Goal: Complete application form: Complete application form

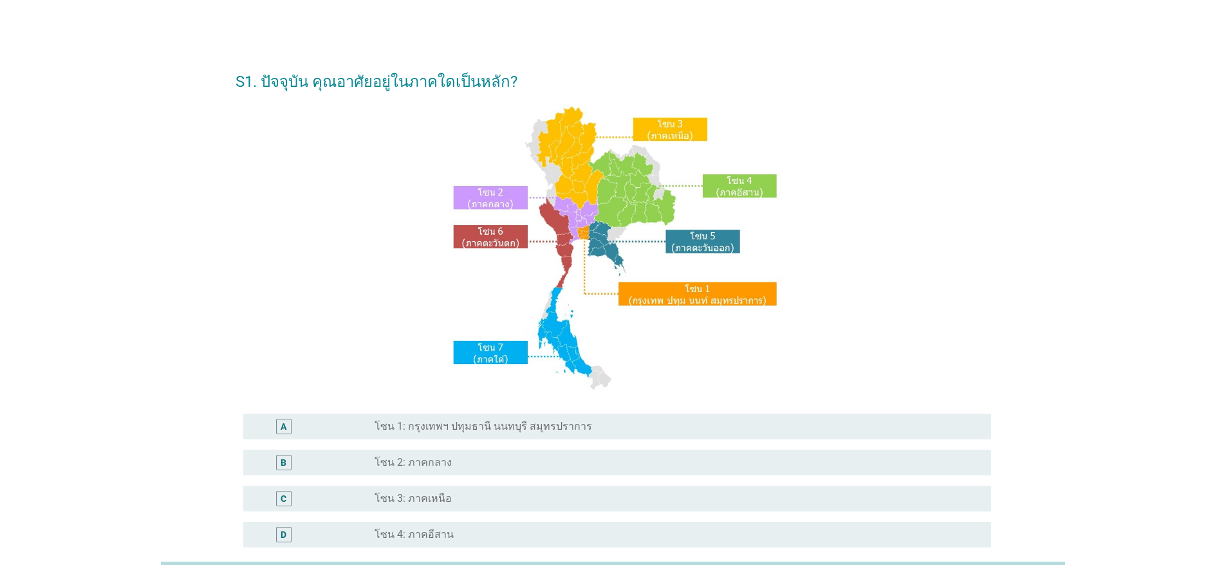
click at [502, 427] on label "โซน 1: กรุงเทพฯ ปทุมธานี นนทบุรี สมุทรปราการ" at bounding box center [484, 426] width 218 height 13
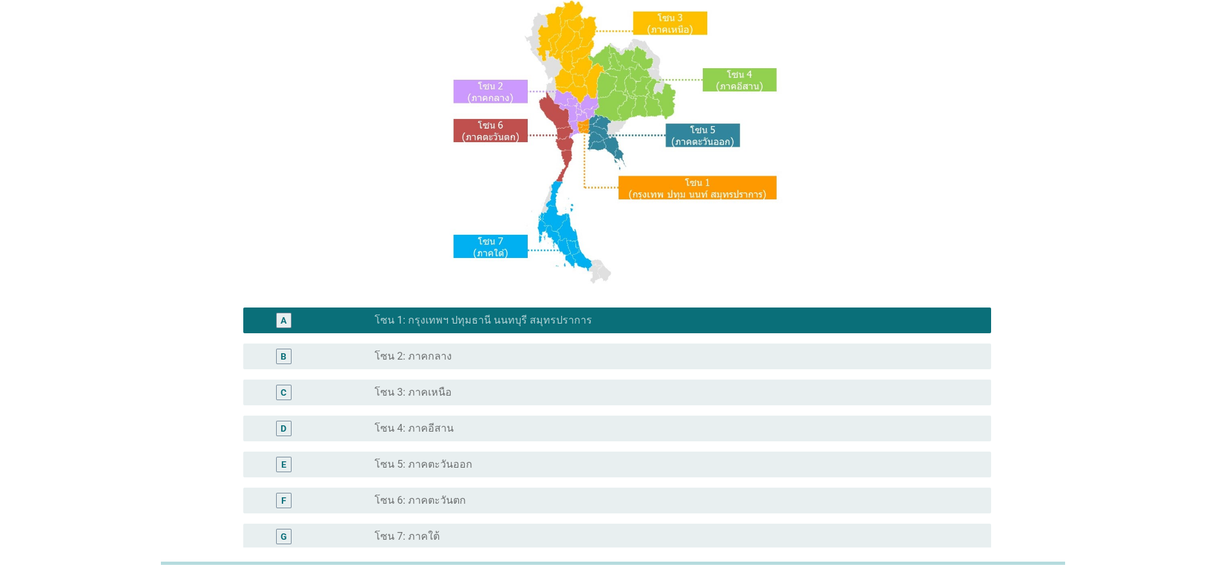
scroll to position [242, 0]
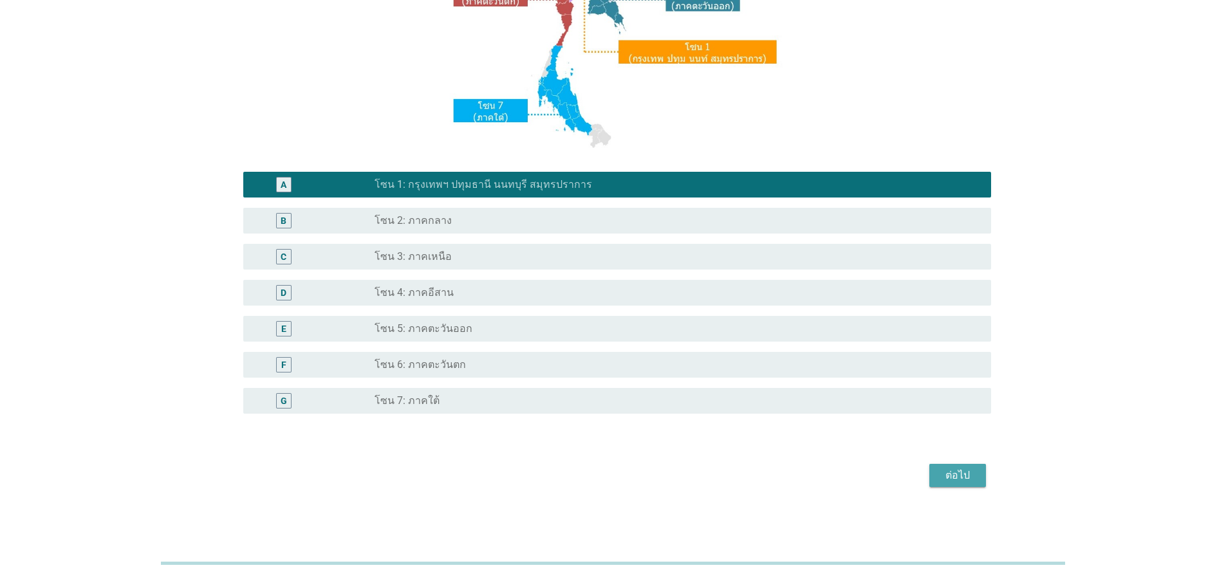
click at [945, 476] on div "ต่อไป" at bounding box center [958, 475] width 36 height 15
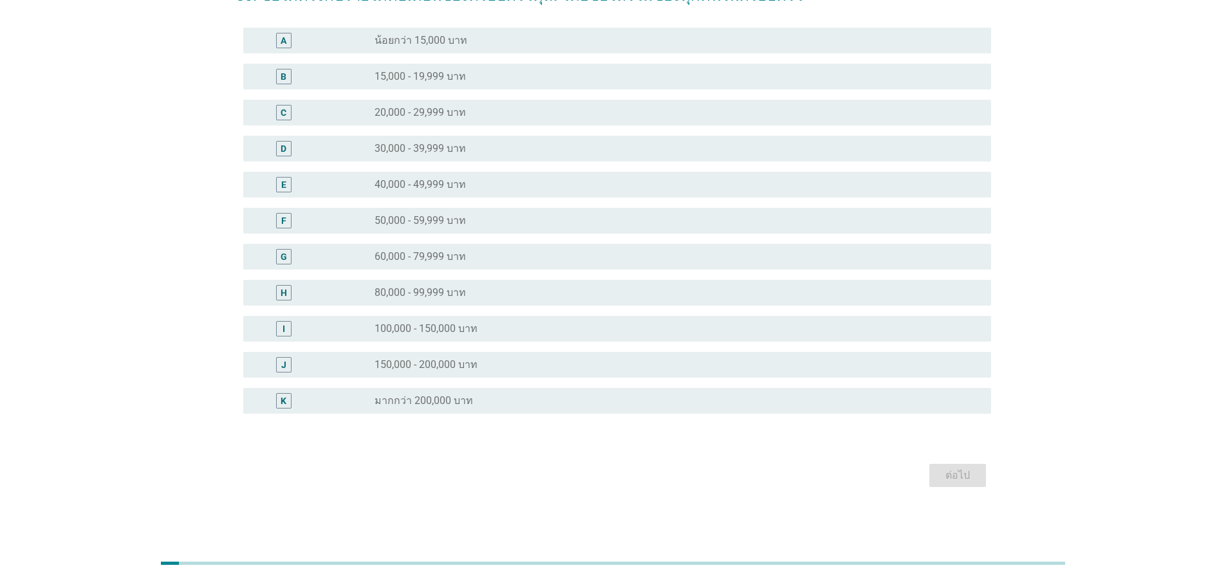
scroll to position [0, 0]
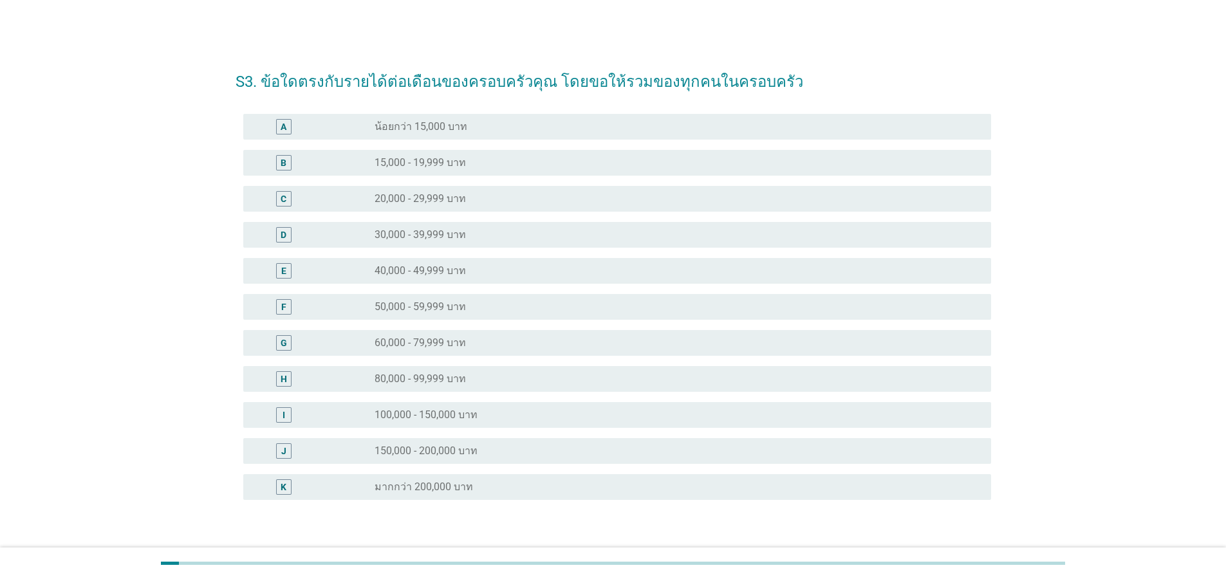
click at [577, 451] on div "radio_button_unchecked 150,000 - 200,000 บาท" at bounding box center [673, 451] width 596 height 13
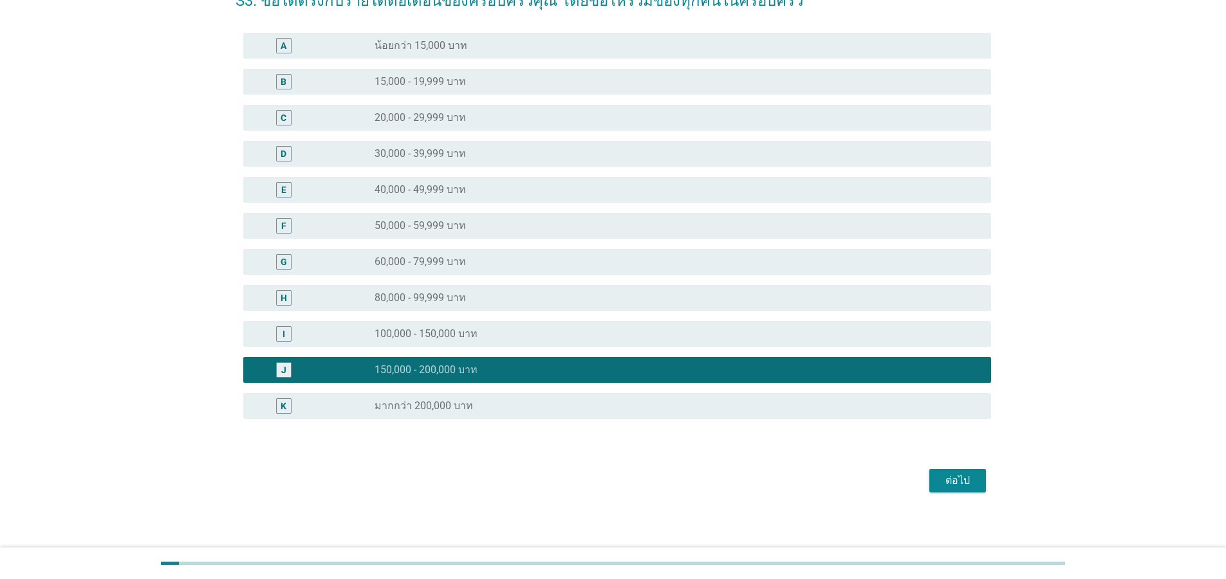
scroll to position [86, 0]
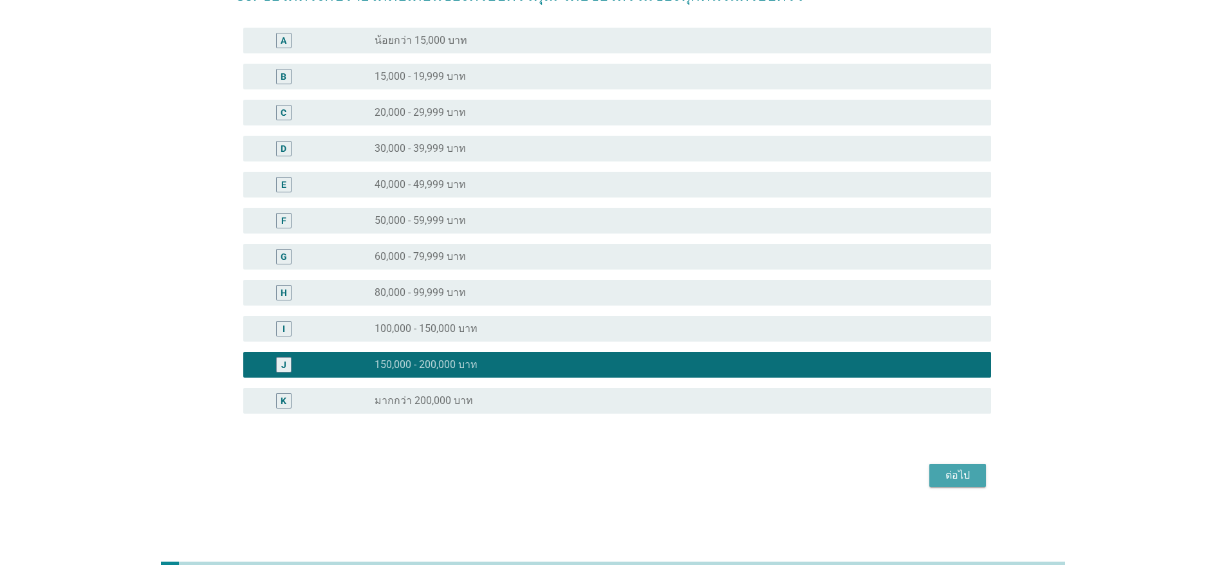
click at [969, 478] on div "ต่อไป" at bounding box center [958, 475] width 36 height 15
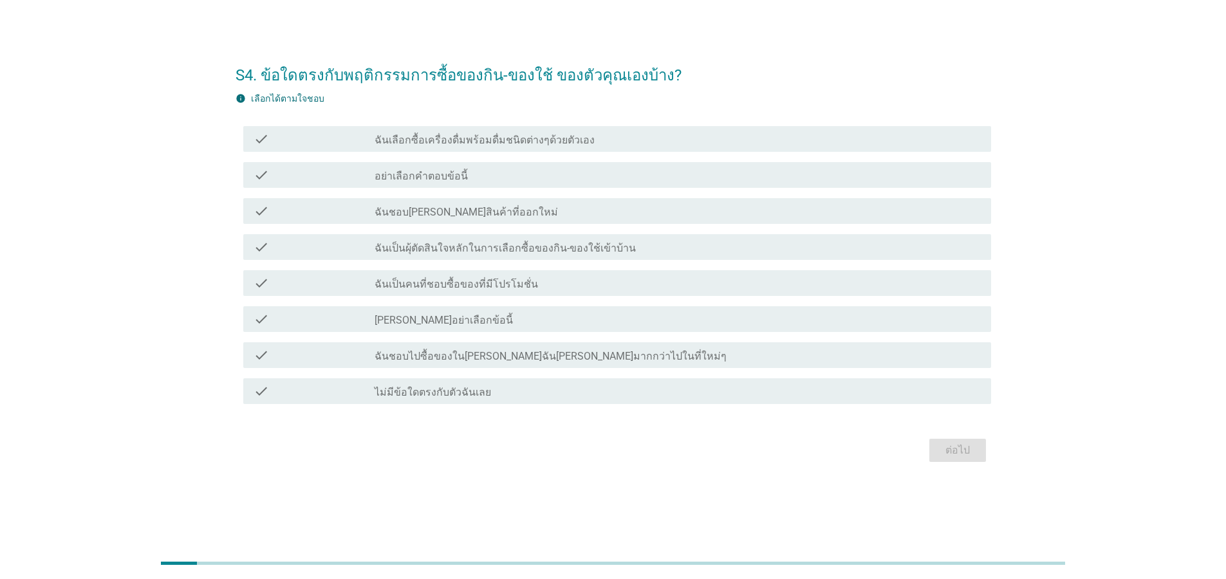
scroll to position [0, 0]
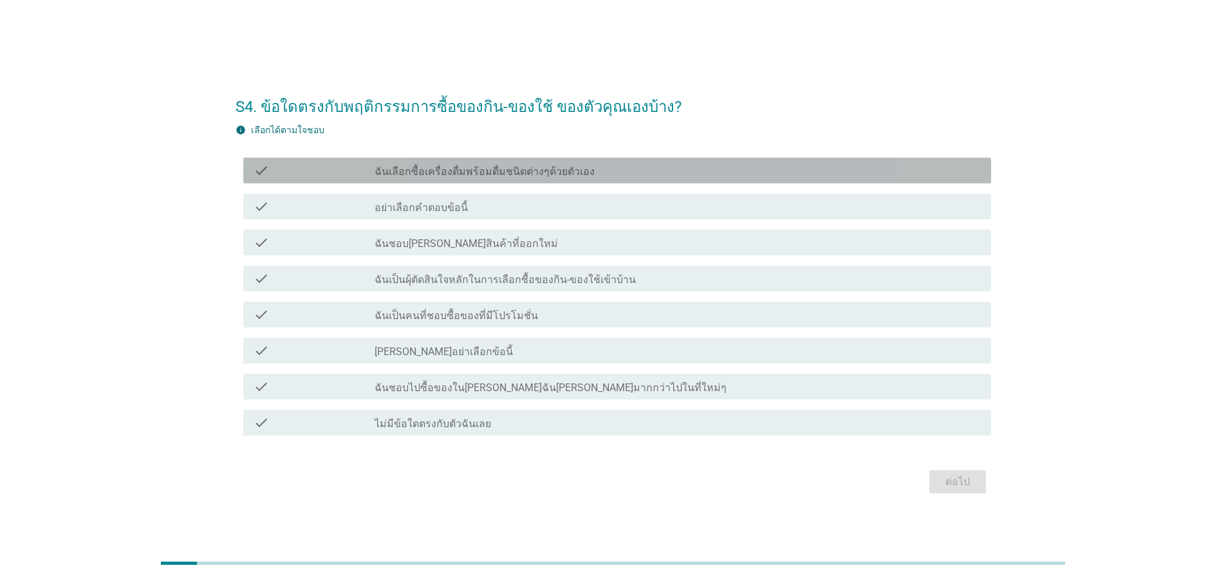
click at [458, 173] on label "ฉันเลือกซื้อเครื่องดื่มพร้อมดื่มชนิดต่างๆด้วยตัวเอง" at bounding box center [485, 171] width 220 height 13
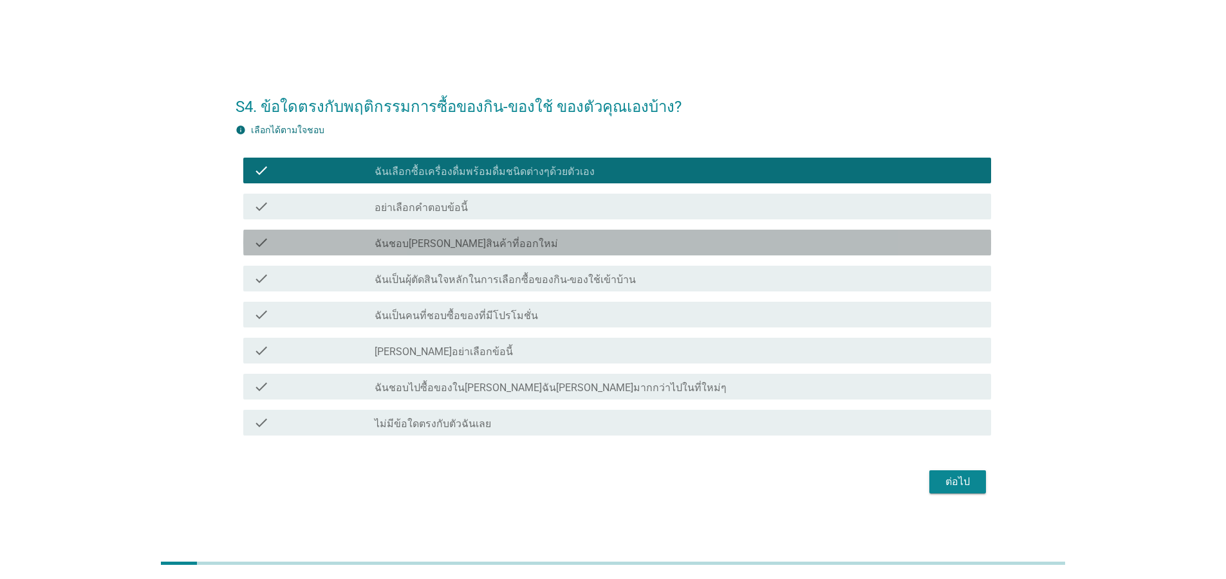
click at [458, 243] on label "ฉันชอบ[PERSON_NAME]สินค้าที่ออกใหม่" at bounding box center [466, 244] width 183 height 13
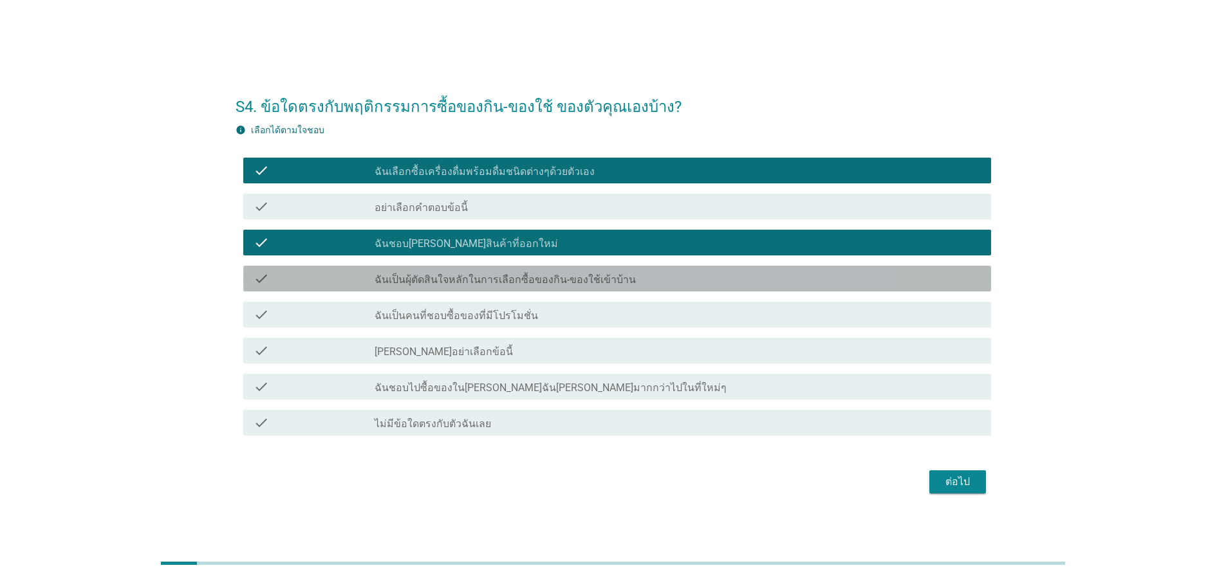
click at [458, 277] on label "ฉันเป็นผุ้ตัดสินใจหลักในการเลือกซื้อของกิน-ของใช้เข้าบ้าน" at bounding box center [505, 280] width 261 height 13
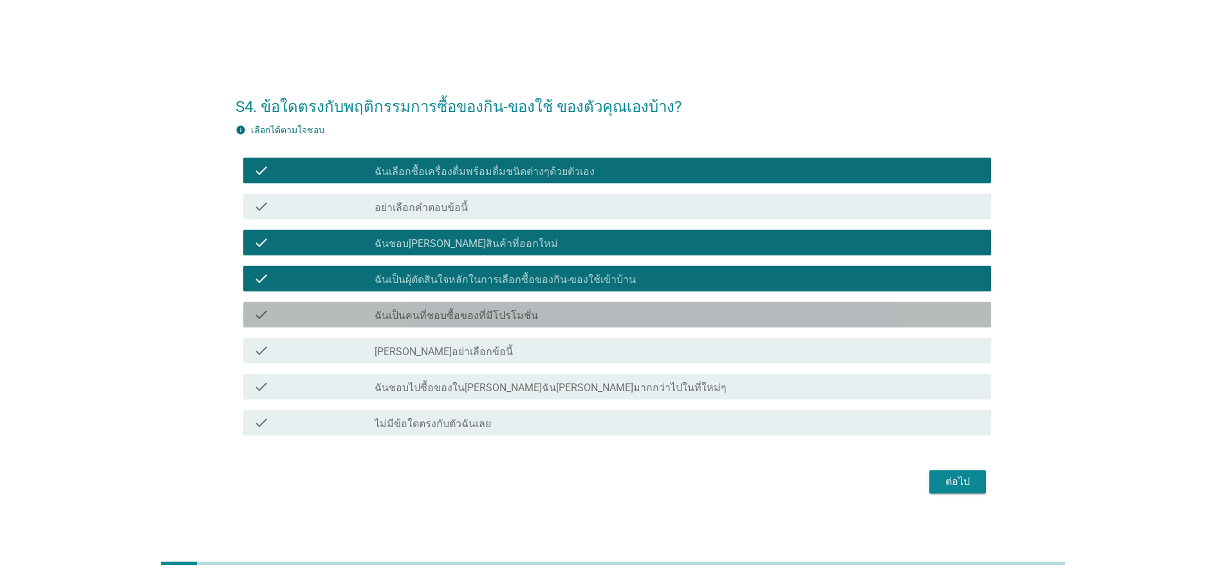
click at [458, 315] on label "ฉันเป็นคนที่ชอบซื้อของที่มีโปรโมชั่น" at bounding box center [457, 316] width 164 height 13
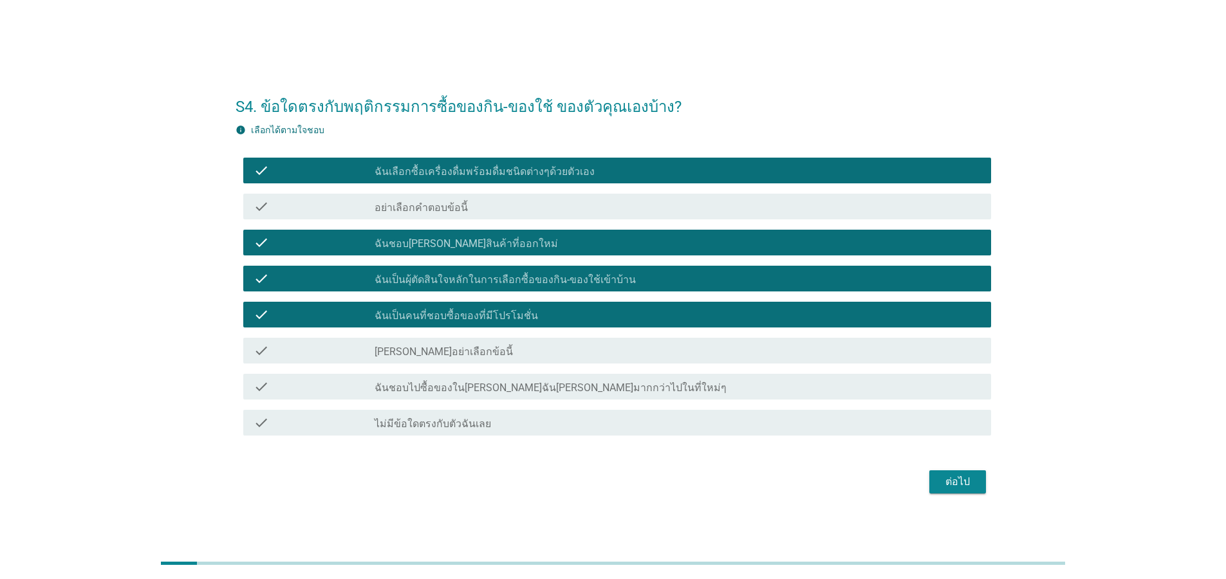
click at [458, 389] on label "ฉันชอบไปซื้อของใน[PERSON_NAME]ฉัน[PERSON_NAME]มากกว่าไปในที่ใหม่ๆ" at bounding box center [551, 388] width 352 height 13
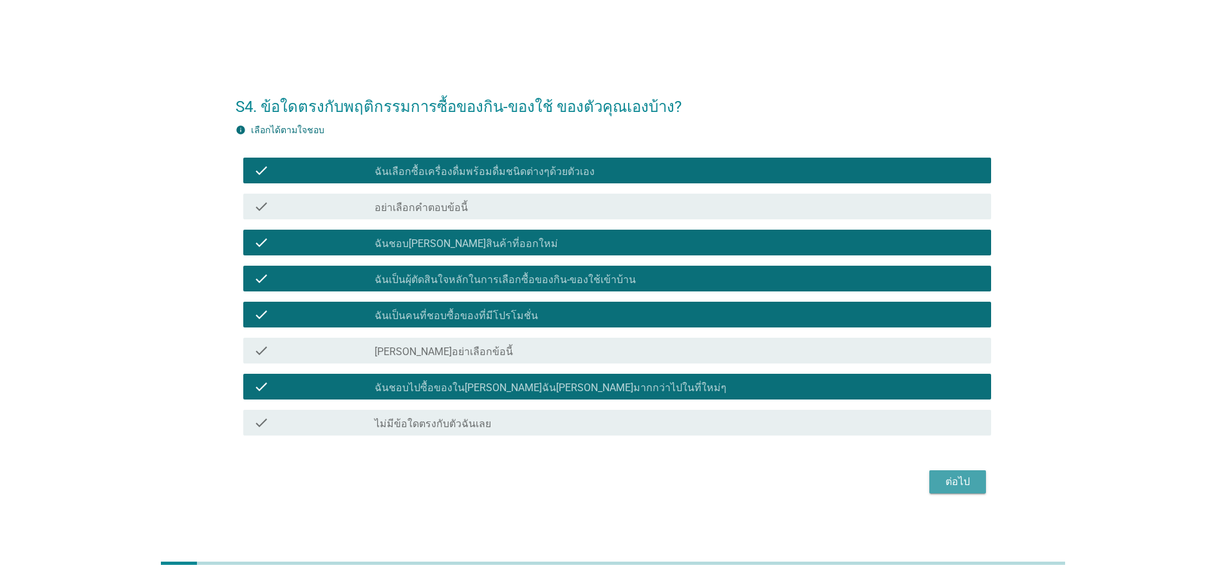
click at [971, 485] on div "ต่อไป" at bounding box center [958, 481] width 36 height 15
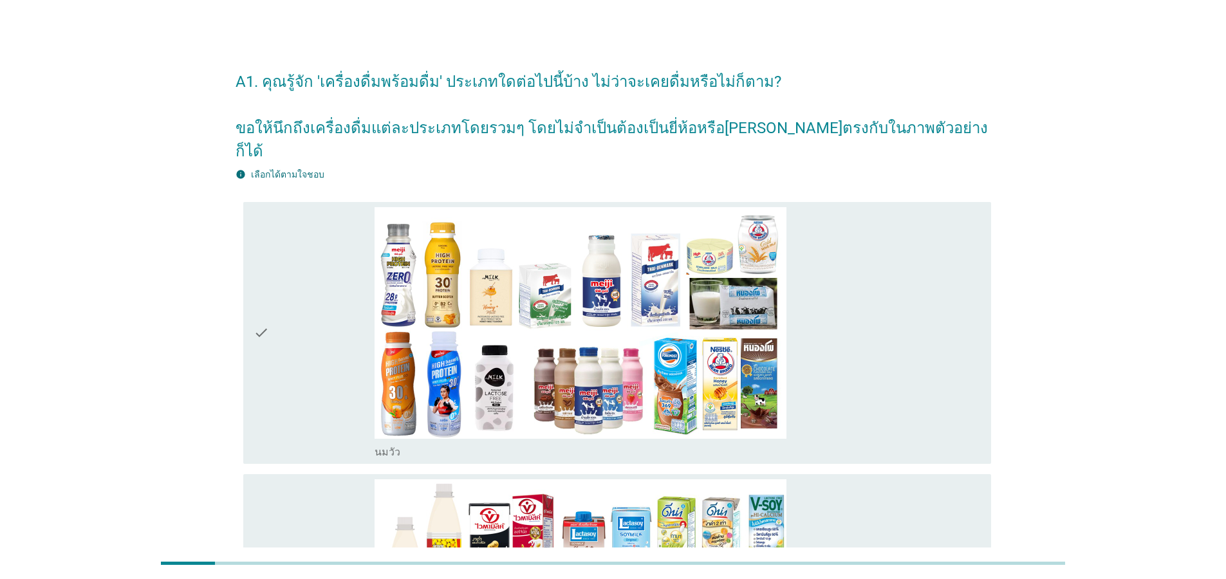
click at [258, 326] on icon "check" at bounding box center [261, 333] width 15 height 252
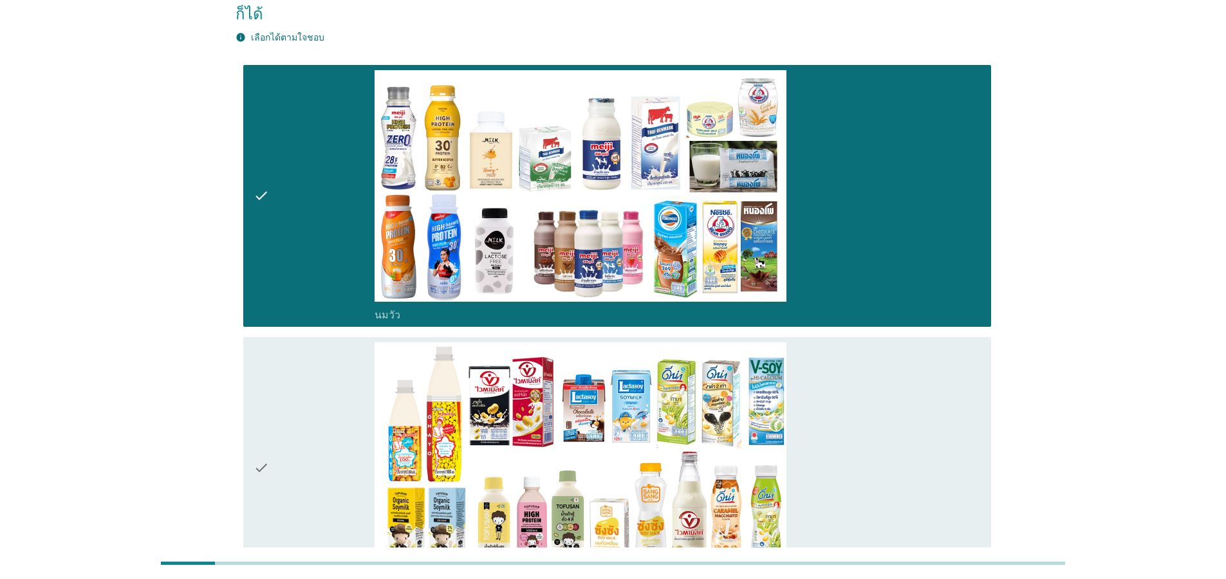
scroll to position [309, 0]
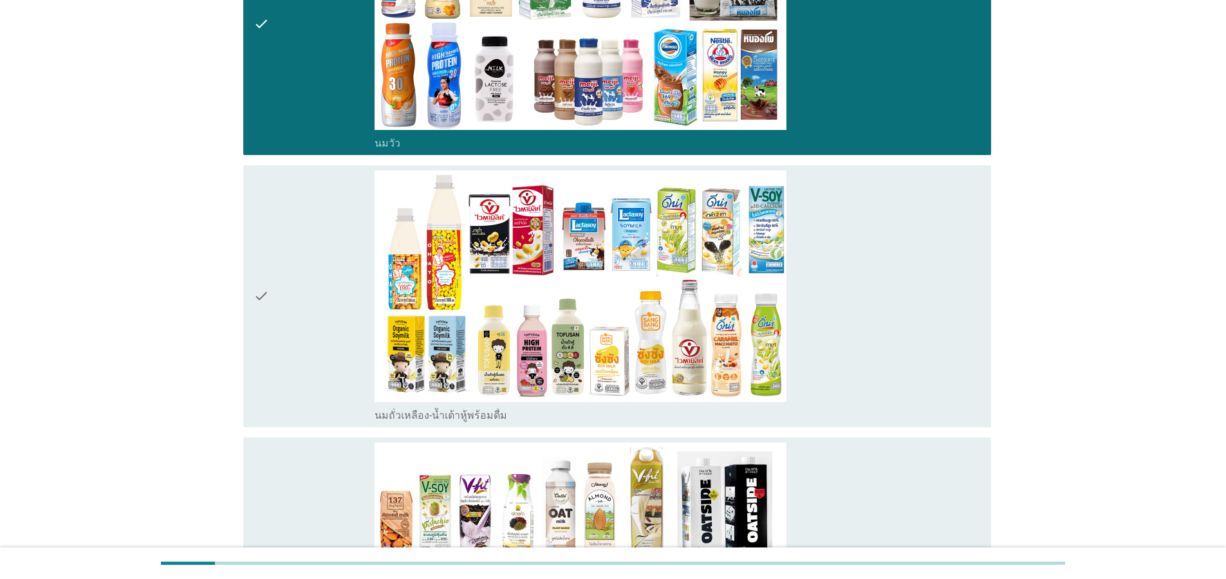
click at [283, 314] on div "check" at bounding box center [314, 297] width 121 height 252
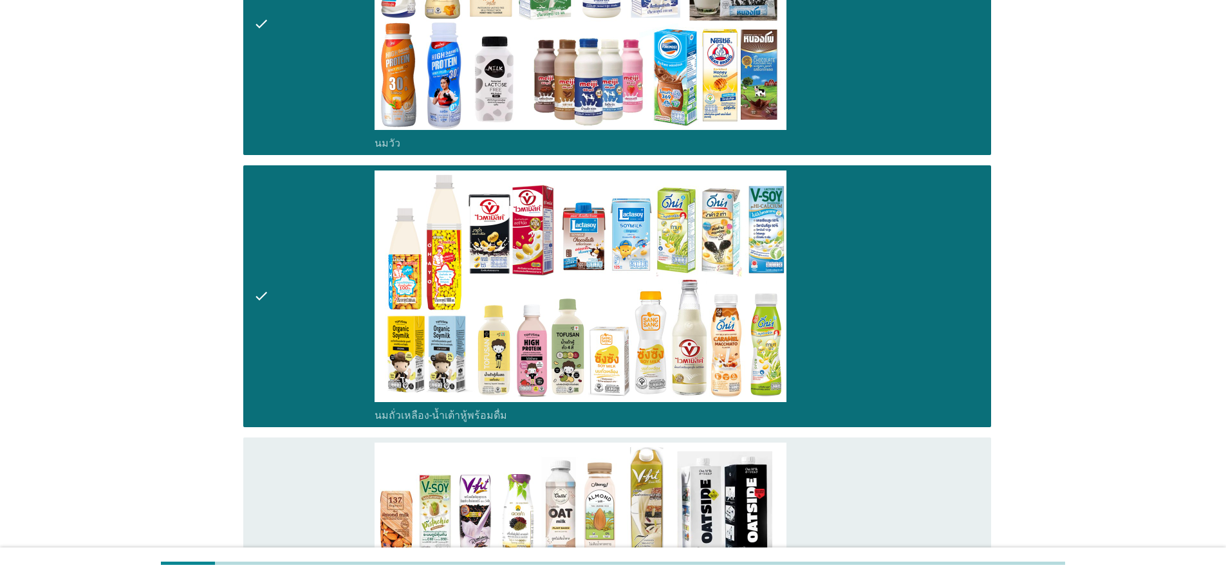
click at [279, 507] on div "check" at bounding box center [314, 569] width 121 height 252
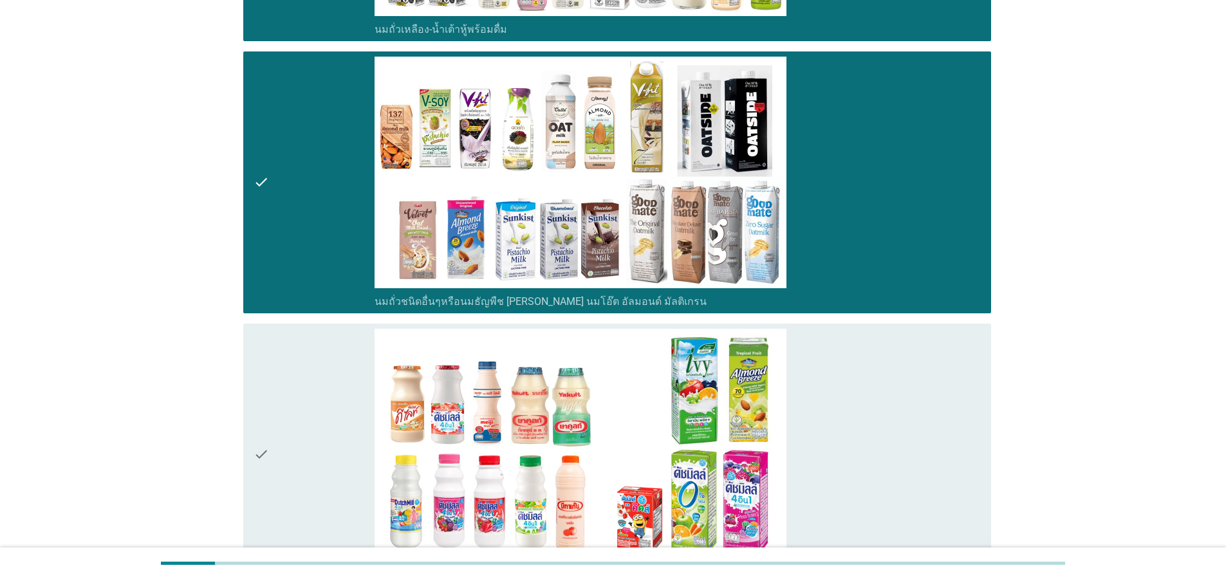
click at [267, 405] on icon "check" at bounding box center [261, 455] width 15 height 252
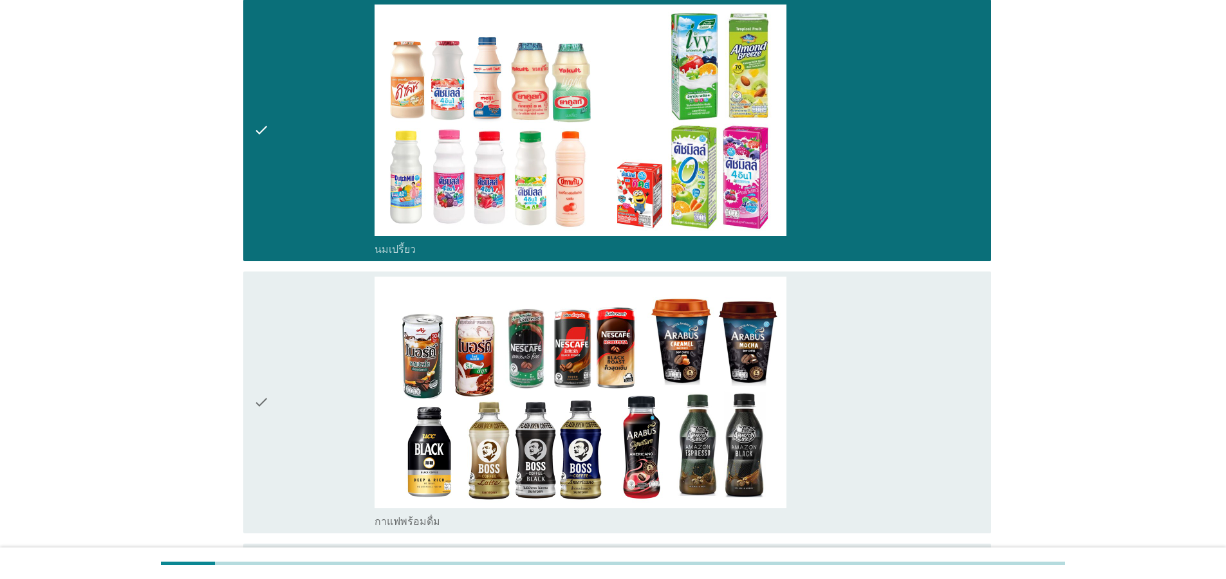
scroll to position [1159, 0]
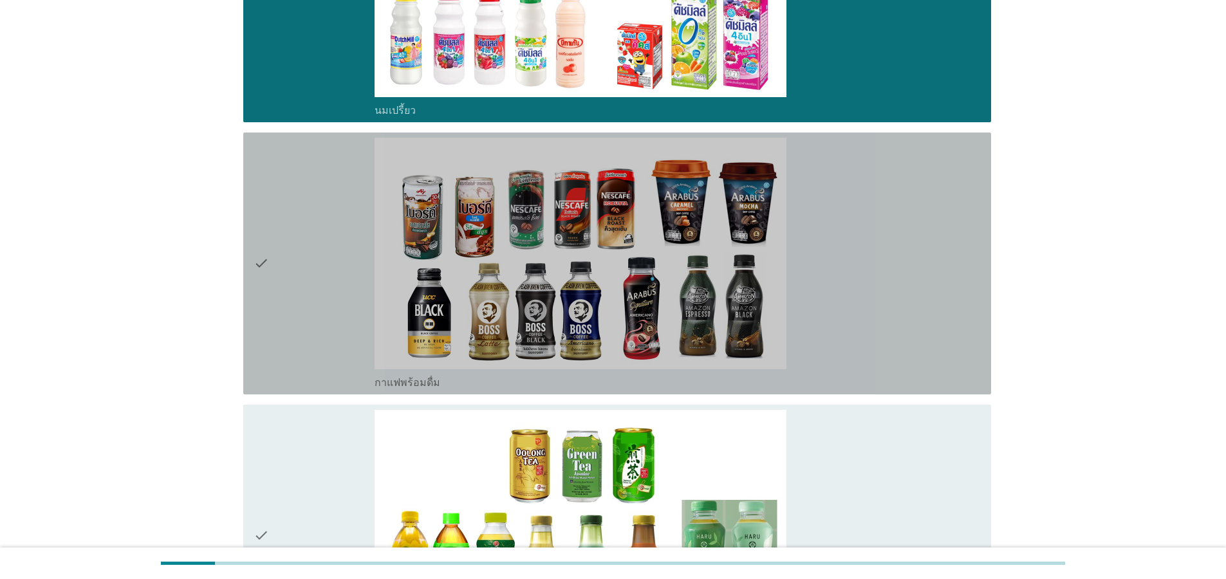
click at [293, 233] on div "check" at bounding box center [314, 264] width 121 height 252
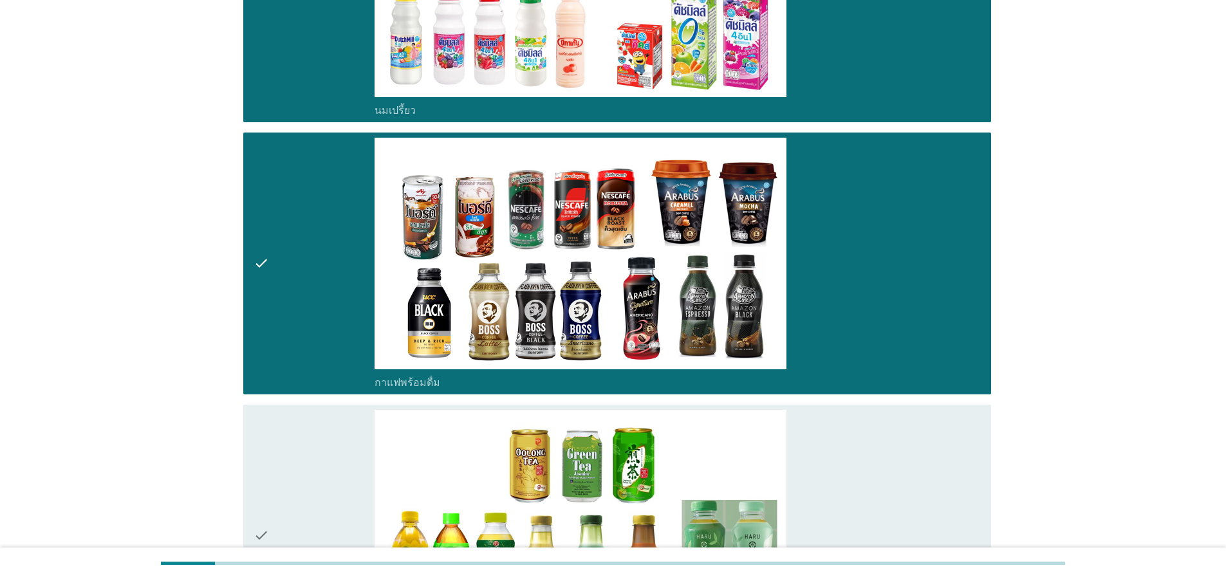
click at [293, 457] on div "check" at bounding box center [314, 536] width 121 height 252
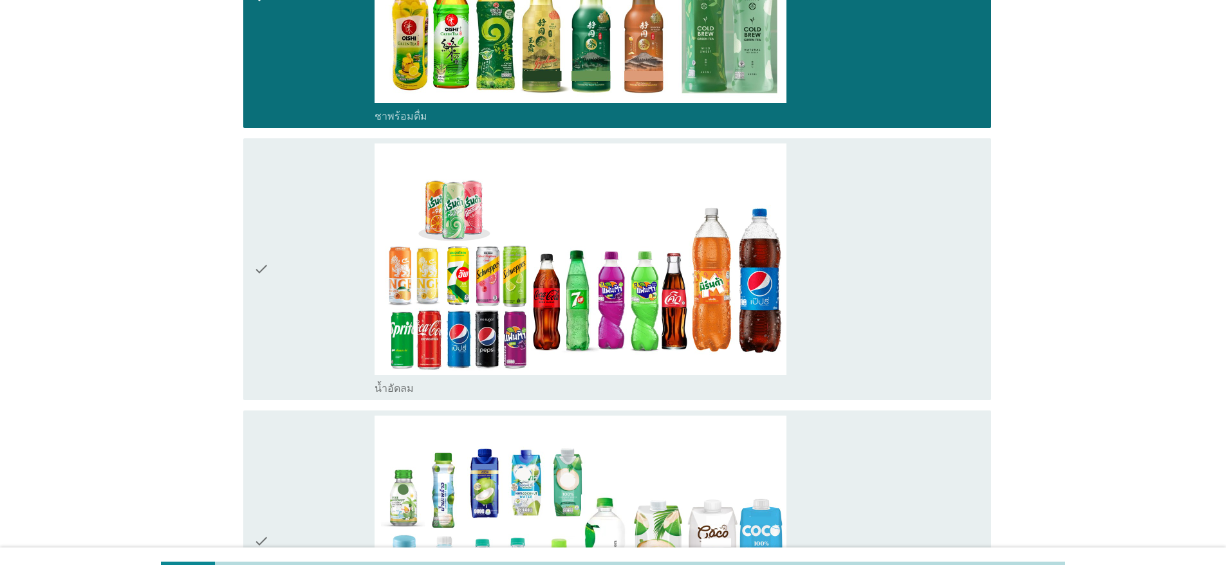
scroll to position [1700, 0]
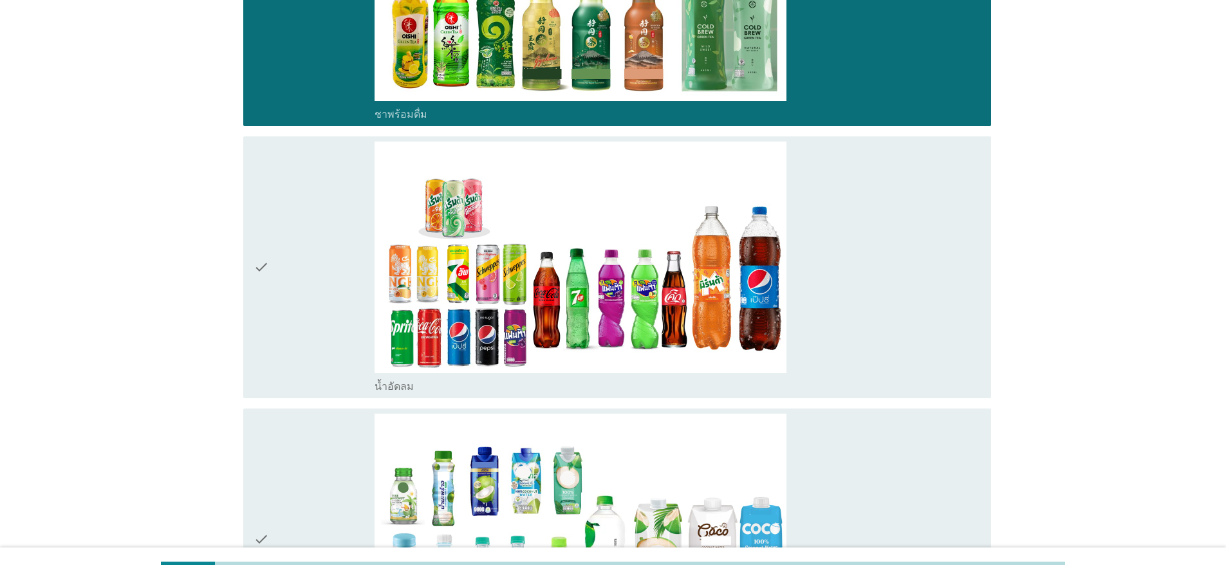
click at [294, 268] on div "check" at bounding box center [314, 268] width 121 height 252
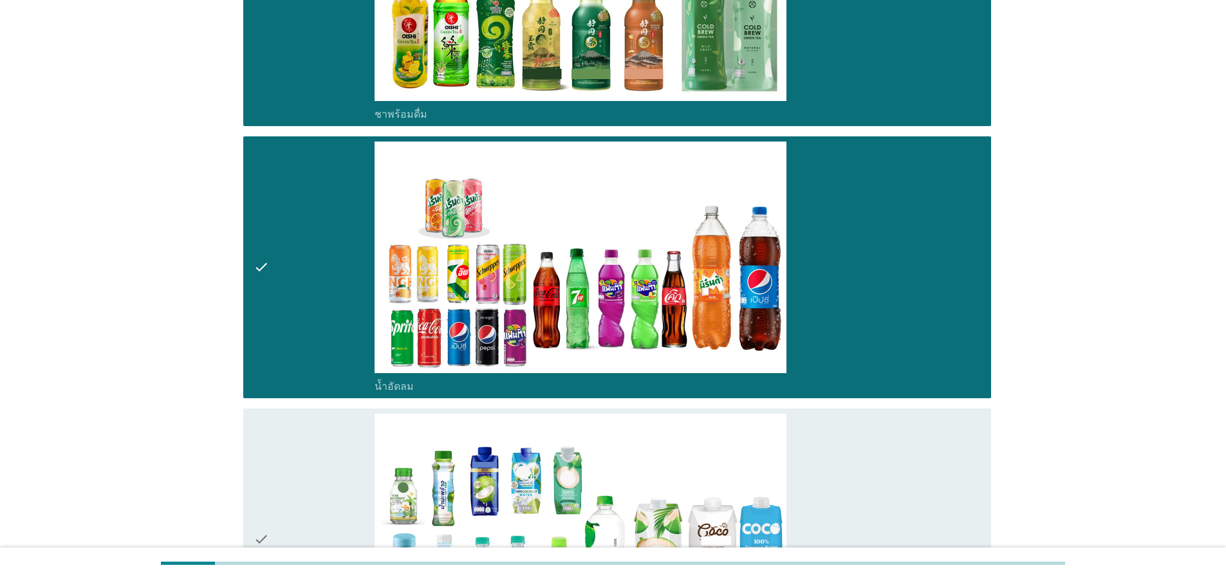
click at [265, 495] on icon "check" at bounding box center [261, 540] width 15 height 252
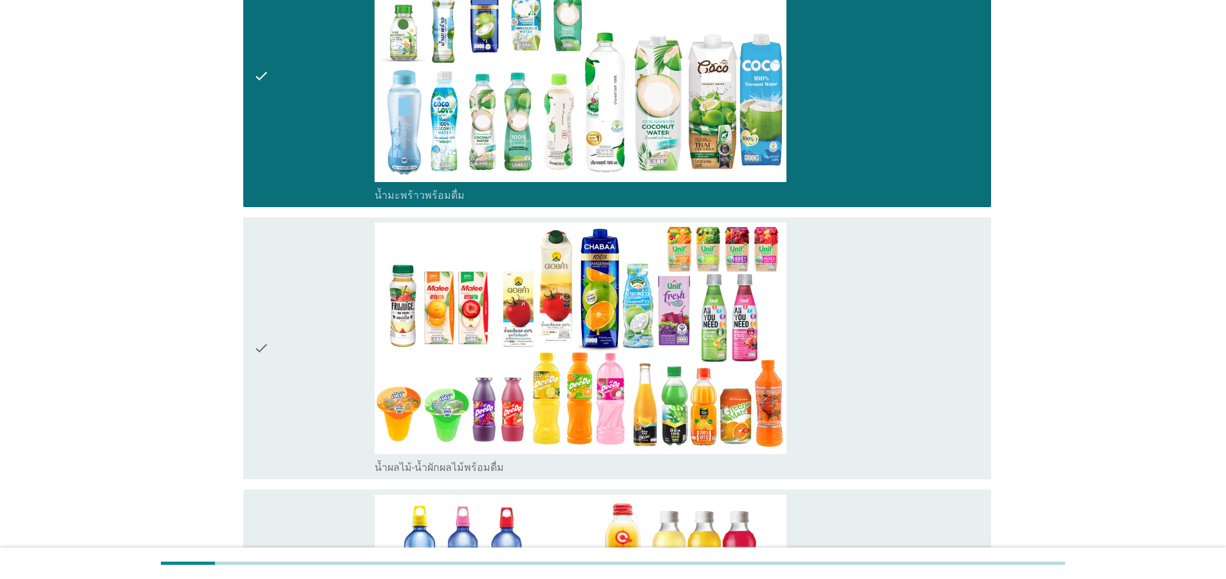
click at [265, 358] on icon "check" at bounding box center [261, 349] width 15 height 252
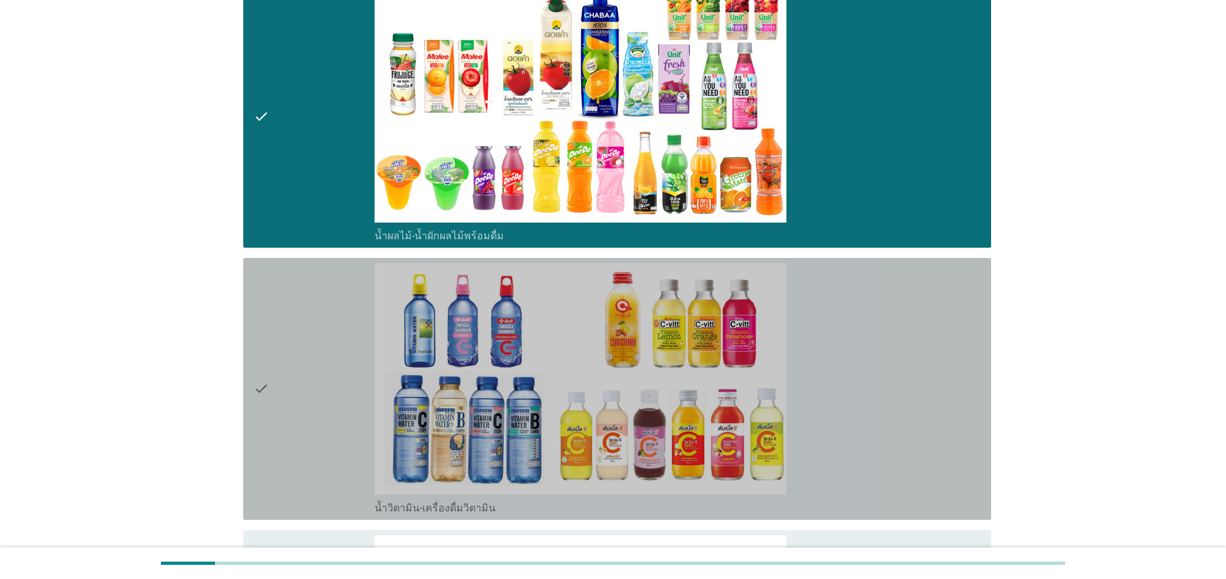
click at [288, 368] on div "check" at bounding box center [314, 389] width 121 height 252
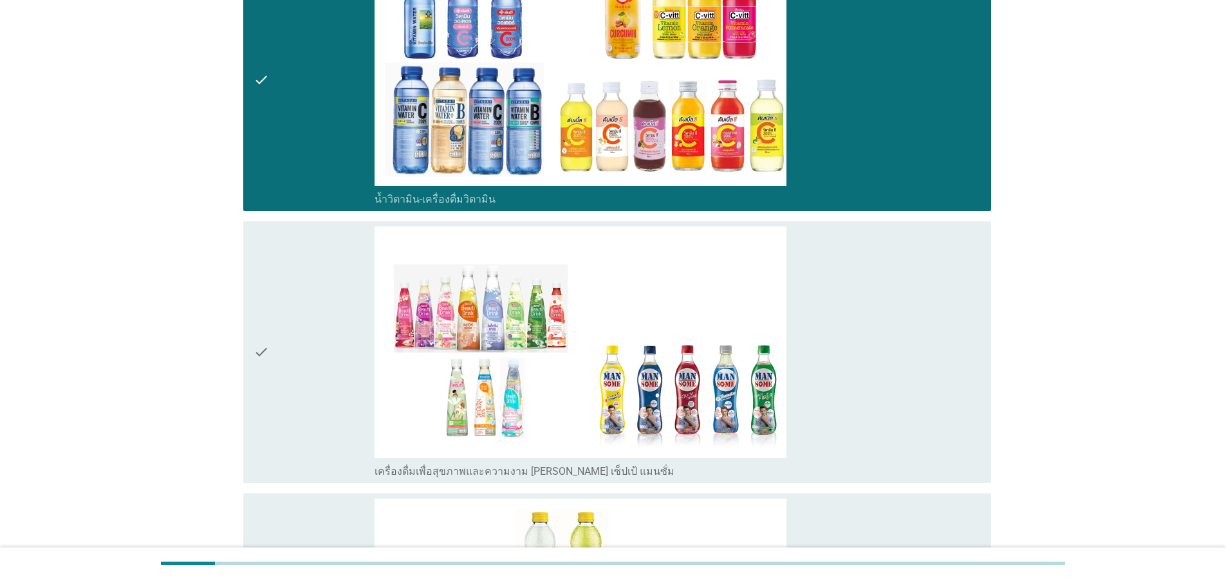
click at [292, 323] on div "check" at bounding box center [314, 353] width 121 height 252
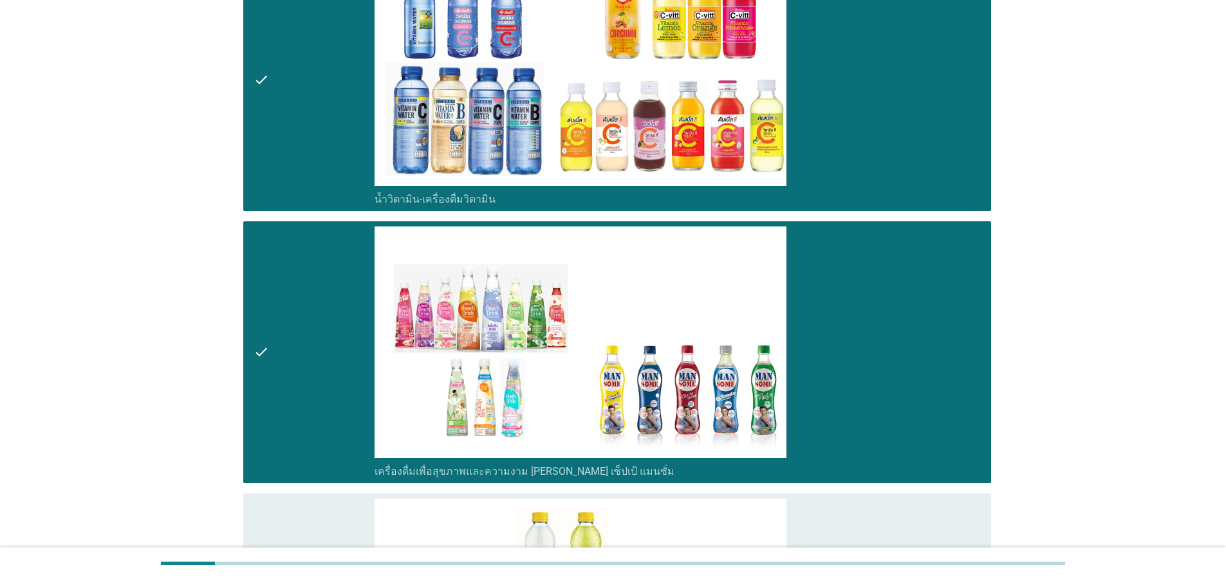
scroll to position [3013, 0]
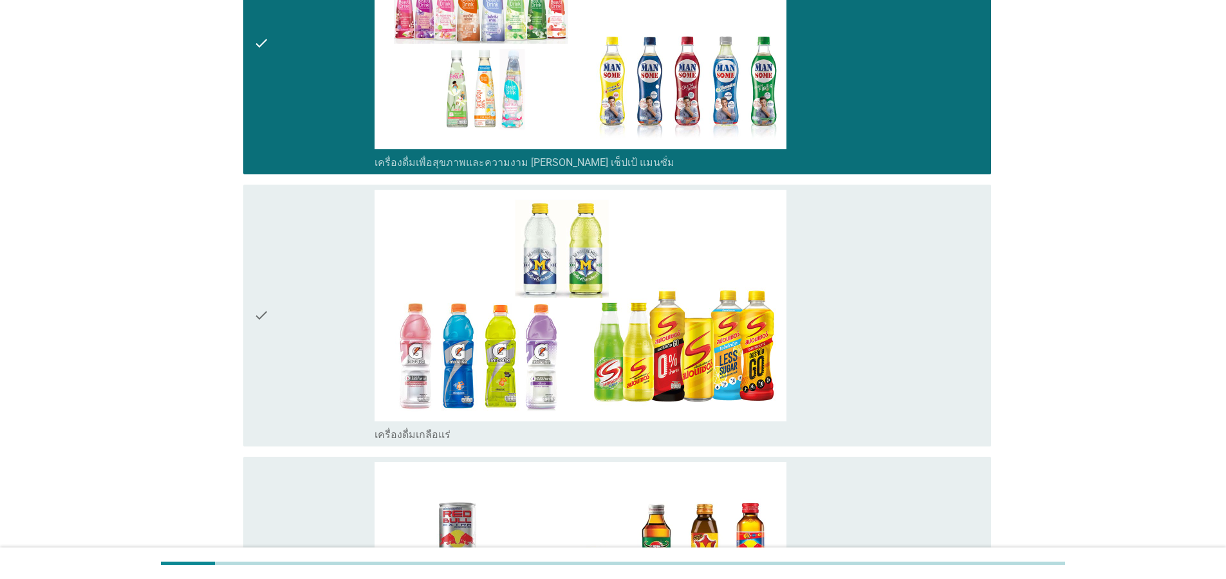
click at [274, 310] on div "check" at bounding box center [314, 316] width 121 height 252
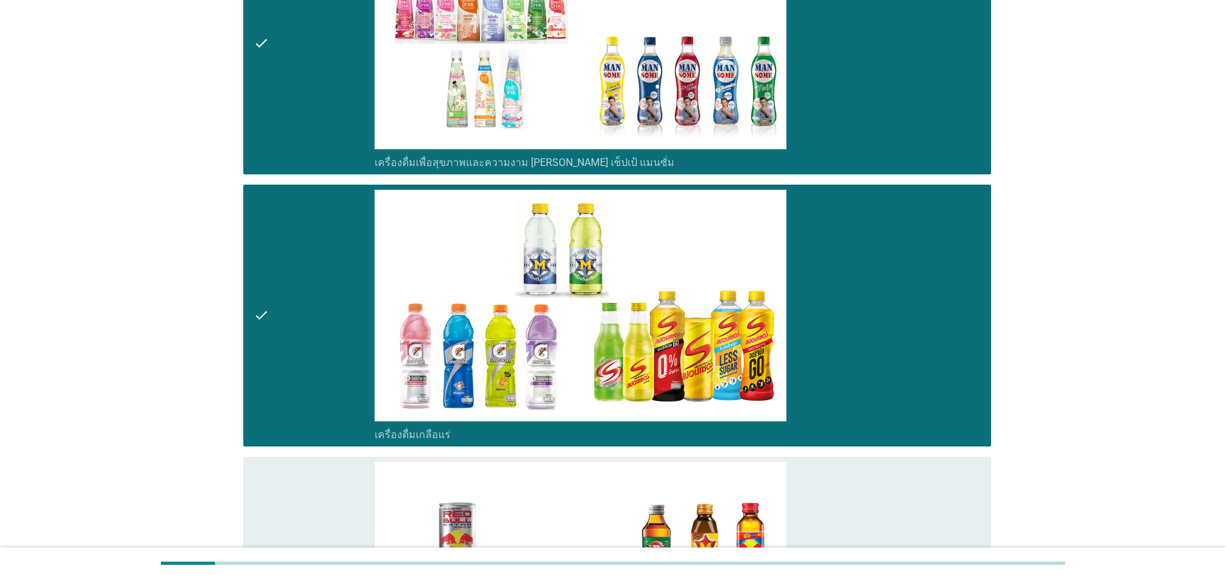
click at [288, 514] on div "check" at bounding box center [314, 588] width 121 height 252
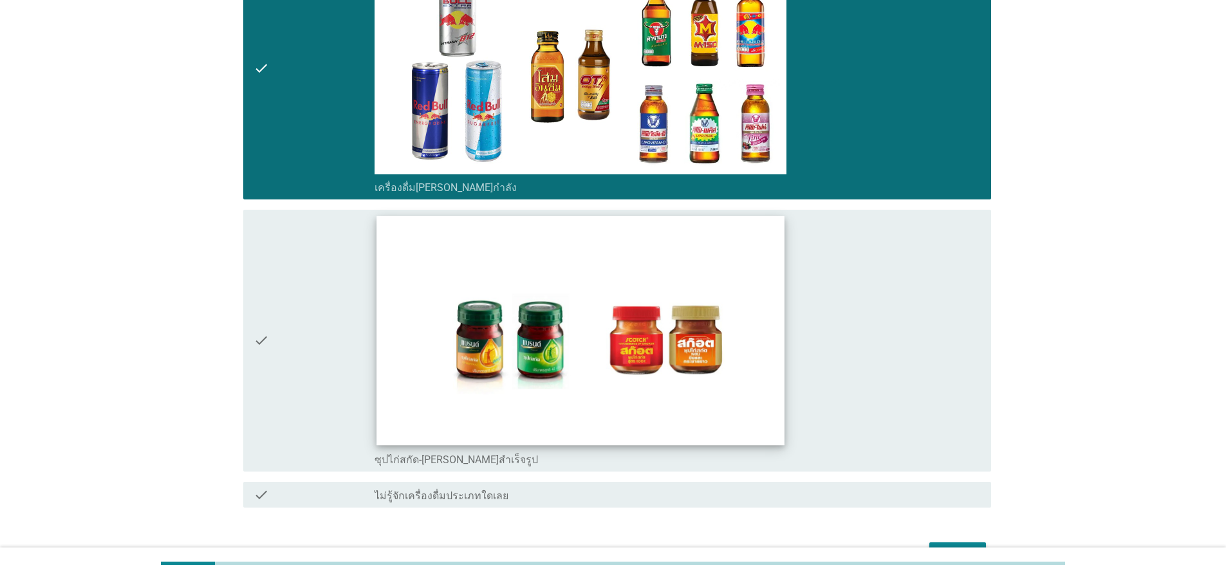
scroll to position [3588, 0]
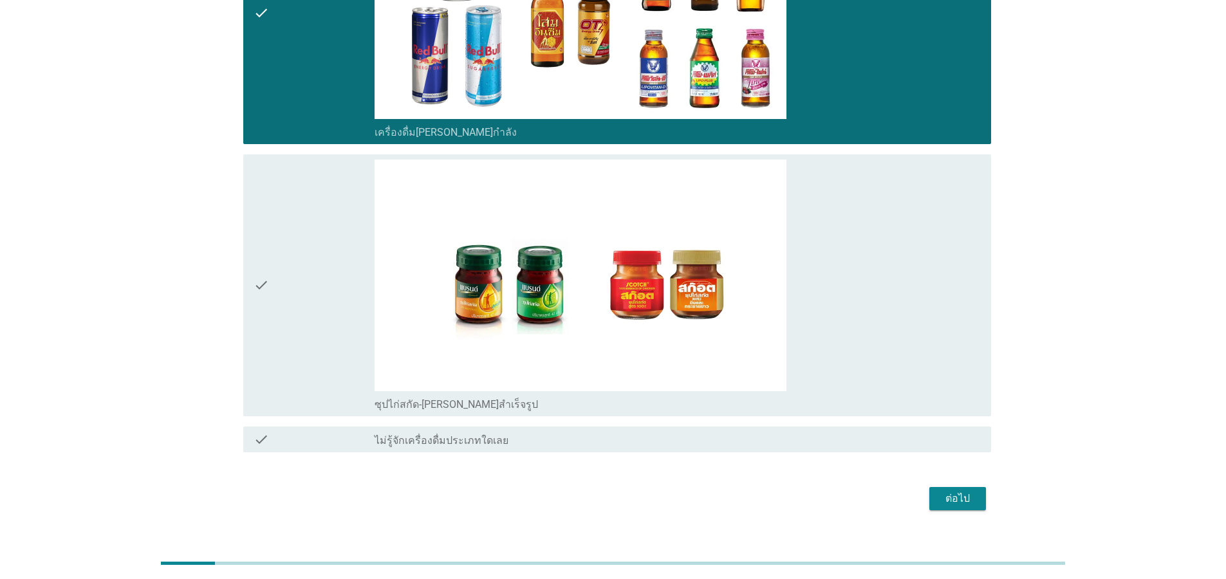
click at [270, 282] on div "check" at bounding box center [314, 286] width 121 height 252
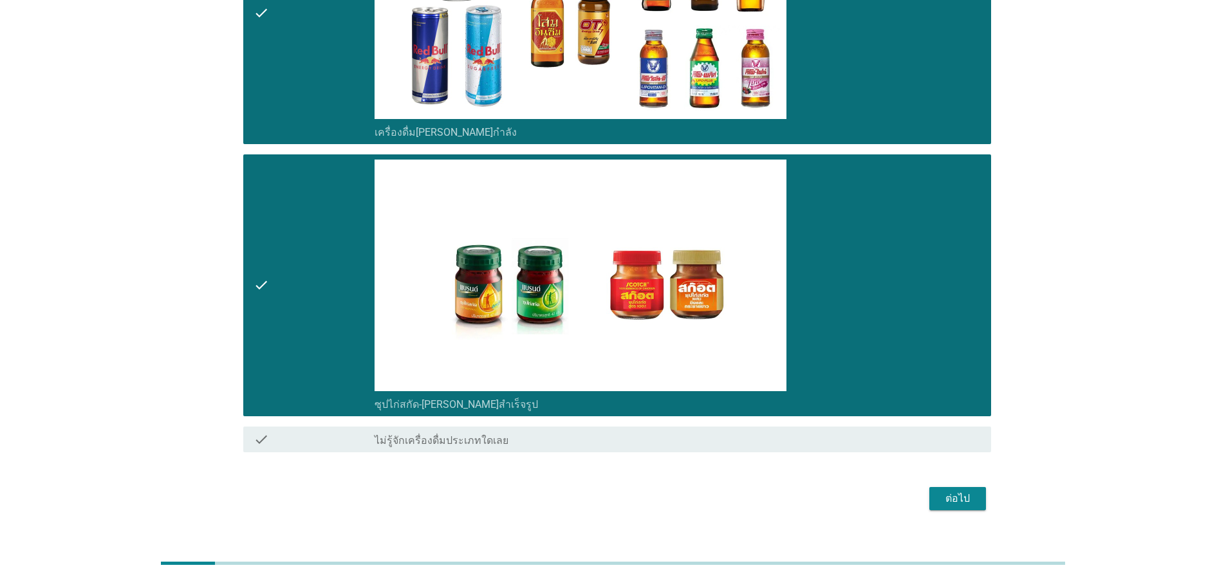
click at [986, 487] on button "ต่อไป" at bounding box center [958, 498] width 57 height 23
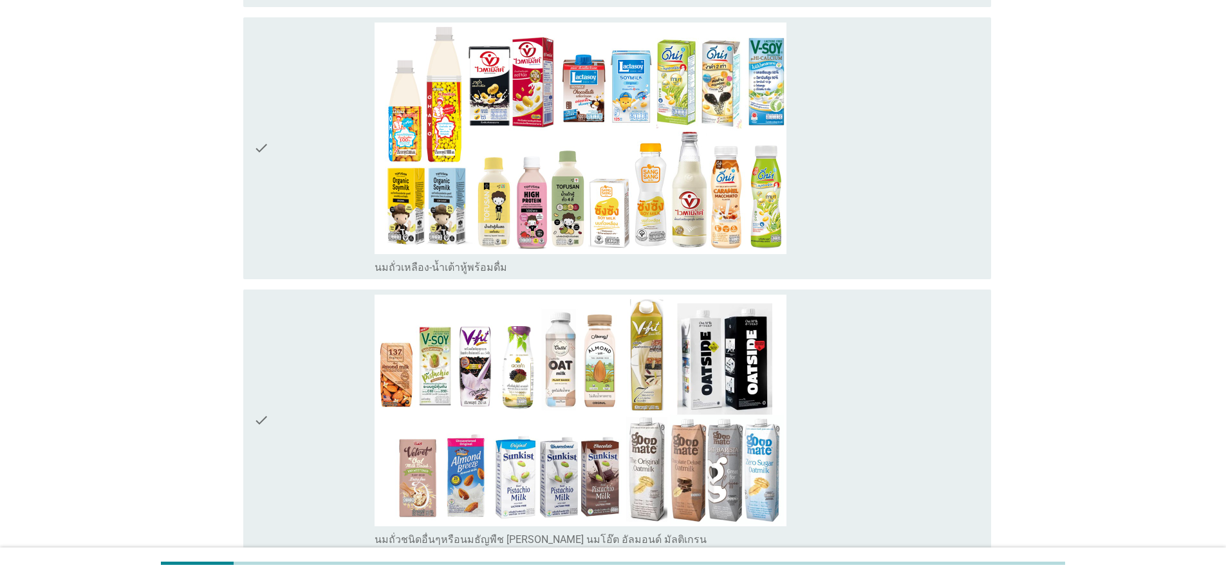
scroll to position [464, 0]
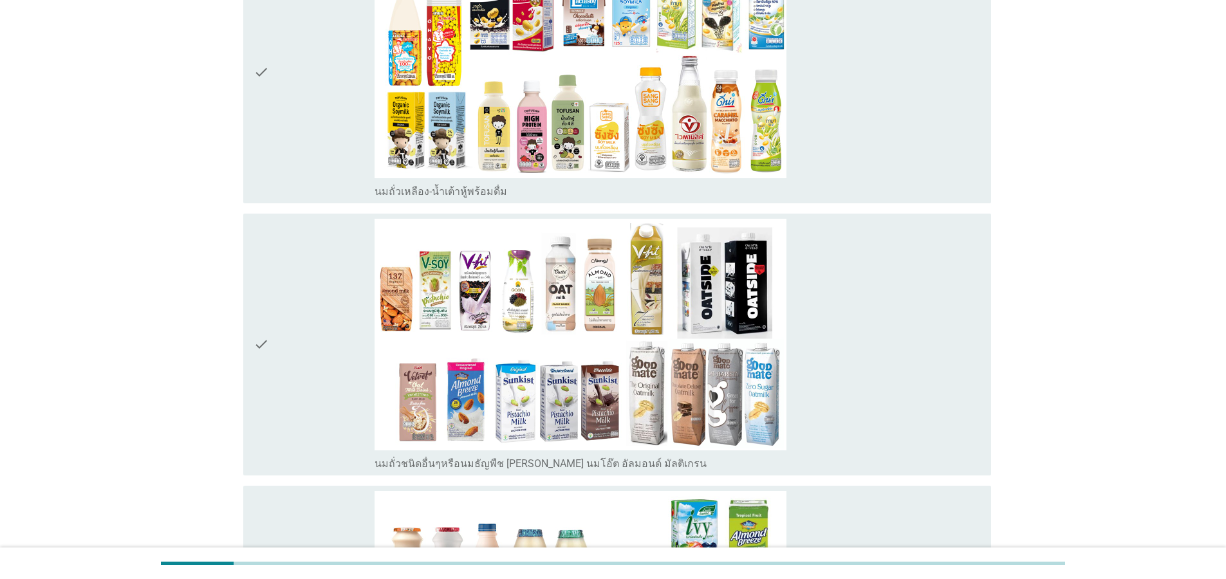
click at [258, 332] on icon "check" at bounding box center [261, 345] width 15 height 252
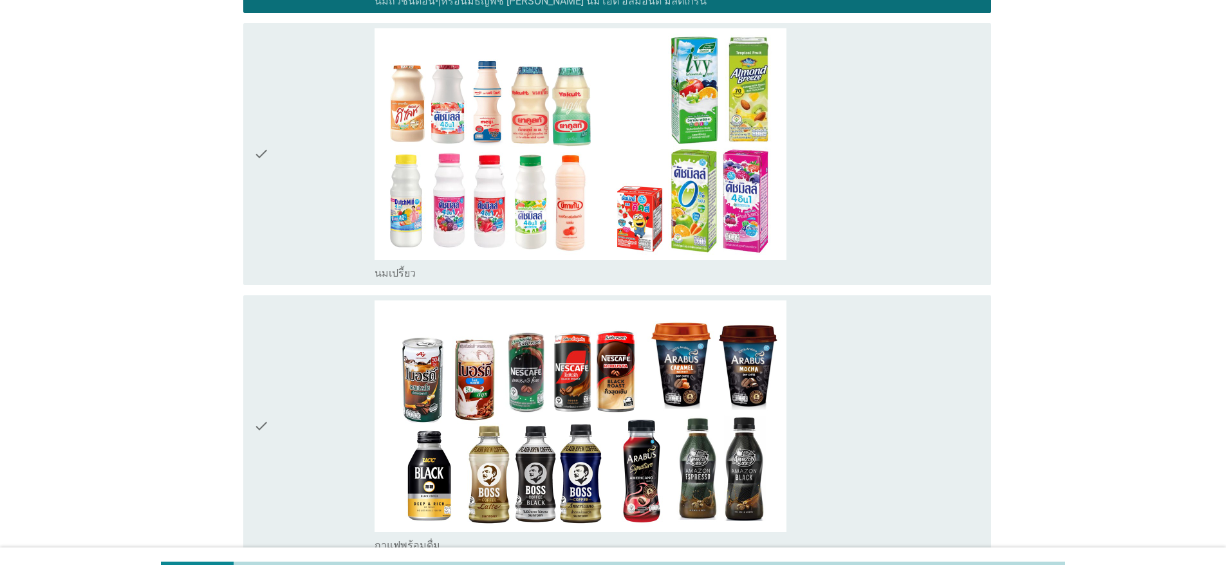
scroll to position [927, 0]
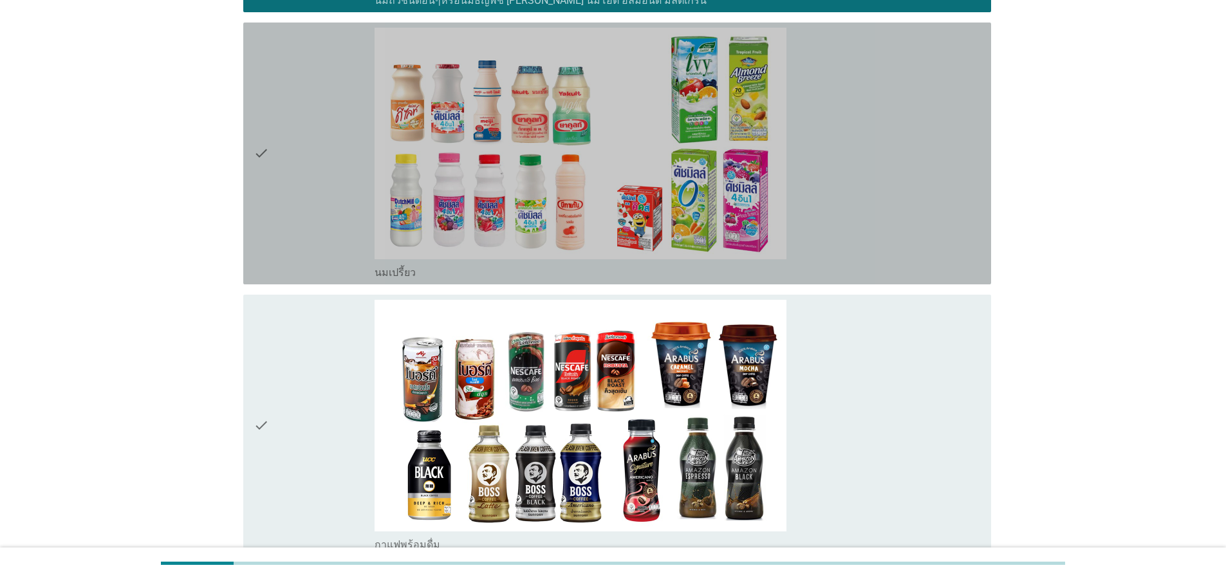
click at [251, 151] on div "check check_box_outline_blank นมเปรี้ยว" at bounding box center [617, 154] width 748 height 262
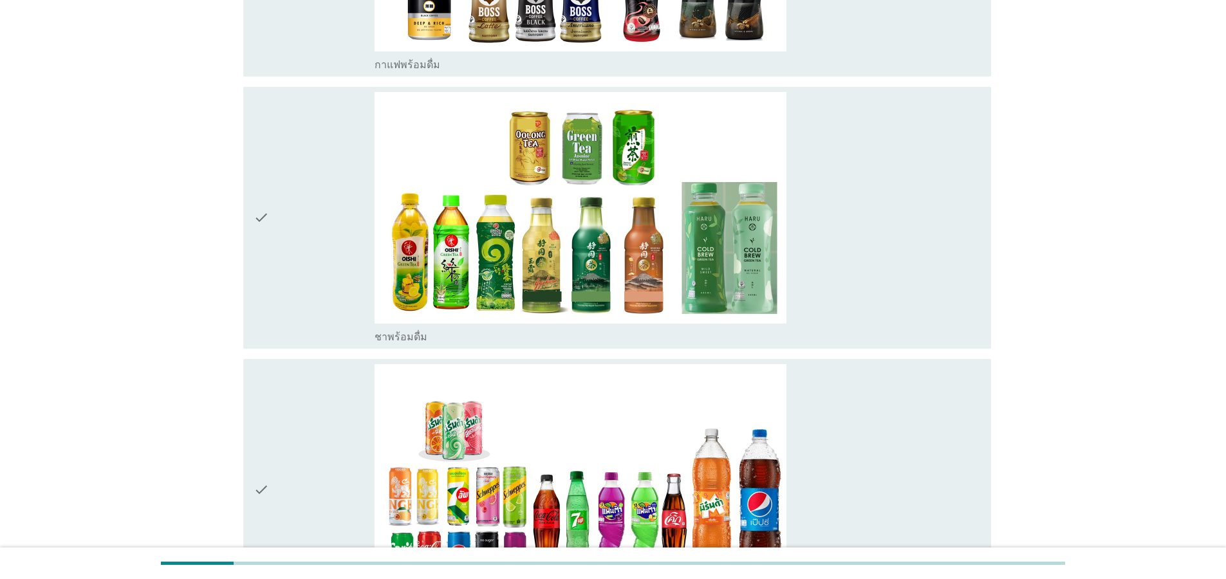
scroll to position [1545, 0]
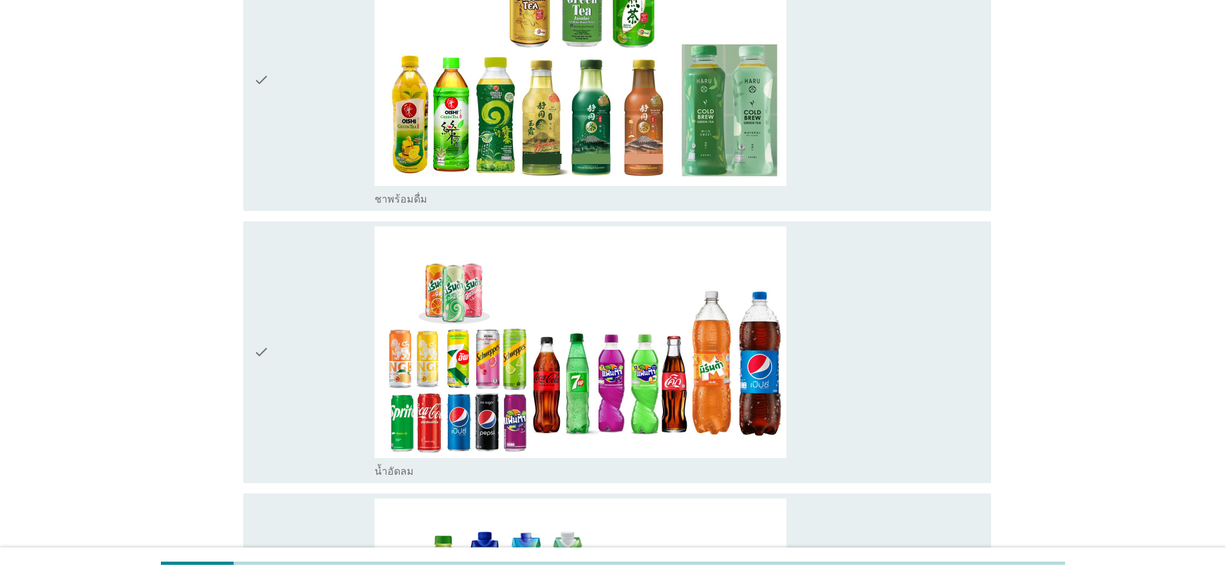
click at [258, 358] on icon "check" at bounding box center [261, 353] width 15 height 252
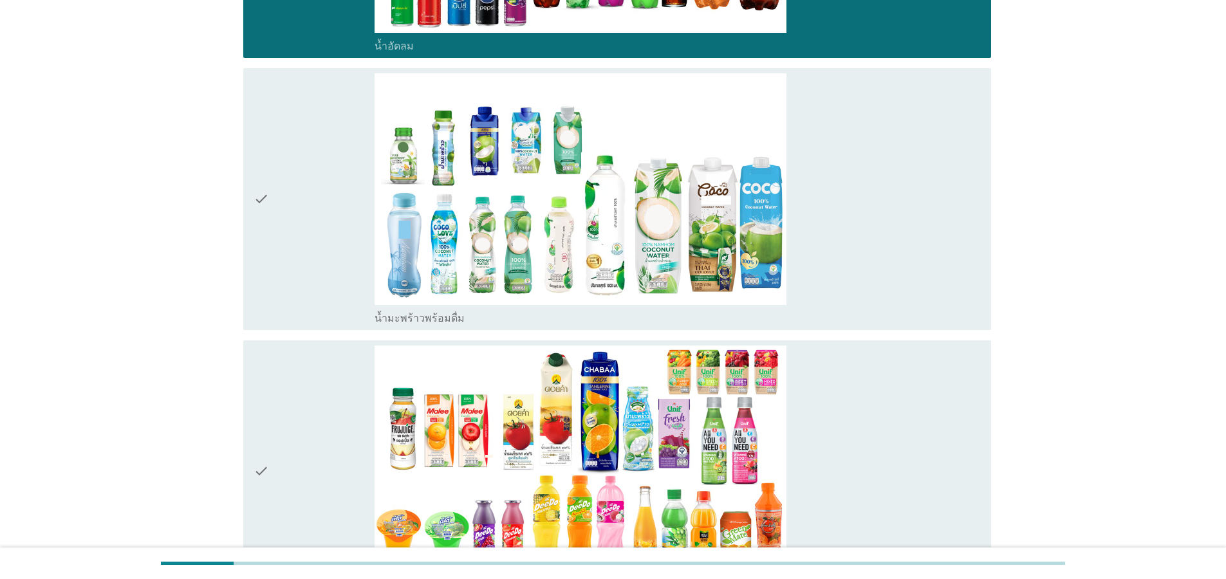
scroll to position [2009, 0]
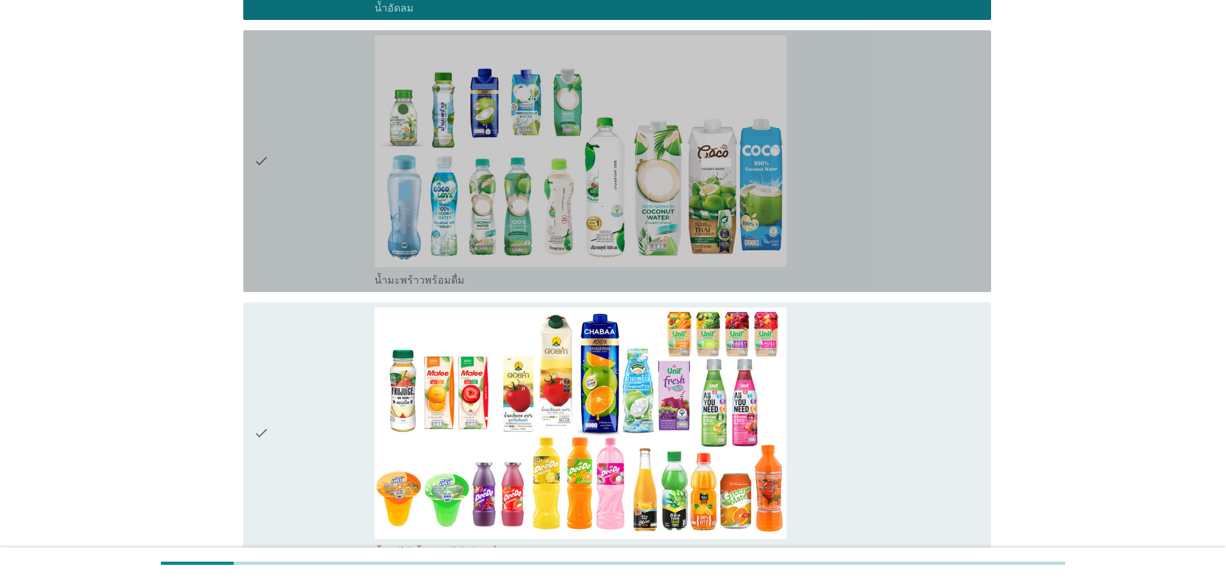
click at [266, 167] on icon "check" at bounding box center [261, 161] width 15 height 252
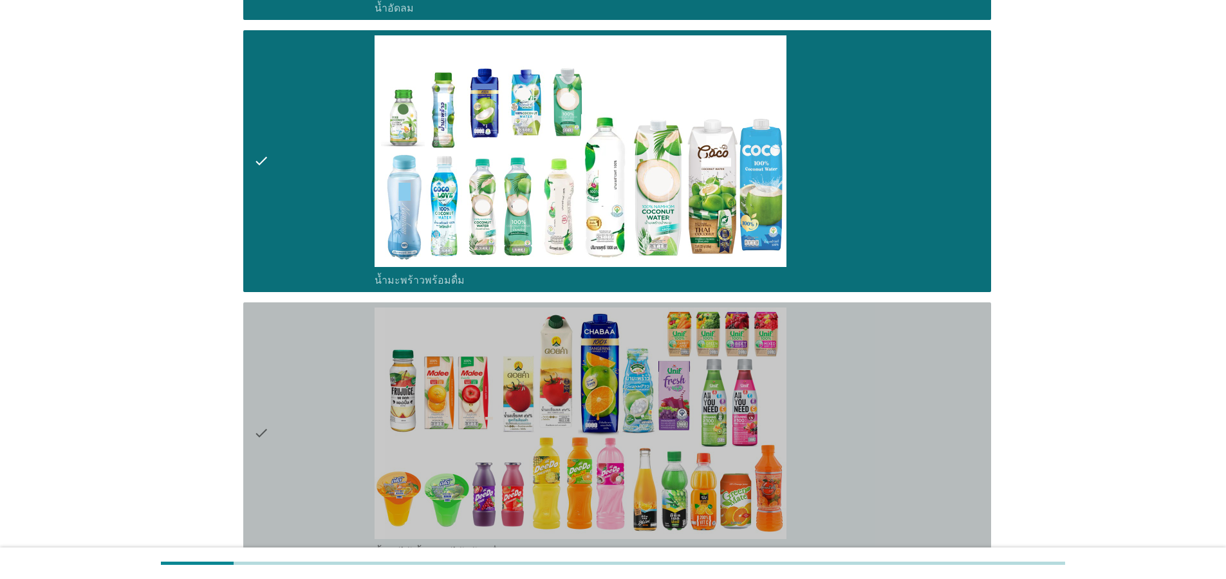
click at [254, 429] on icon "check" at bounding box center [261, 434] width 15 height 252
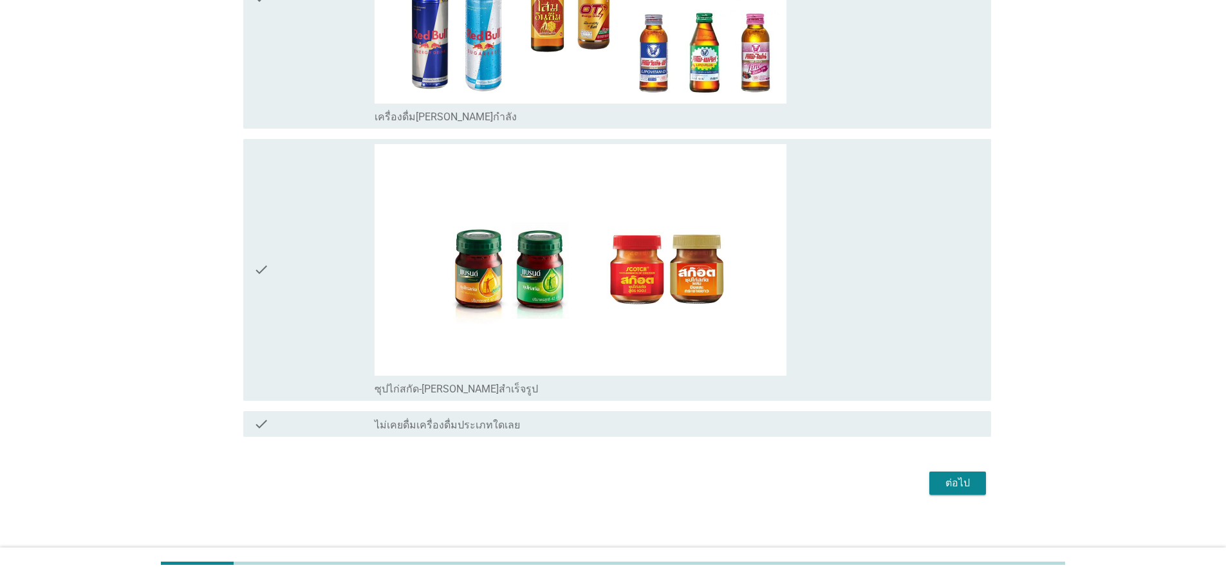
scroll to position [3541, 0]
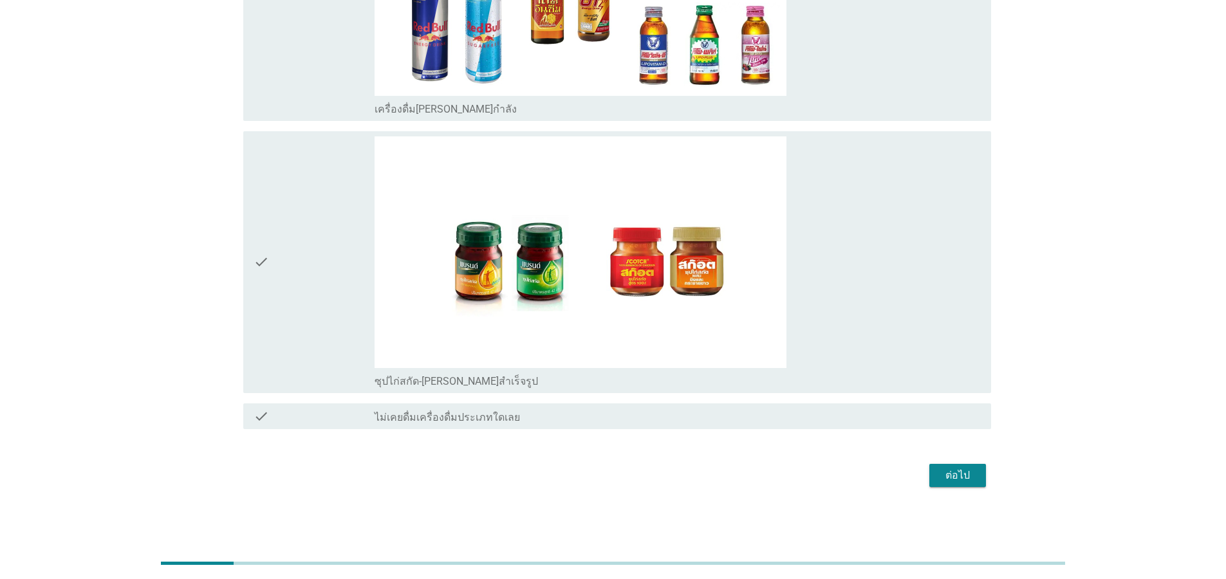
click at [967, 478] on div "ต่อไป" at bounding box center [958, 475] width 36 height 15
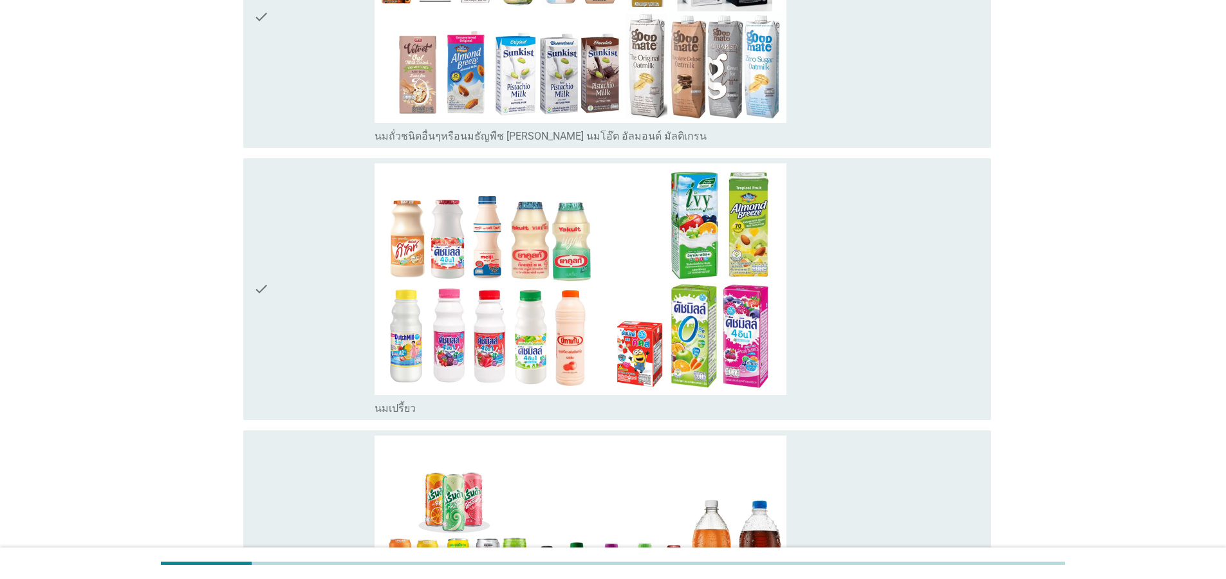
scroll to position [464, 0]
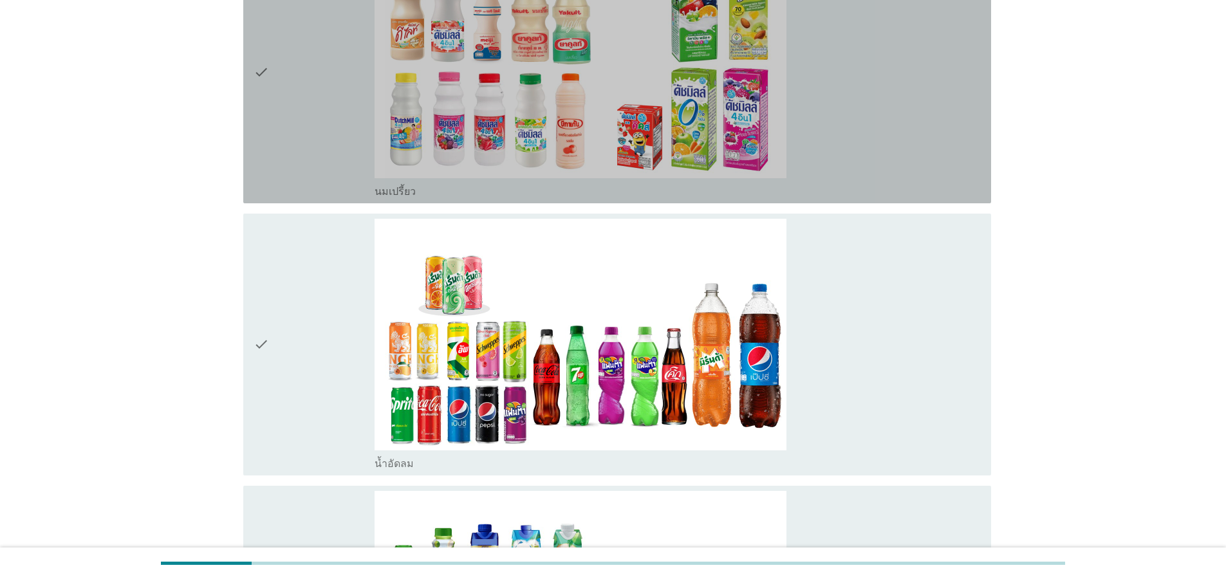
click at [274, 86] on div "check" at bounding box center [314, 73] width 121 height 252
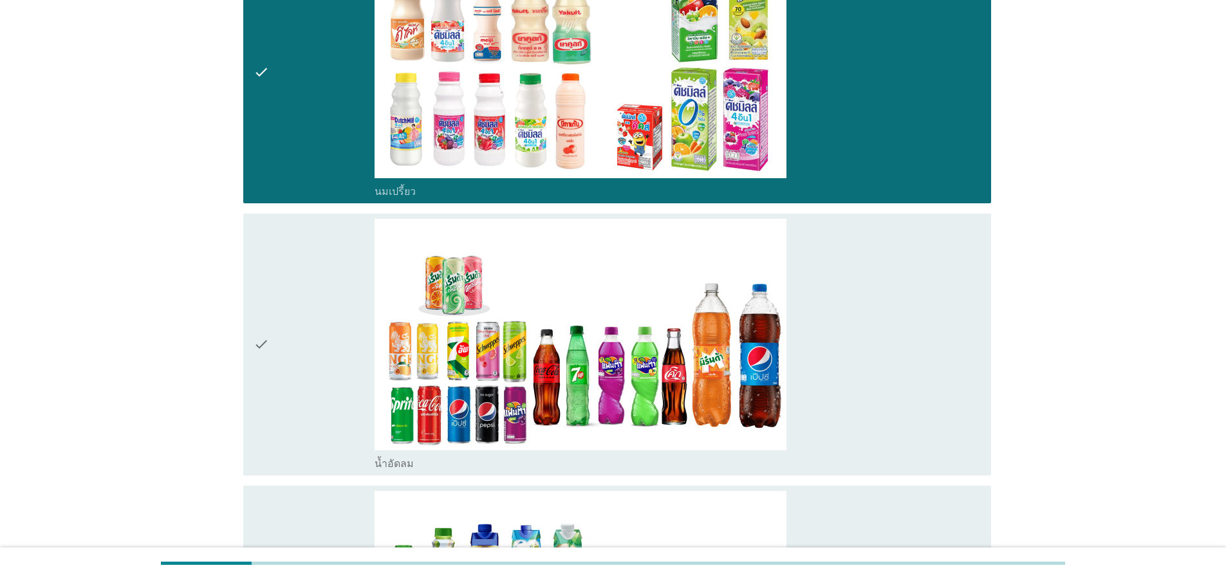
click at [267, 358] on icon "check" at bounding box center [261, 345] width 15 height 252
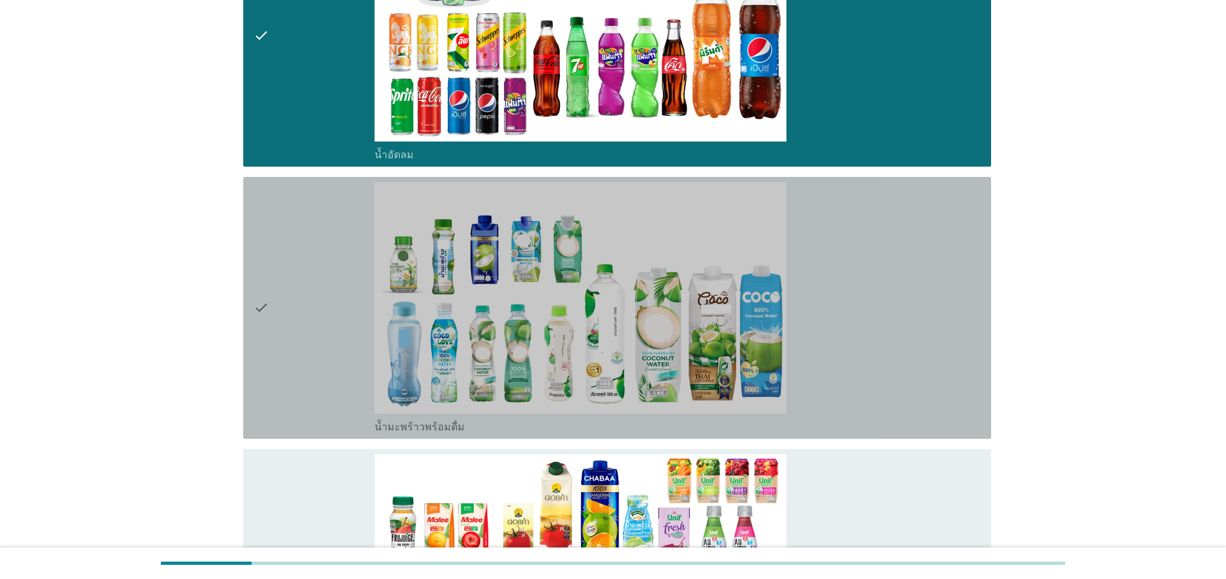
click at [254, 289] on icon "check" at bounding box center [261, 308] width 15 height 252
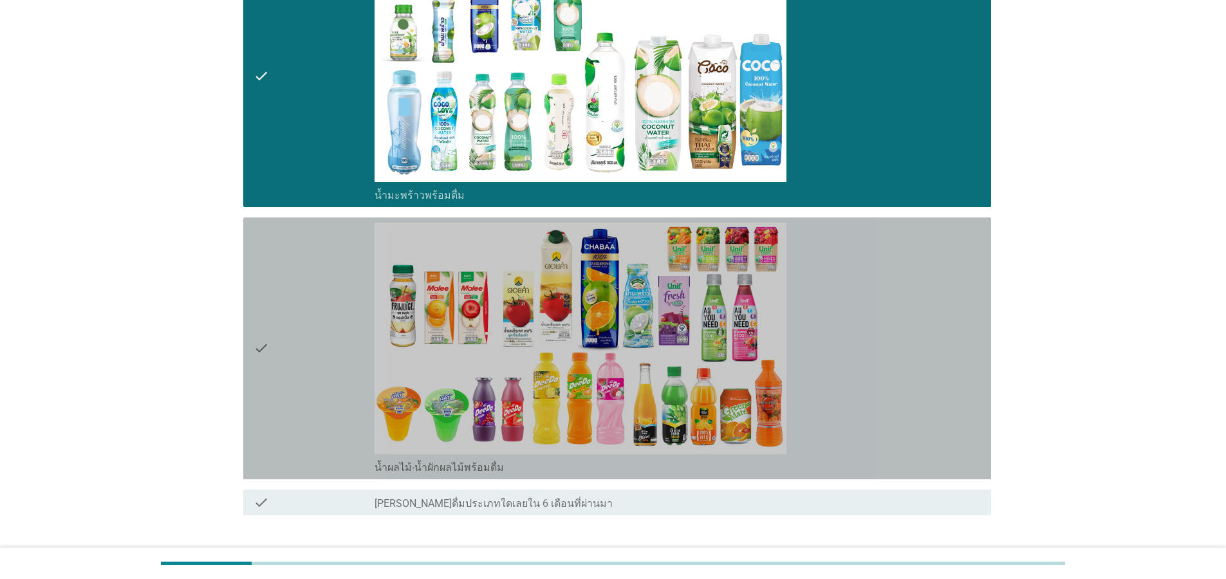
click at [281, 370] on div "check" at bounding box center [314, 349] width 121 height 252
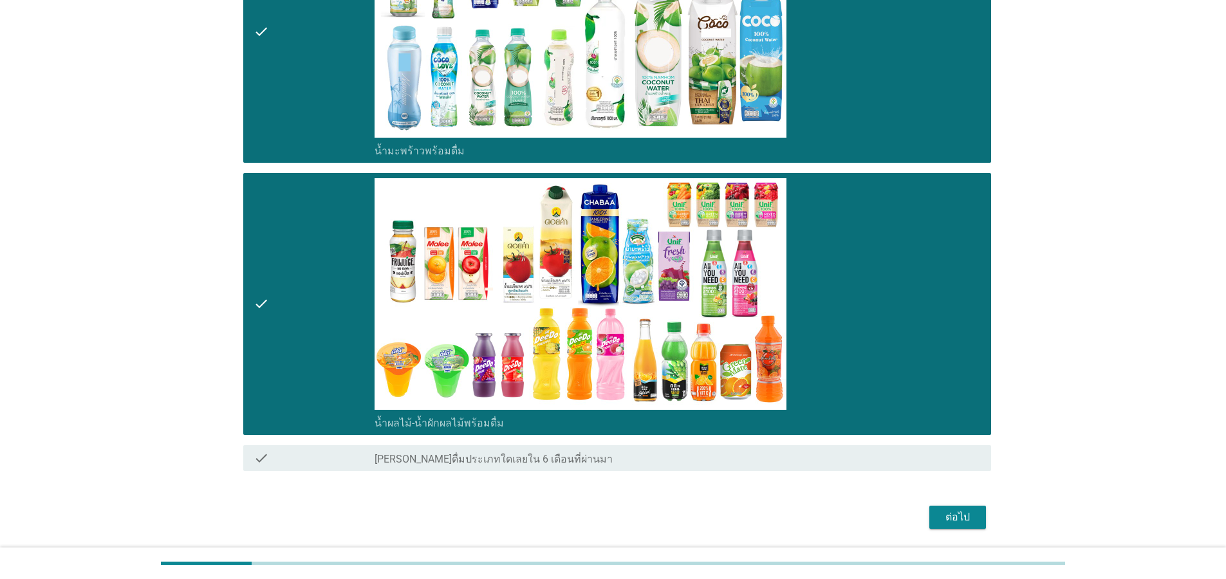
scroll to position [1091, 0]
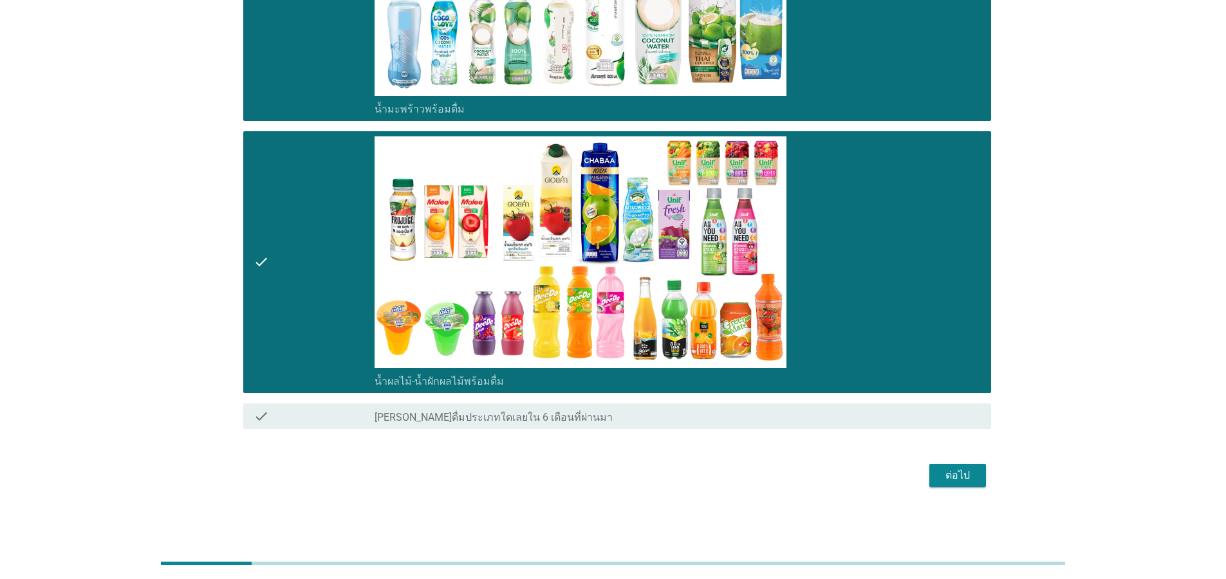
click at [953, 478] on div "ต่อไป" at bounding box center [958, 475] width 36 height 15
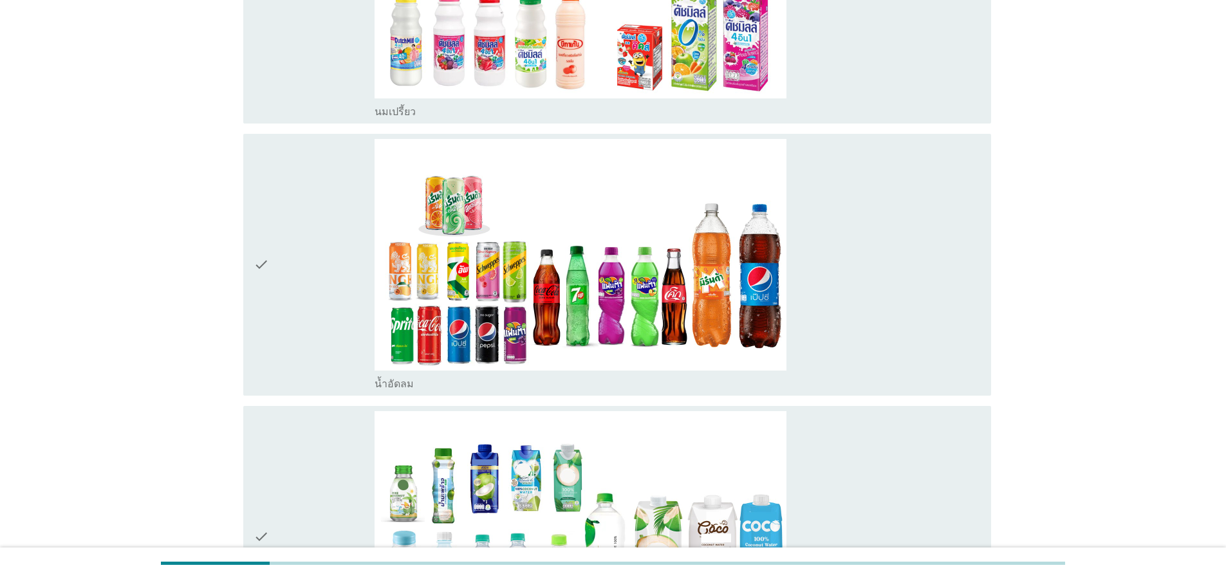
scroll to position [309, 0]
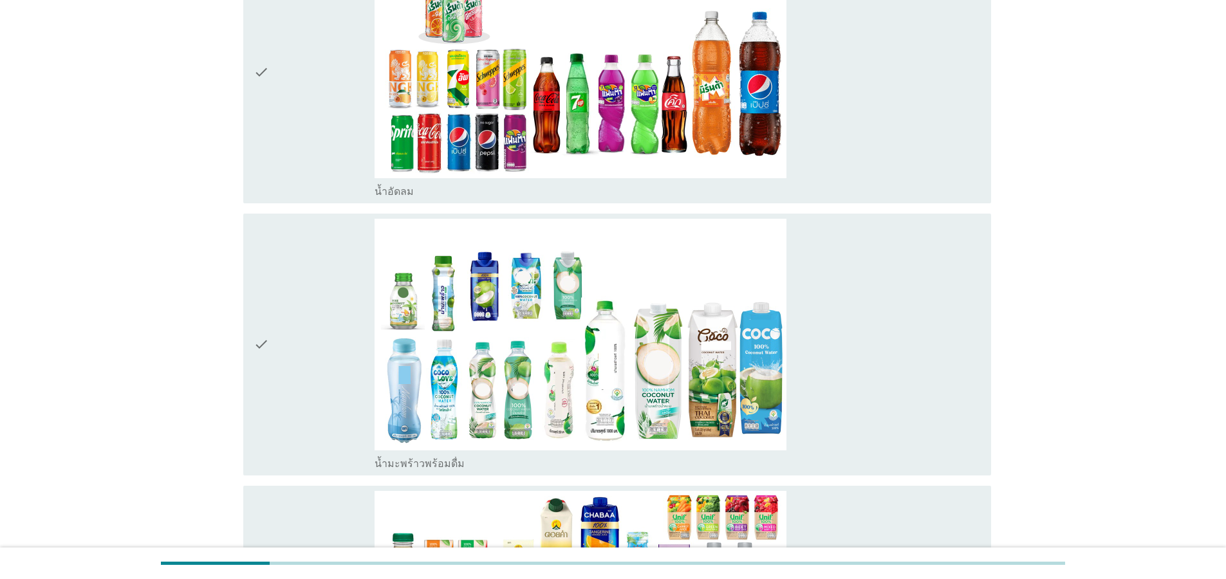
click at [261, 357] on icon "check" at bounding box center [261, 345] width 15 height 252
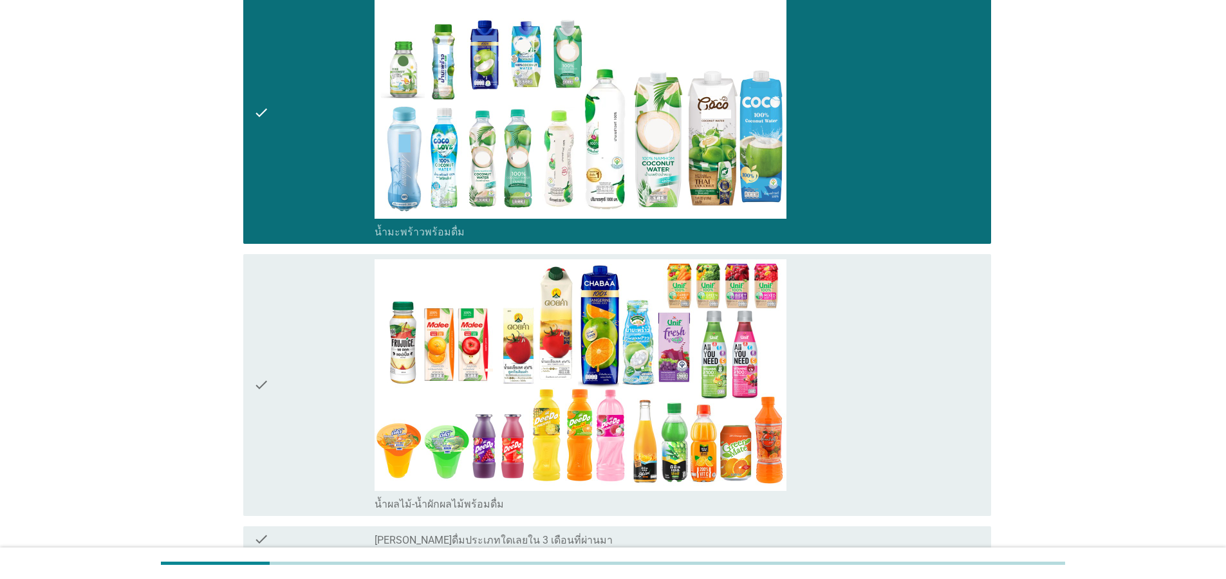
click at [270, 395] on div "check" at bounding box center [314, 385] width 121 height 252
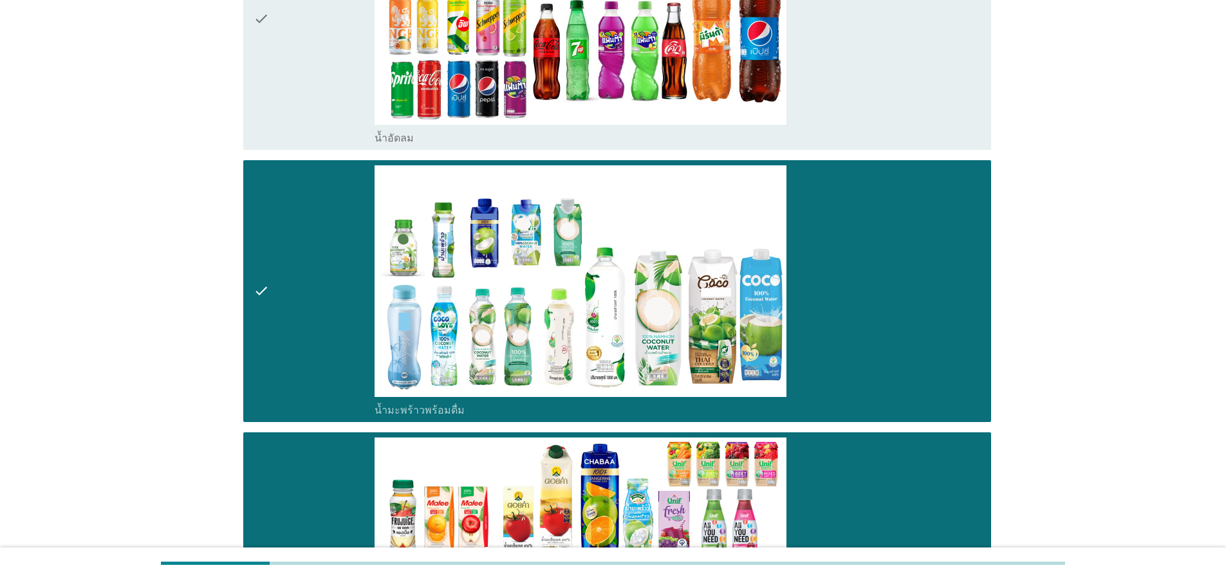
scroll to position [386, 0]
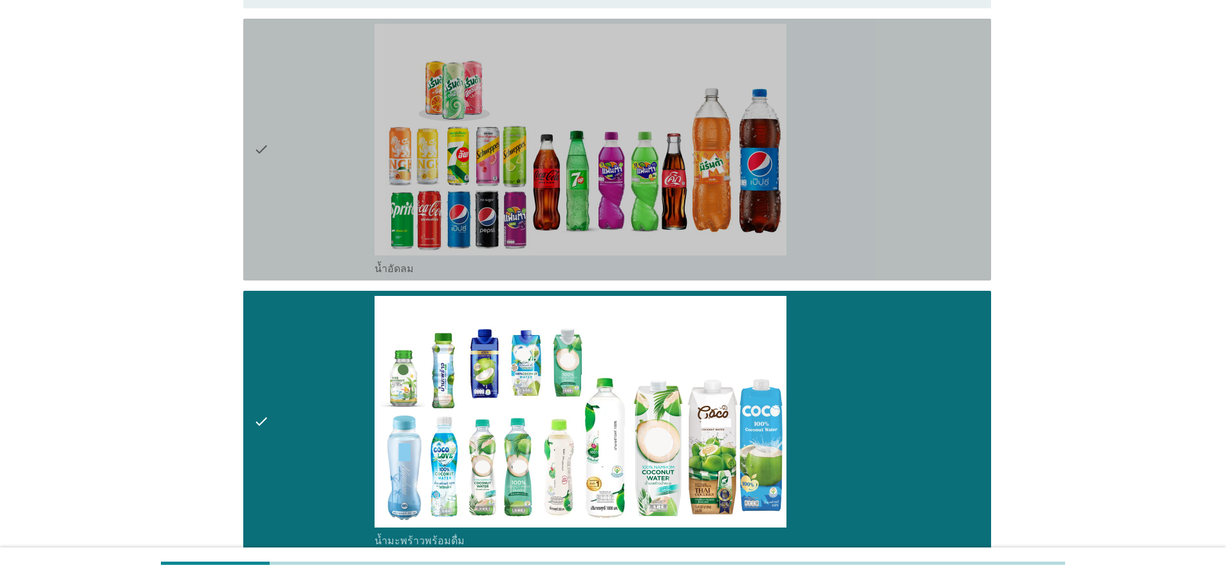
click at [270, 150] on div "check" at bounding box center [314, 150] width 121 height 252
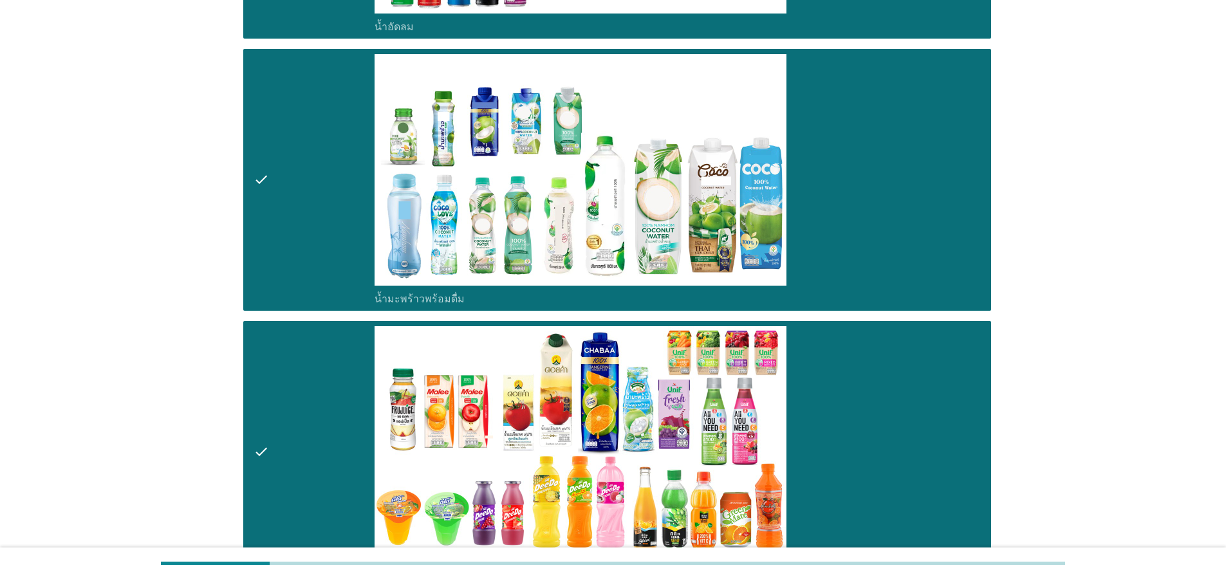
scroll to position [818, 0]
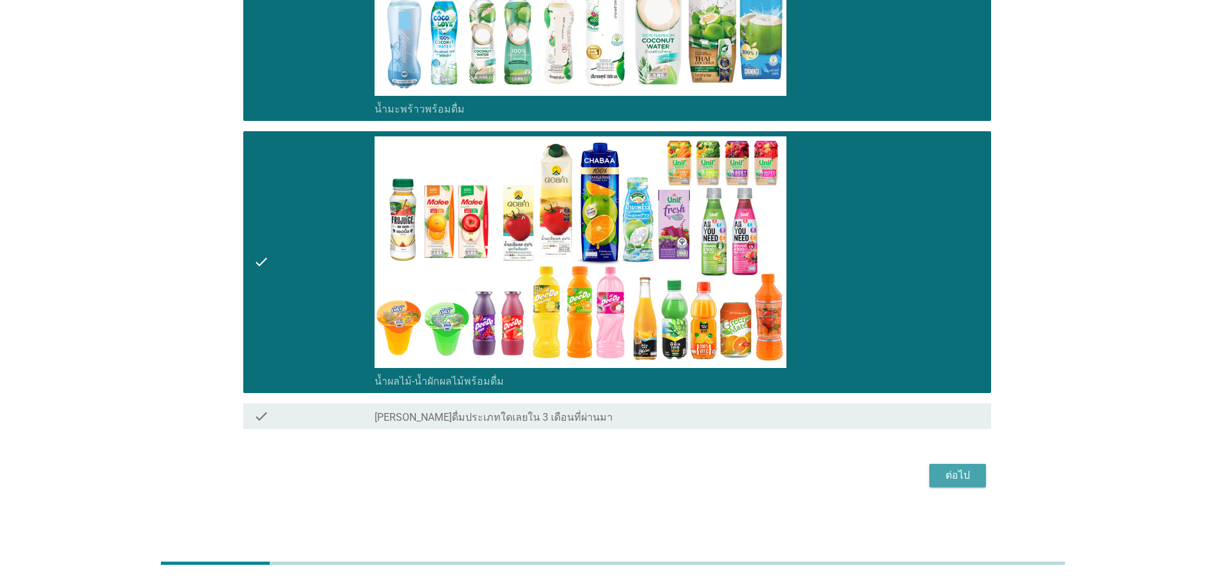
click at [982, 482] on button "ต่อไป" at bounding box center [958, 475] width 57 height 23
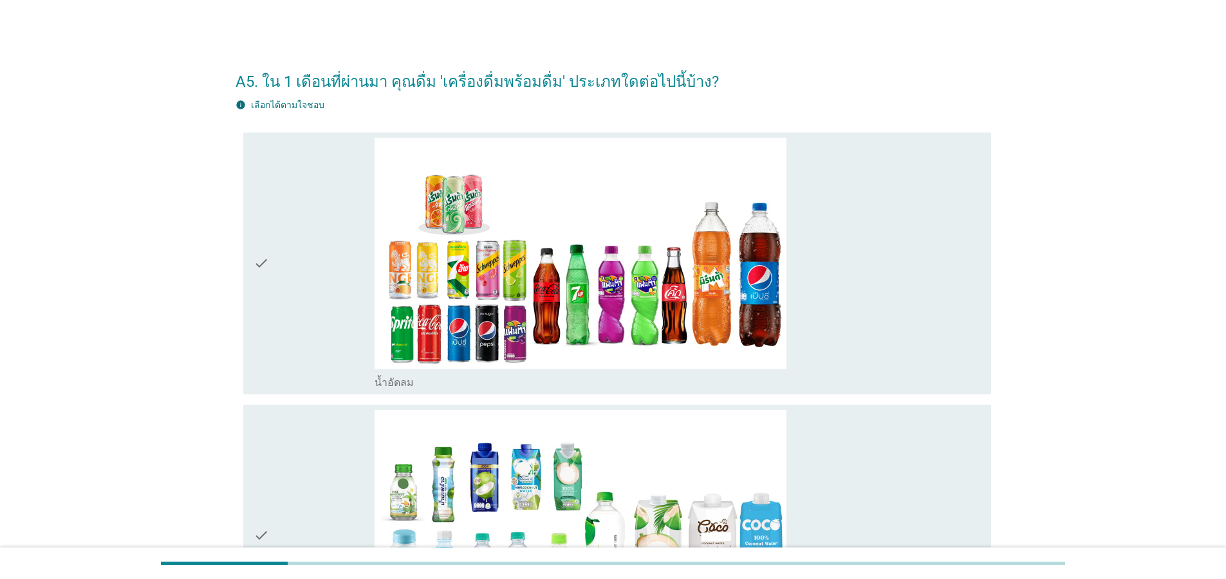
scroll to position [386, 0]
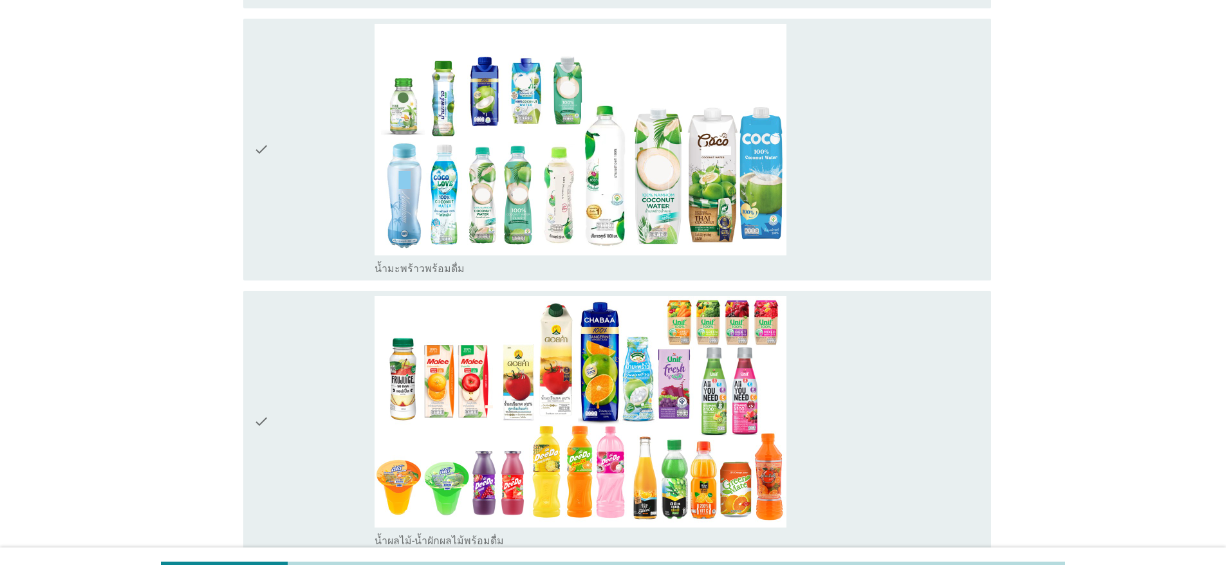
click at [274, 168] on div "check" at bounding box center [314, 150] width 121 height 252
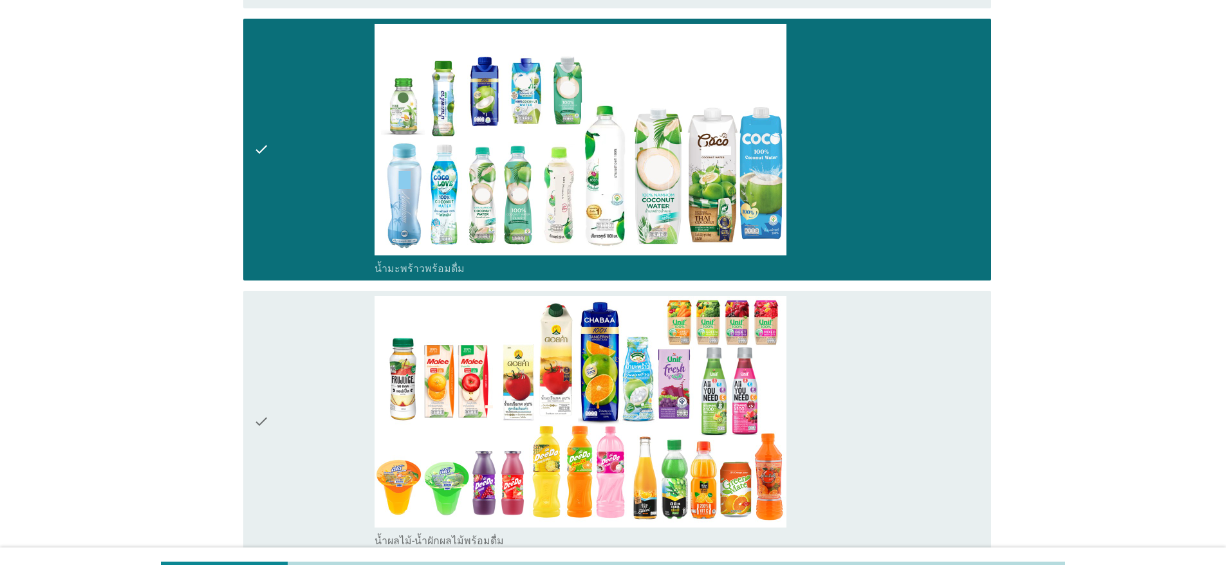
click at [268, 424] on icon "check" at bounding box center [261, 422] width 15 height 252
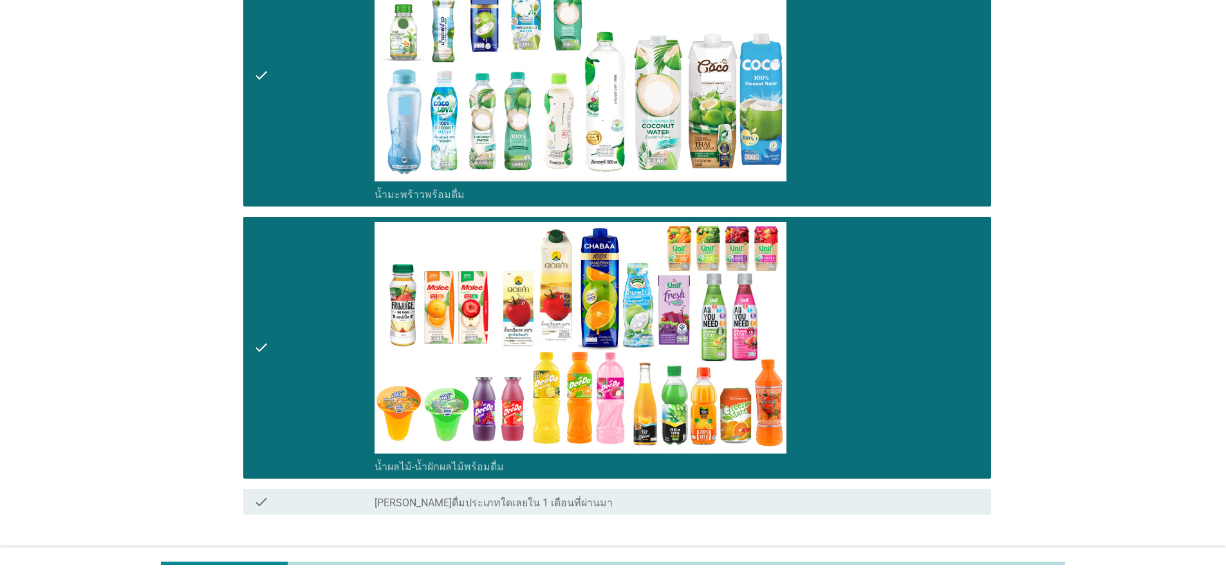
scroll to position [546, 0]
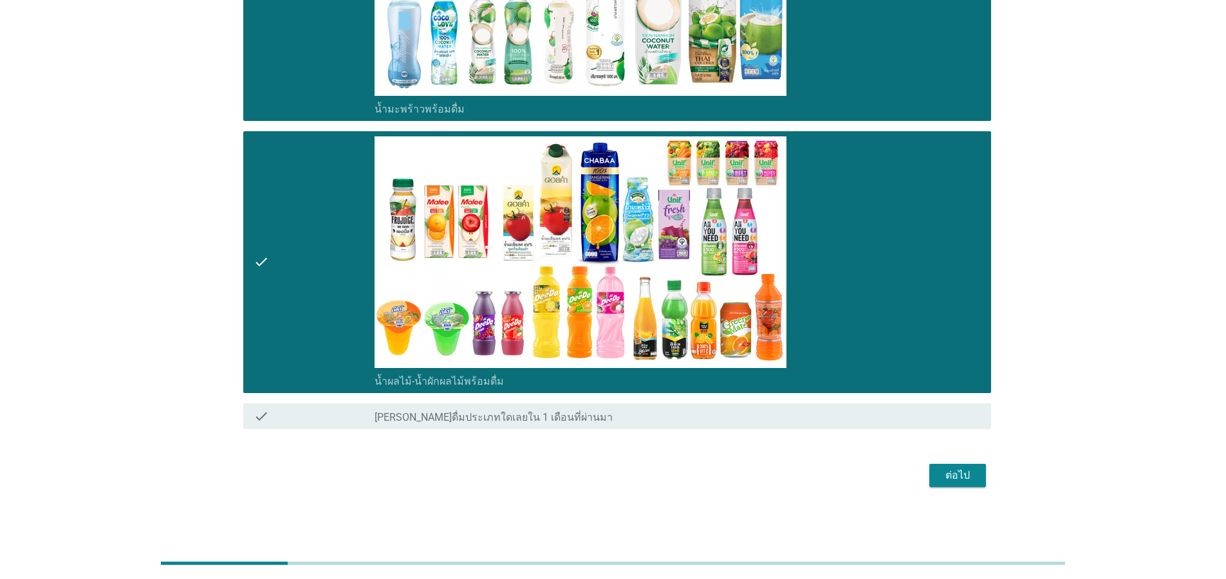
click at [946, 473] on div "ต่อไป" at bounding box center [958, 475] width 36 height 15
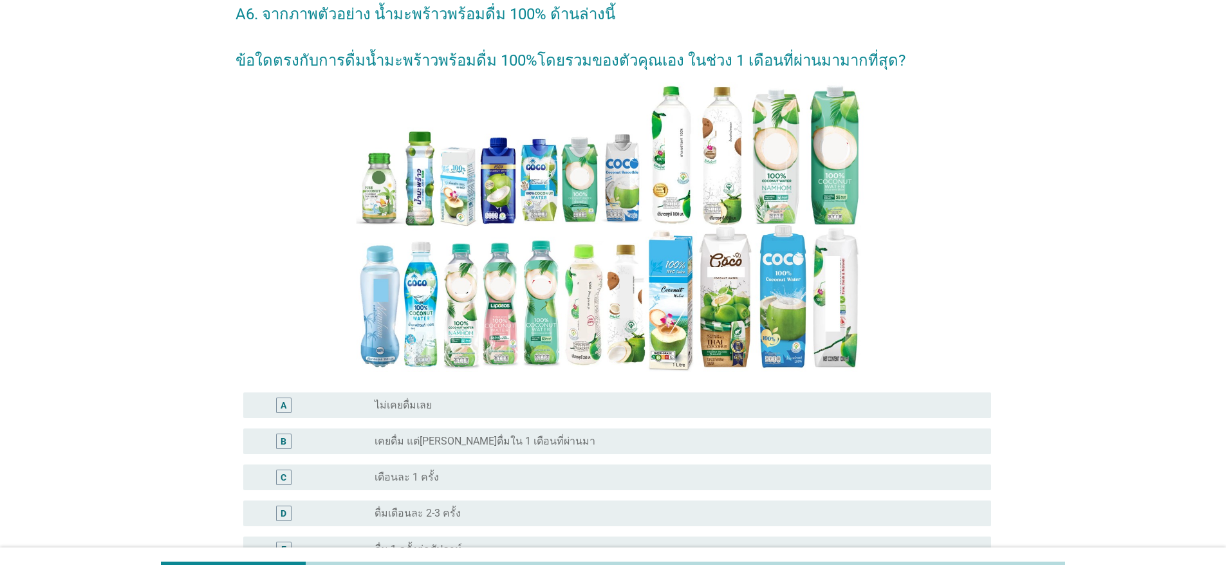
scroll to position [155, 0]
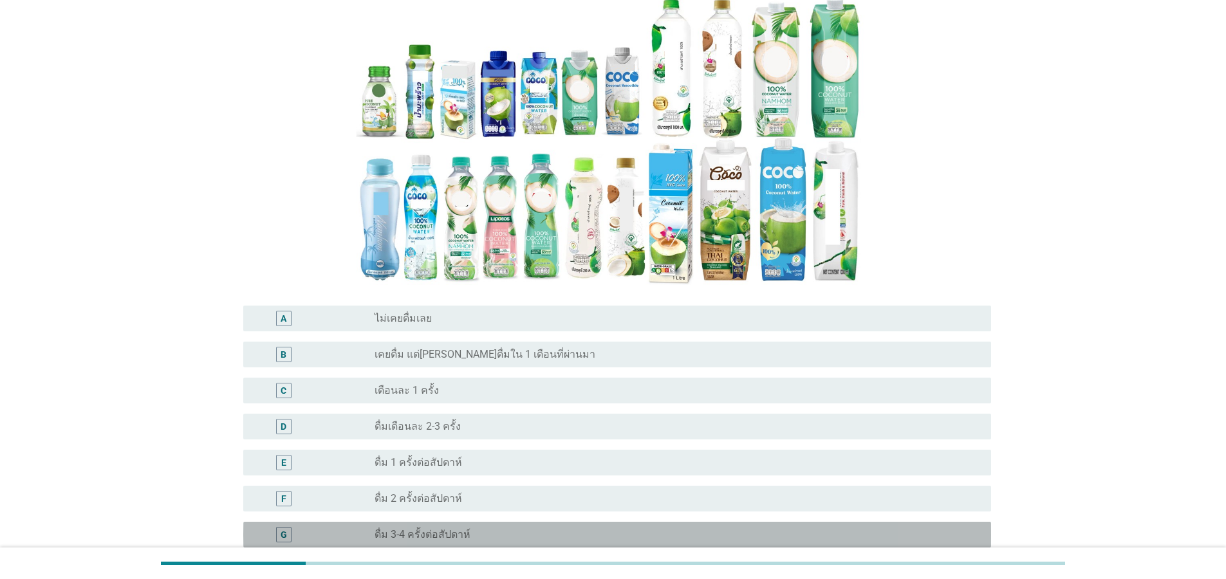
click at [426, 538] on label "ดื่ม 3-4 ครั้งต่อสัปดาห์" at bounding box center [423, 535] width 96 height 13
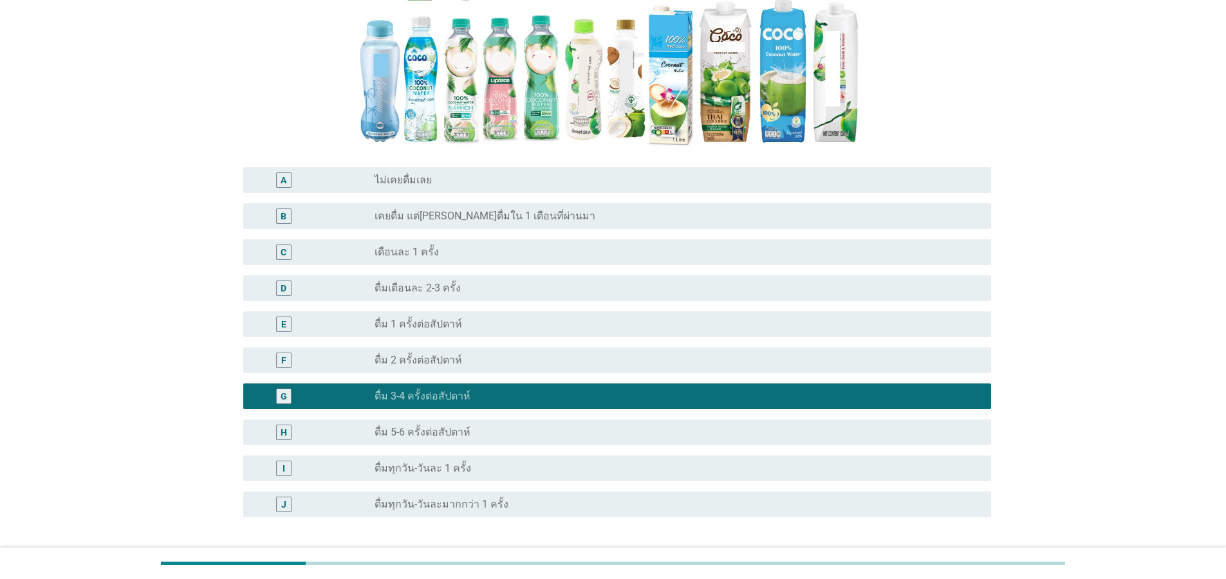
scroll to position [397, 0]
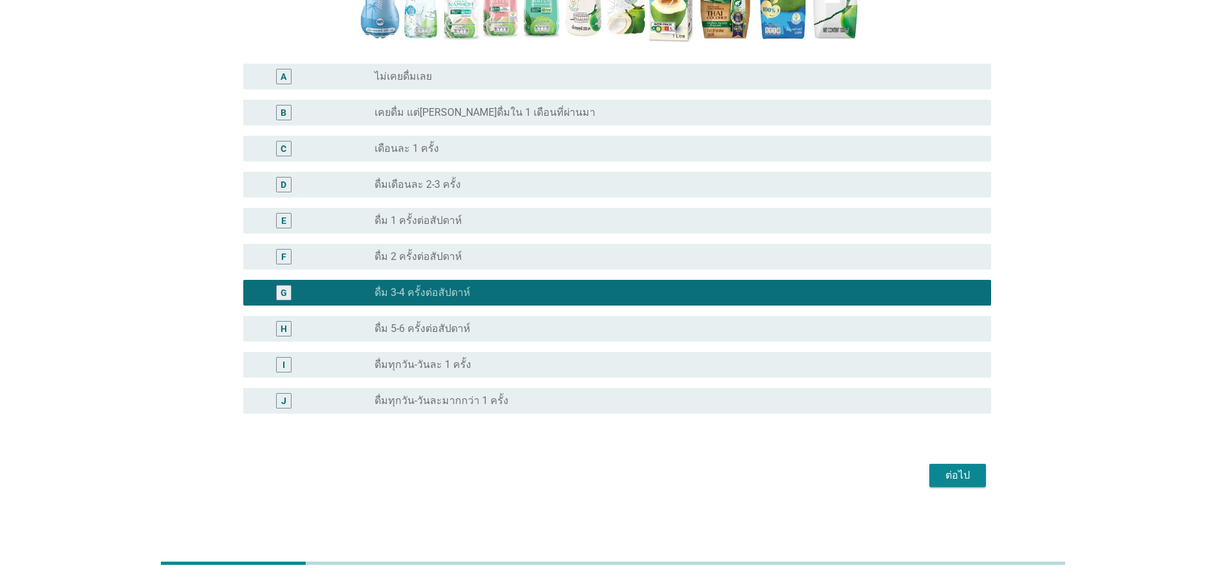
click at [961, 471] on div "ต่อไป" at bounding box center [958, 475] width 36 height 15
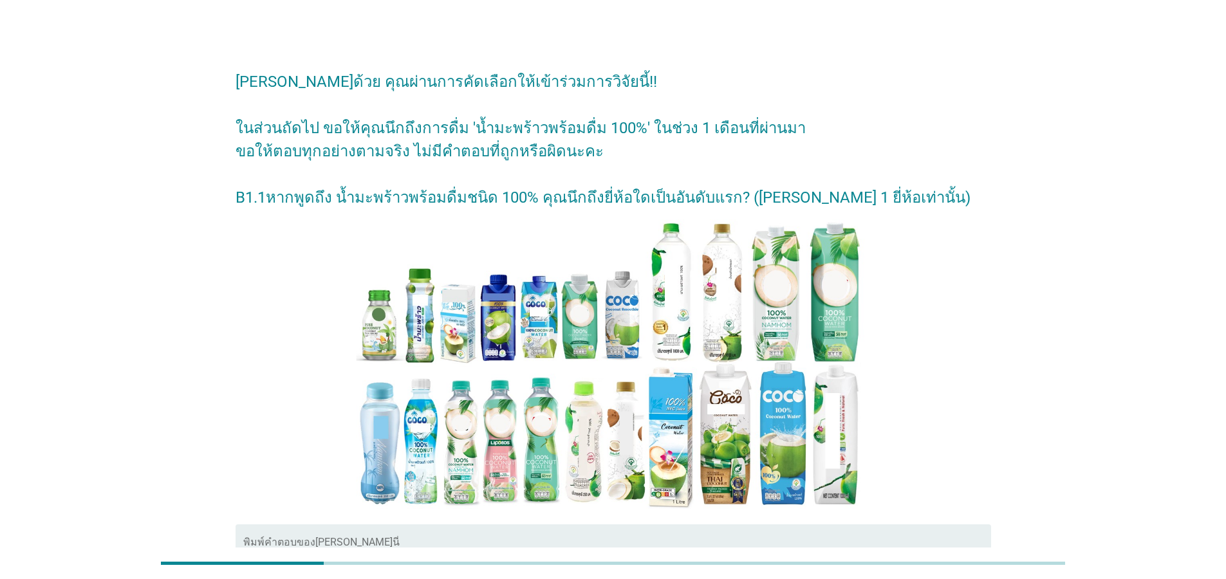
click at [980, 444] on div at bounding box center [614, 365] width 756 height 290
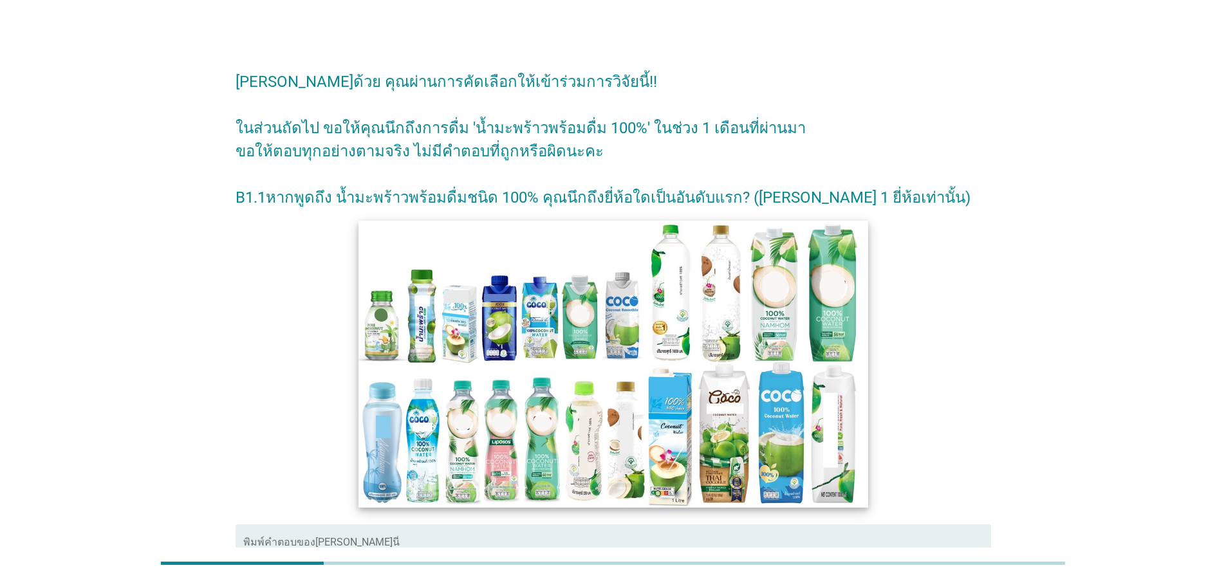
scroll to position [77, 0]
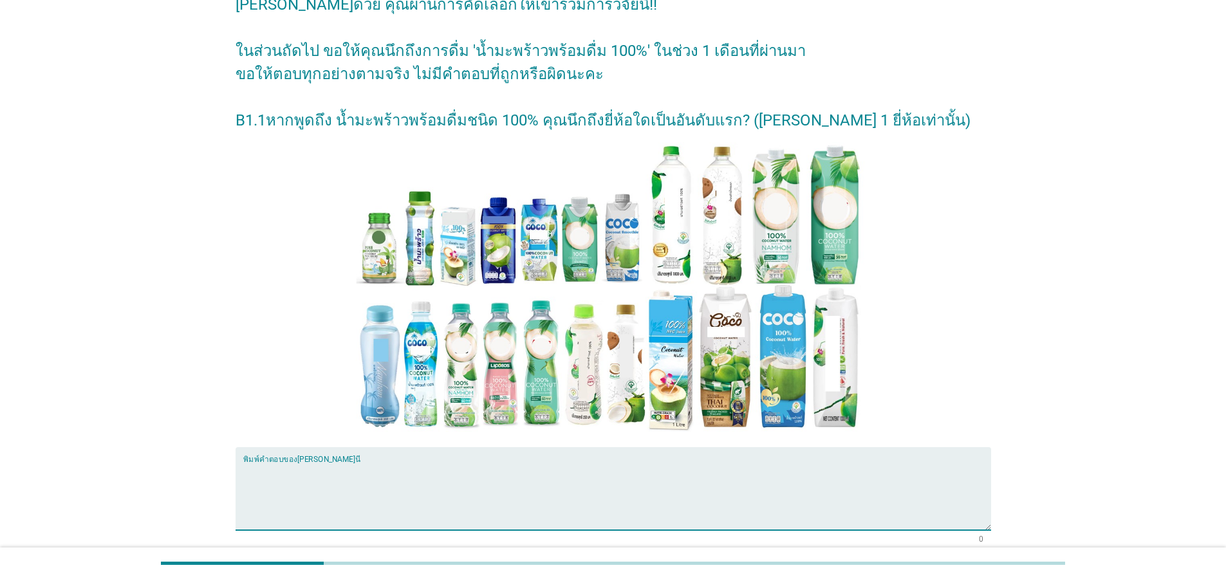
click at [666, 482] on textarea "พิมพ์คำตอบของคุณ ที่นี่" at bounding box center [617, 497] width 748 height 68
type textarea ","
type textarea "F"
type textarea "coco"
click at [1106, 389] on div "[PERSON_NAME]ด้วย คุณผ่านการคัดเลือกให้เข้าร่วมการวิจัยนี้!! ในส่วนถัดไป ขอให้ค…" at bounding box center [613, 293] width 1165 height 646
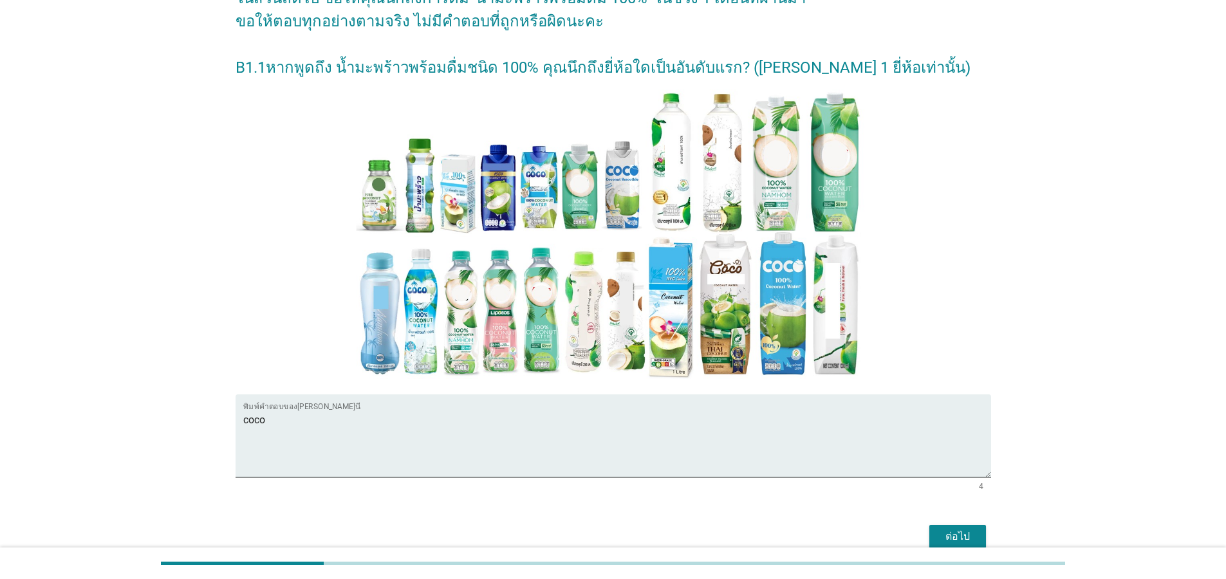
scroll to position [191, 0]
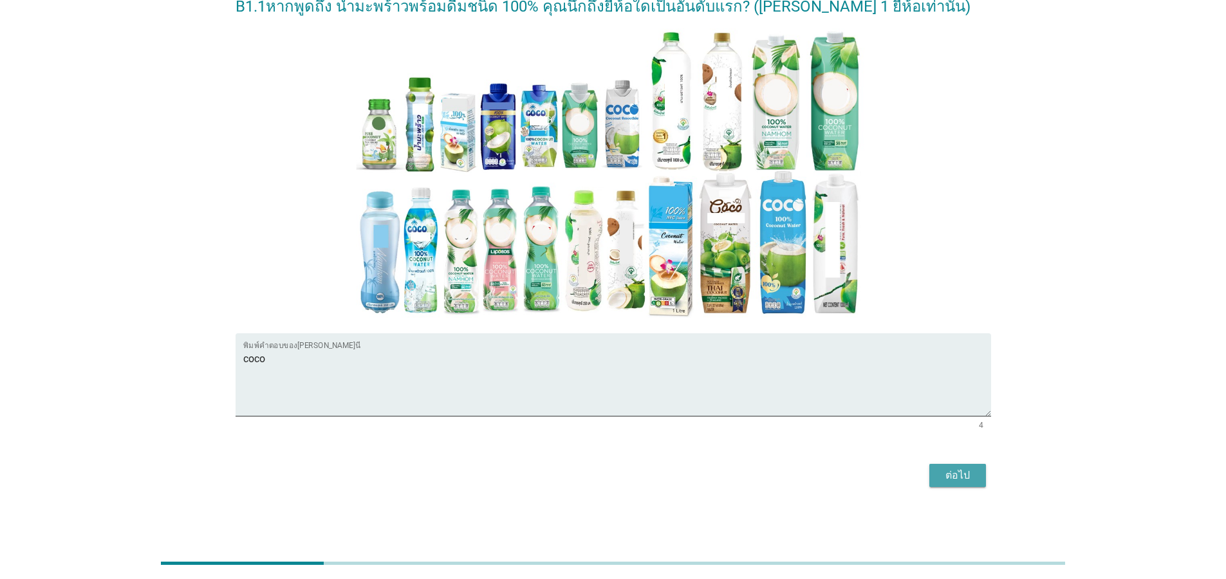
click at [961, 476] on div "ต่อไป" at bounding box center [958, 475] width 36 height 15
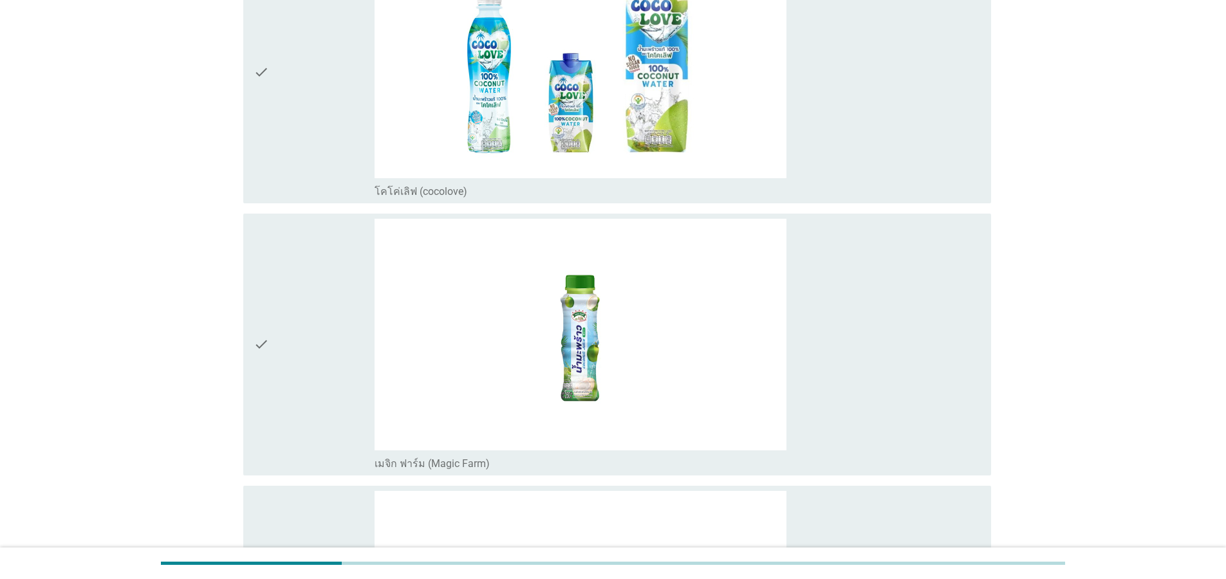
scroll to position [0, 0]
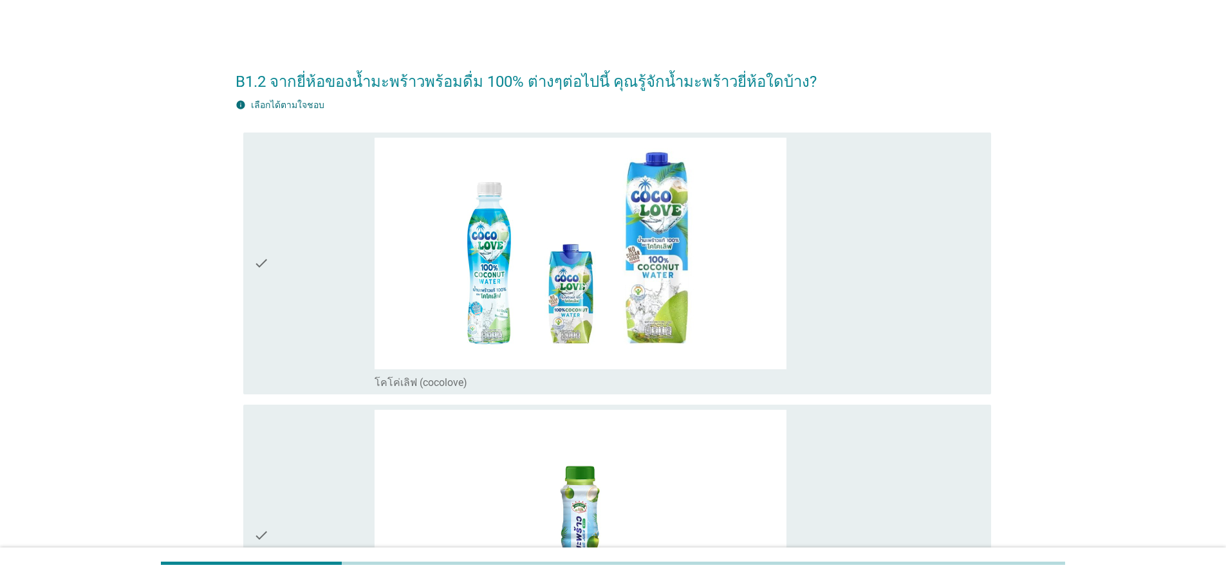
click at [247, 252] on div "check check_box_outline_blank โคโค่เลิฟ (cocolove)" at bounding box center [617, 264] width 748 height 262
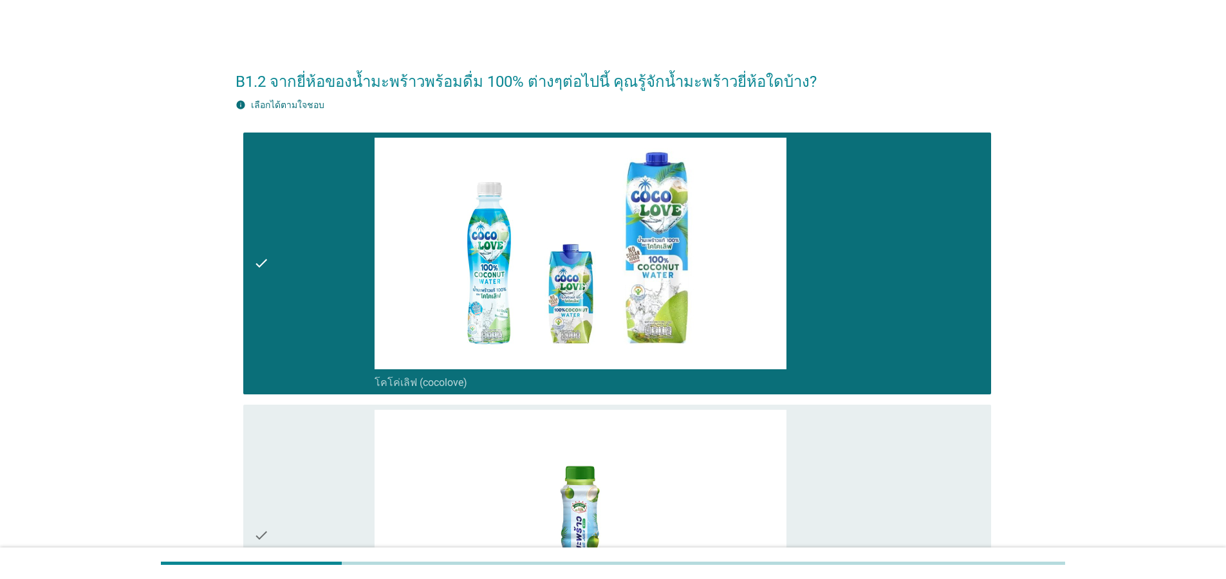
click at [270, 480] on div "check" at bounding box center [314, 536] width 121 height 252
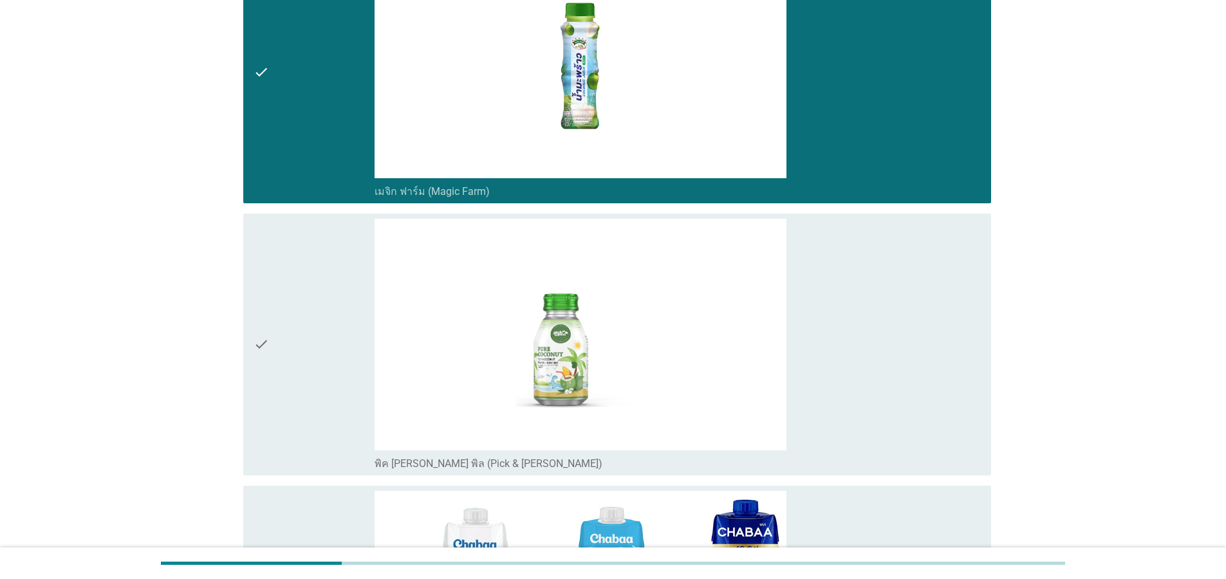
click at [275, 359] on div "check" at bounding box center [314, 345] width 121 height 252
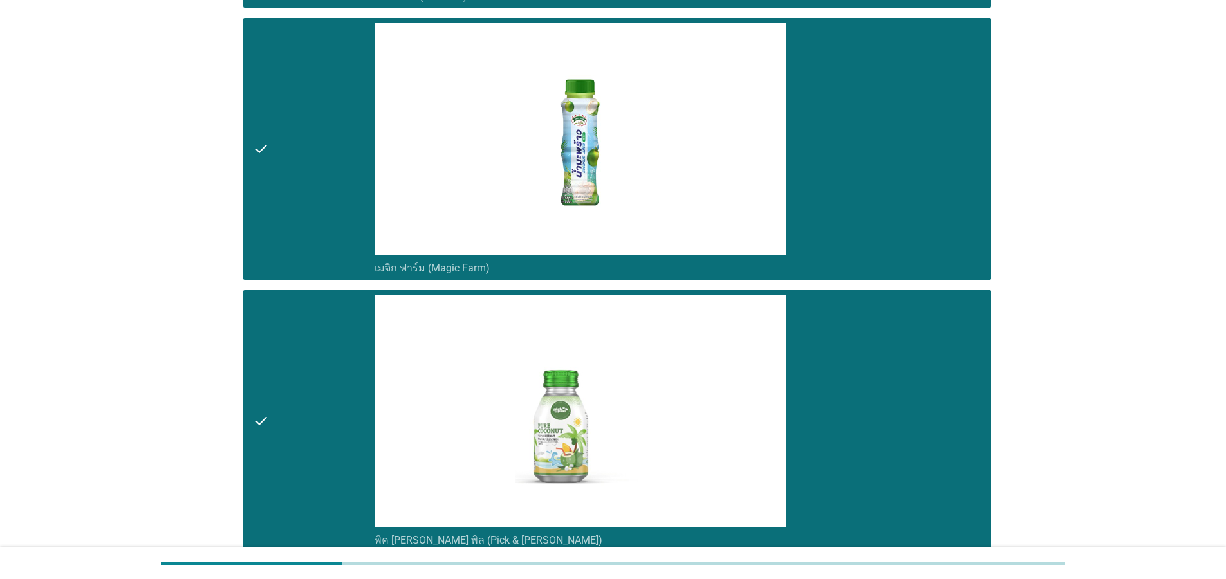
scroll to position [618, 0]
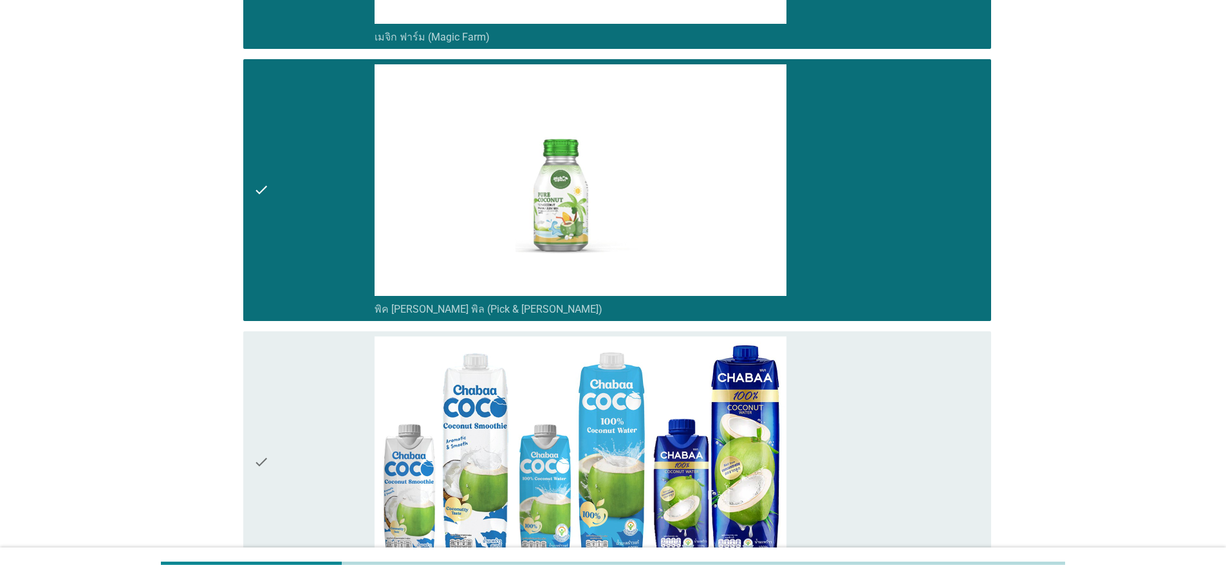
click at [265, 452] on icon "check" at bounding box center [261, 463] width 15 height 252
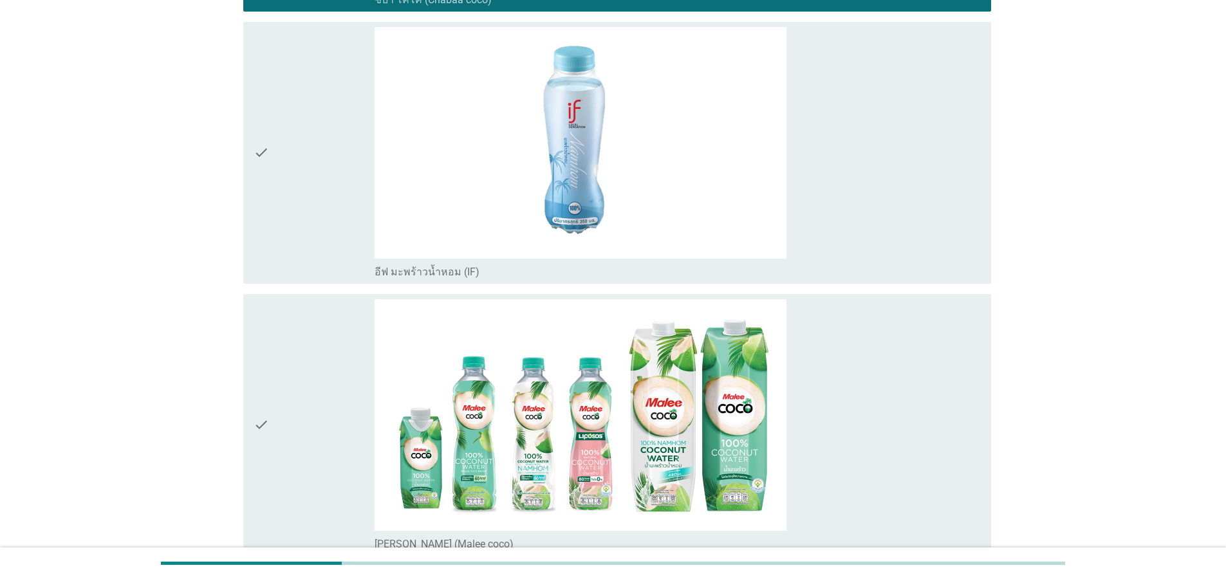
scroll to position [1313, 0]
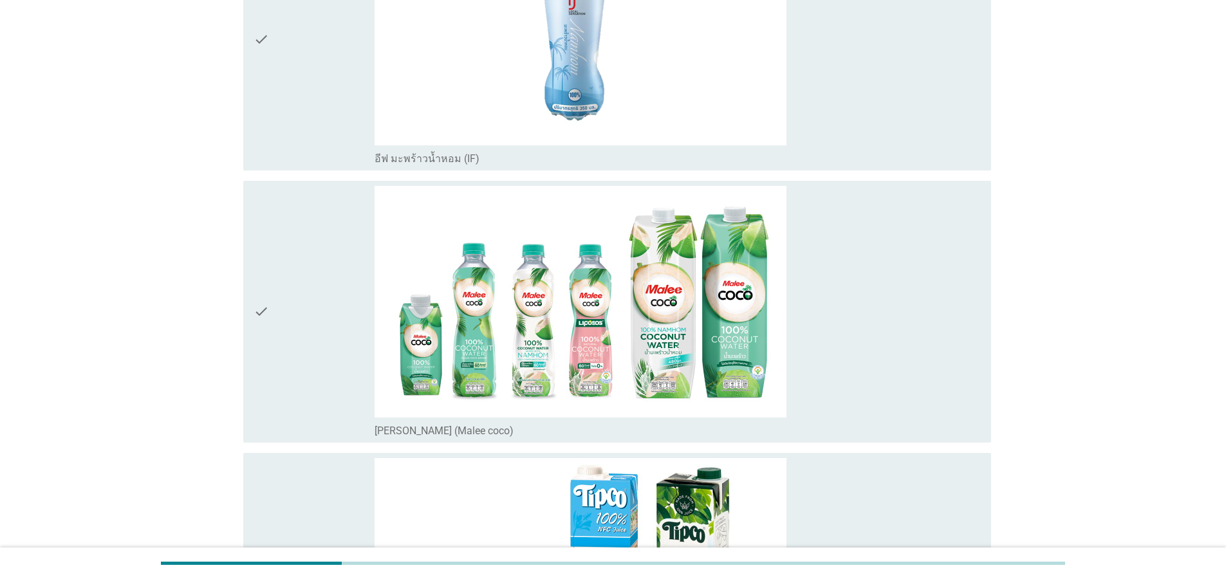
click at [269, 331] on div "check" at bounding box center [314, 312] width 121 height 252
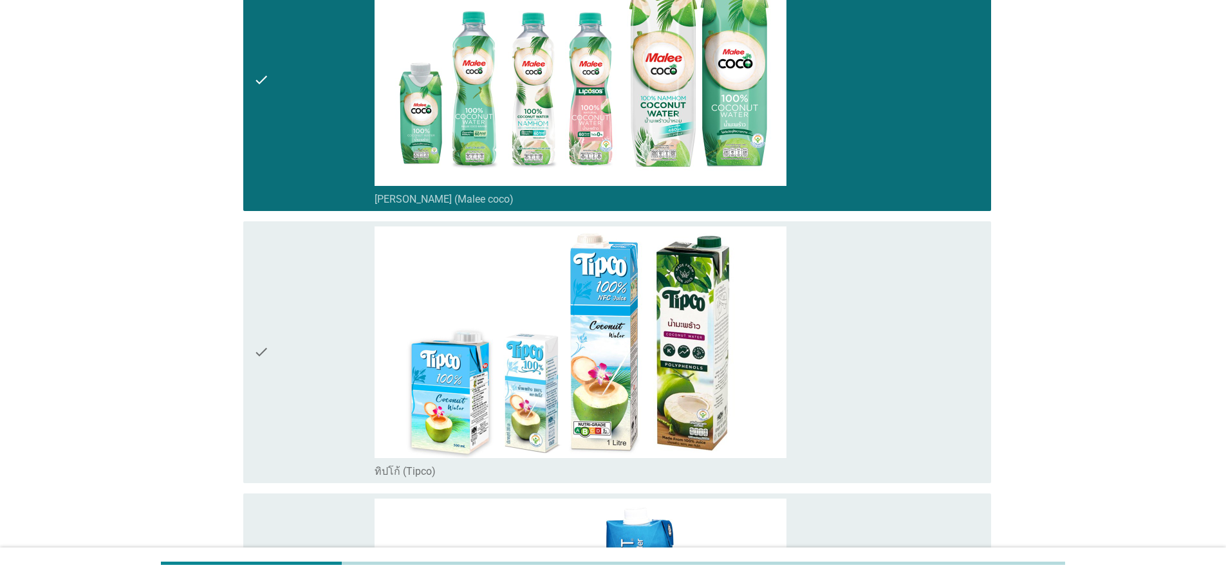
click at [270, 333] on div "check" at bounding box center [314, 353] width 121 height 252
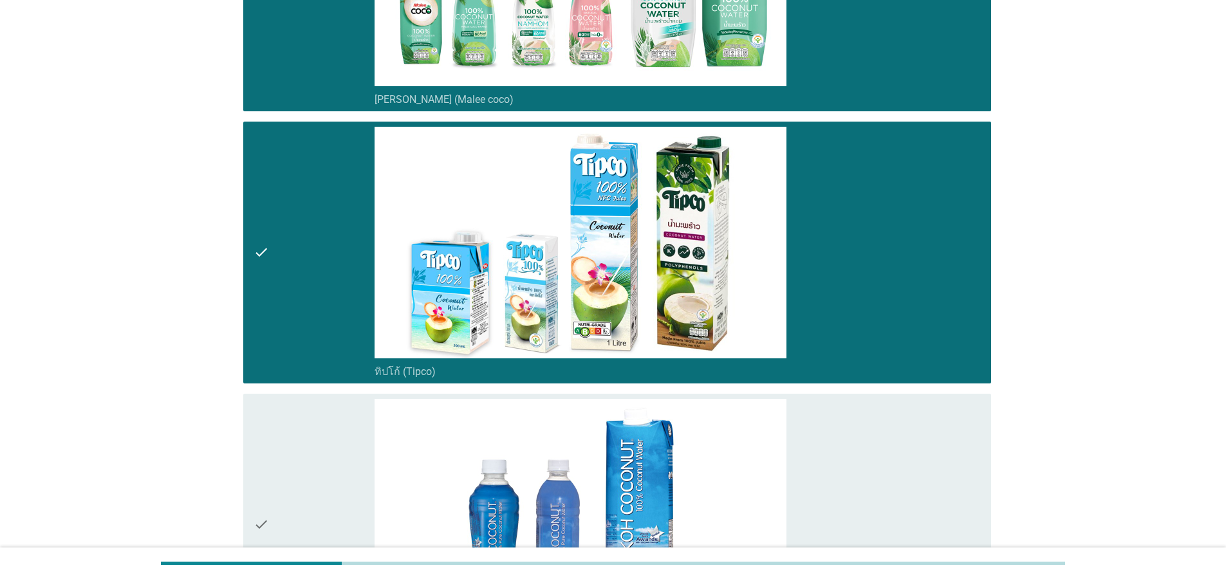
scroll to position [1854, 0]
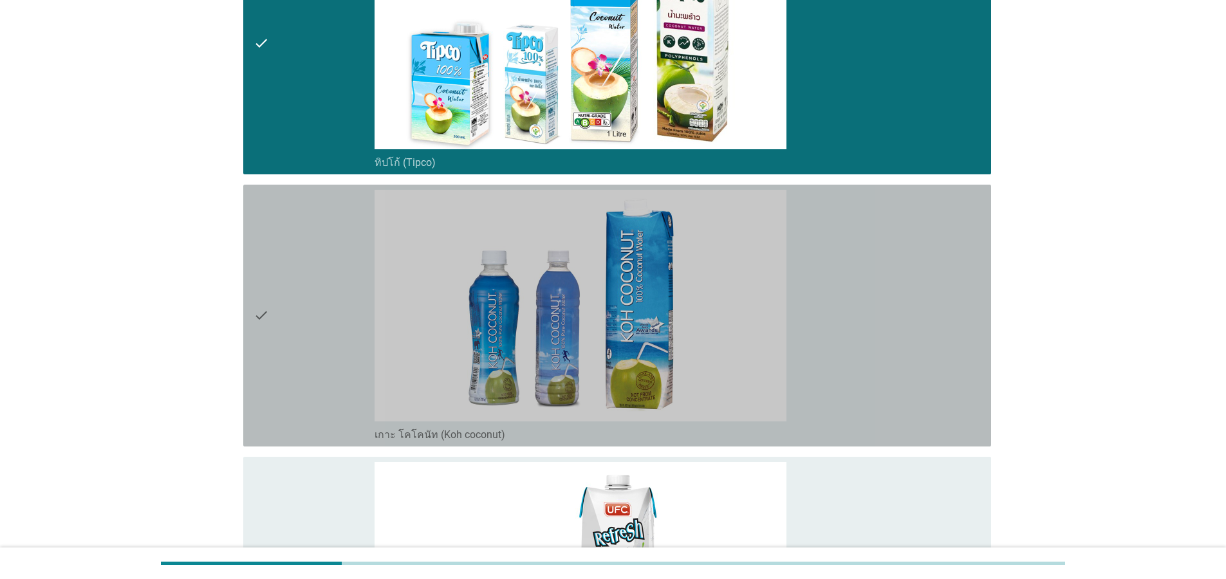
click at [283, 351] on div "check" at bounding box center [314, 316] width 121 height 252
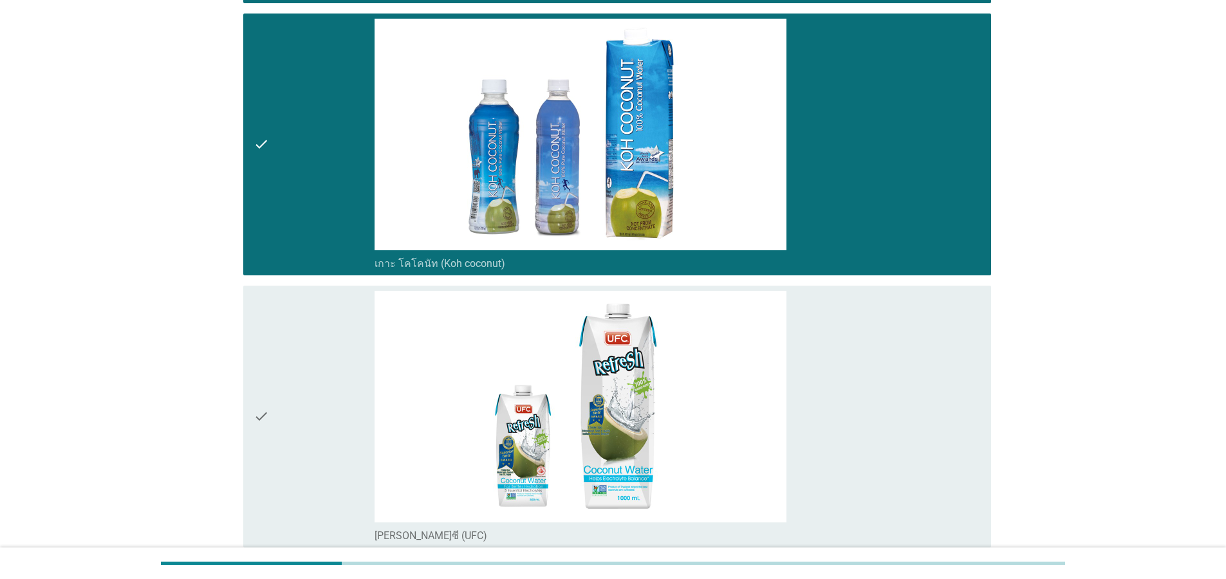
scroll to position [2163, 0]
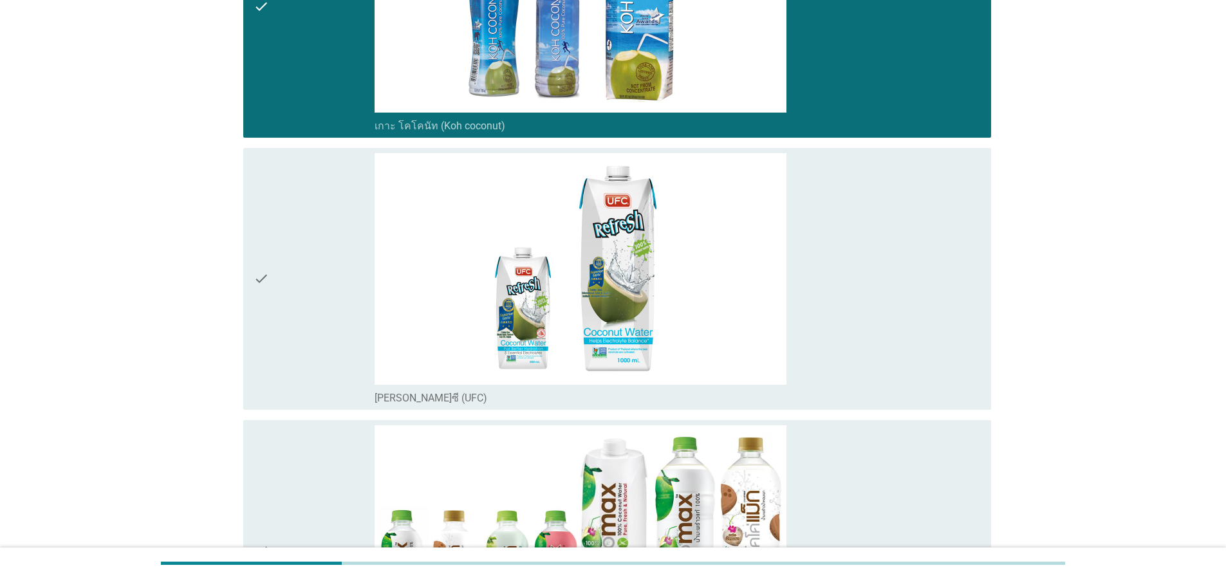
click at [297, 295] on div "check" at bounding box center [314, 279] width 121 height 252
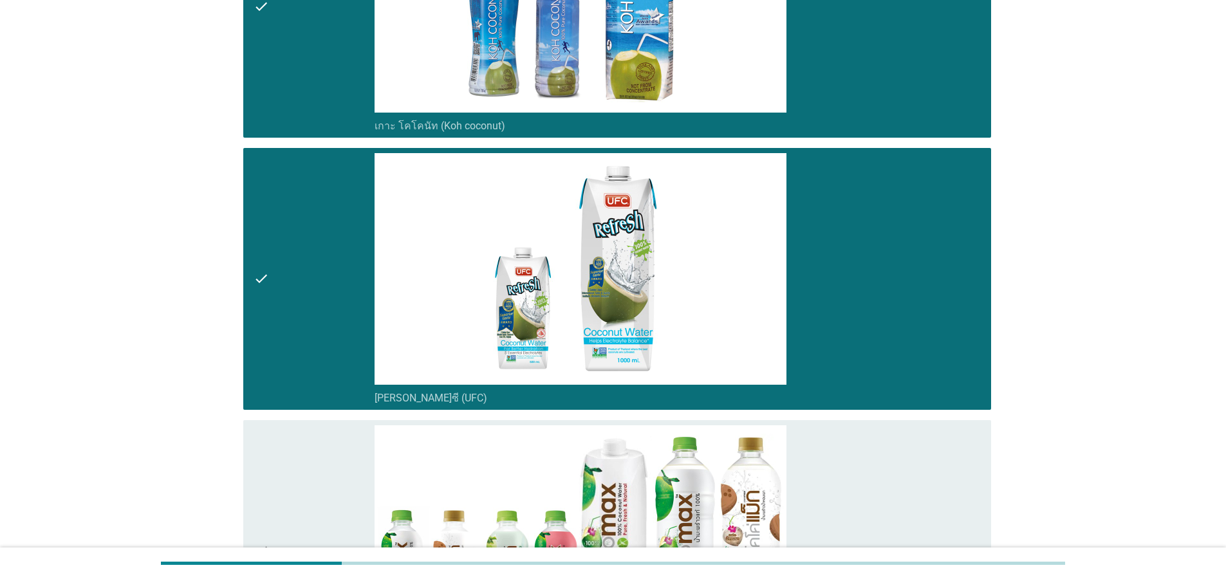
scroll to position [2472, 0]
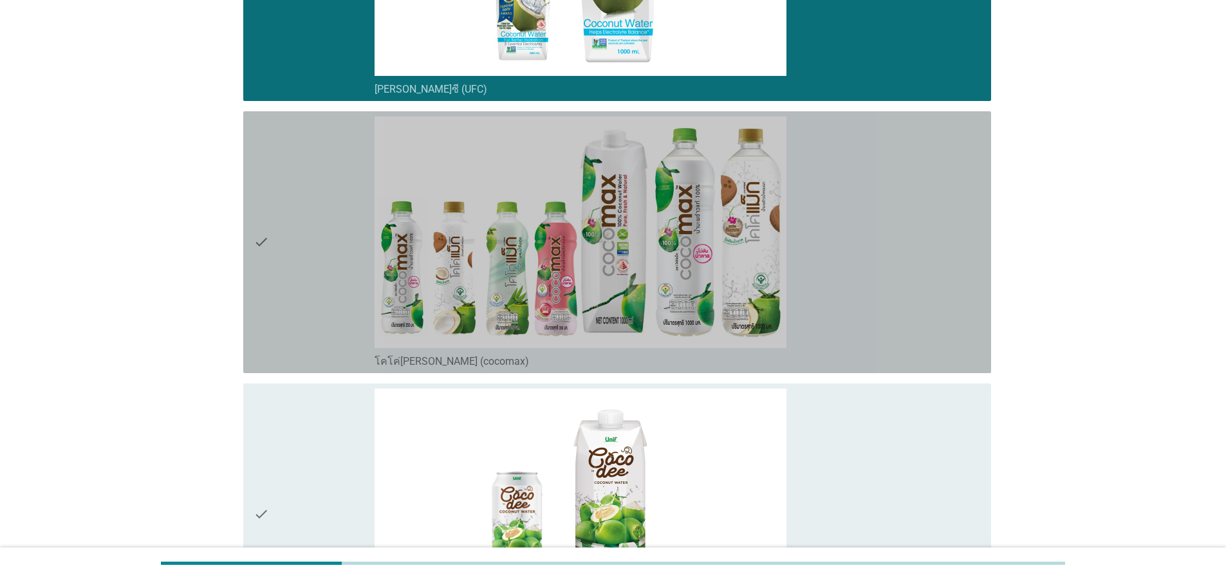
click at [277, 308] on div "check" at bounding box center [314, 243] width 121 height 252
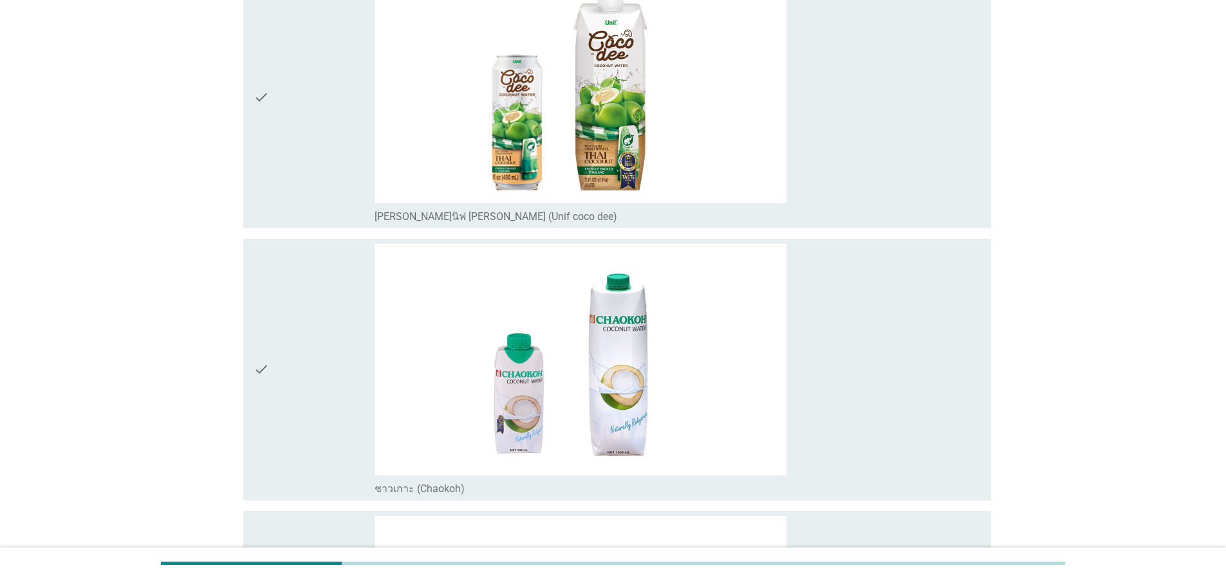
scroll to position [2936, 0]
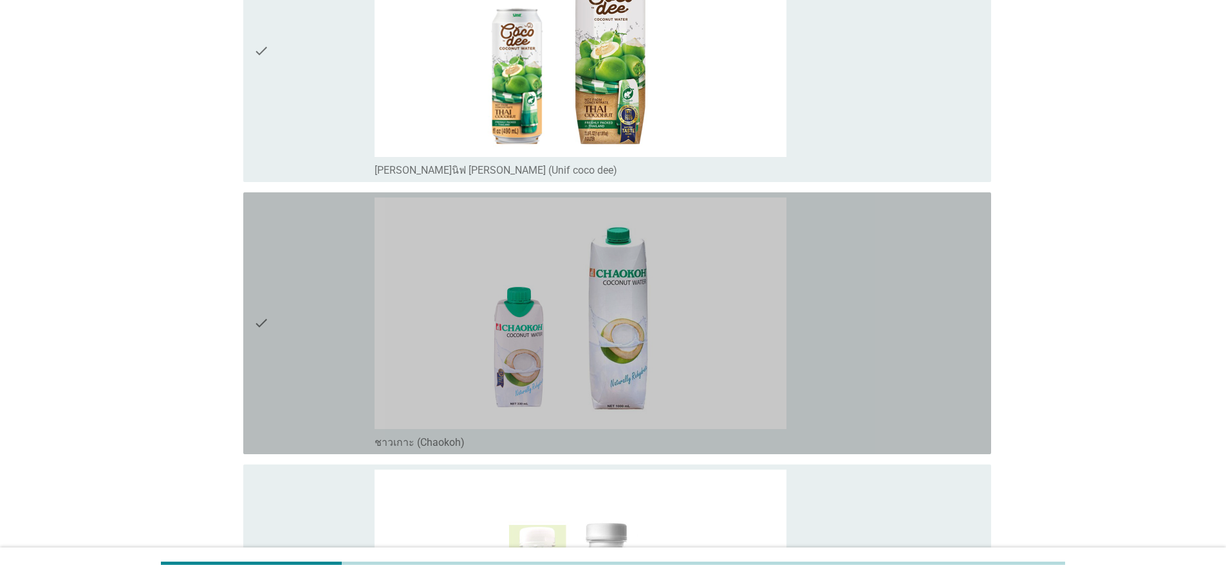
click at [277, 306] on div "check" at bounding box center [314, 324] width 121 height 252
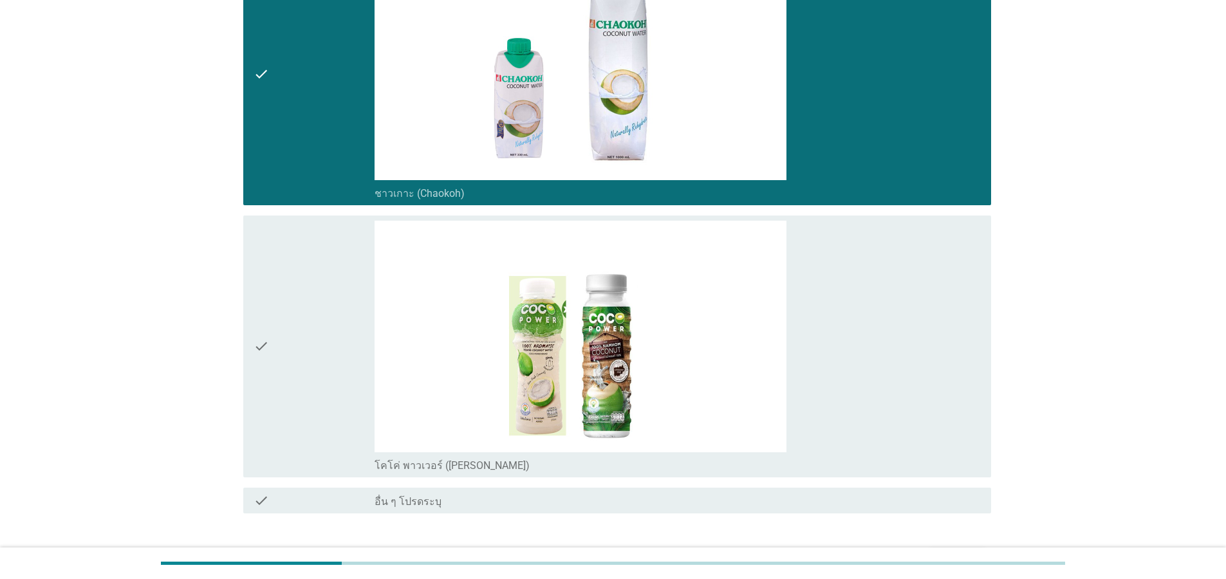
scroll to position [3245, 0]
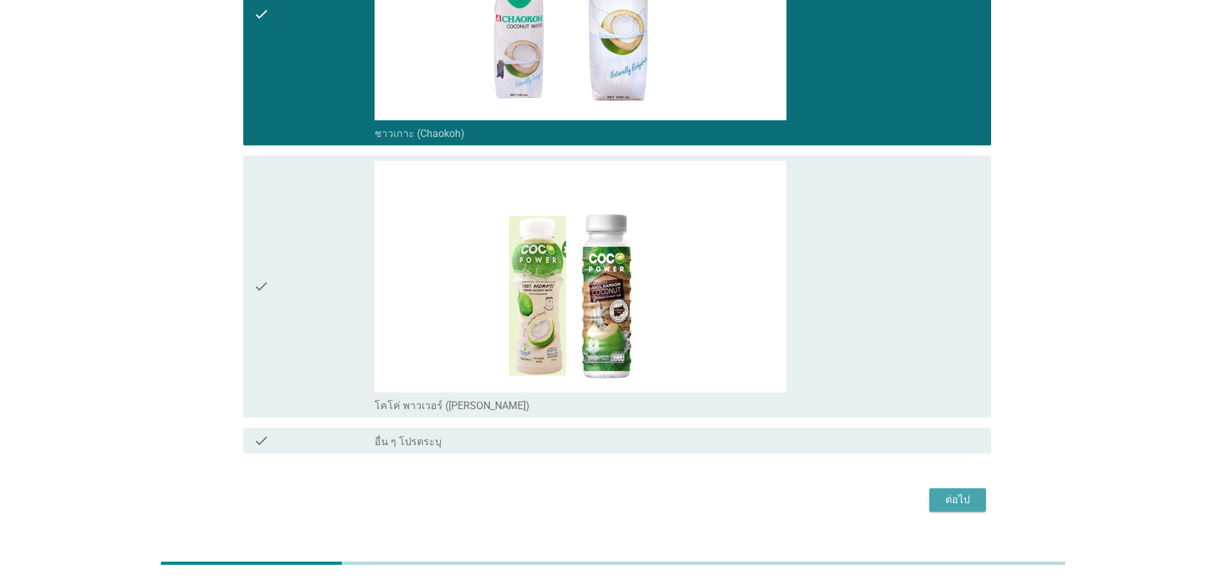
click at [960, 496] on div "ต่อไป" at bounding box center [958, 499] width 36 height 15
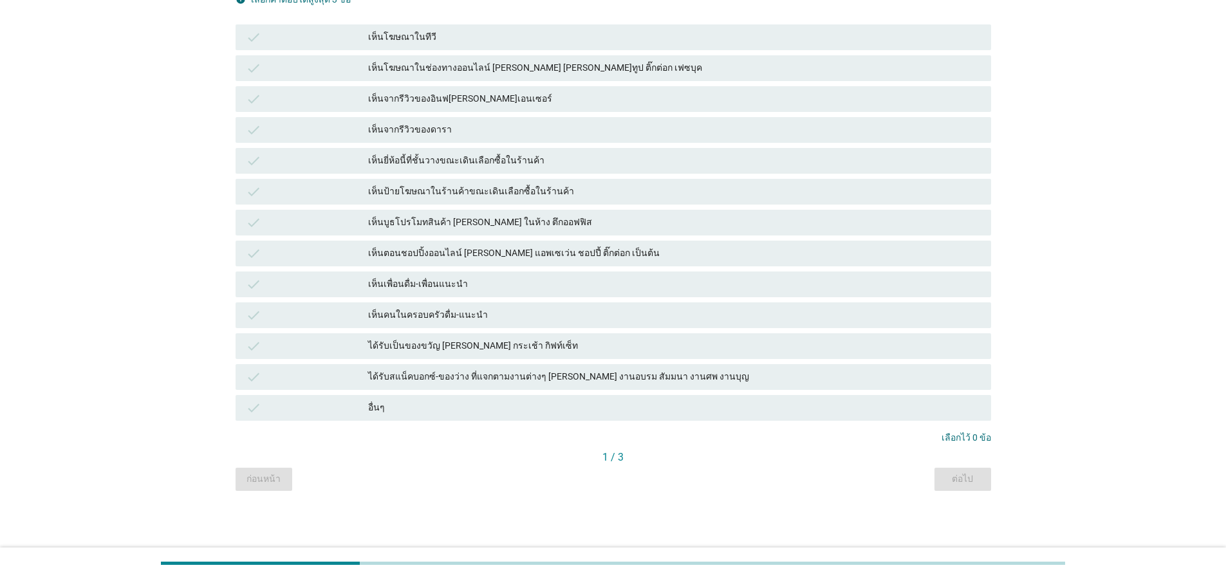
scroll to position [0, 0]
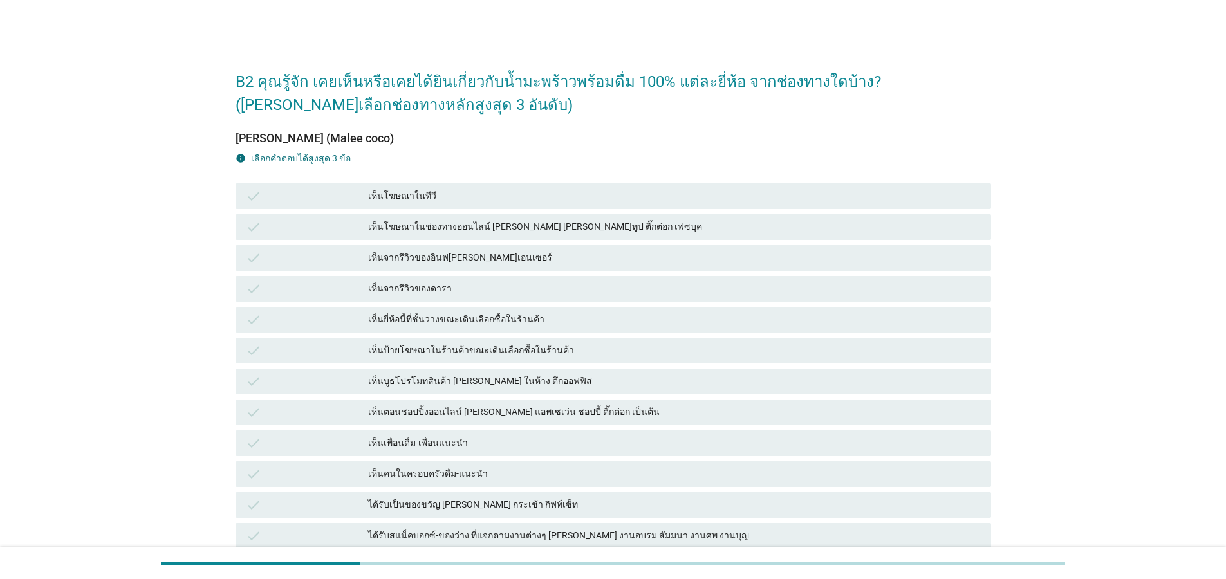
click at [427, 198] on div "เห็นโฆษณาในทีวี" at bounding box center [674, 196] width 613 height 15
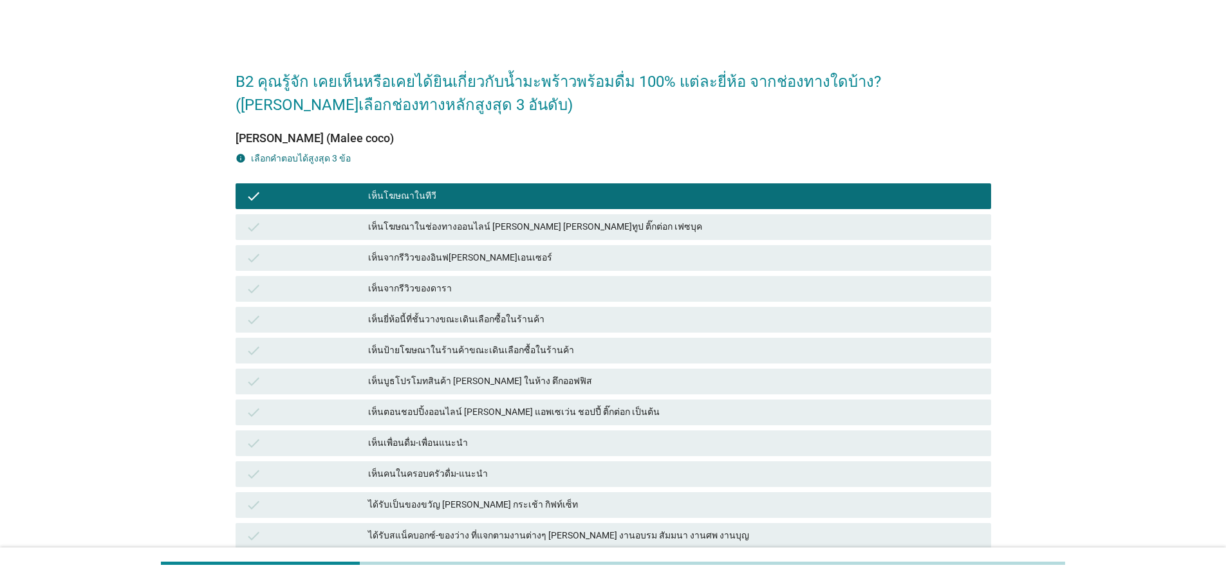
click at [427, 278] on div "check เห็นจากรีวิวของดารา" at bounding box center [614, 289] width 756 height 26
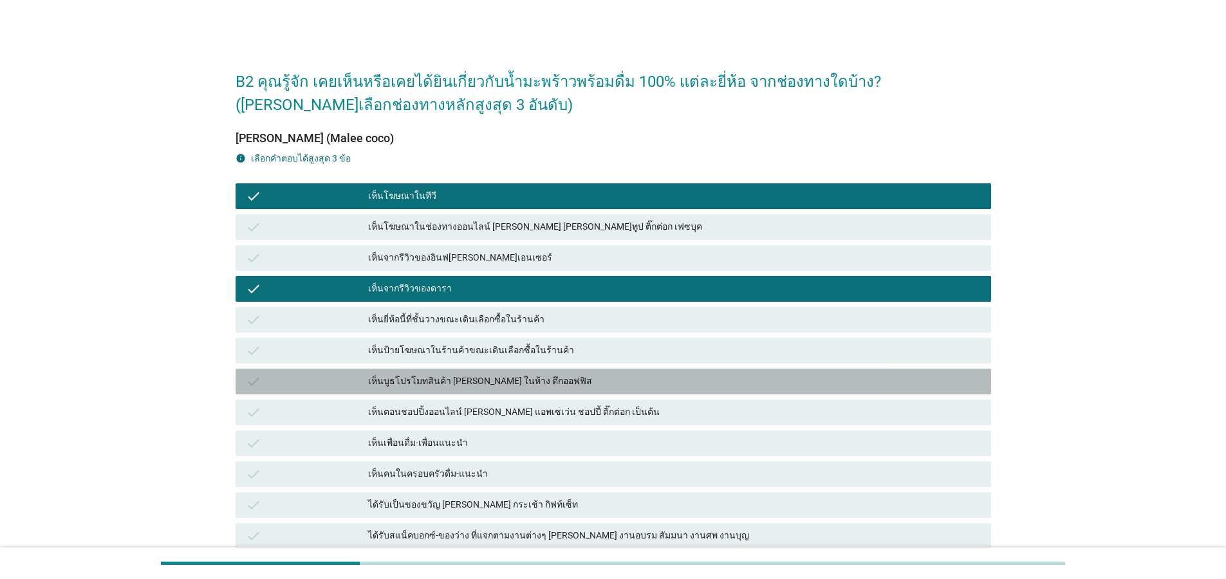
click at [431, 382] on div "เห็นบูธโปรโมทสินค้า [PERSON_NAME] ในห้าง ตึกออฟฟิส" at bounding box center [674, 381] width 613 height 15
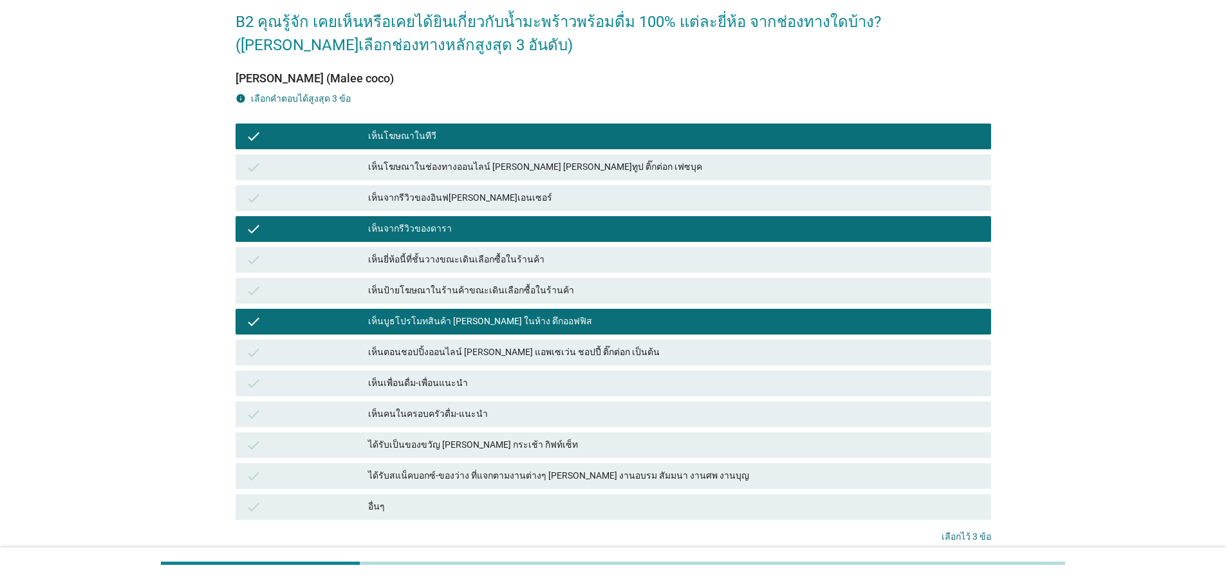
scroll to position [155, 0]
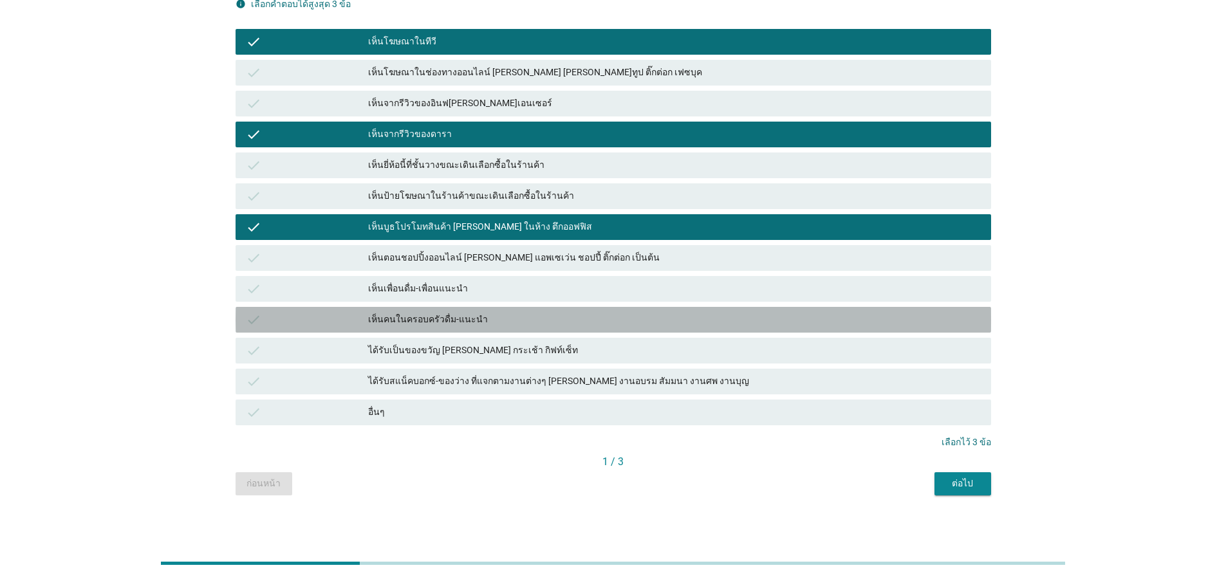
click at [610, 324] on div "เห็นคนในครอบครัวดื่ม-แนะนำ" at bounding box center [674, 319] width 613 height 15
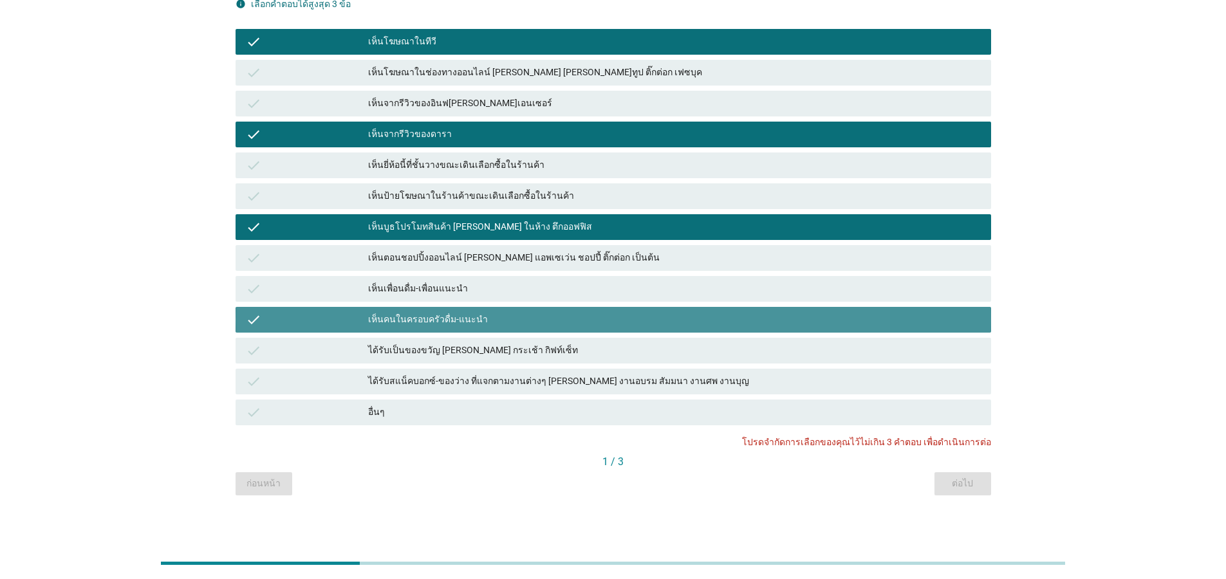
drag, startPoint x: 791, startPoint y: 315, endPoint x: 795, endPoint y: 334, distance: 19.1
click at [791, 315] on div "เห็นคนในครอบครัวดื่ม-แนะนำ" at bounding box center [674, 319] width 613 height 15
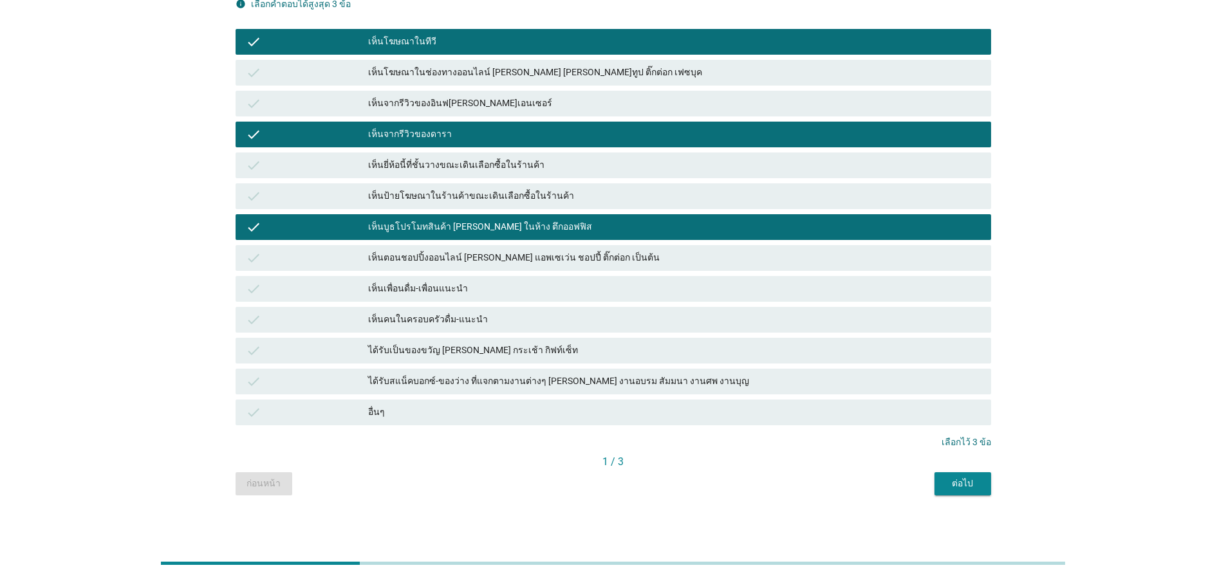
click at [976, 480] on div "ต่อไป" at bounding box center [963, 484] width 36 height 14
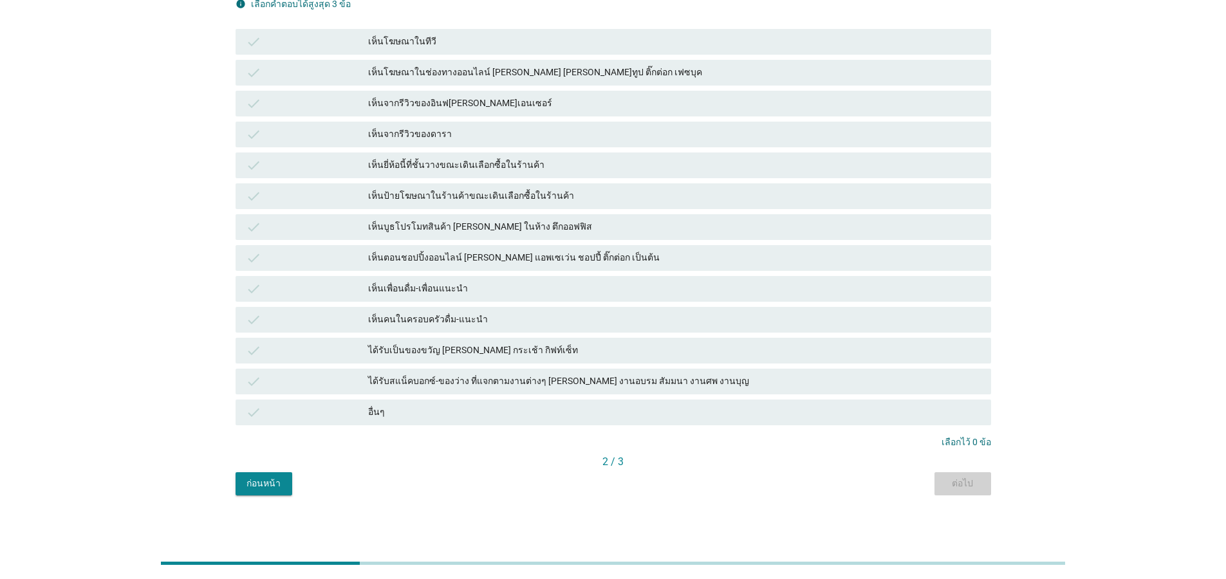
scroll to position [0, 0]
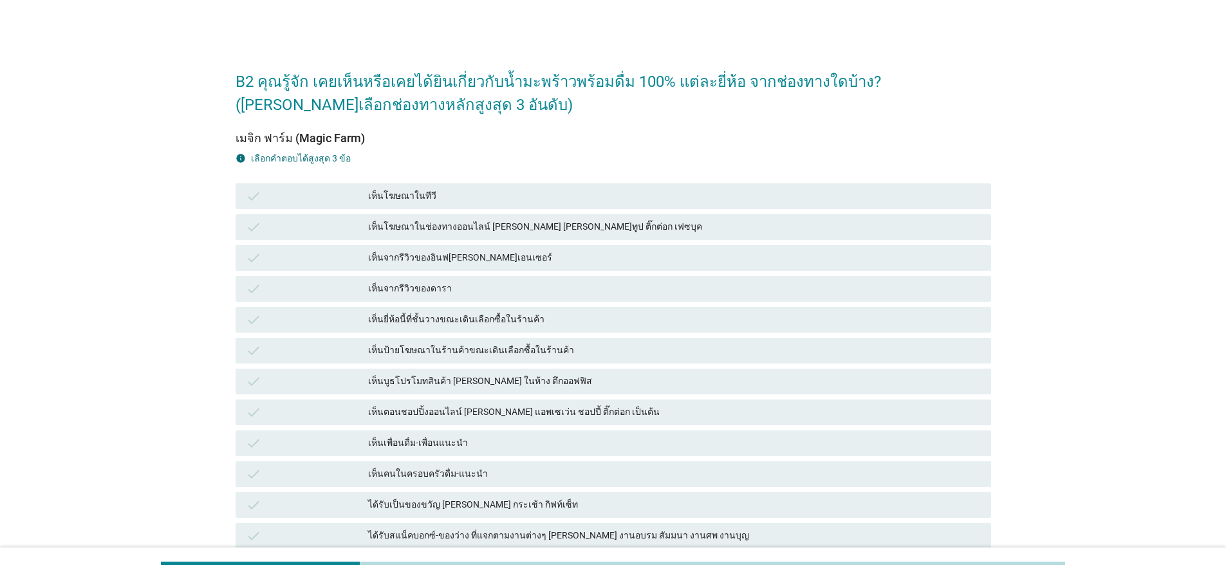
click at [514, 307] on div "check เห็นยี่ห้อนี้ที่ชั้นวางขณะเดินเลือกซื้อในร้านค้า" at bounding box center [614, 320] width 756 height 26
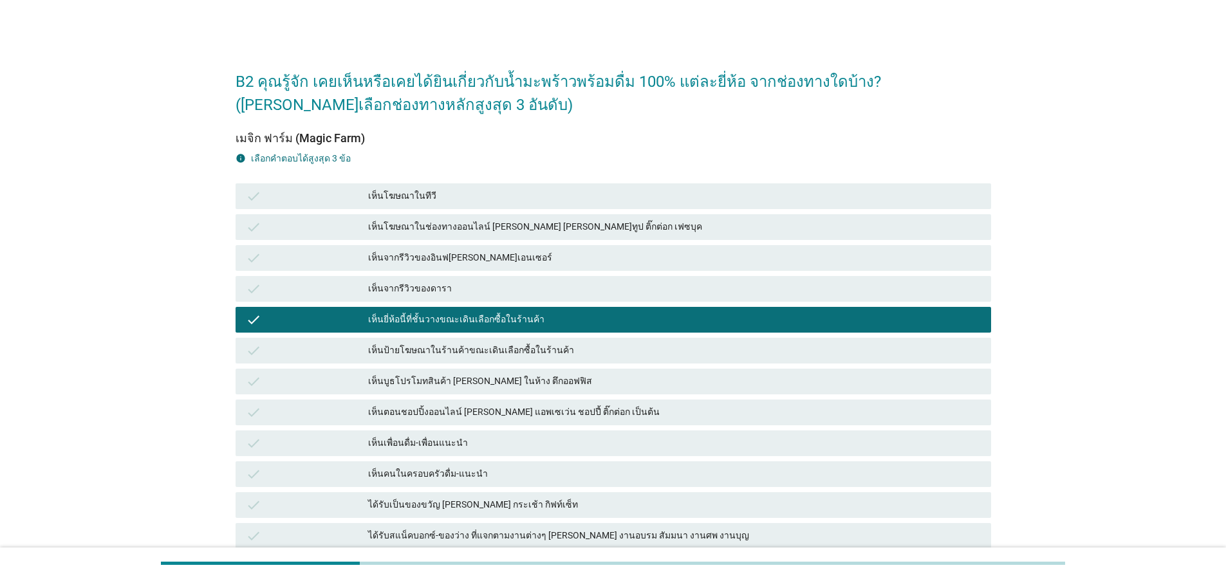
click at [509, 248] on div "check เห็นจากรีวิวของอินฟ[PERSON_NAME]เอนเซอร์" at bounding box center [614, 258] width 756 height 26
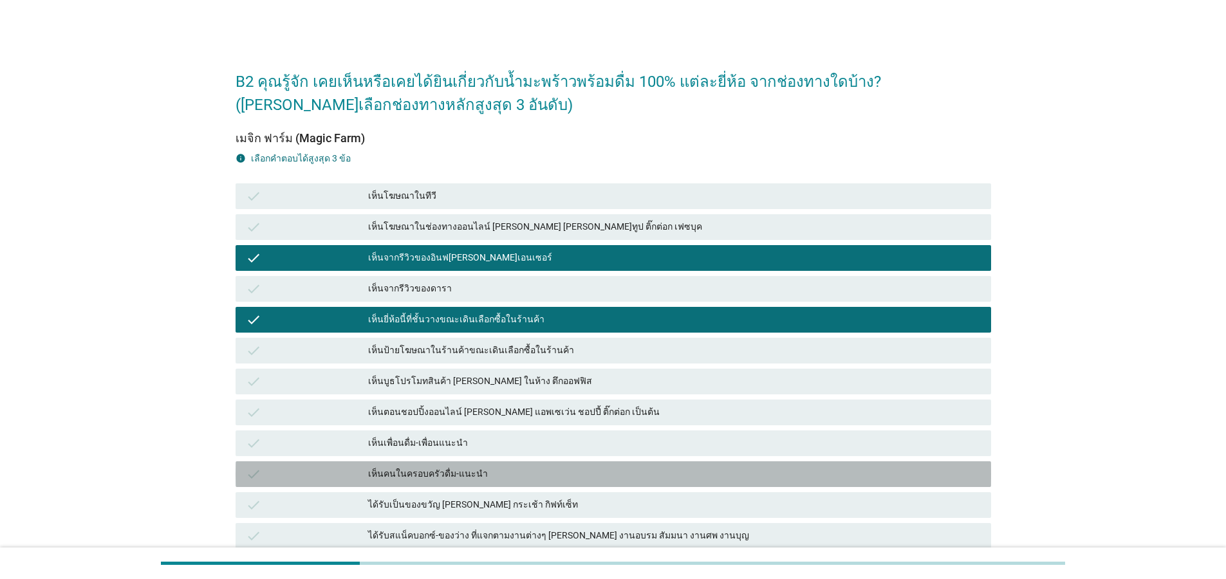
click at [482, 482] on div "เห็นคนในครอบครัวดื่ม-แนะนำ" at bounding box center [674, 474] width 613 height 15
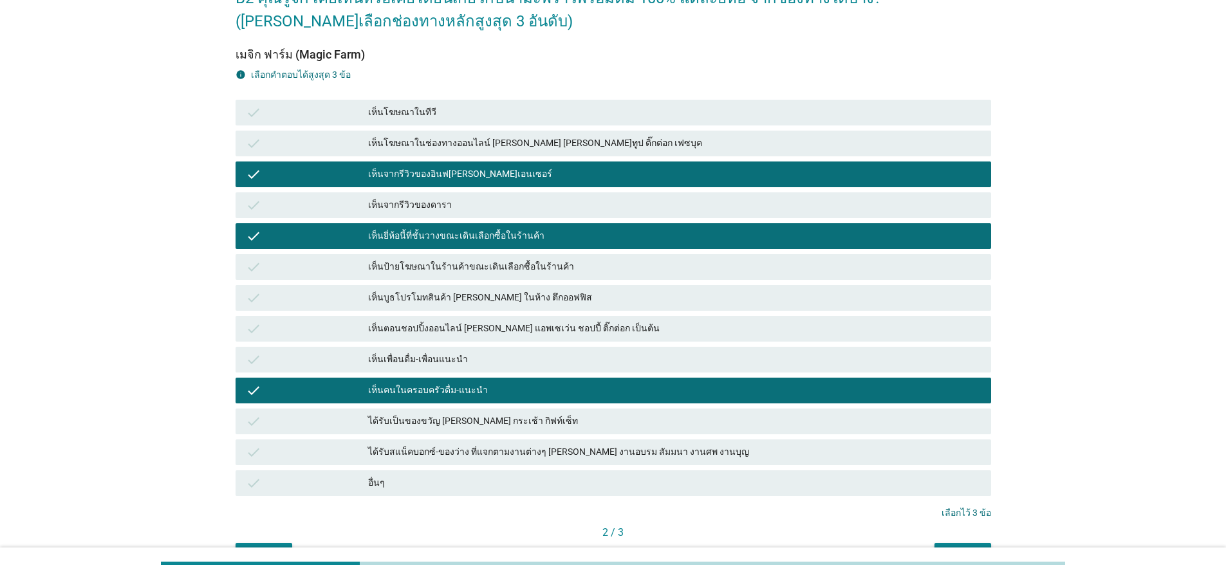
scroll to position [159, 0]
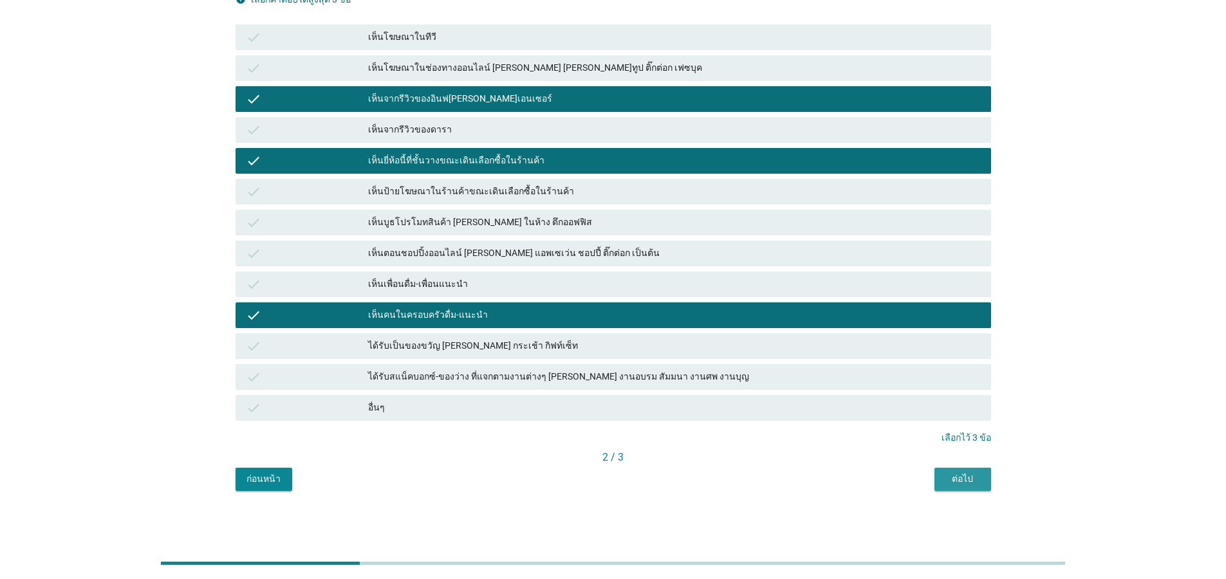
click at [959, 482] on div "ต่อไป" at bounding box center [963, 480] width 36 height 14
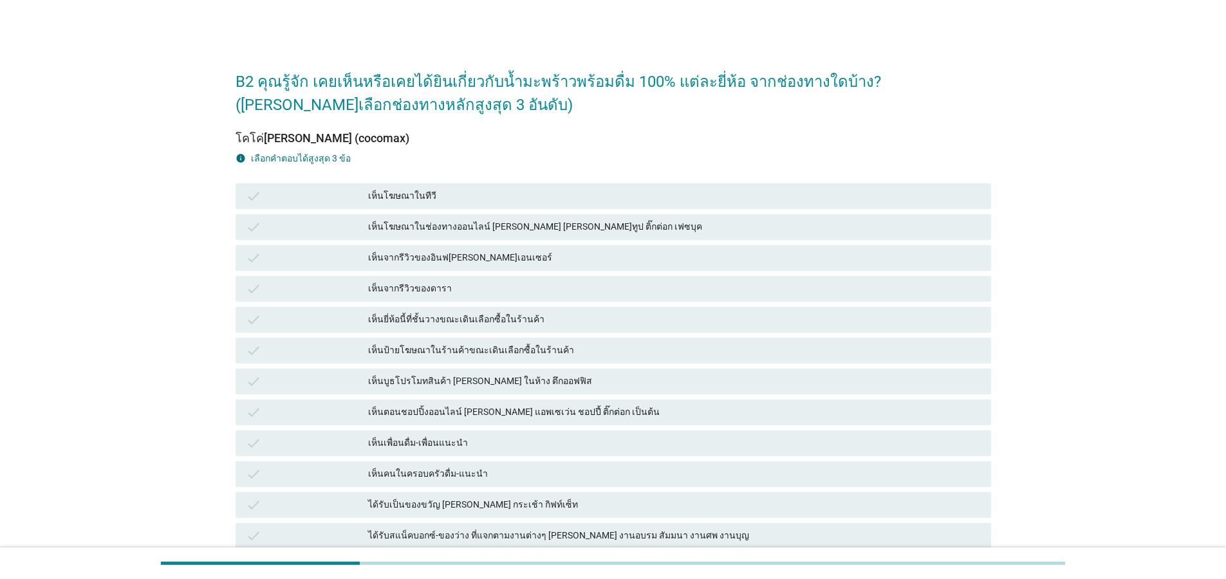
click at [554, 254] on div "เห็นจากรีวิวของอินฟ[PERSON_NAME]เอนเซอร์" at bounding box center [674, 257] width 613 height 15
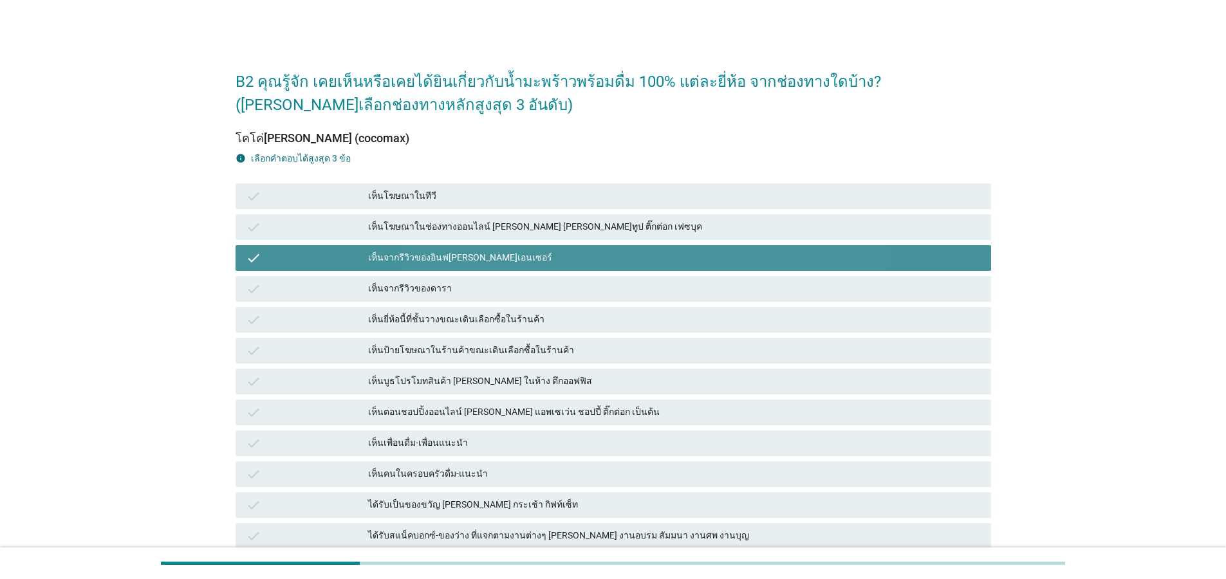
click at [528, 343] on div "เห็นป้ายโฆษณาในร้านค้าขณะเดินเลือกซื้อในร้านค้า" at bounding box center [674, 350] width 613 height 15
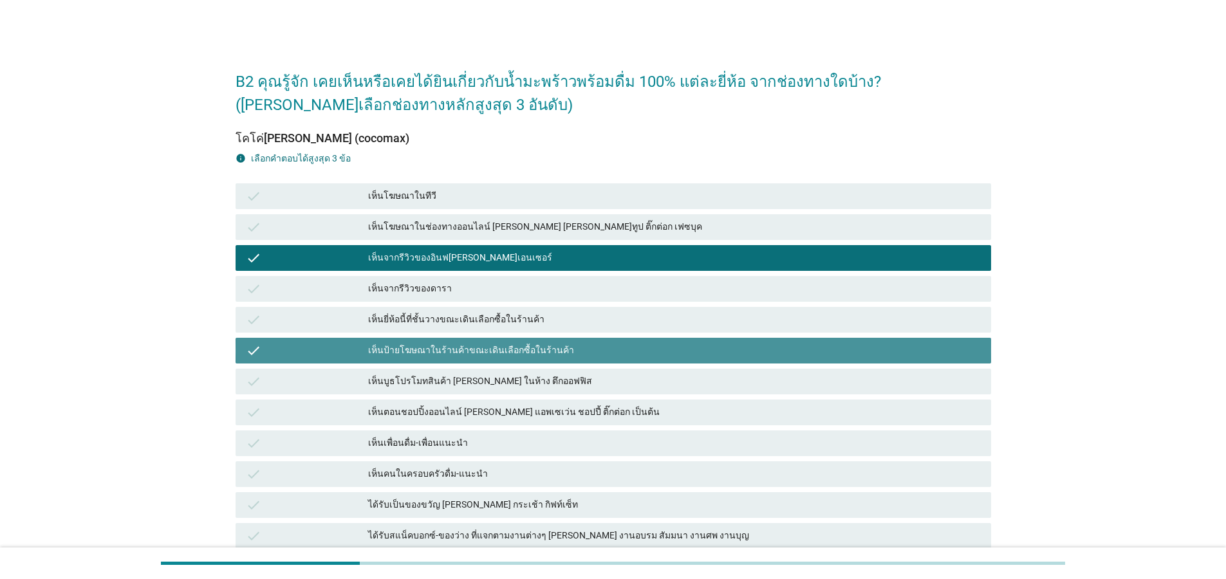
click at [518, 446] on div "เห็นเพื่อนดื่ม-เพื่อนแนะนำ" at bounding box center [674, 443] width 613 height 15
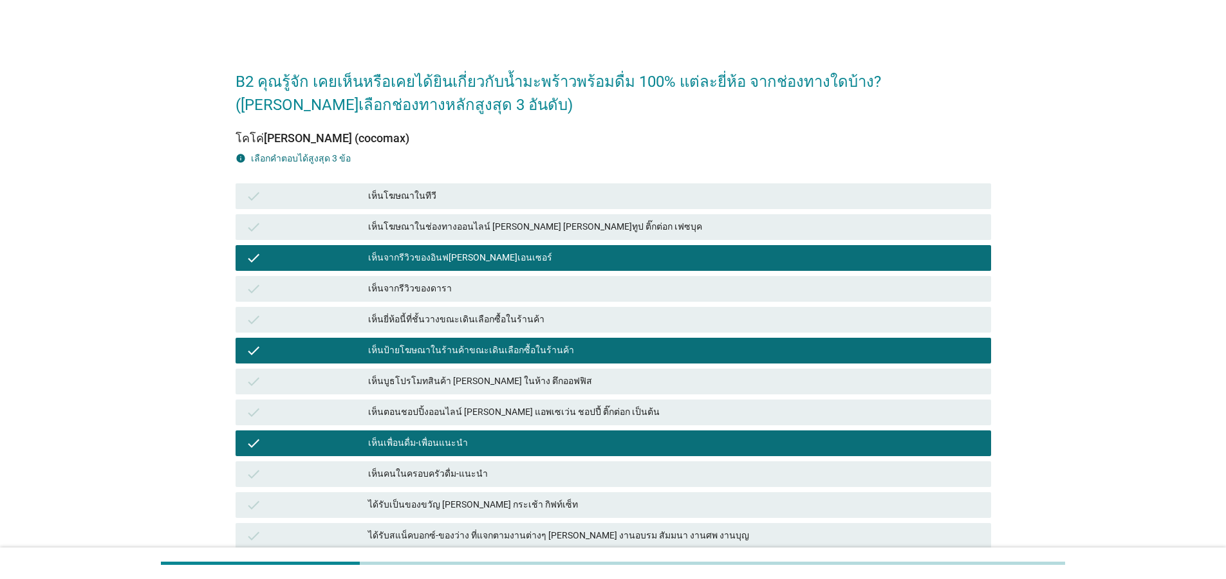
scroll to position [159, 0]
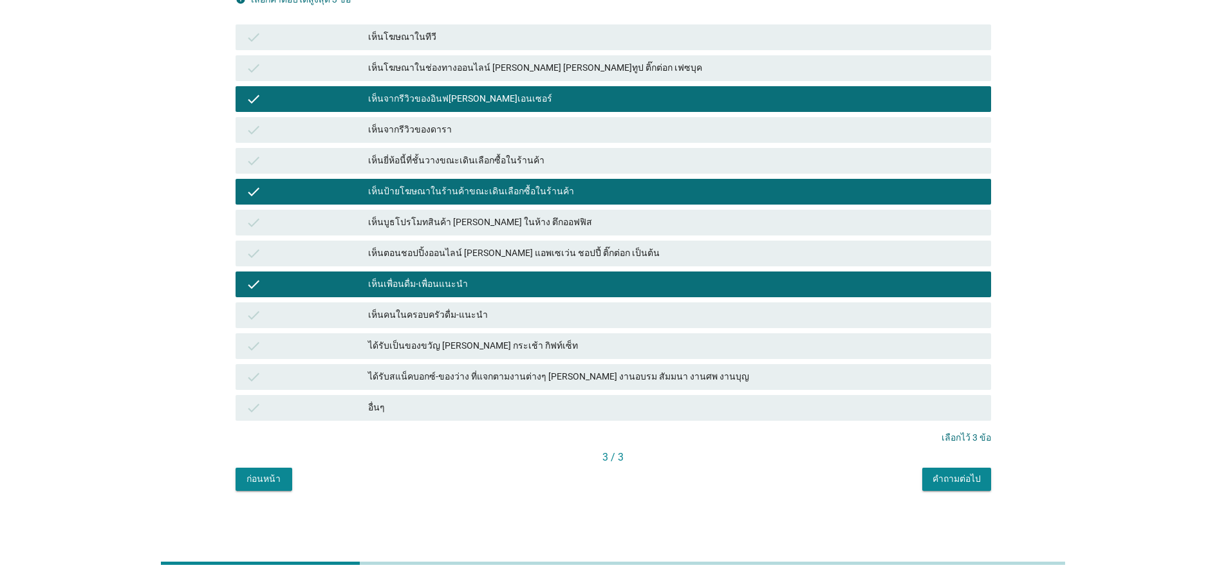
click at [958, 478] on div "คำถามต่อไป" at bounding box center [957, 480] width 48 height 14
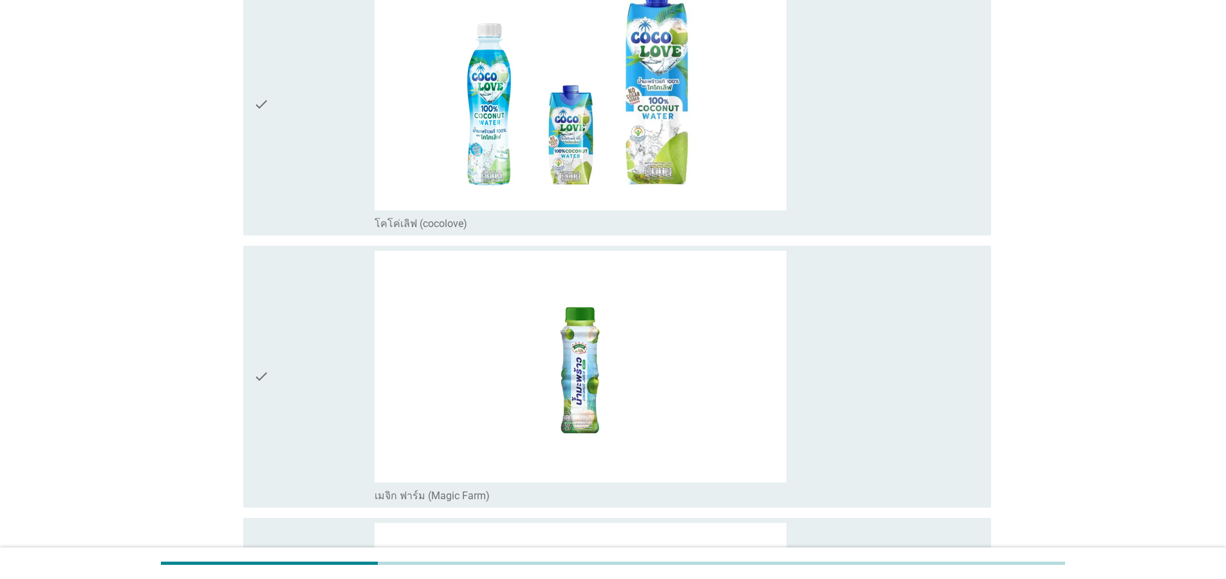
scroll to position [0, 0]
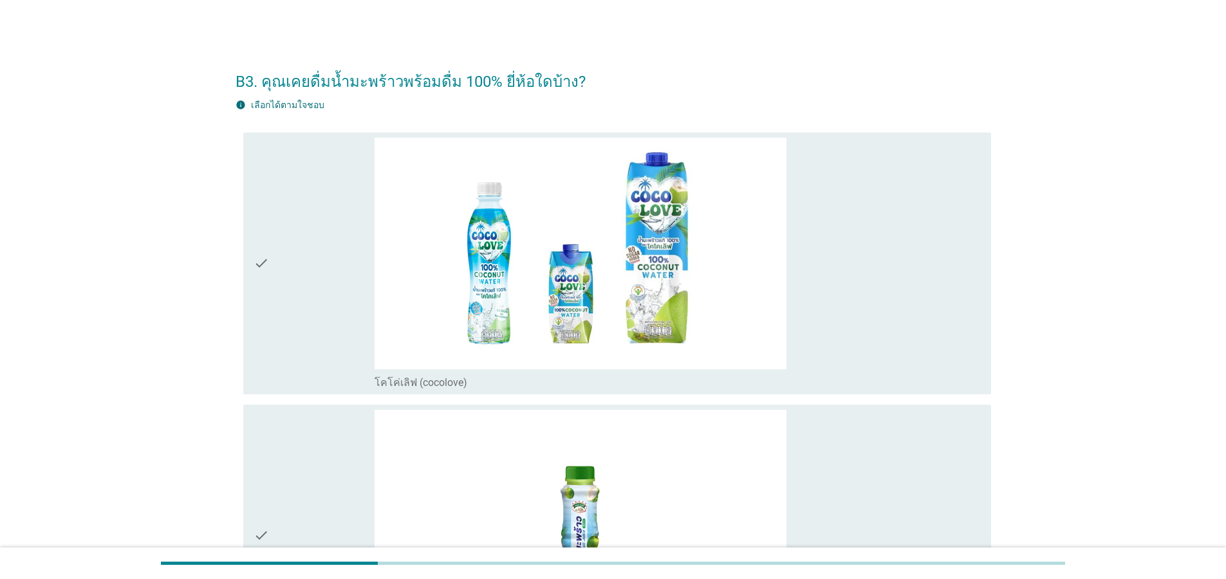
click at [280, 270] on div "check" at bounding box center [314, 264] width 121 height 252
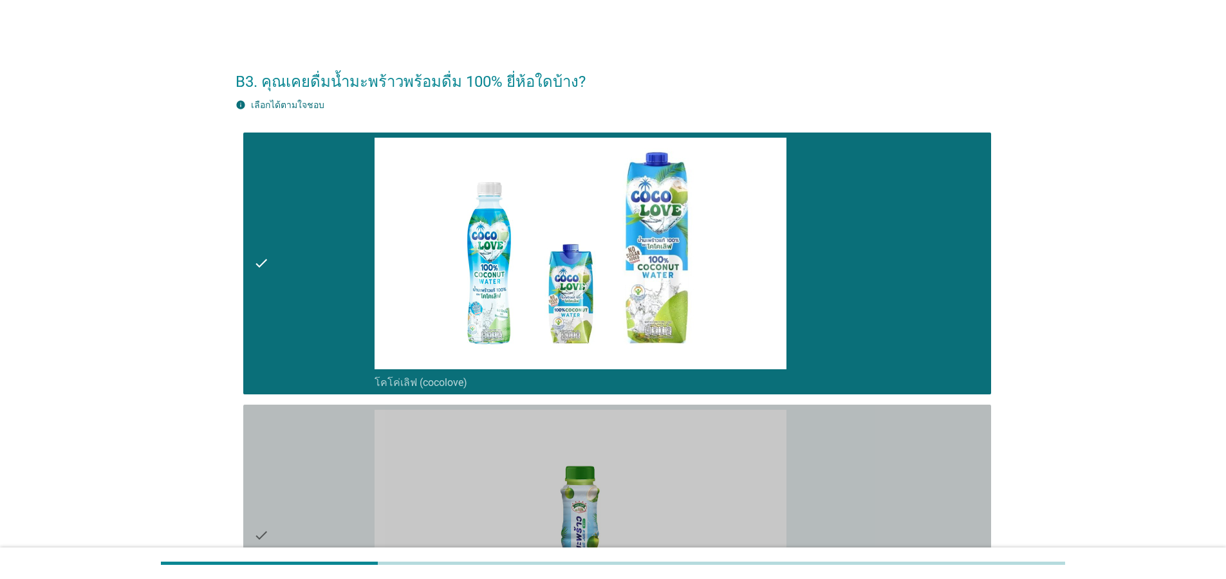
click at [278, 498] on div "check" at bounding box center [314, 536] width 121 height 252
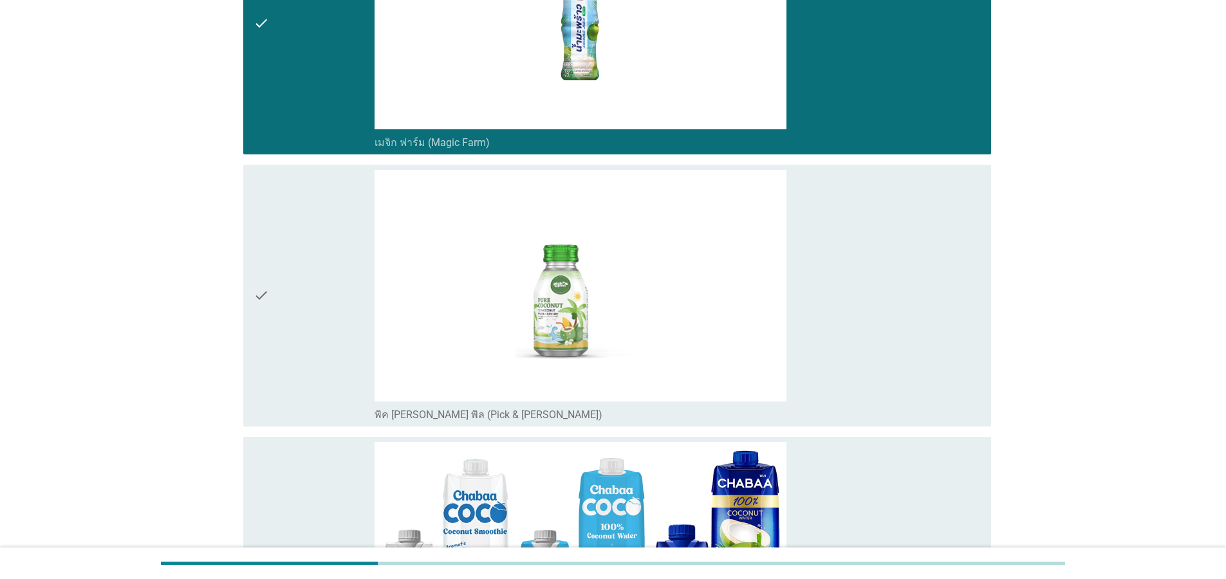
scroll to position [541, 0]
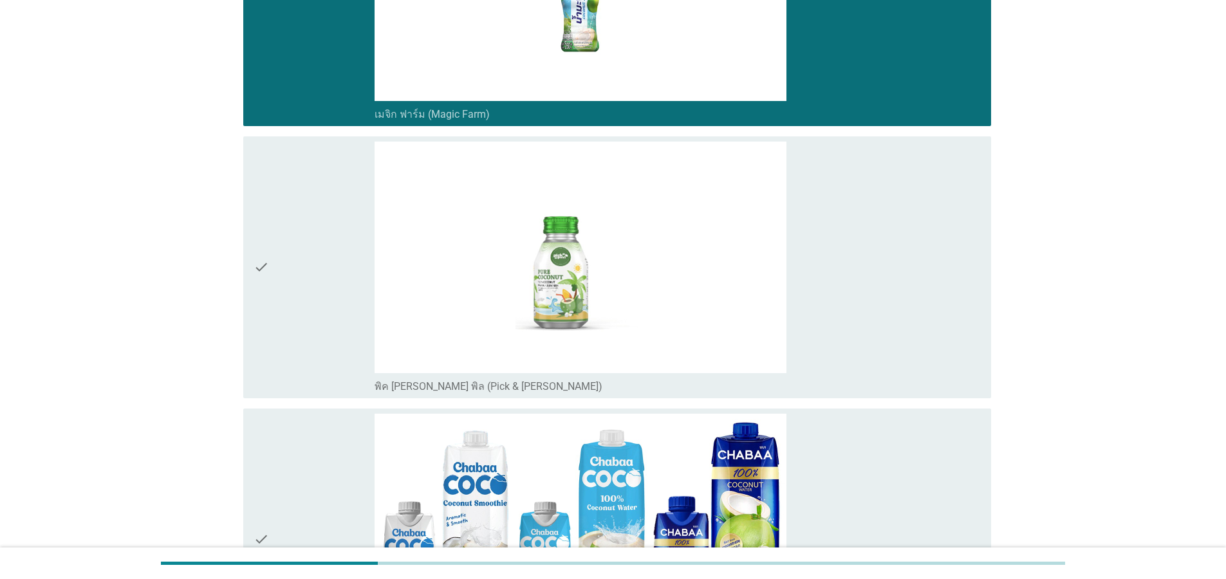
click at [288, 277] on div "check" at bounding box center [314, 268] width 121 height 252
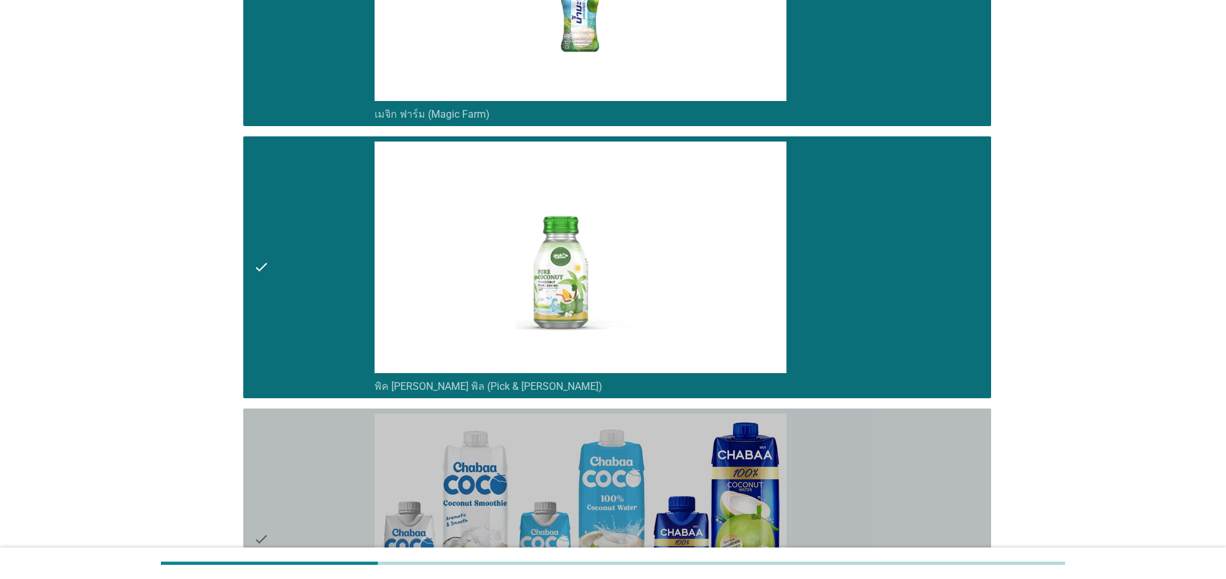
click at [286, 486] on div "check" at bounding box center [314, 540] width 121 height 252
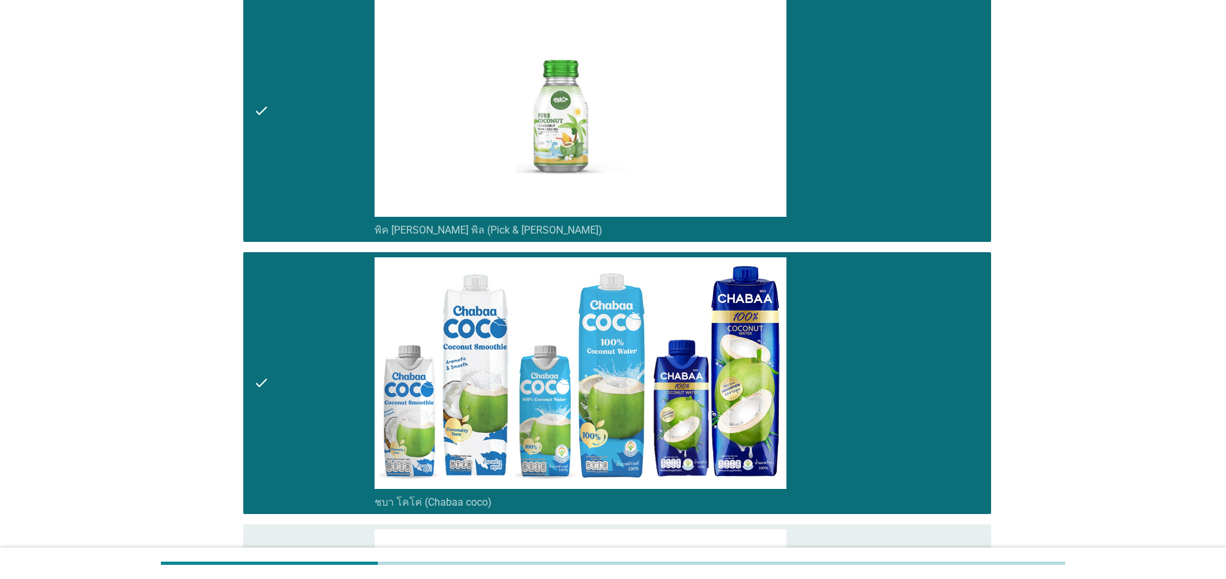
scroll to position [695, 0]
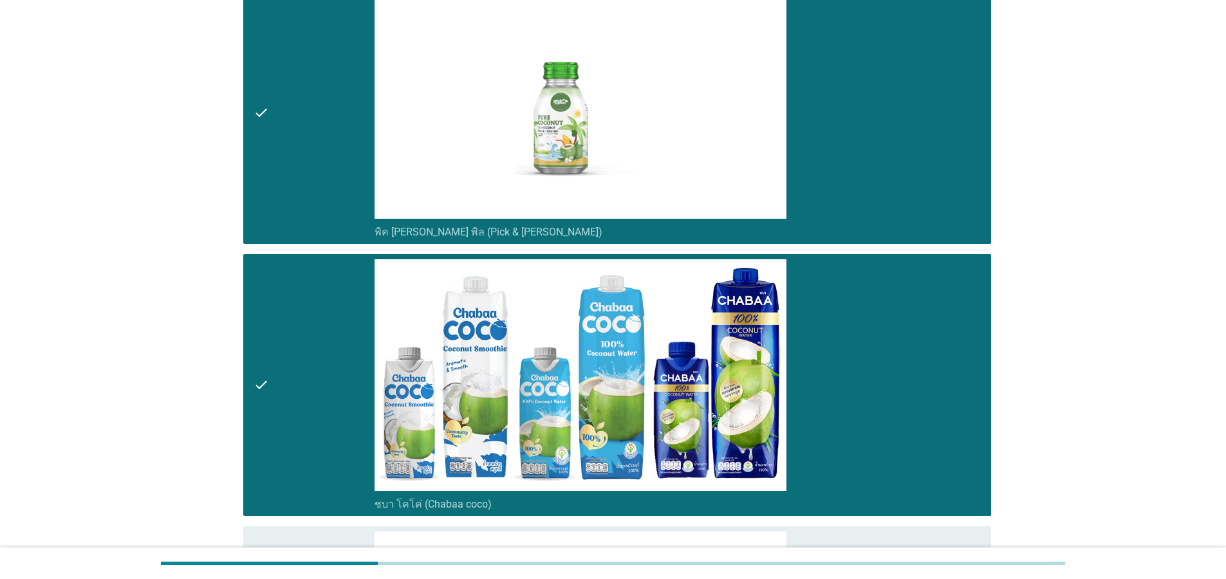
click at [252, 116] on div "check check_box_outline_blank พิค [PERSON_NAME] พิล (Pick & [PERSON_NAME])" at bounding box center [617, 113] width 748 height 262
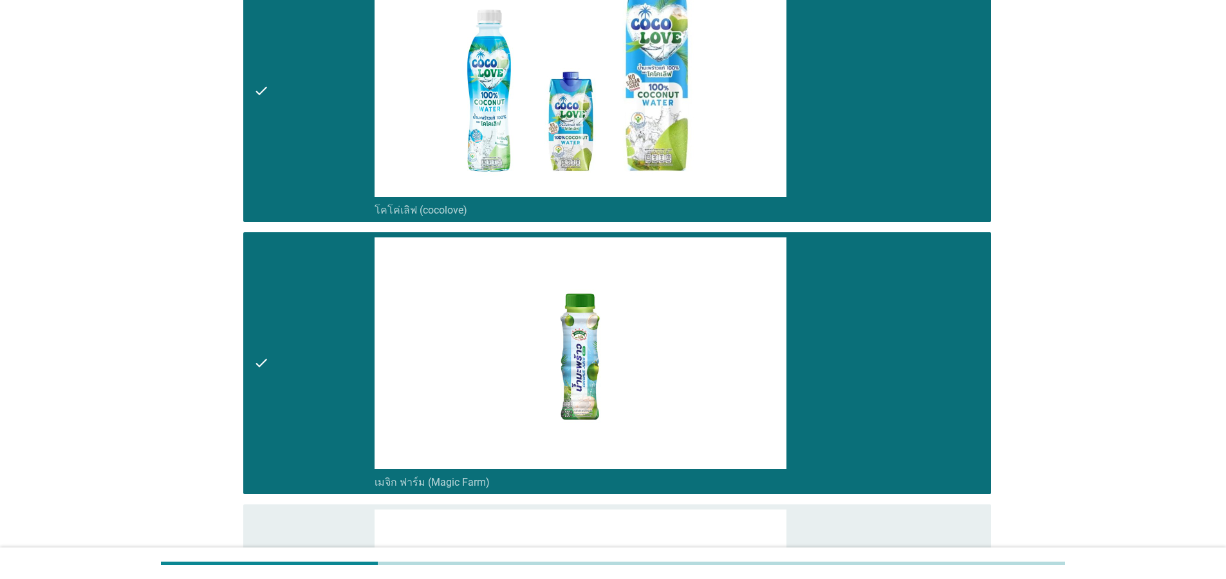
scroll to position [155, 0]
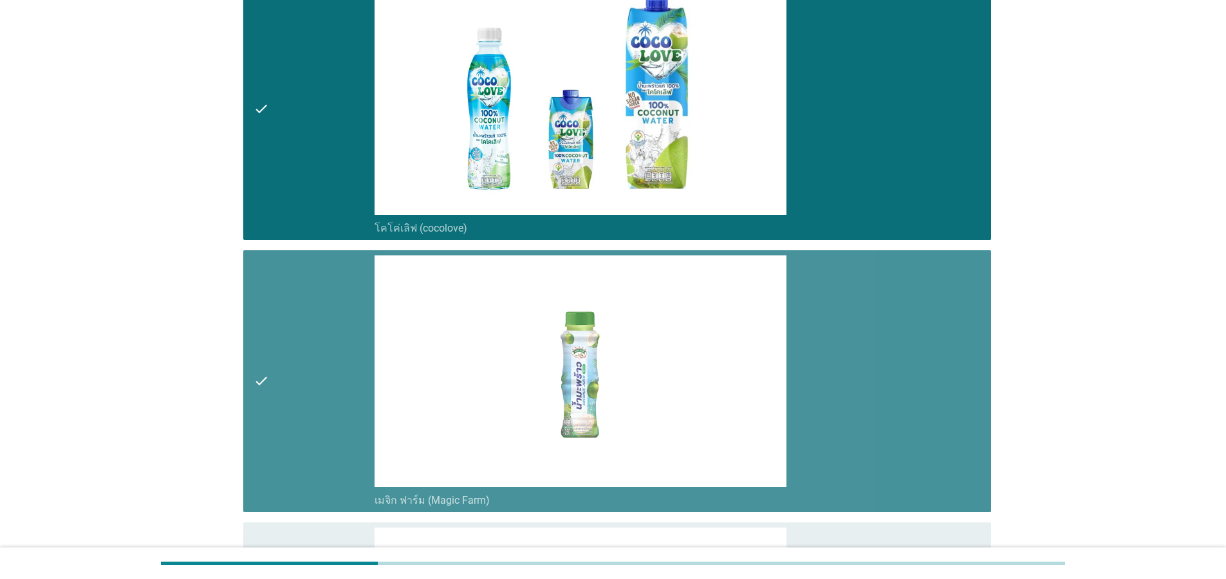
click at [271, 424] on div "check" at bounding box center [314, 382] width 121 height 252
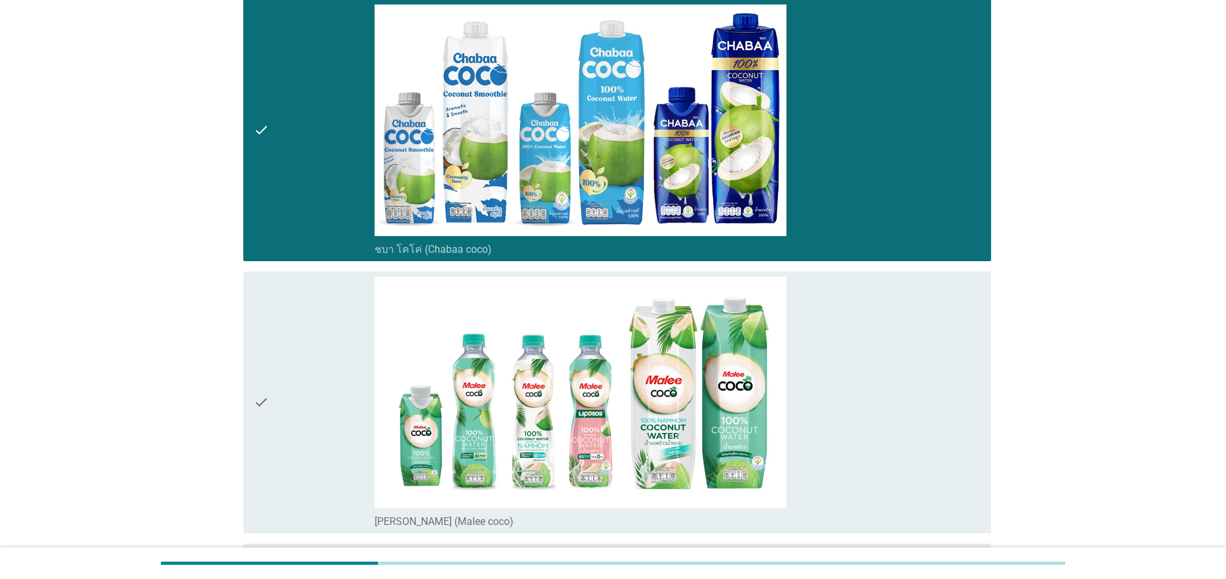
scroll to position [1082, 0]
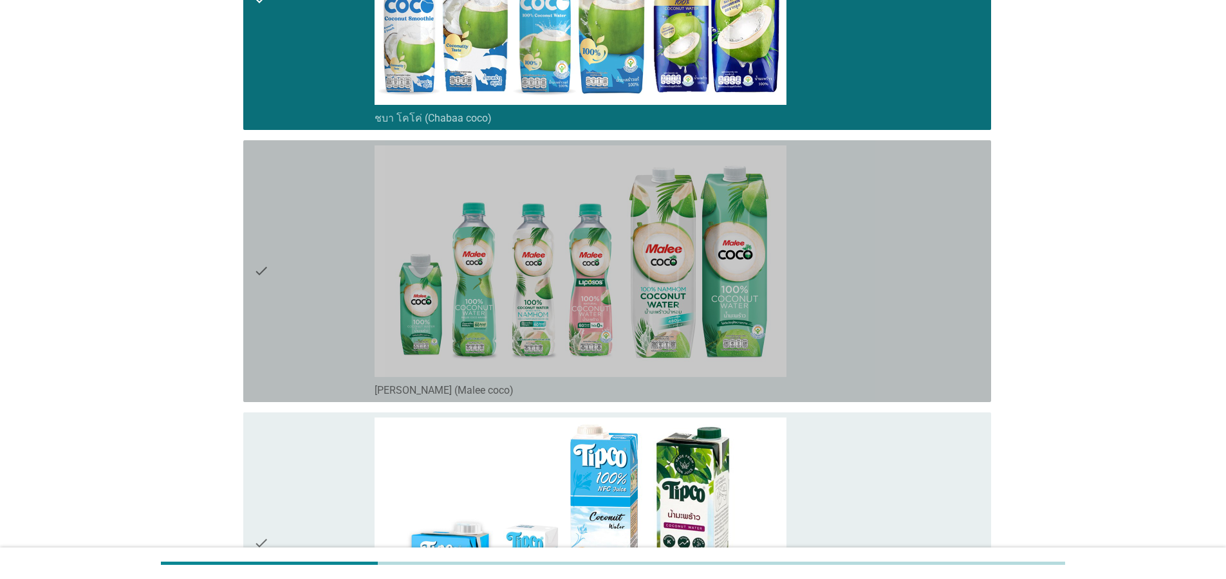
click at [283, 259] on div "check" at bounding box center [314, 271] width 121 height 252
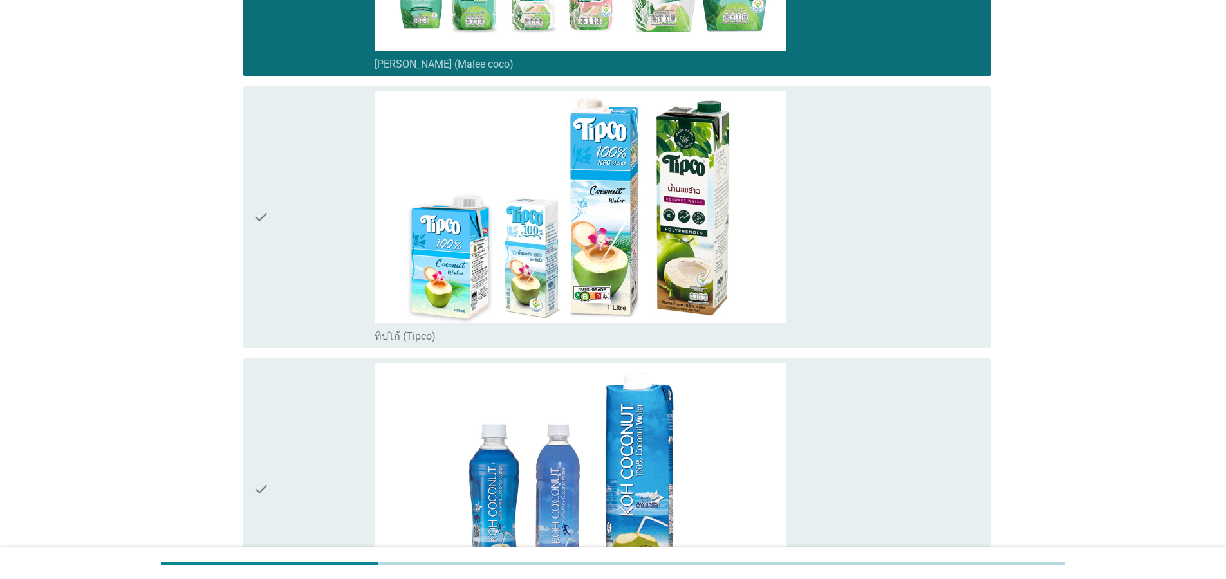
scroll to position [1468, 0]
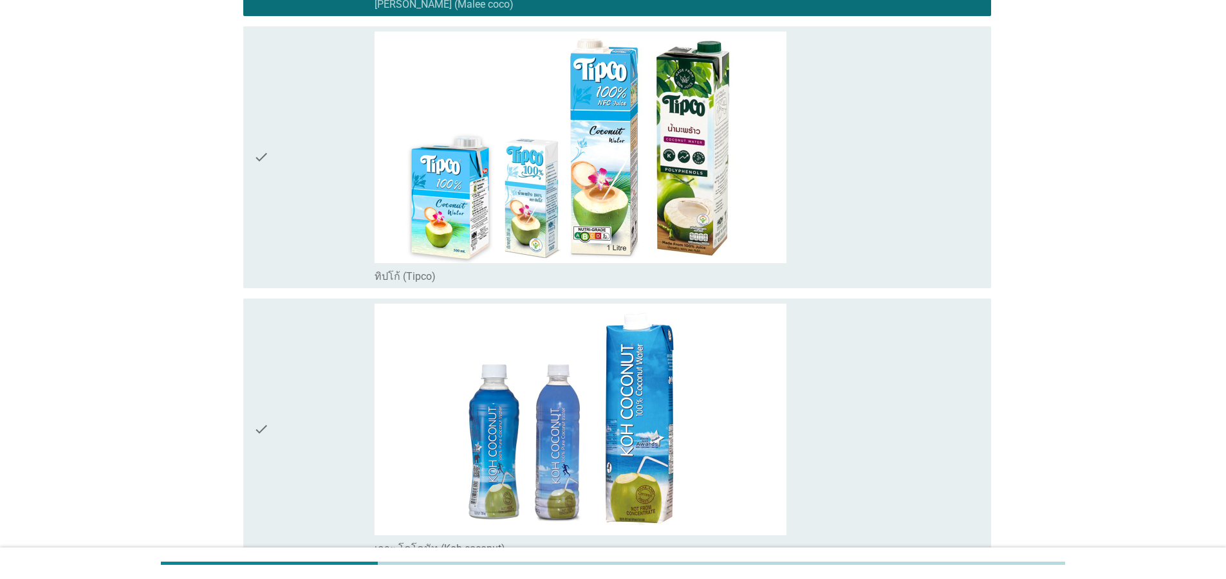
click at [308, 193] on div "check" at bounding box center [314, 158] width 121 height 252
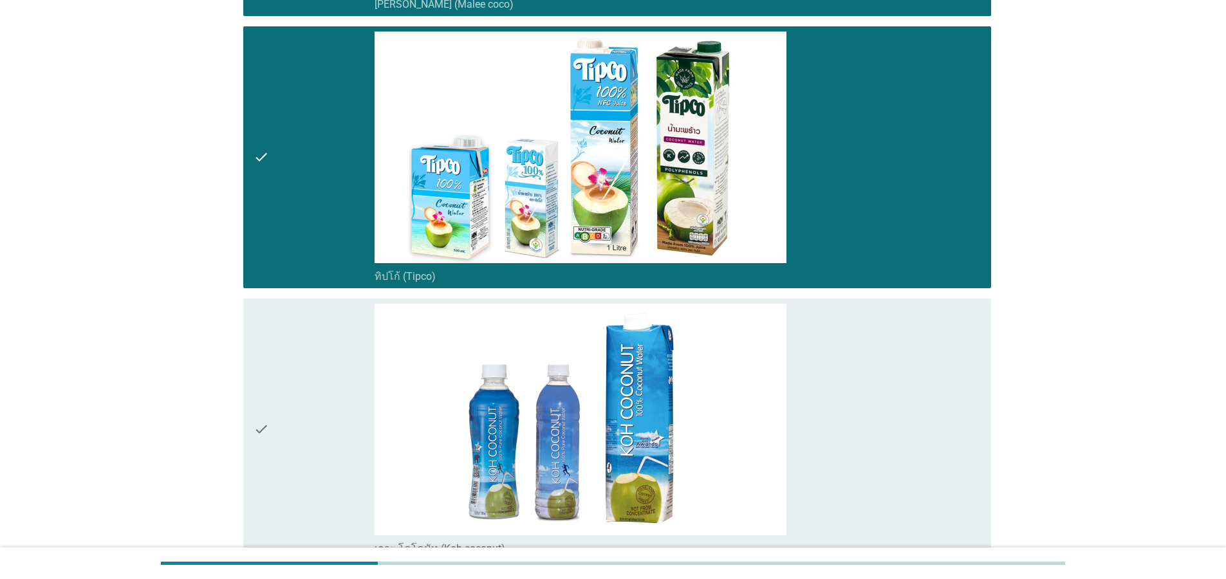
click at [268, 449] on icon "check" at bounding box center [261, 430] width 15 height 252
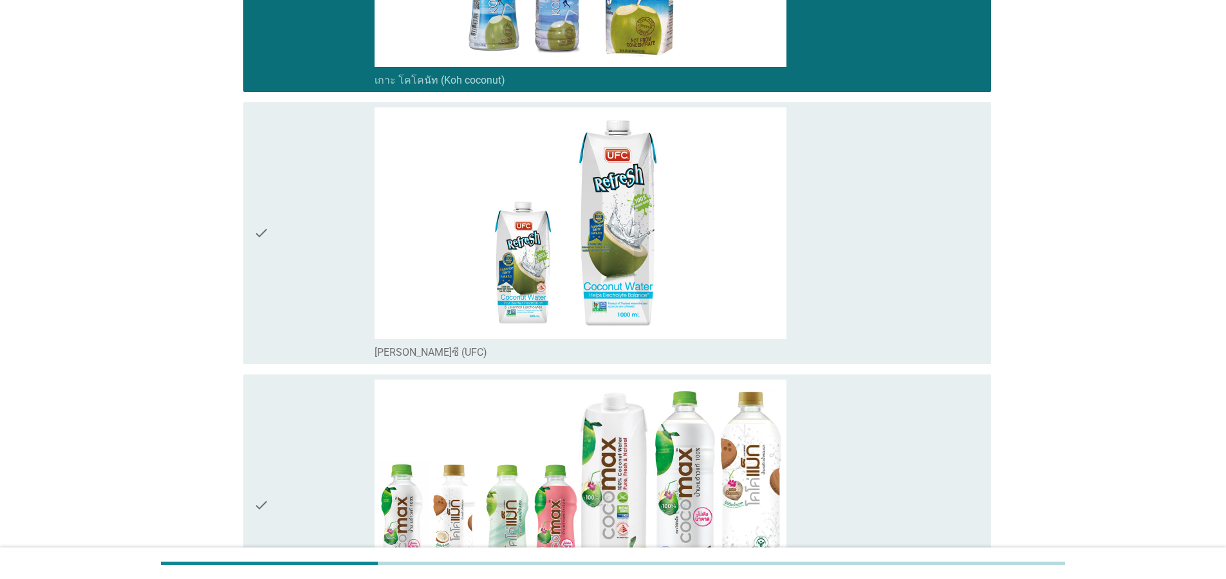
scroll to position [2163, 0]
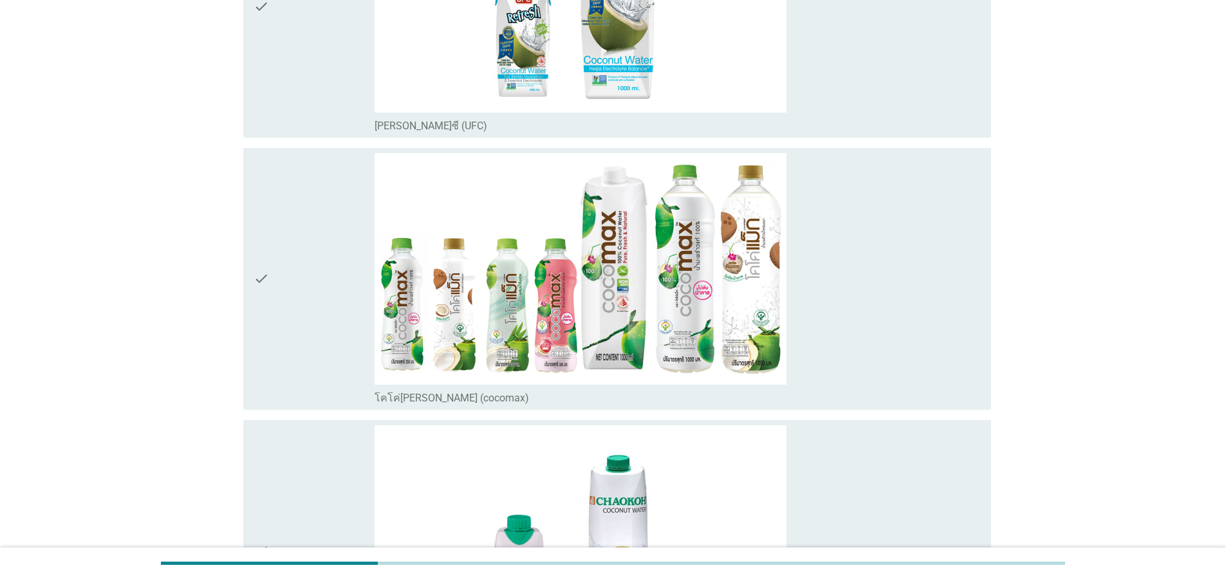
click at [264, 358] on icon "check" at bounding box center [261, 279] width 15 height 252
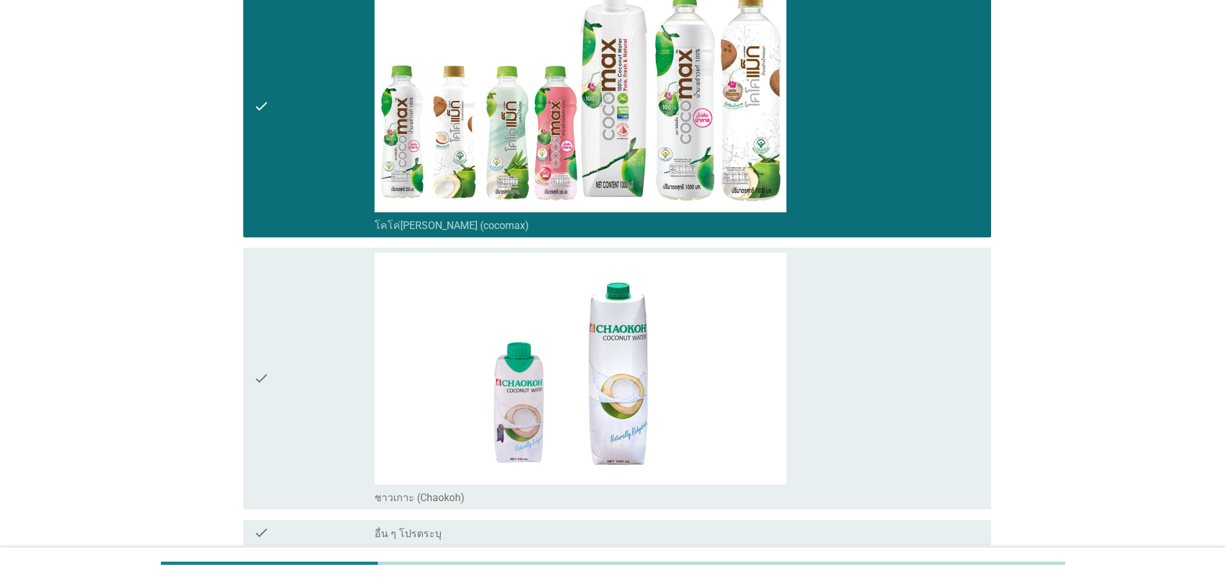
scroll to position [2452, 0]
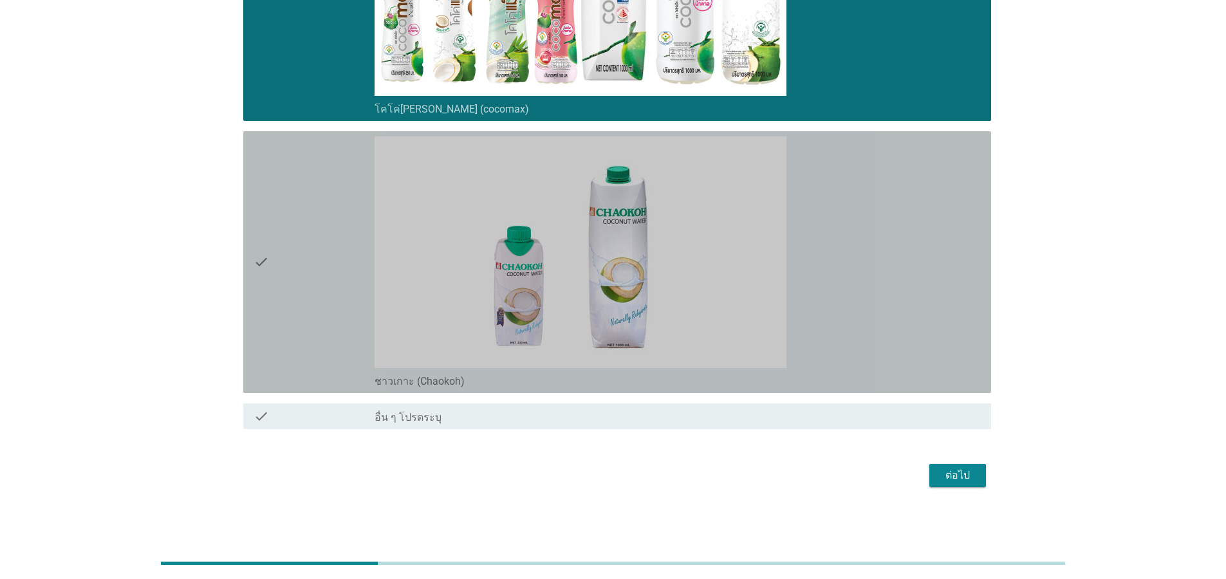
click at [298, 254] on div "check" at bounding box center [314, 262] width 121 height 252
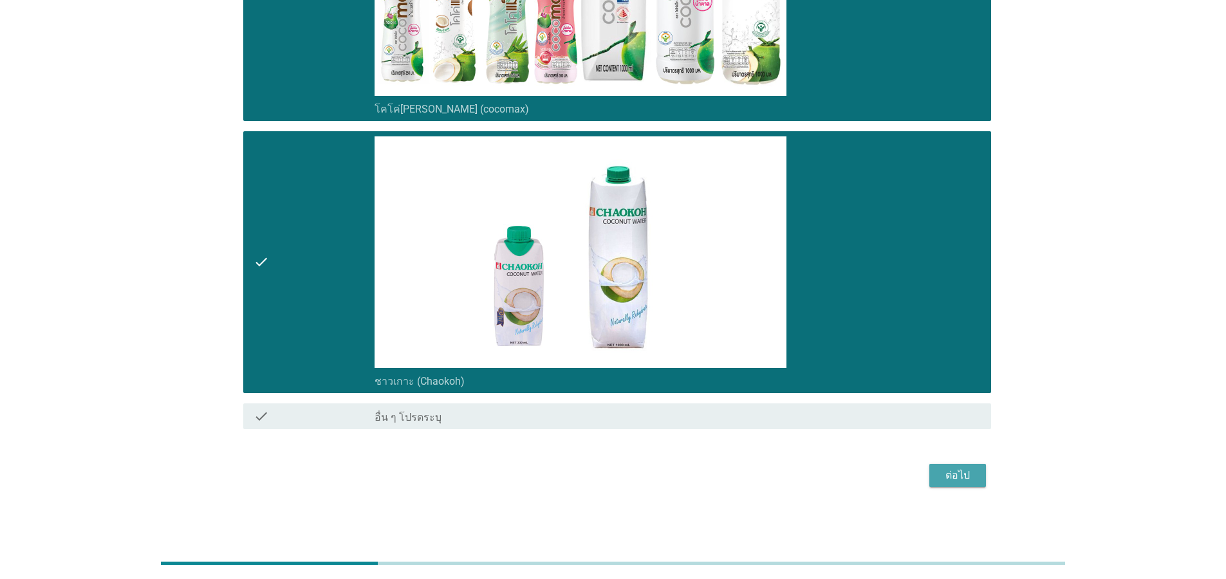
click at [943, 475] on div "ต่อไป" at bounding box center [958, 475] width 36 height 15
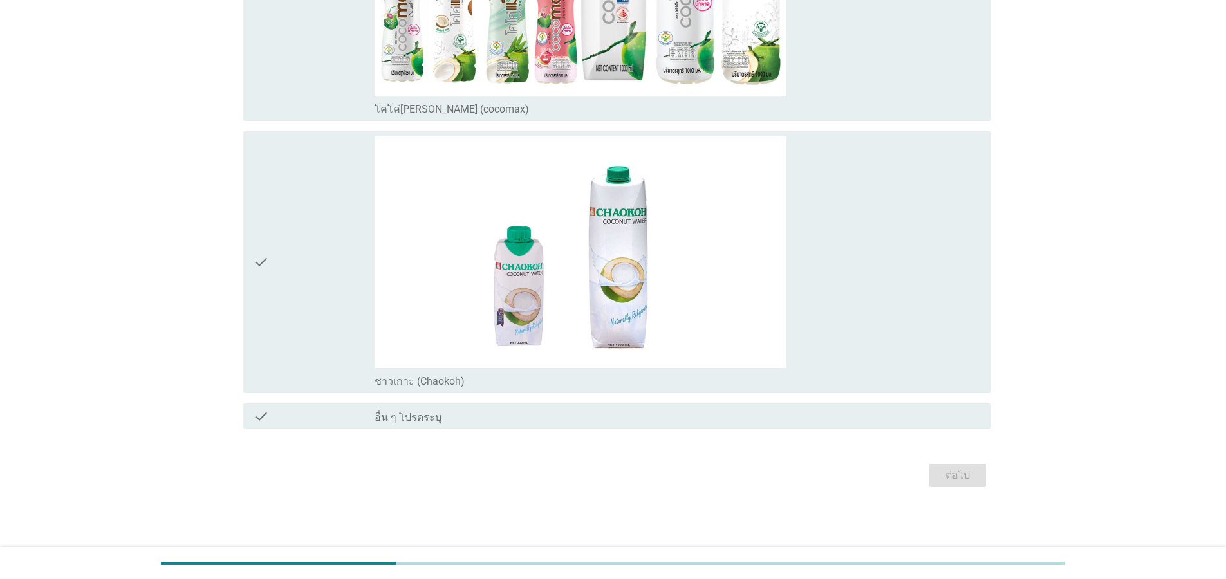
scroll to position [0, 0]
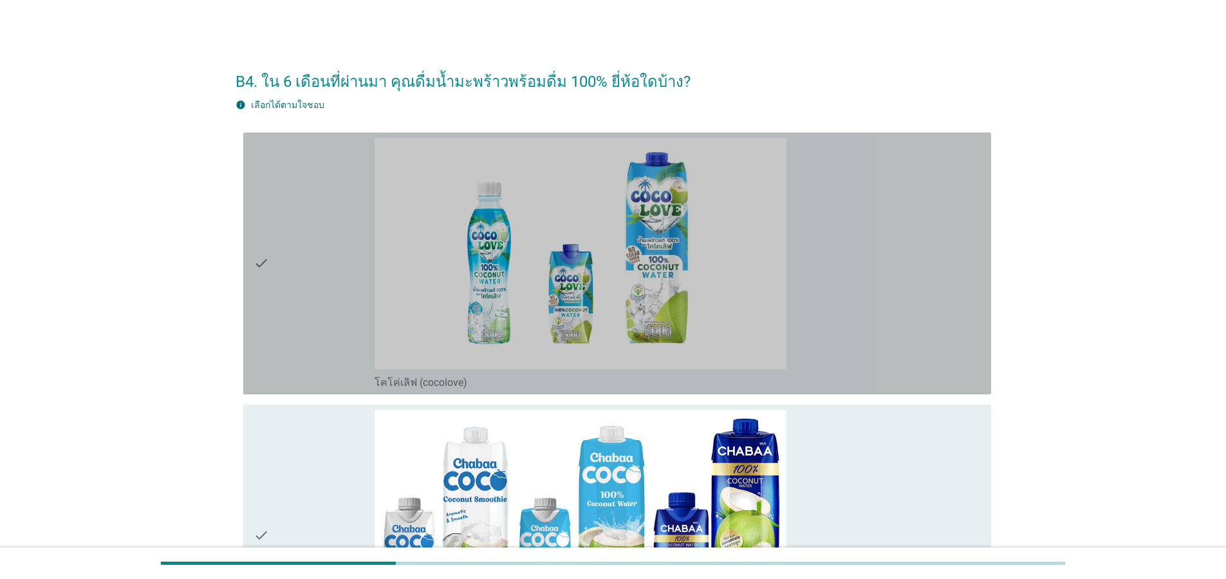
click at [285, 285] on div "check" at bounding box center [314, 264] width 121 height 252
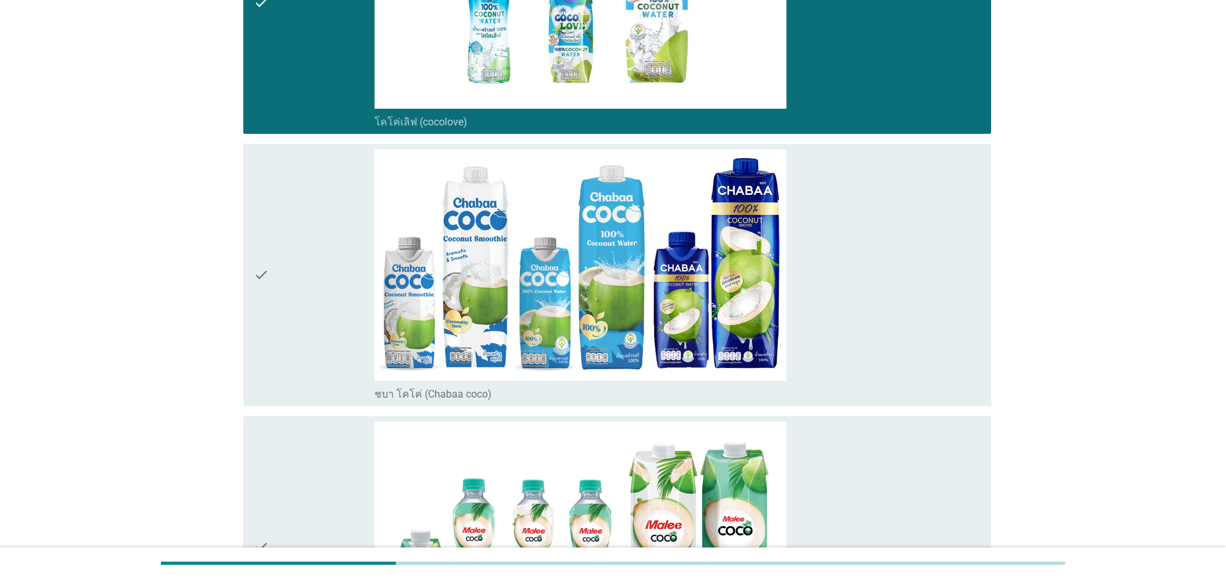
scroll to position [309, 0]
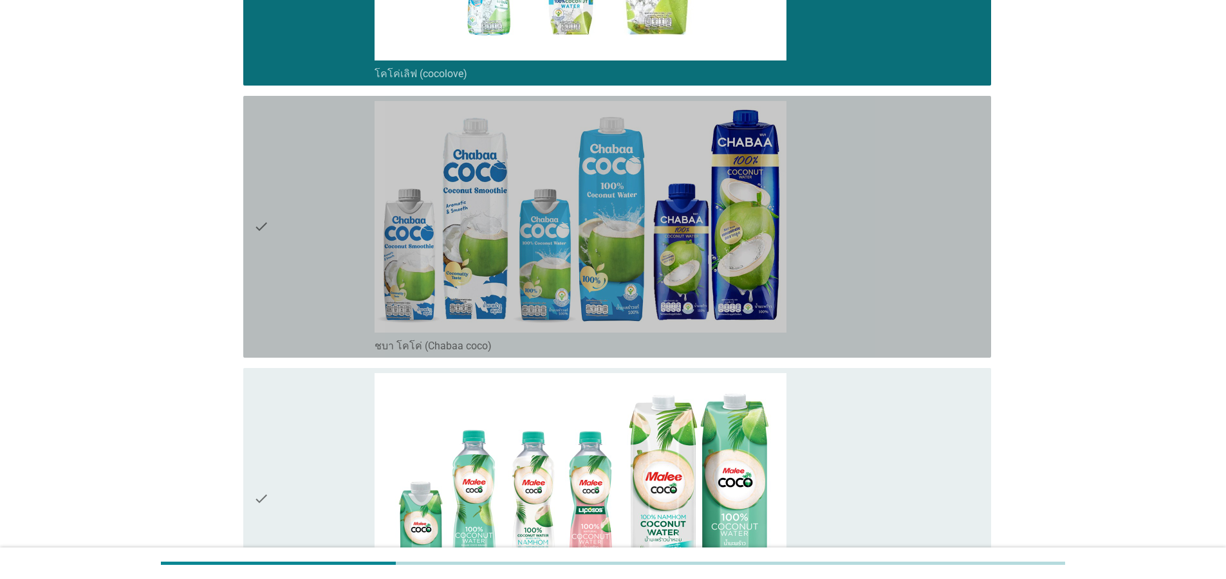
click at [265, 239] on icon "check" at bounding box center [261, 227] width 15 height 252
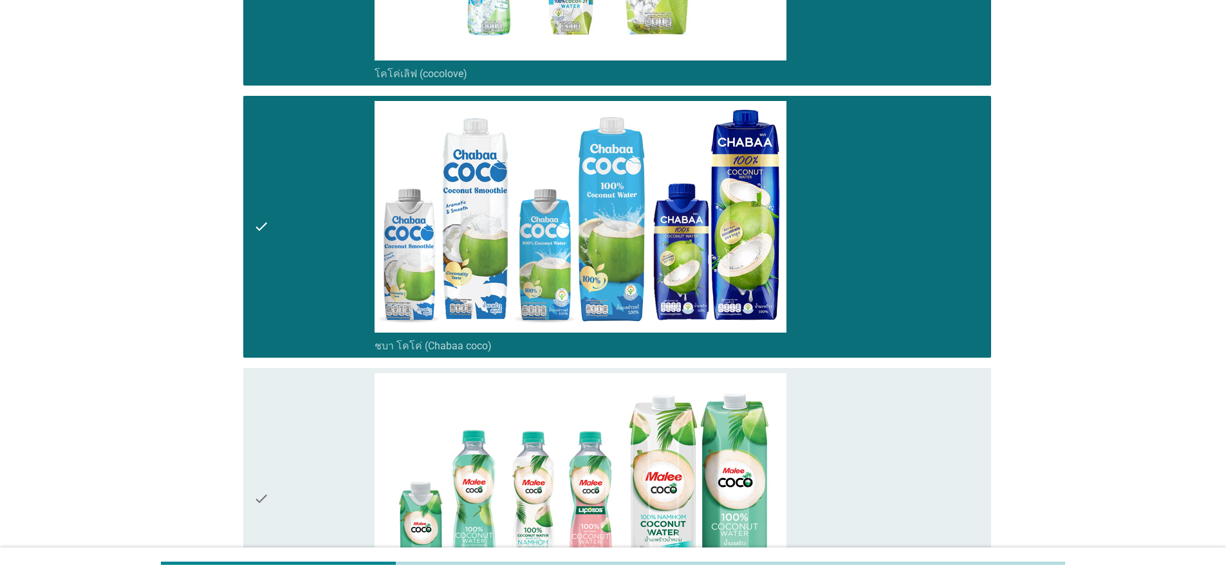
click at [277, 480] on div "check" at bounding box center [314, 499] width 121 height 252
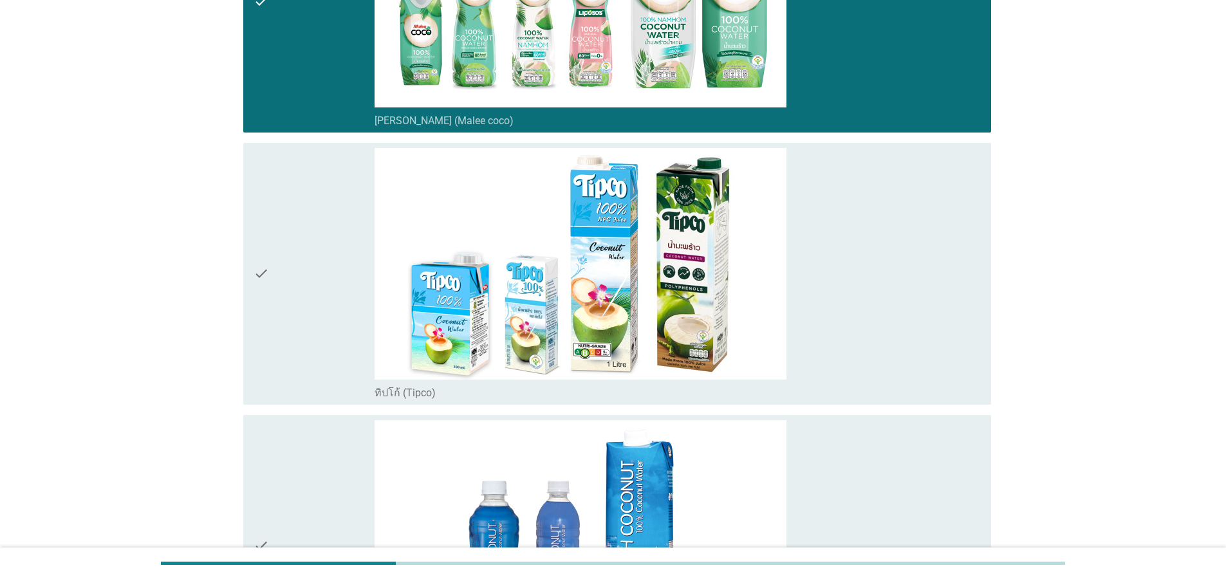
scroll to position [850, 0]
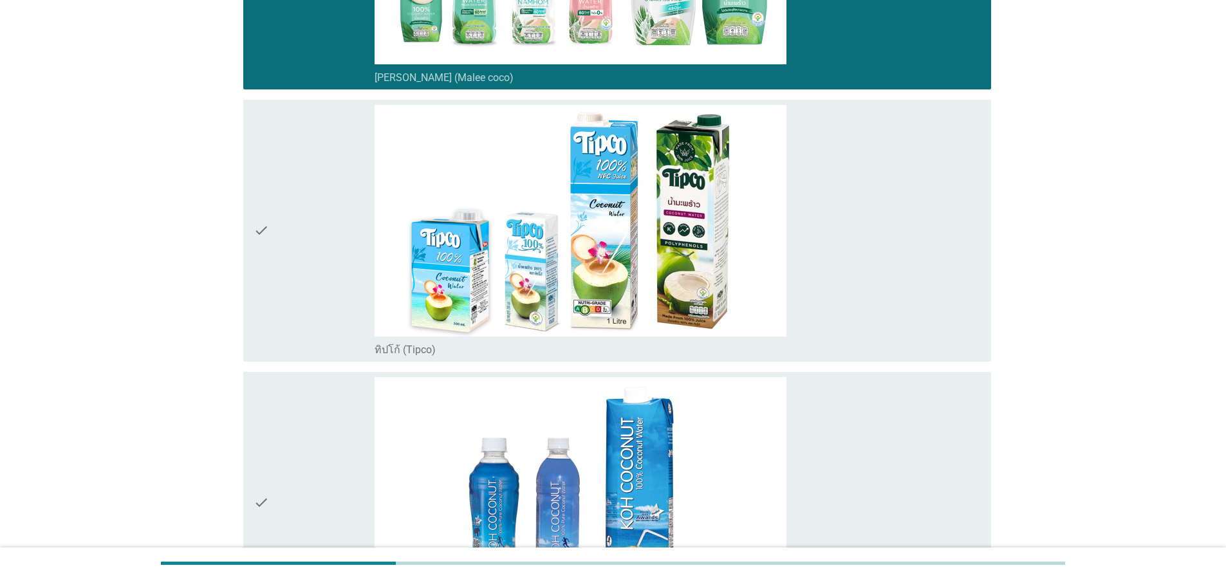
click at [311, 234] on div "check" at bounding box center [314, 231] width 121 height 252
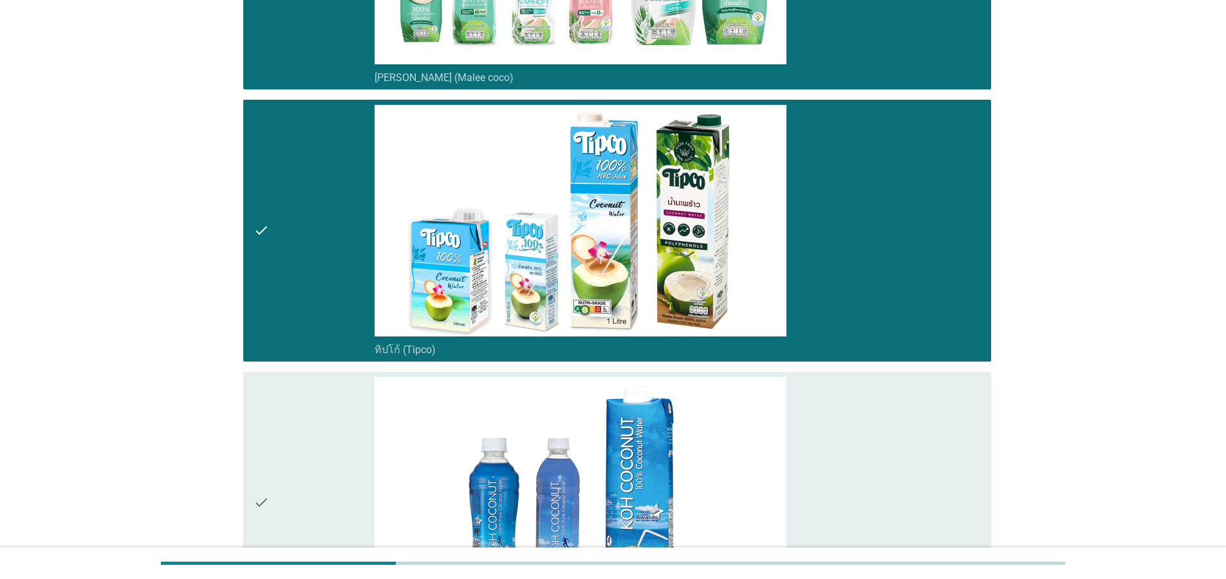
click at [271, 473] on div "check" at bounding box center [314, 503] width 121 height 252
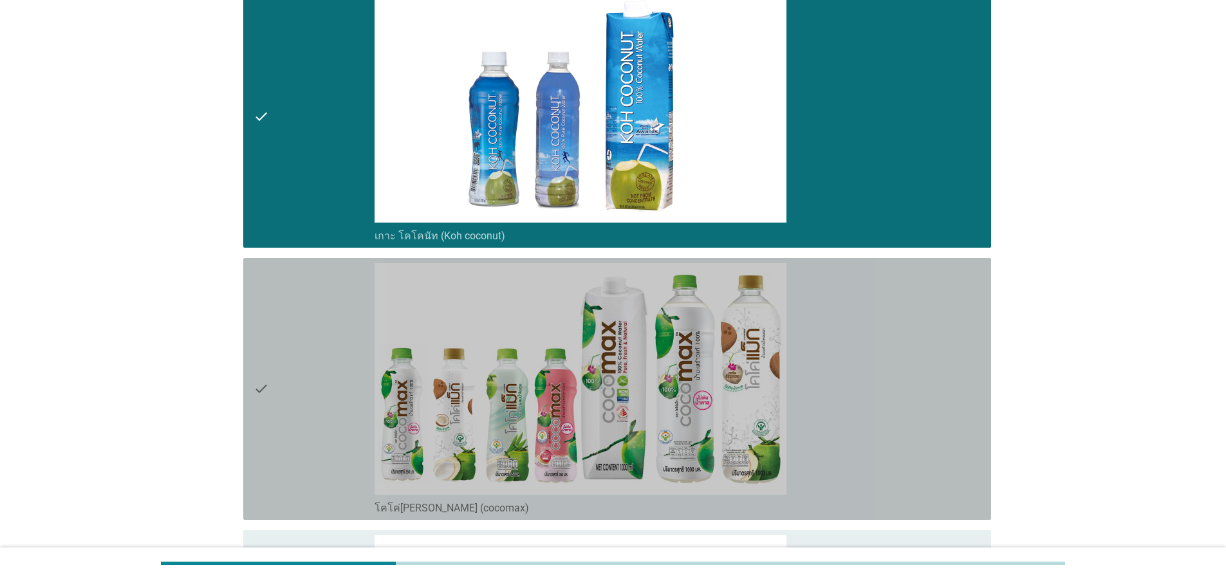
click at [276, 406] on div "check" at bounding box center [314, 389] width 121 height 252
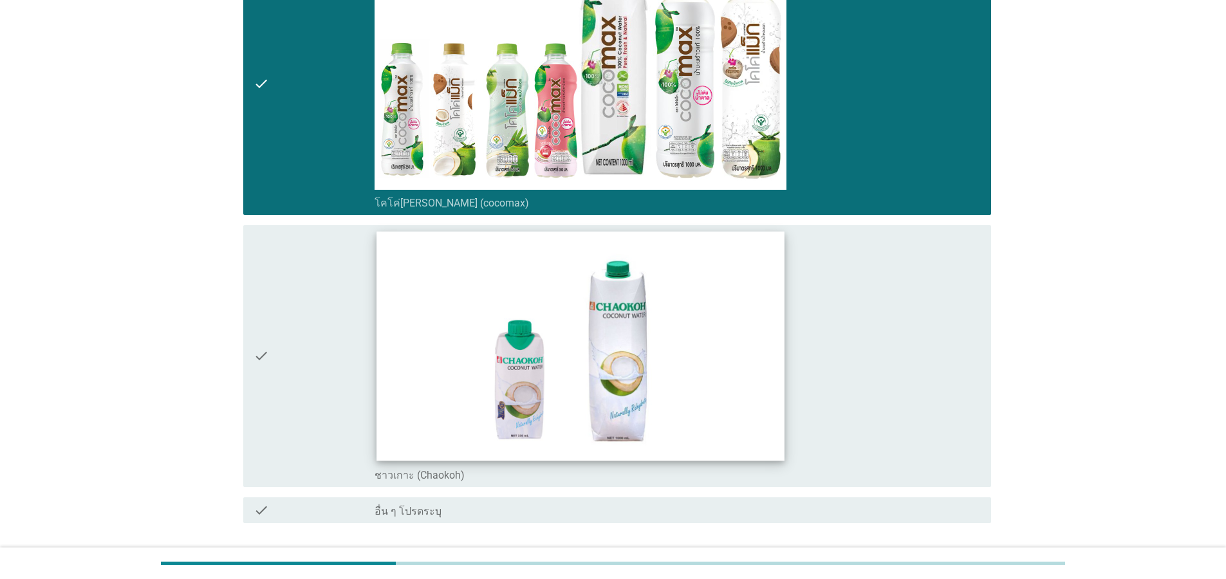
scroll to position [1635, 0]
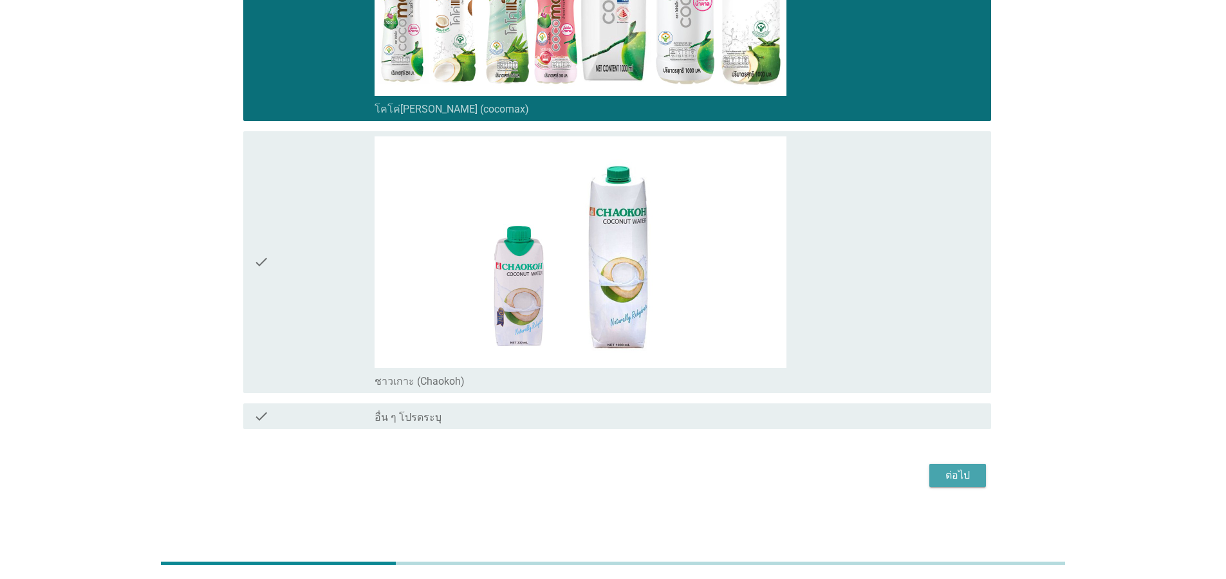
click at [973, 480] on div "ต่อไป" at bounding box center [958, 475] width 36 height 15
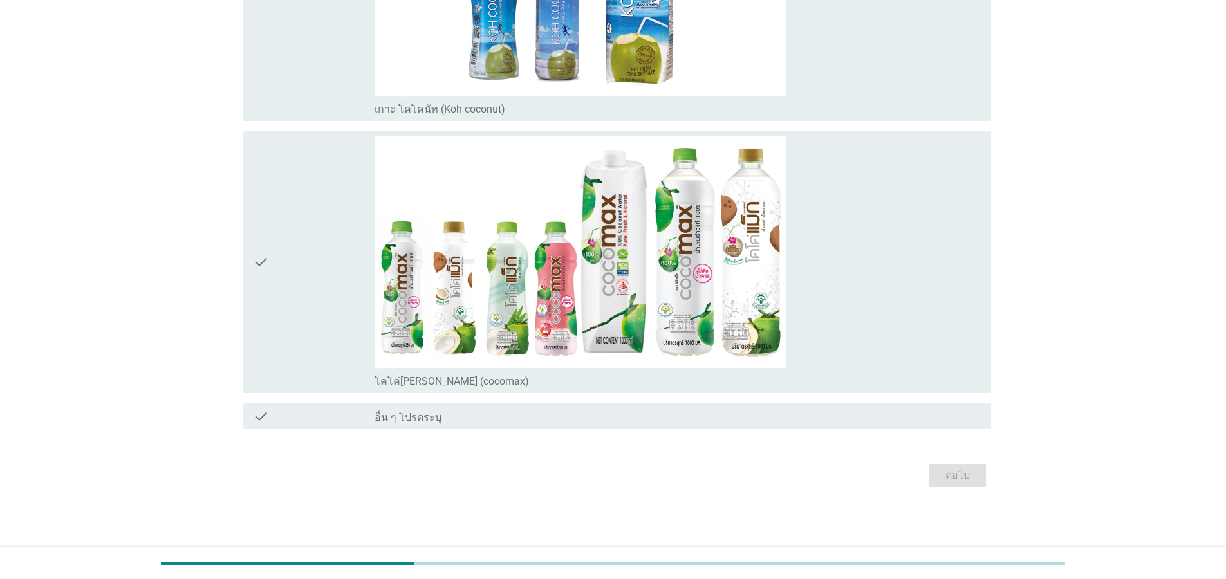
scroll to position [0, 0]
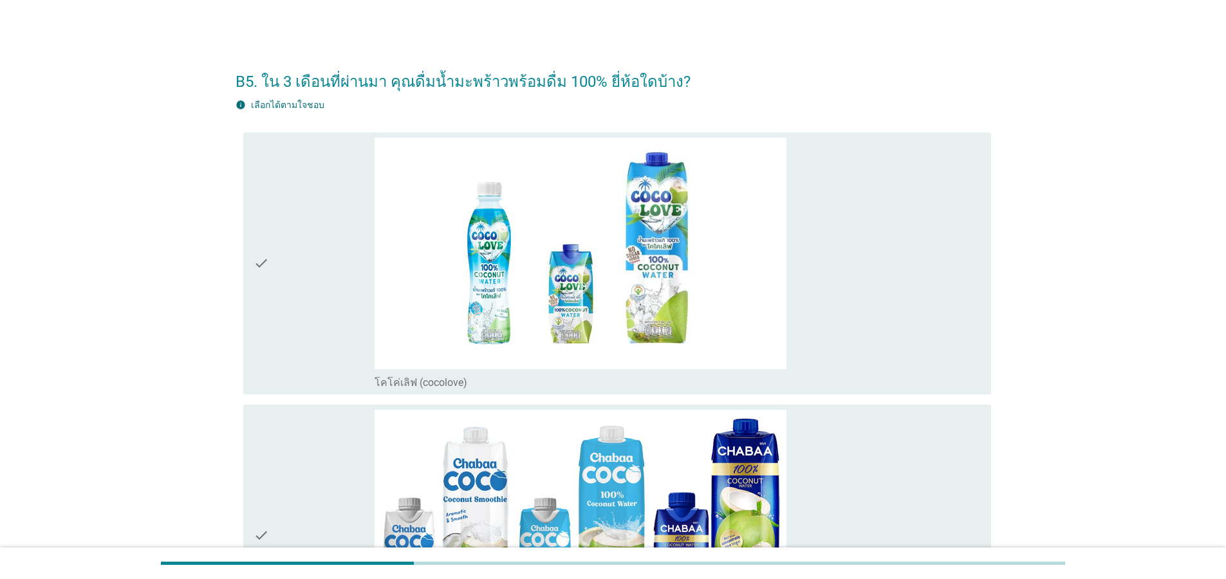
click at [276, 474] on div "check" at bounding box center [314, 536] width 121 height 252
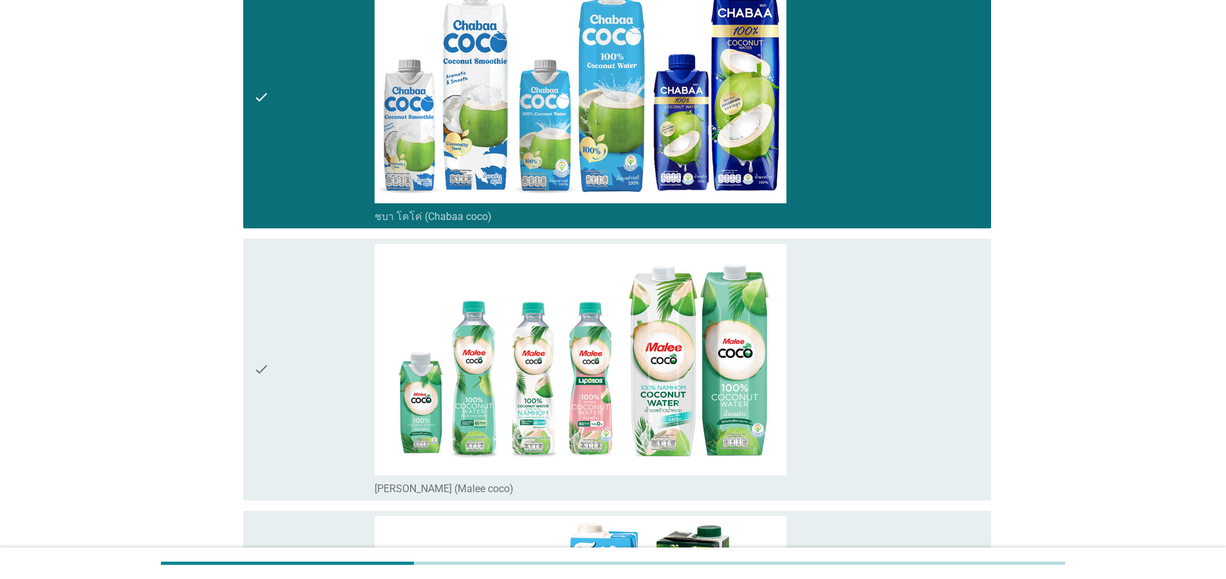
scroll to position [464, 0]
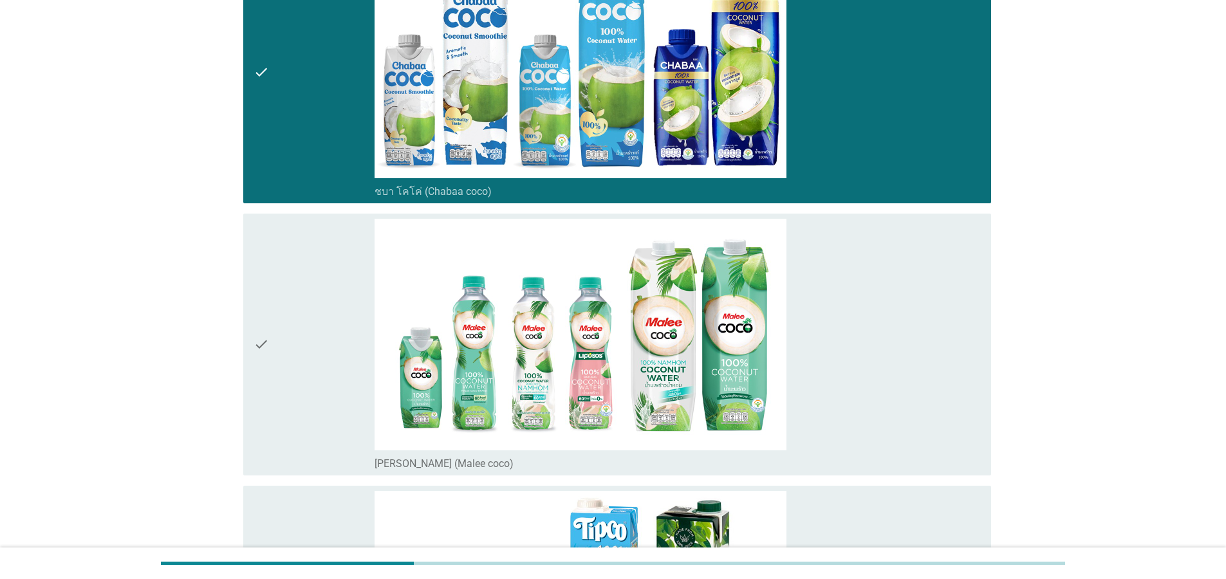
click at [295, 360] on div "check" at bounding box center [314, 345] width 121 height 252
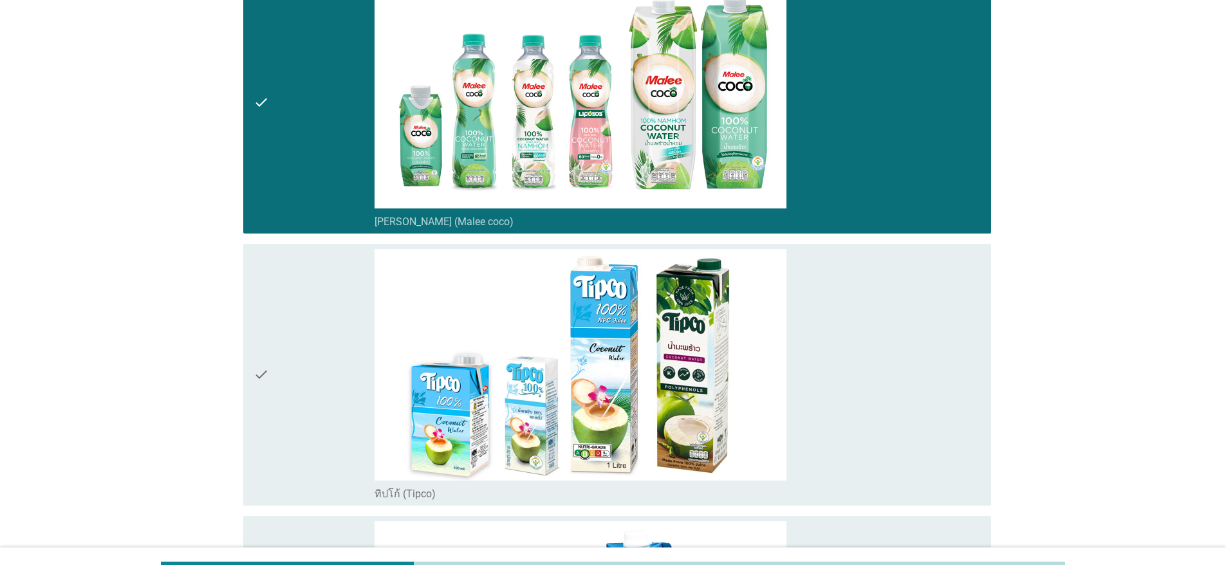
scroll to position [850, 0]
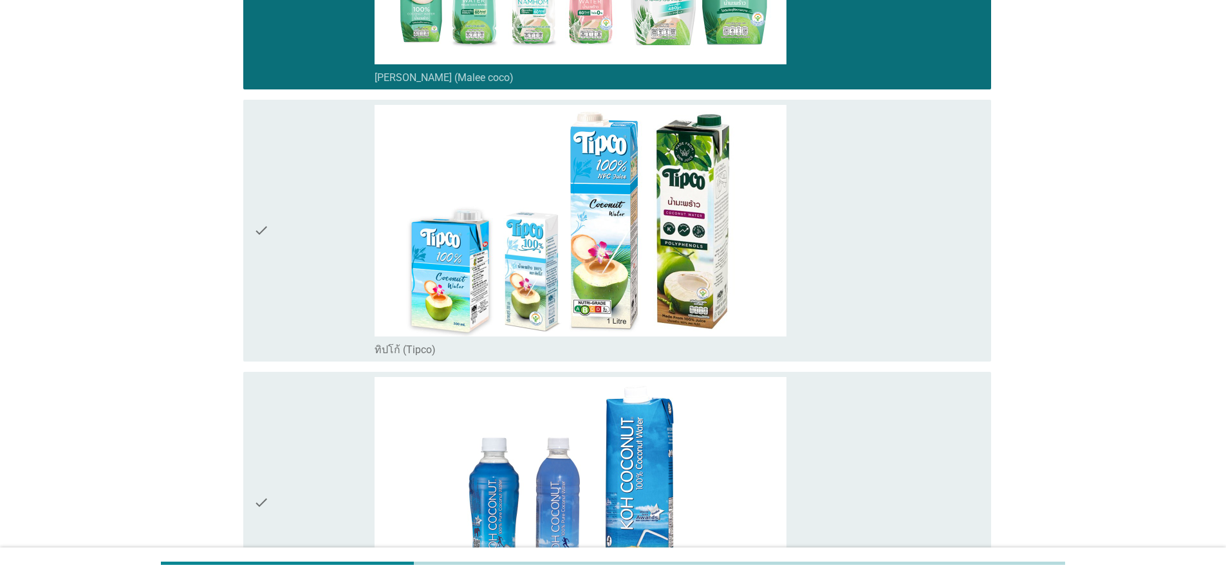
click at [314, 250] on div "check" at bounding box center [314, 231] width 121 height 252
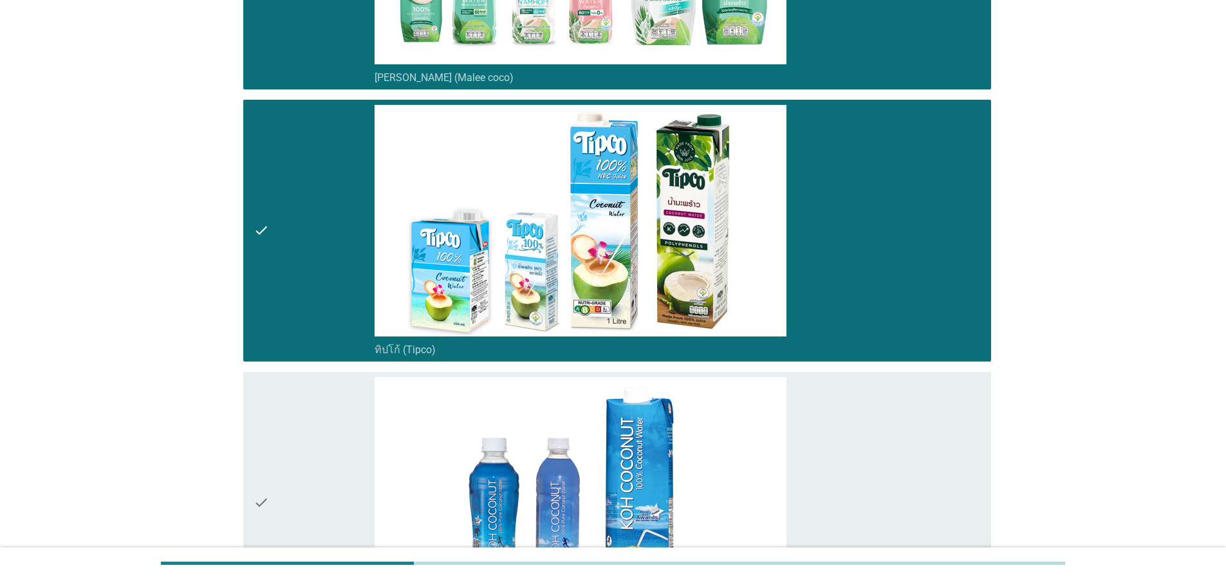
click at [279, 495] on div "check" at bounding box center [314, 503] width 121 height 252
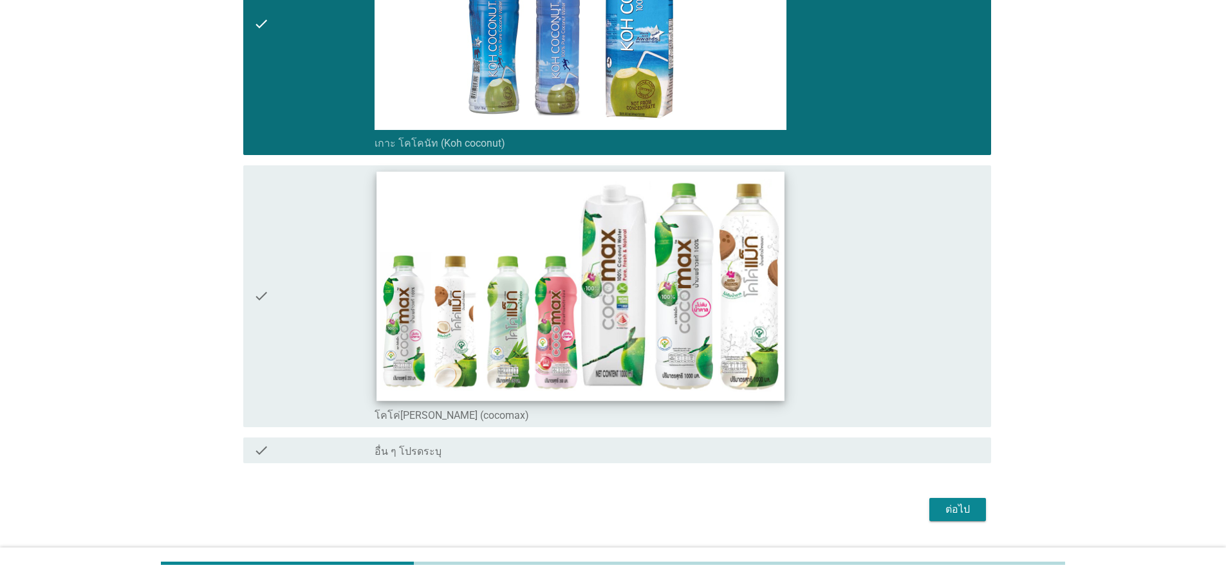
scroll to position [1363, 0]
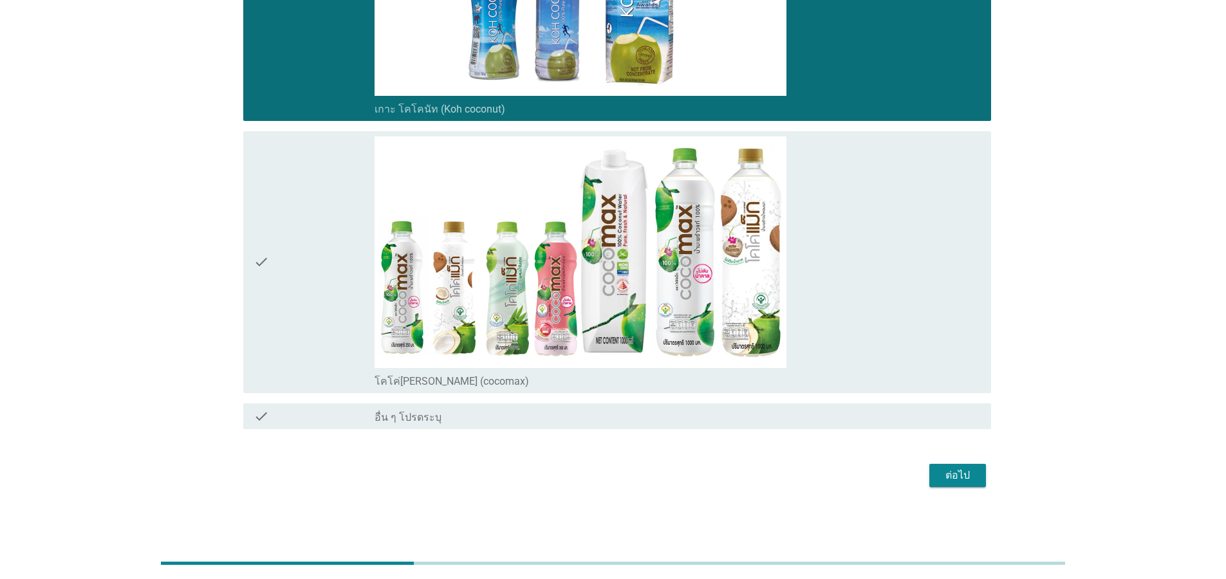
click at [298, 284] on div "check" at bounding box center [314, 262] width 121 height 252
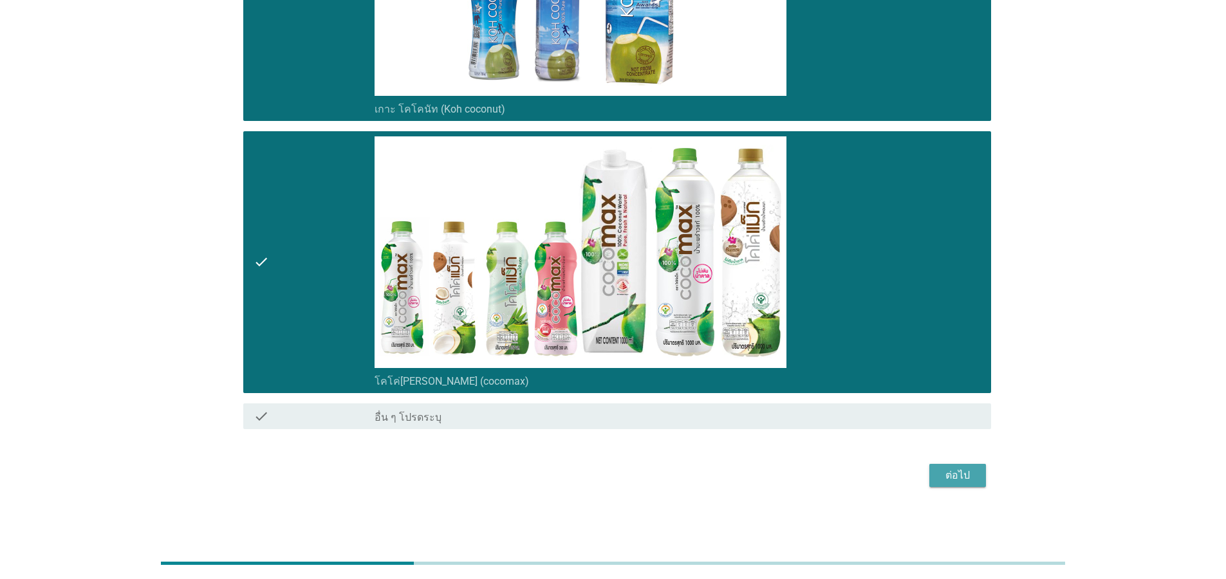
click at [981, 466] on button "ต่อไป" at bounding box center [958, 475] width 57 height 23
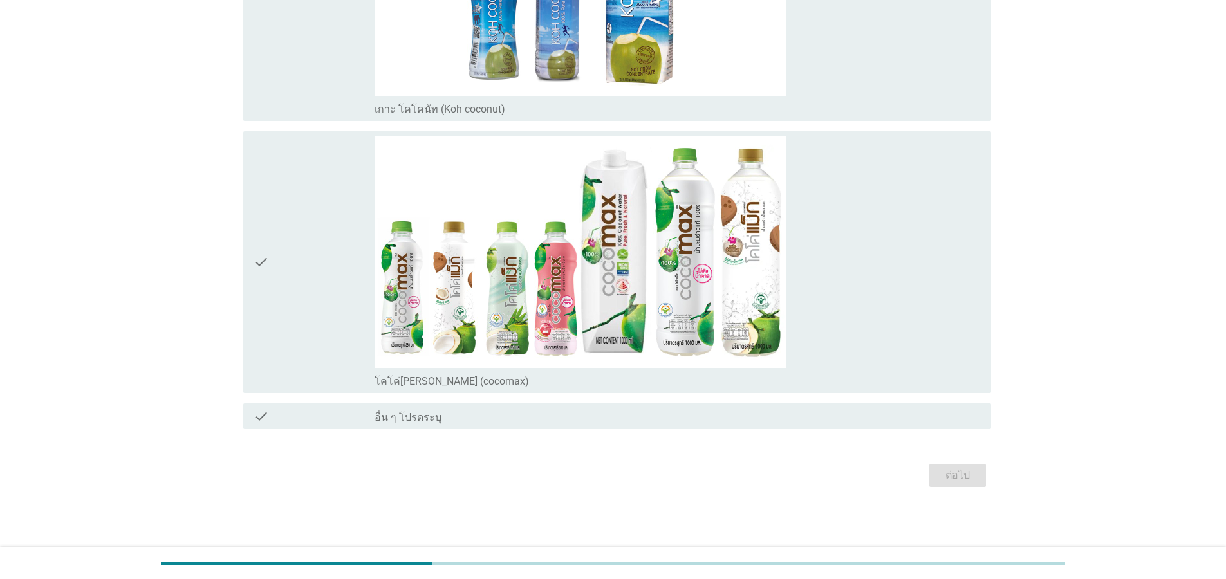
scroll to position [0, 0]
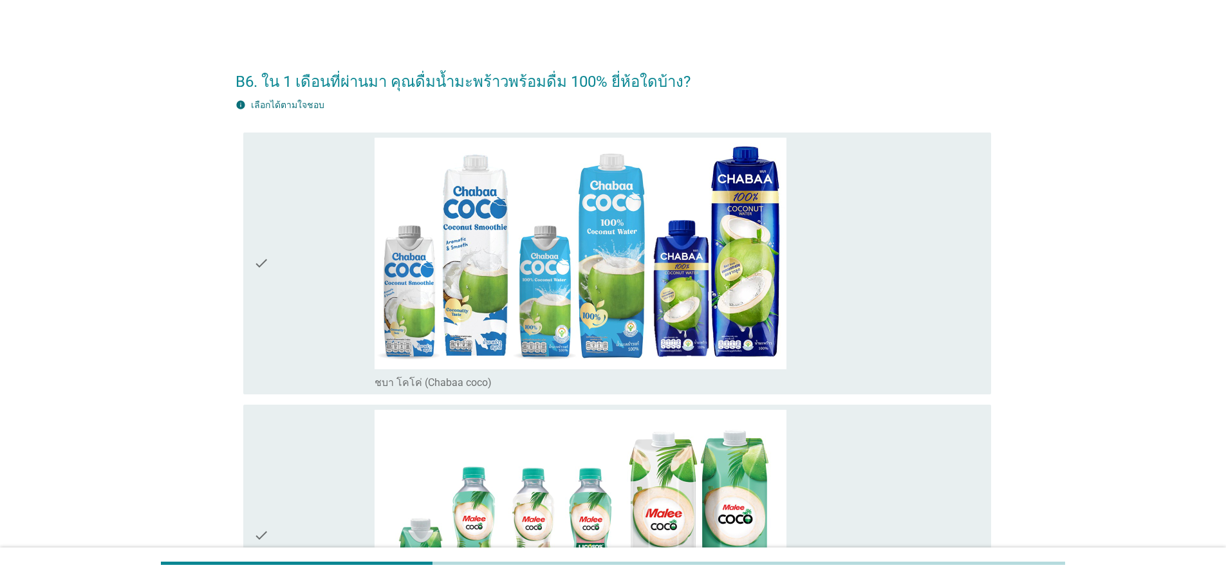
click at [267, 270] on icon "check" at bounding box center [261, 264] width 15 height 252
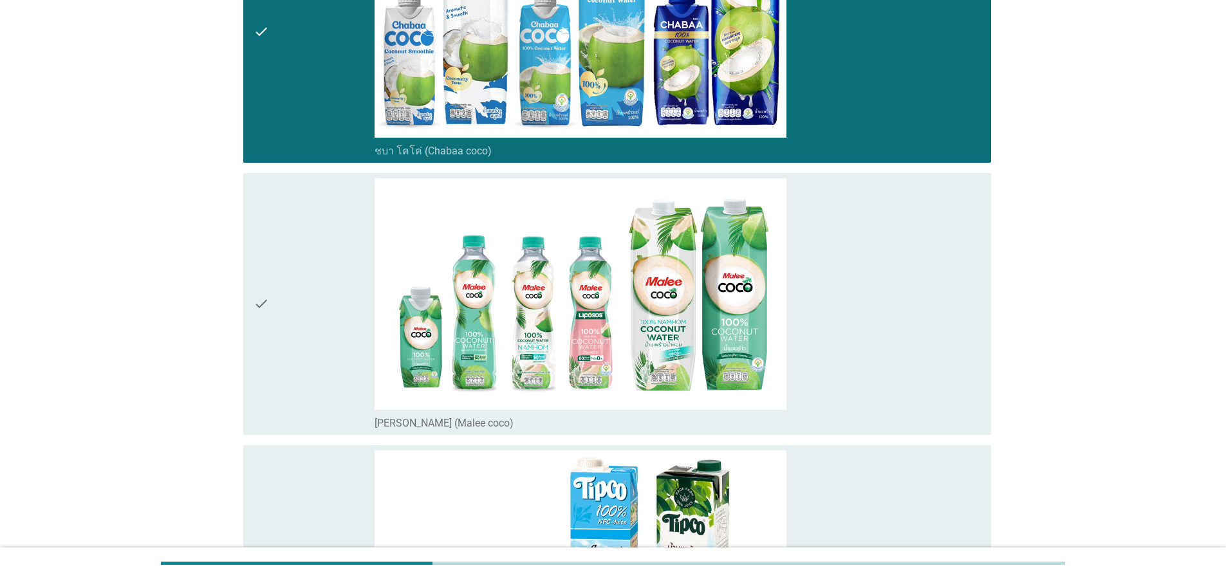
click at [277, 321] on div "check" at bounding box center [314, 304] width 121 height 252
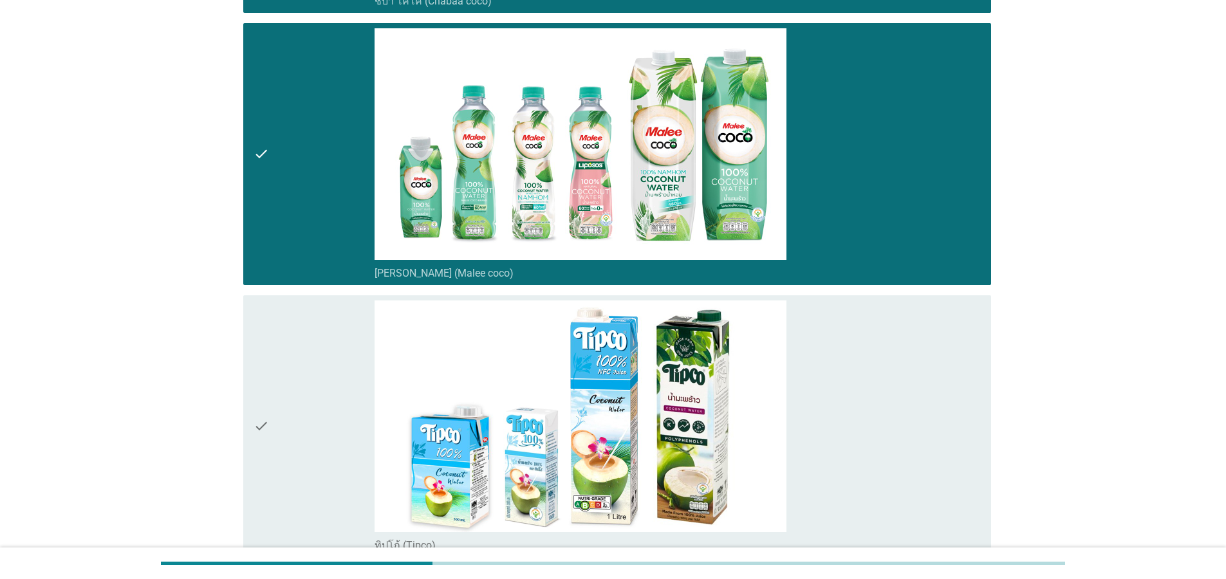
scroll to position [541, 0]
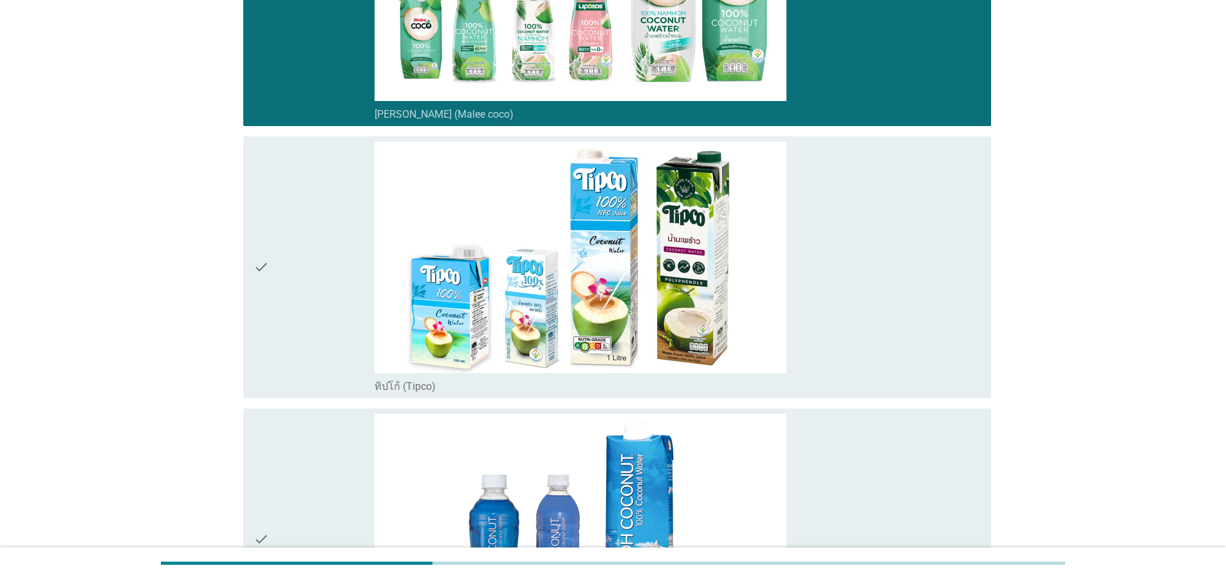
click at [284, 295] on div "check" at bounding box center [314, 268] width 121 height 252
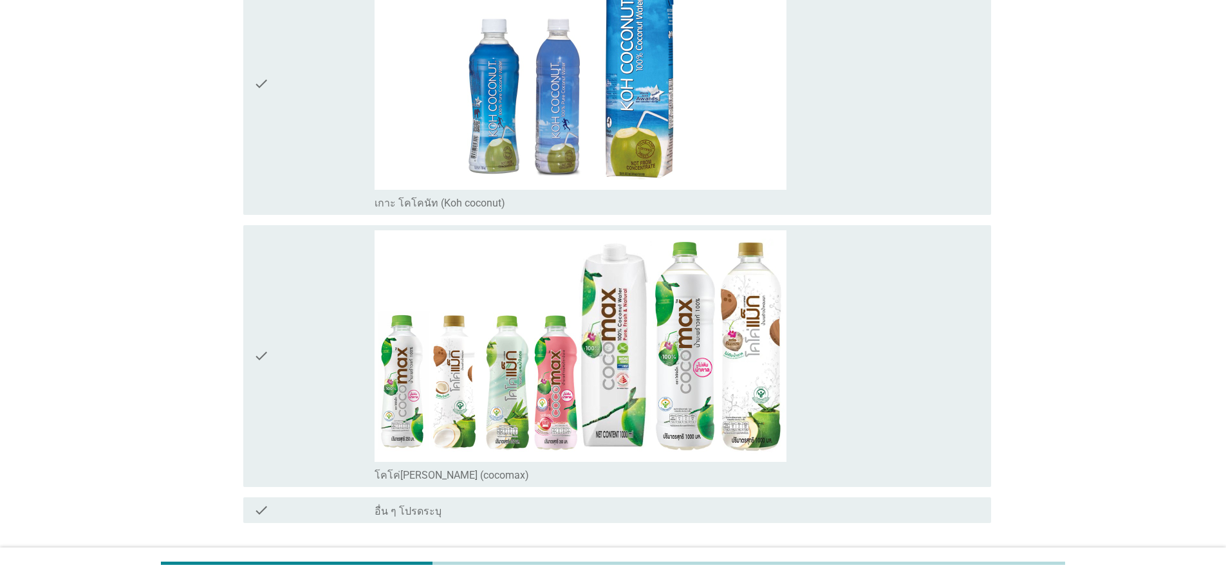
scroll to position [1004, 0]
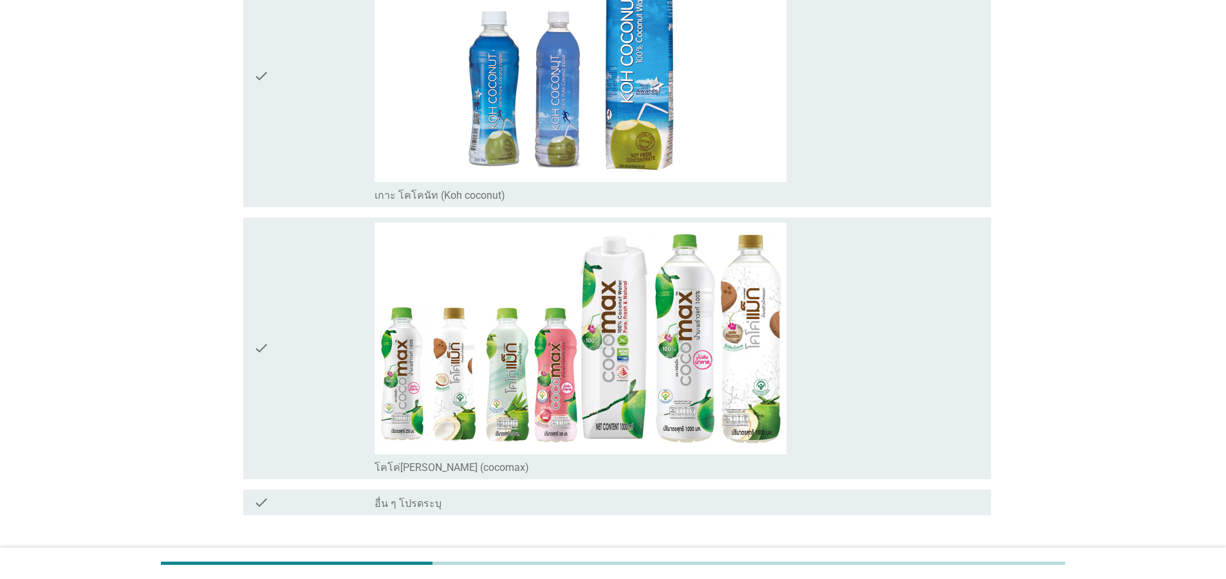
click at [314, 359] on div "check" at bounding box center [314, 349] width 121 height 252
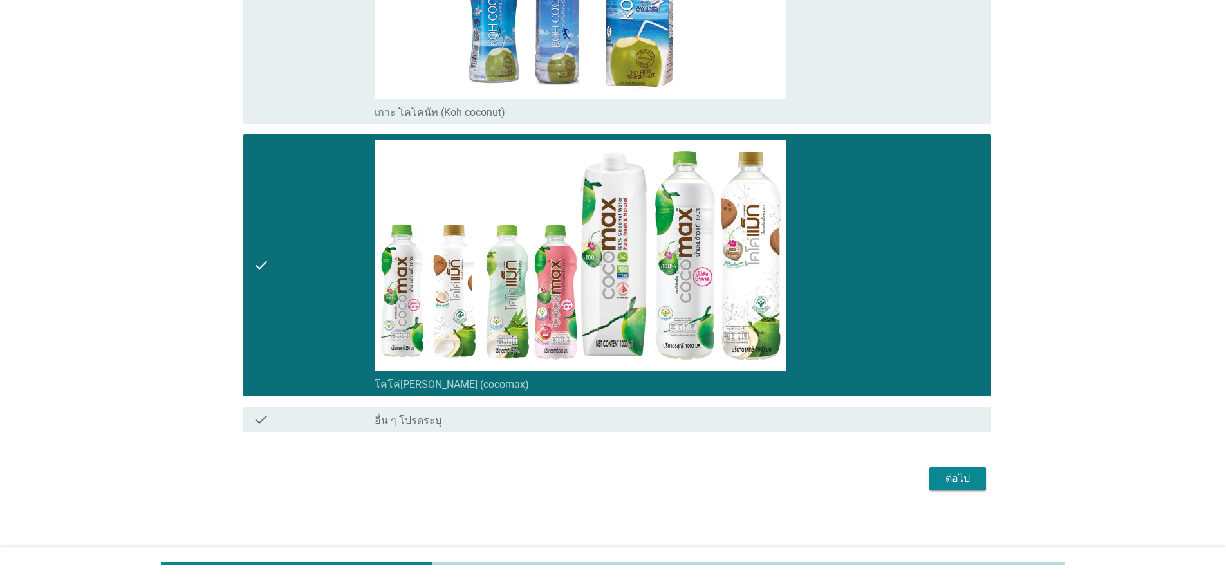
scroll to position [1091, 0]
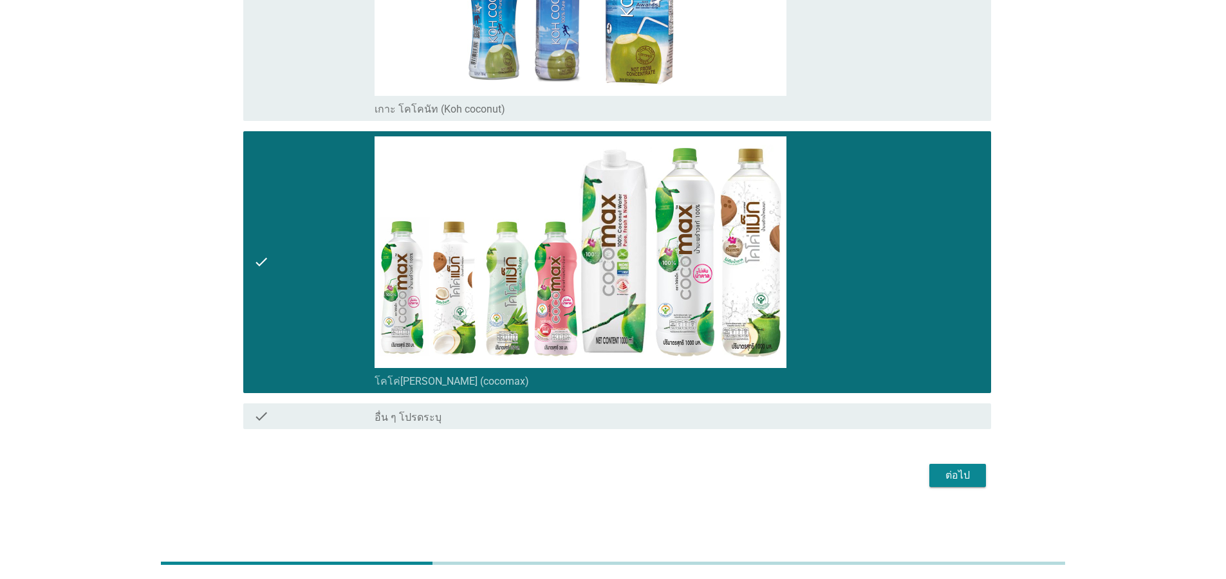
click at [966, 482] on div "ต่อไป" at bounding box center [958, 475] width 36 height 15
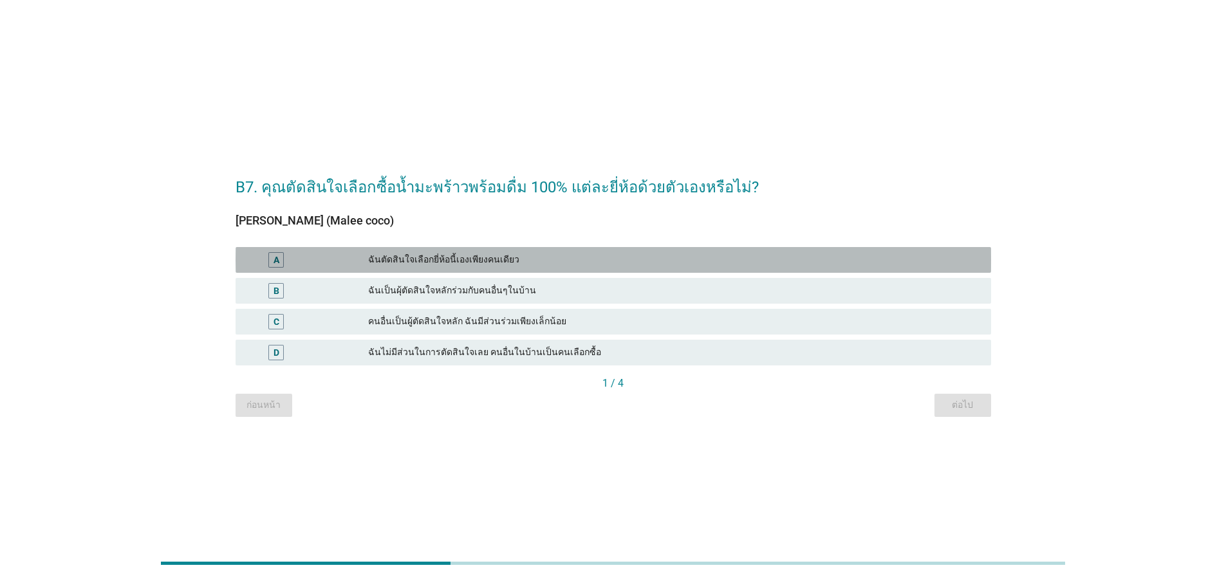
click at [449, 259] on div "ฉันตัดสินใจเลือกยี่ห้อนี้เองเพียงคนเดียว" at bounding box center [674, 259] width 613 height 15
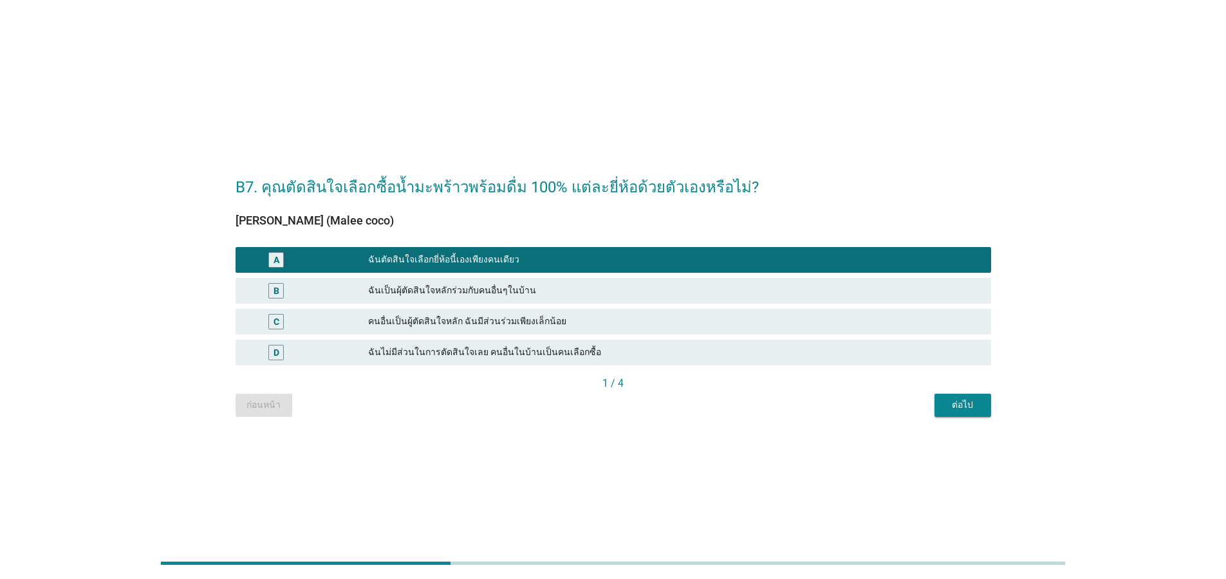
click at [958, 402] on div "ต่อไป" at bounding box center [963, 405] width 36 height 14
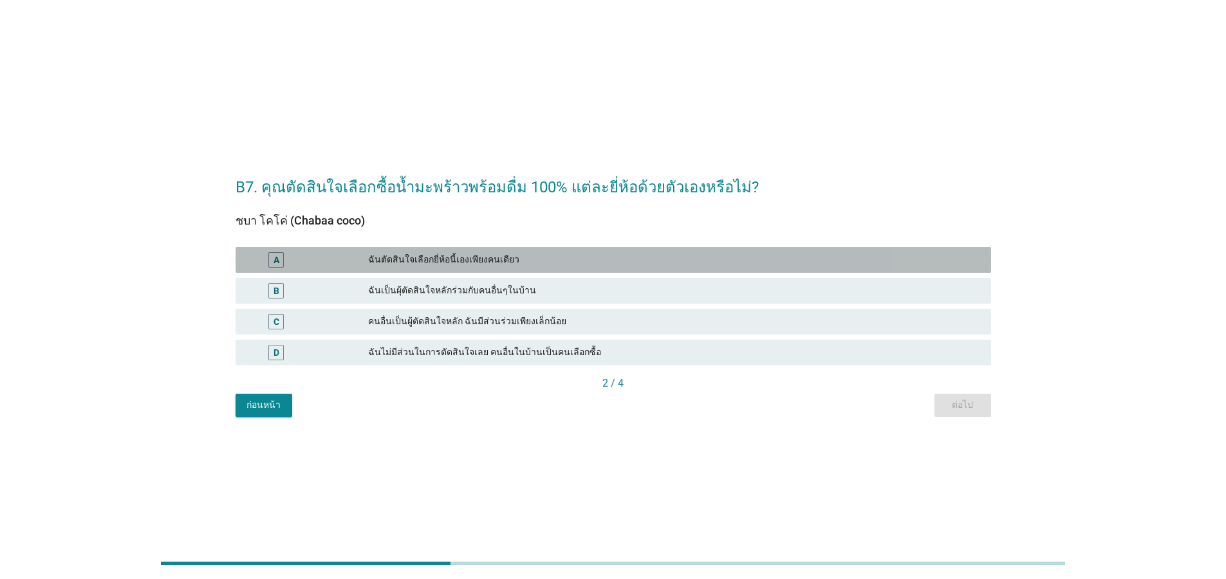
click at [539, 263] on div "ฉันตัดสินใจเลือกยี่ห้อนี้เองเพียงคนเดียว" at bounding box center [674, 259] width 613 height 15
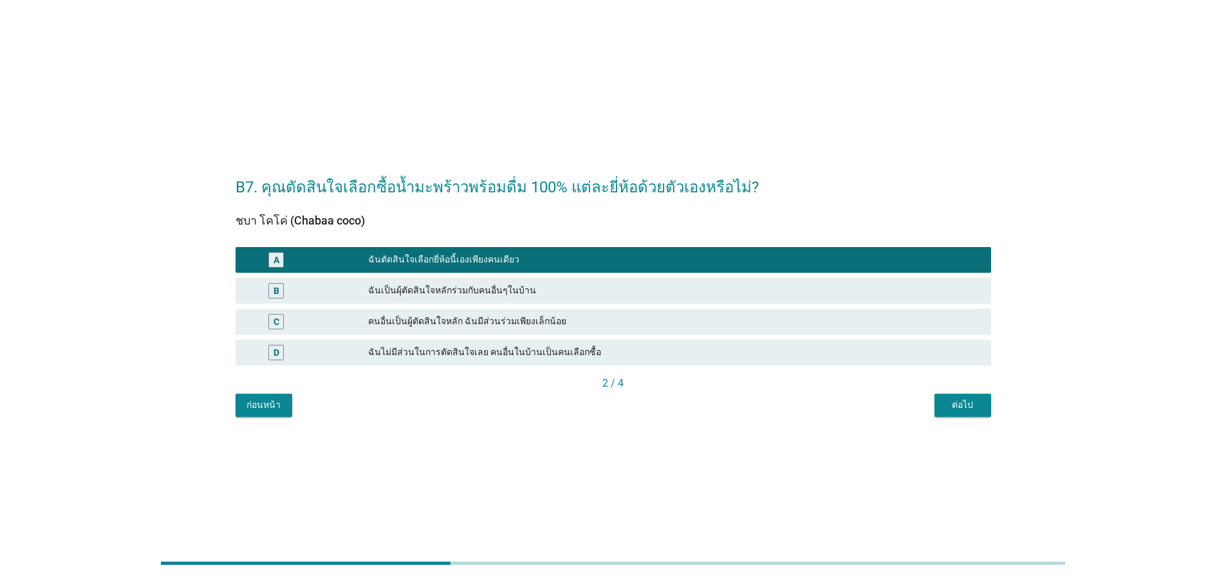
click at [959, 402] on div "ต่อไป" at bounding box center [963, 405] width 36 height 14
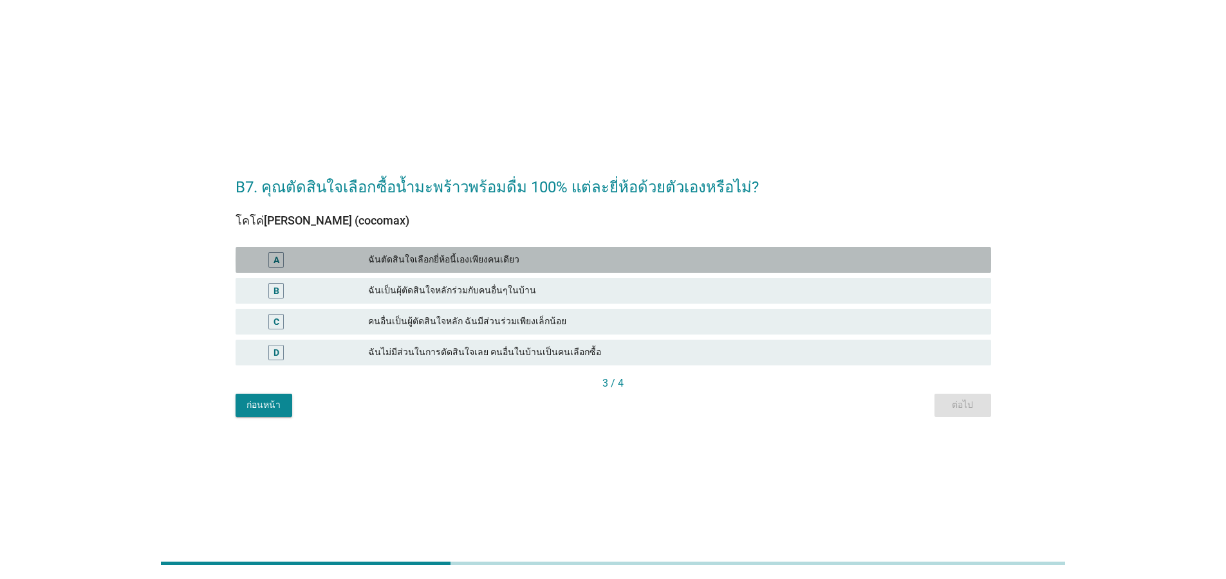
click at [601, 254] on div "ฉันตัดสินใจเลือกยี่ห้อนี้เองเพียงคนเดียว" at bounding box center [674, 259] width 613 height 15
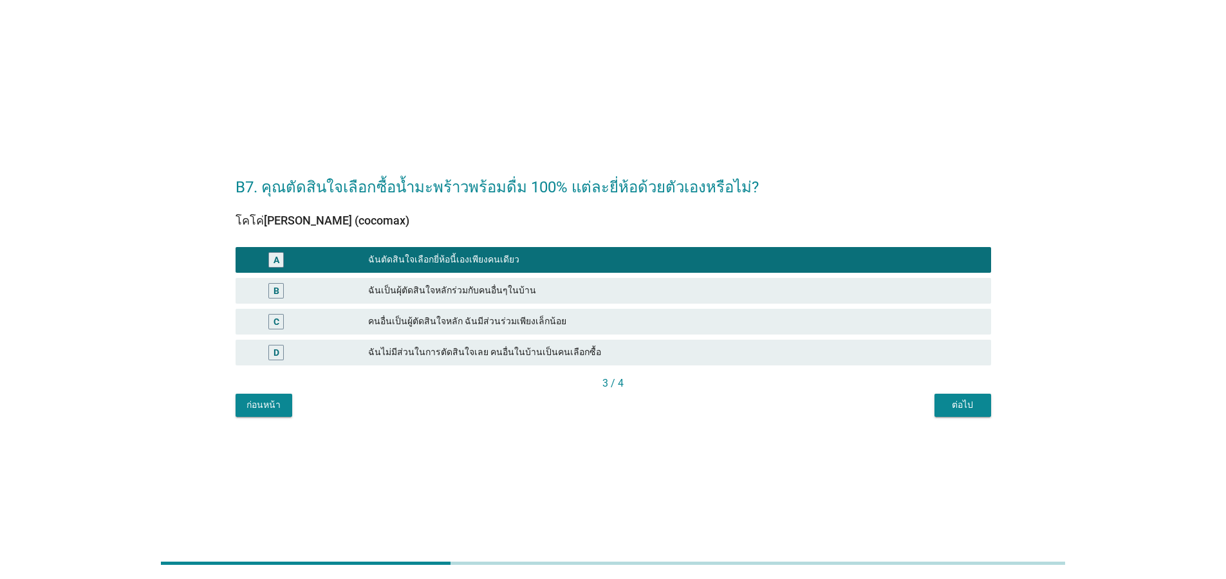
click at [956, 405] on div "ต่อไป" at bounding box center [963, 405] width 36 height 14
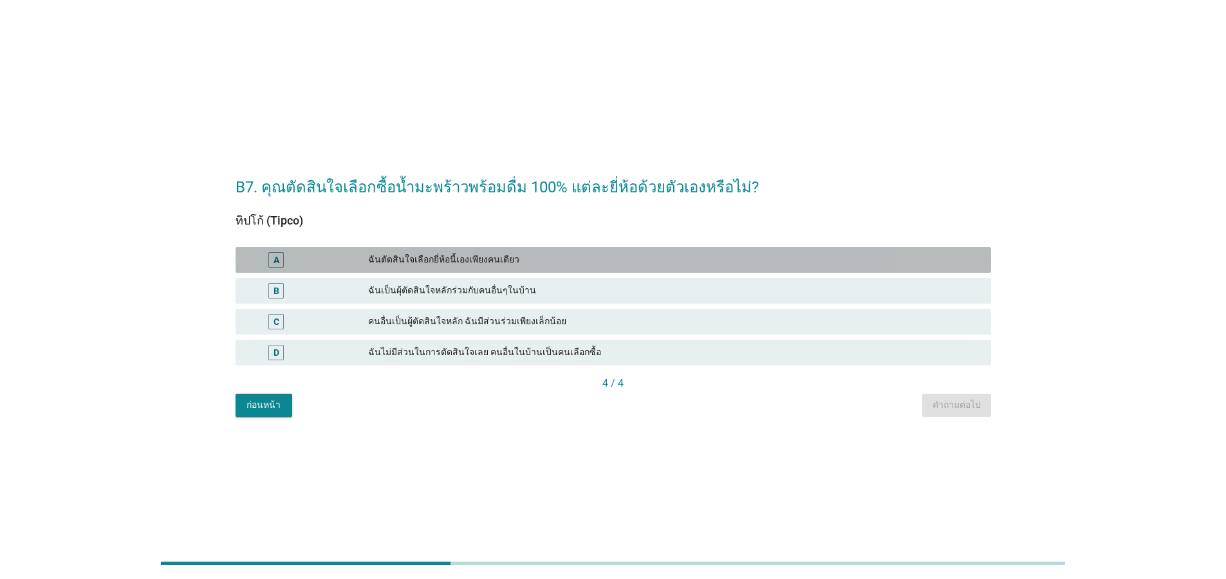
click at [577, 256] on div "ฉันตัดสินใจเลือกยี่ห้อนี้เองเพียงคนเดียว" at bounding box center [674, 259] width 613 height 15
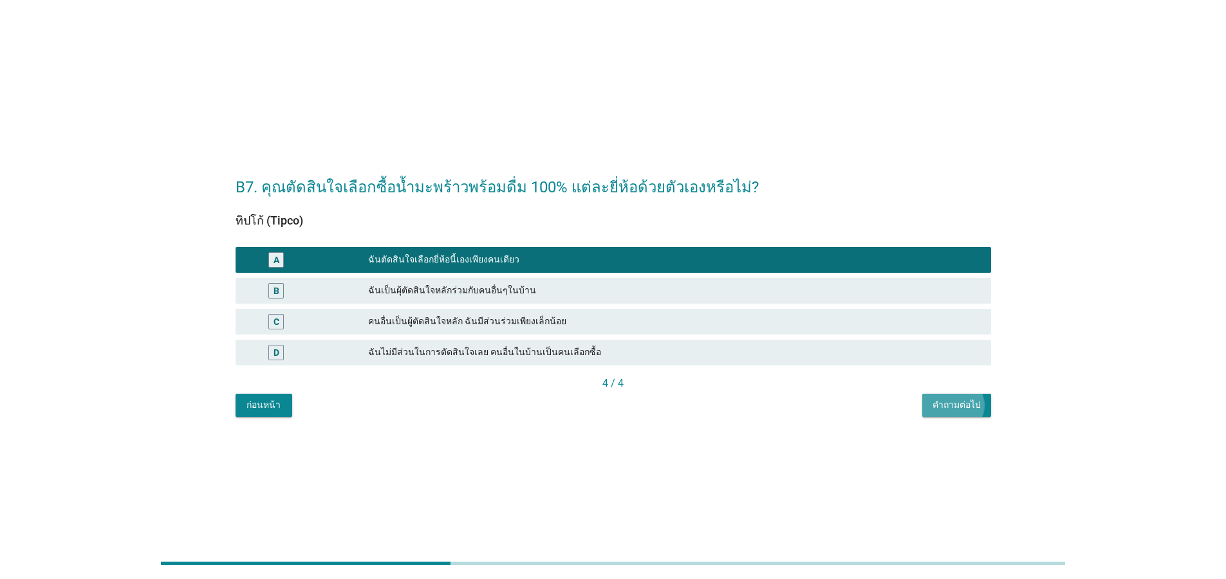
click at [951, 409] on div "คำถามต่อไป" at bounding box center [957, 405] width 48 height 14
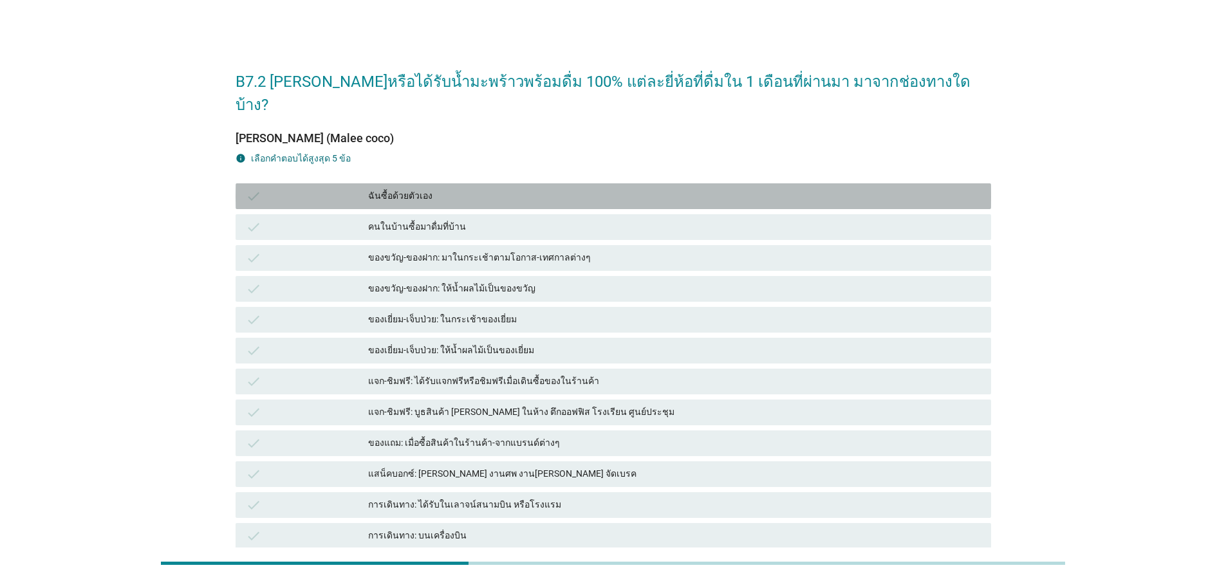
click at [451, 189] on div "ฉันซื้อด้วยตัวเอง" at bounding box center [674, 196] width 613 height 15
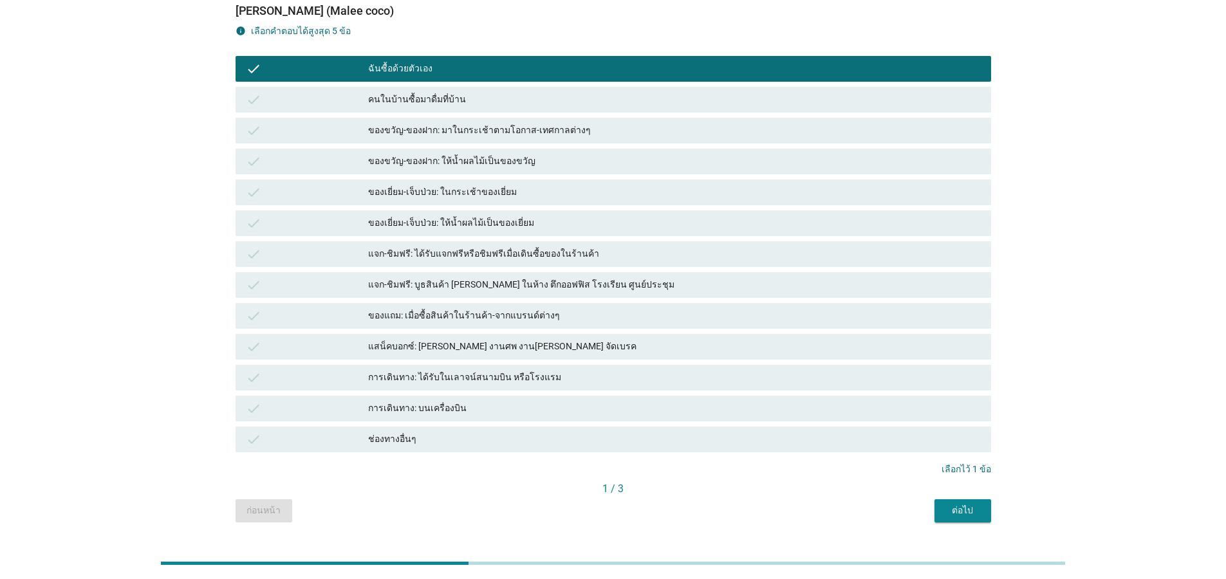
scroll to position [136, 0]
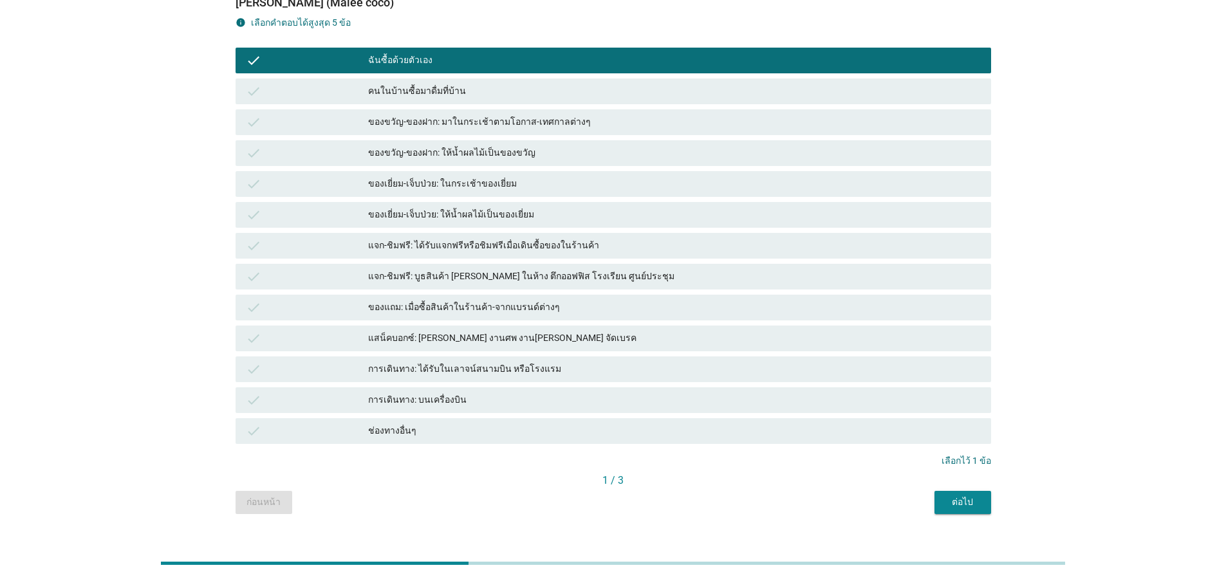
click at [953, 496] on div "ต่อไป" at bounding box center [963, 503] width 36 height 14
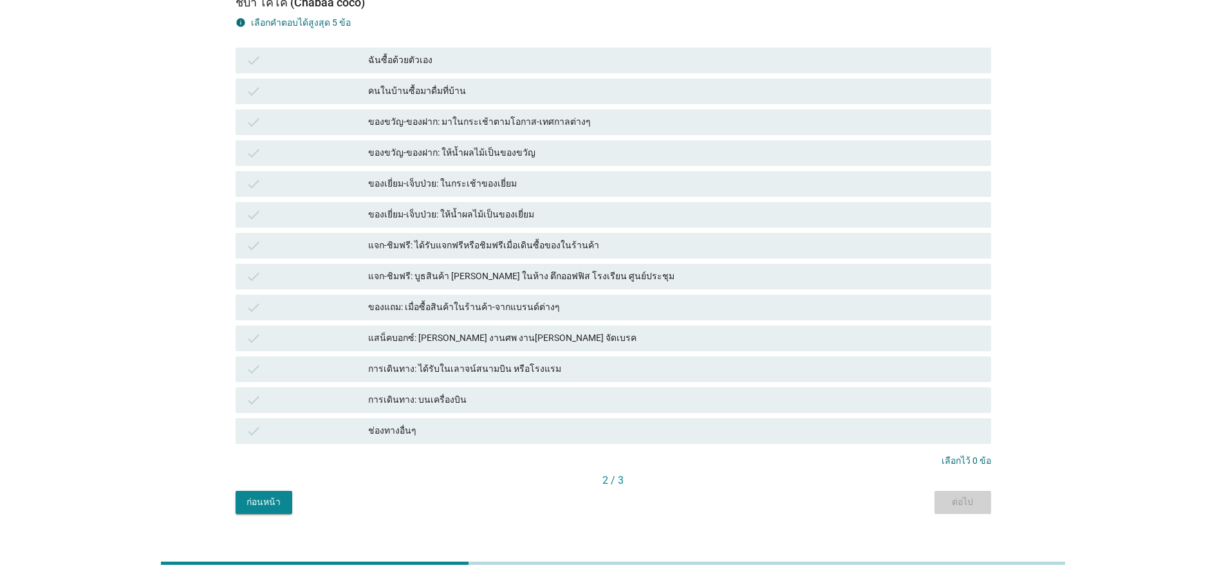
scroll to position [0, 0]
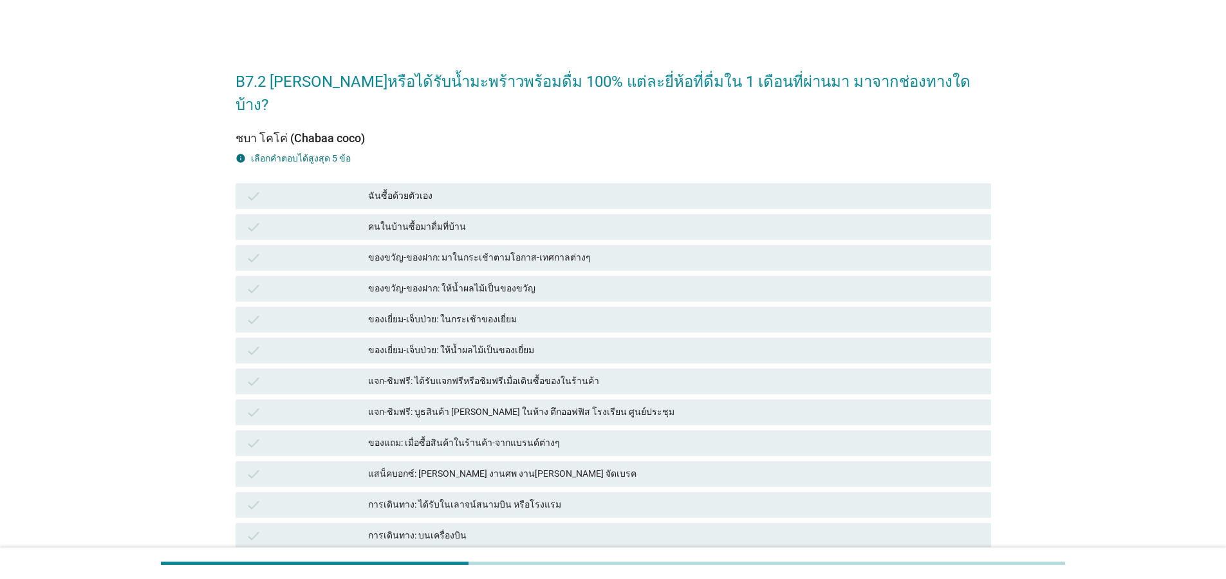
click at [575, 189] on div "ฉันซื้อด้วยตัวเอง" at bounding box center [674, 196] width 613 height 15
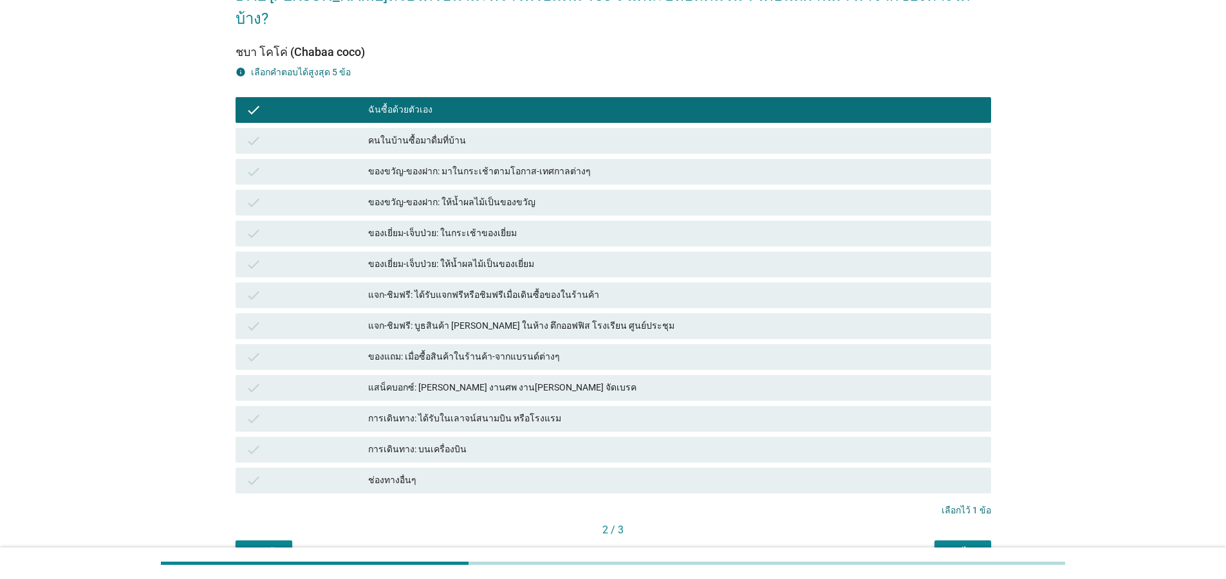
scroll to position [136, 0]
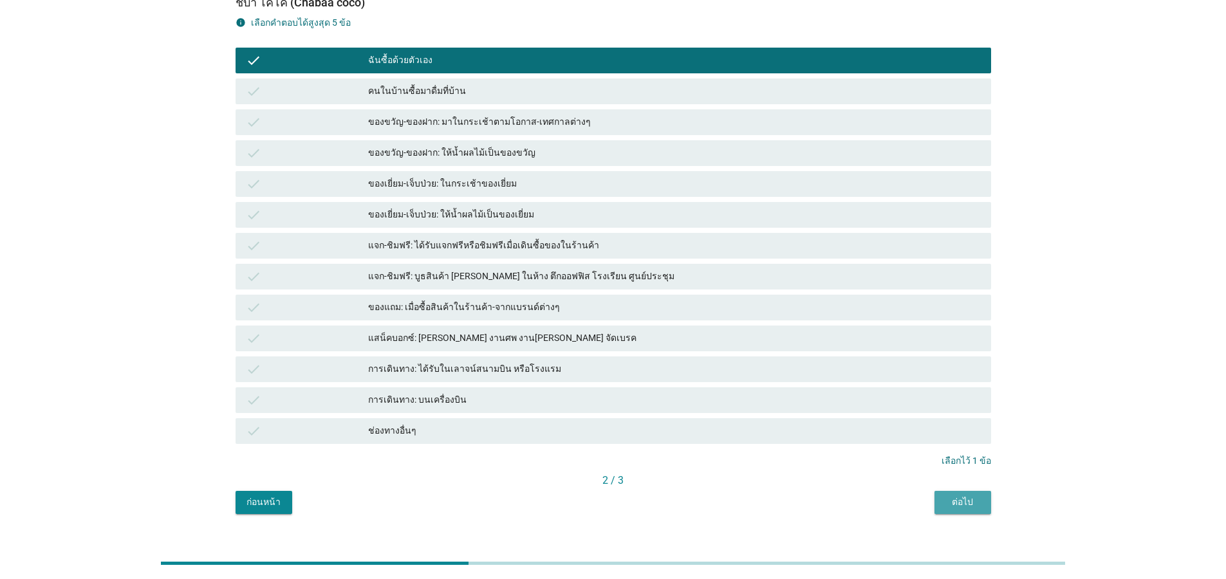
click at [964, 496] on div "ต่อไป" at bounding box center [963, 503] width 36 height 14
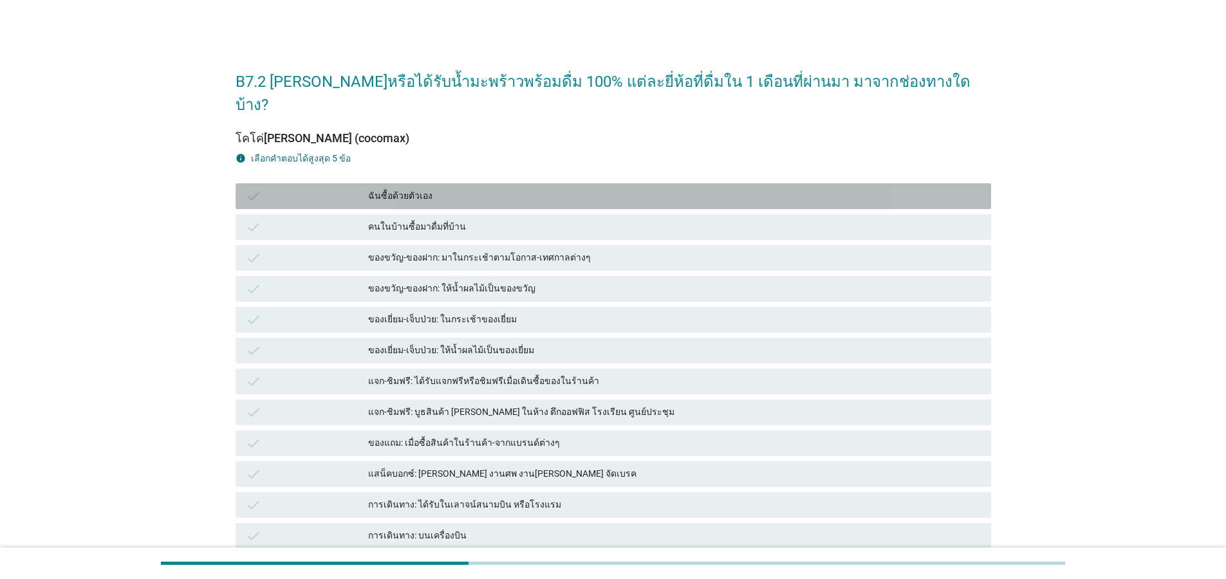
click at [601, 189] on div "ฉันซื้อด้วยตัวเอง" at bounding box center [674, 196] width 613 height 15
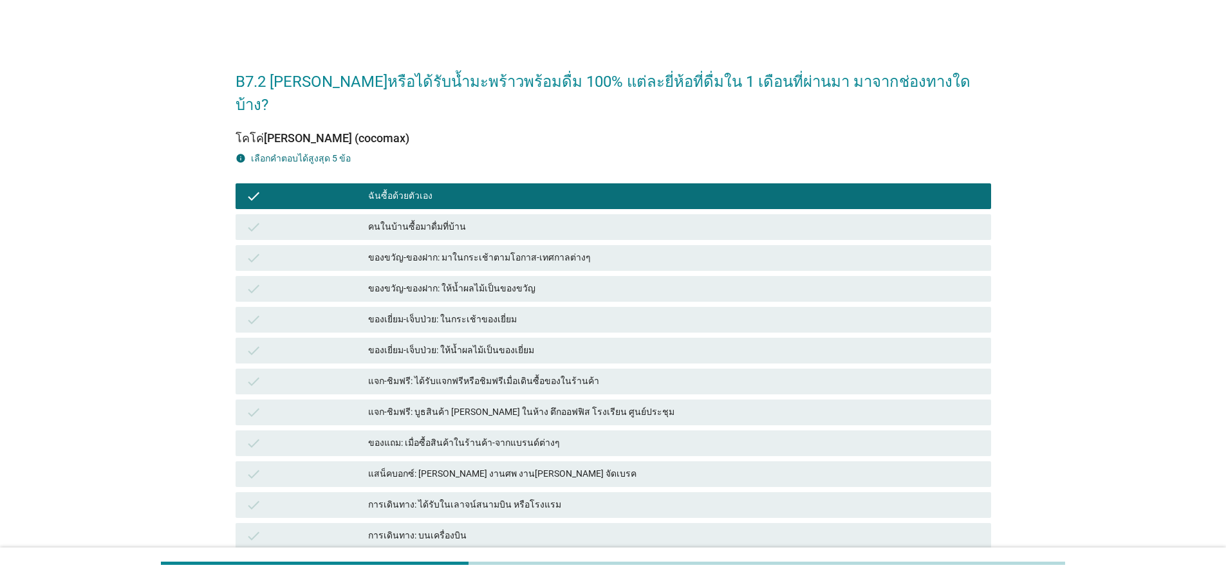
scroll to position [136, 0]
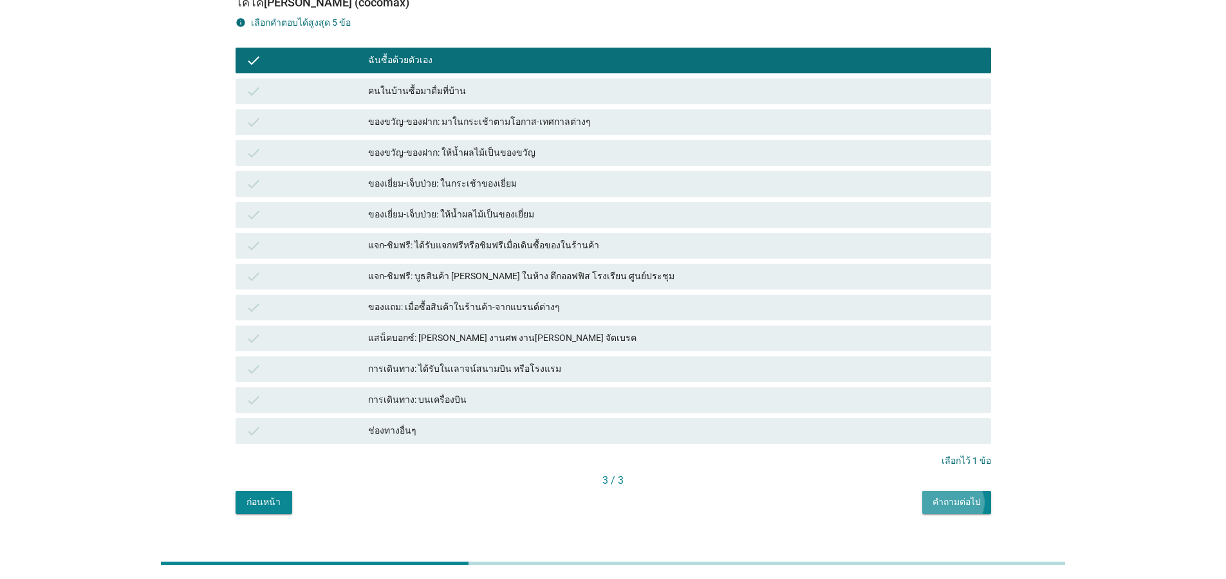
click at [942, 496] on div "คำถามต่อไป" at bounding box center [957, 503] width 48 height 14
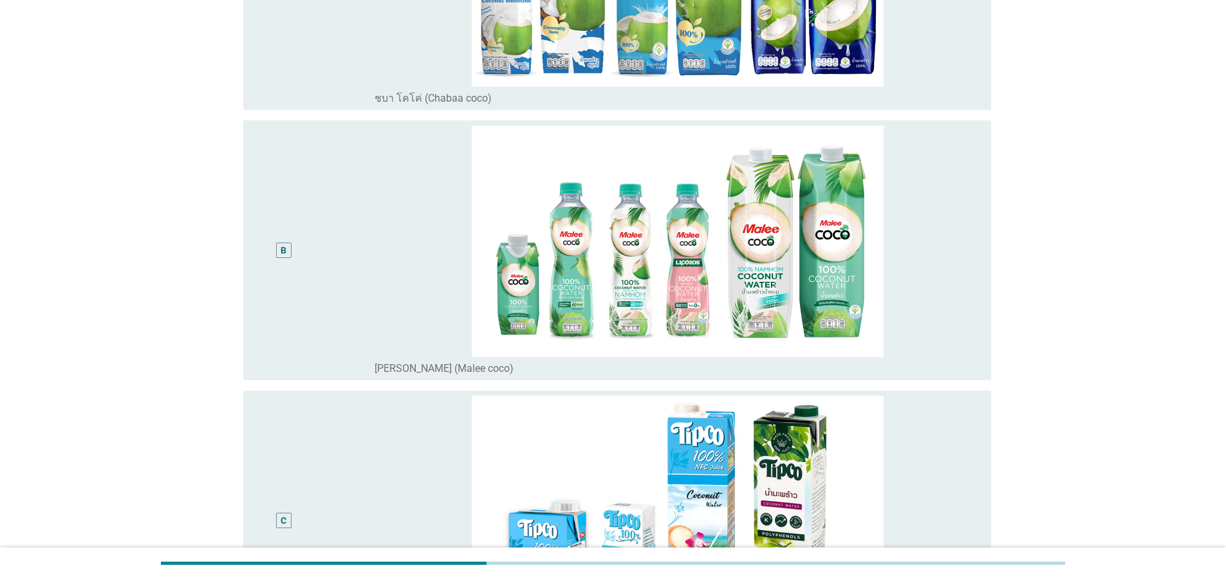
scroll to position [309, 0]
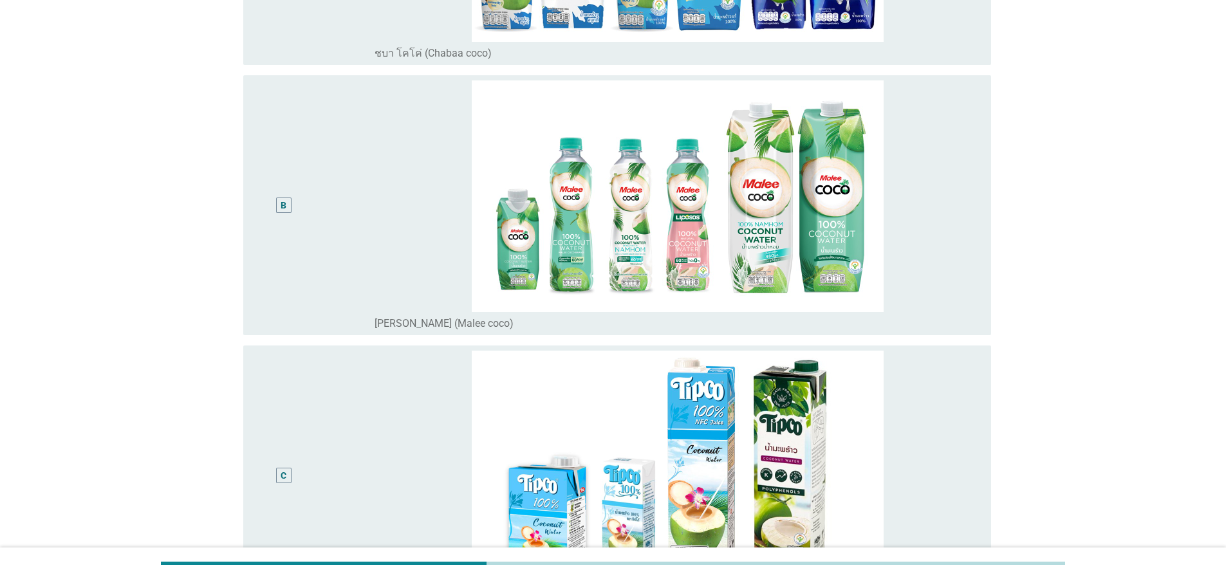
click at [283, 213] on div "B" at bounding box center [284, 205] width 61 height 250
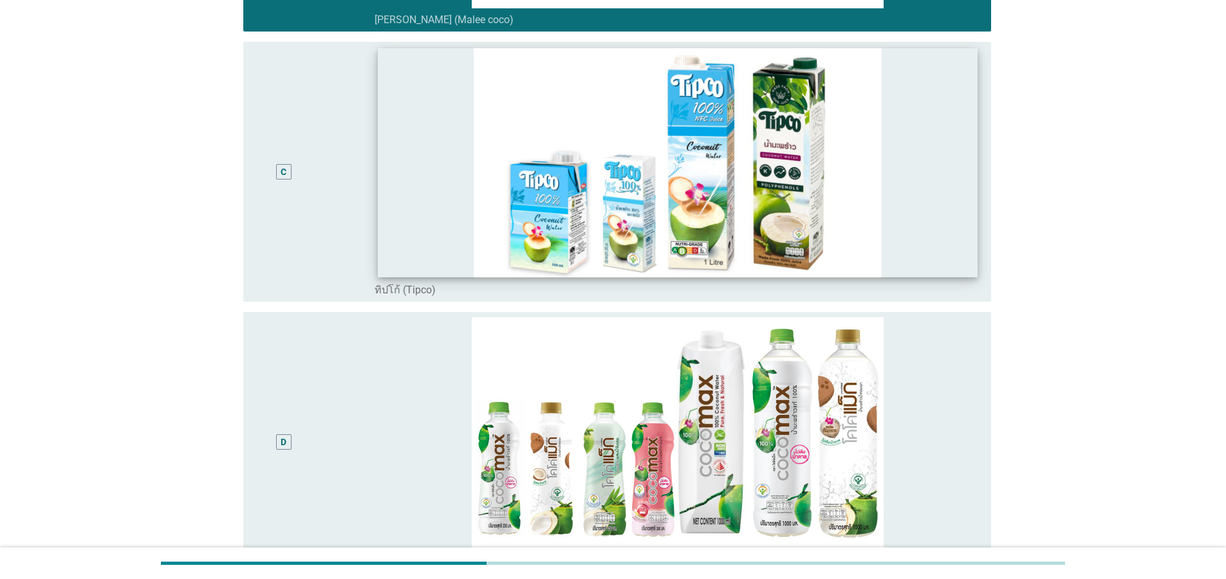
scroll to position [773, 0]
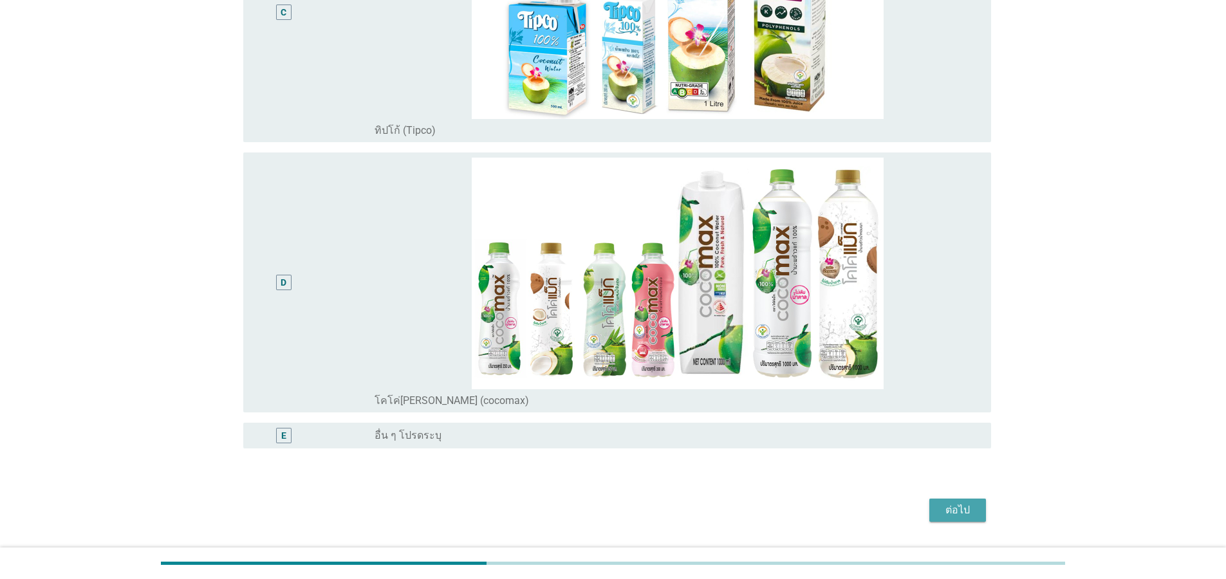
click at [958, 507] on div "ต่อไป" at bounding box center [958, 510] width 36 height 15
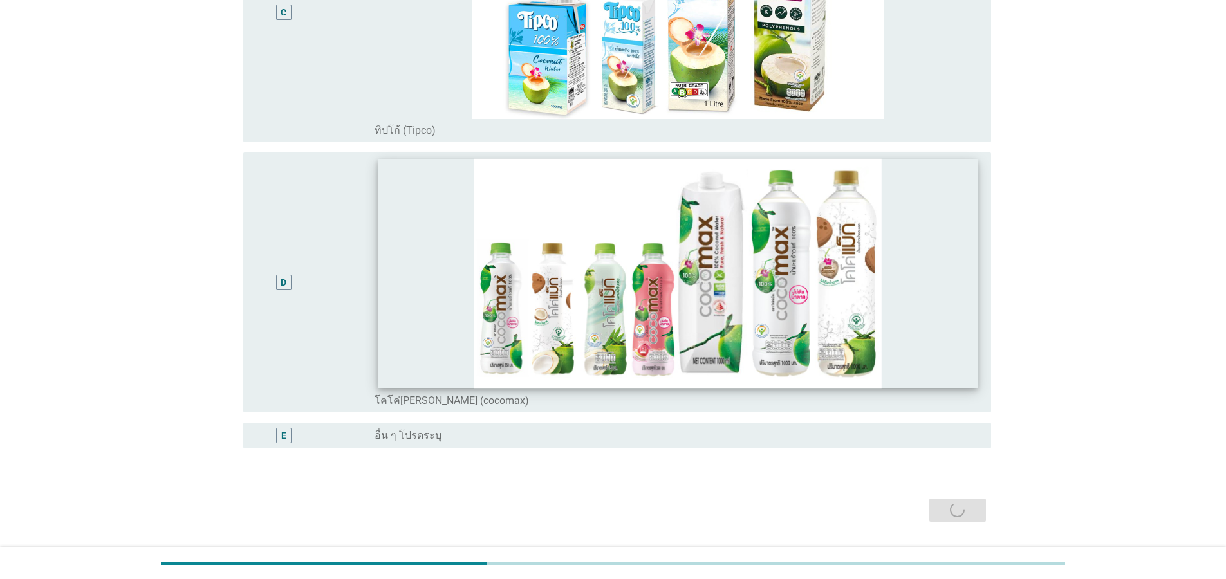
scroll to position [0, 0]
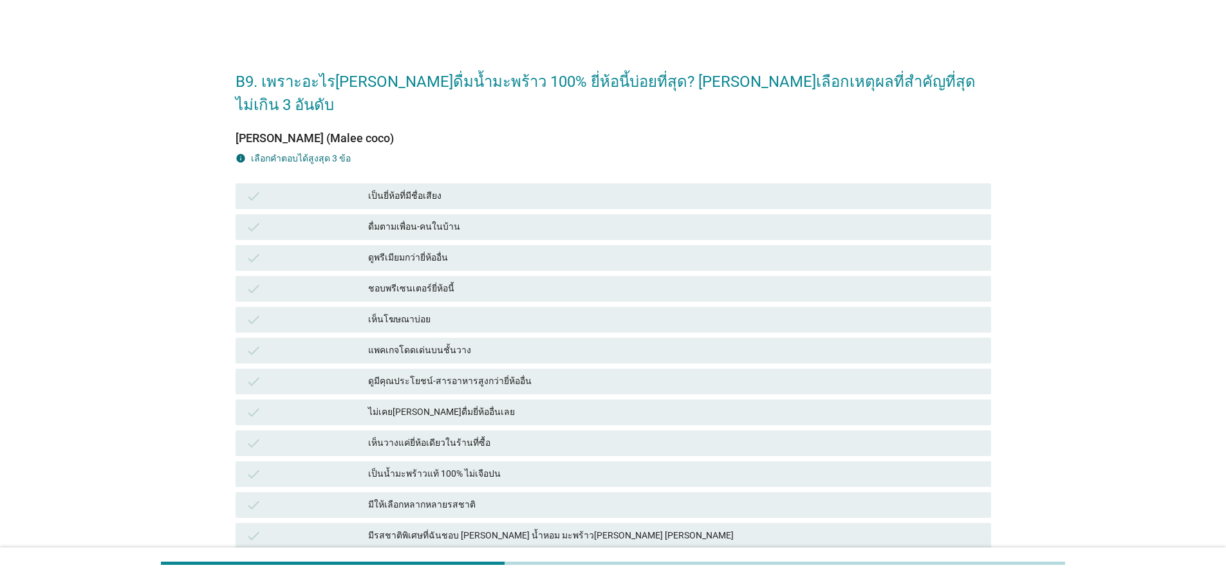
click at [451, 250] on div "ดูพรีเมียมกว่ายี่ห้ออื่น" at bounding box center [674, 257] width 613 height 15
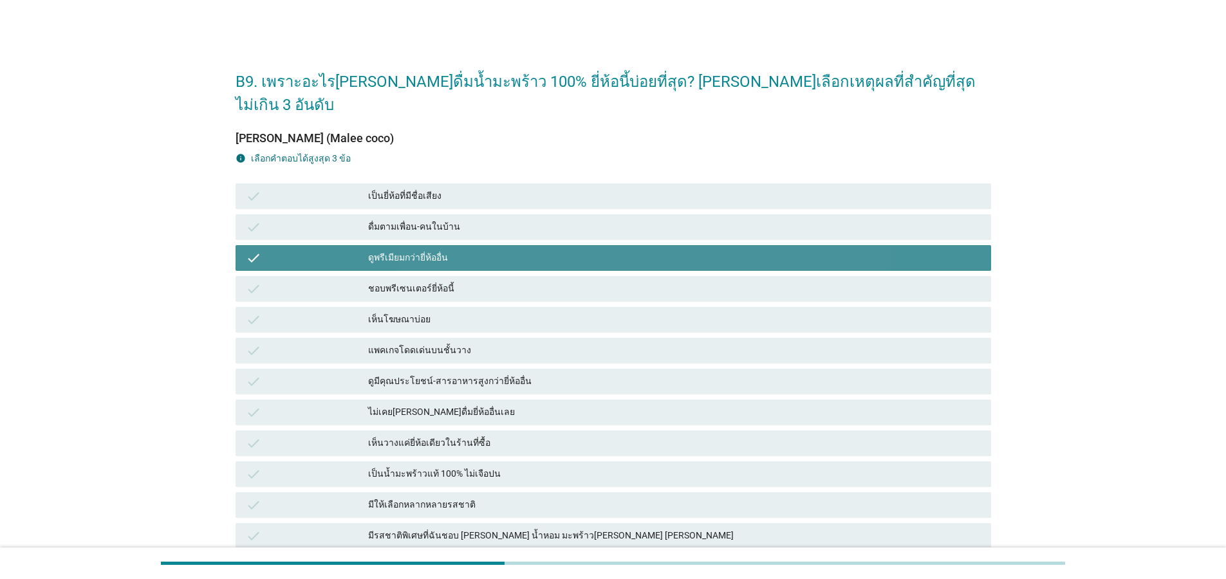
click at [423, 374] on div "ดูมีคุณประโยชน์-สารอาหารสูงกว่ายี่ห้ออื่น" at bounding box center [674, 381] width 613 height 15
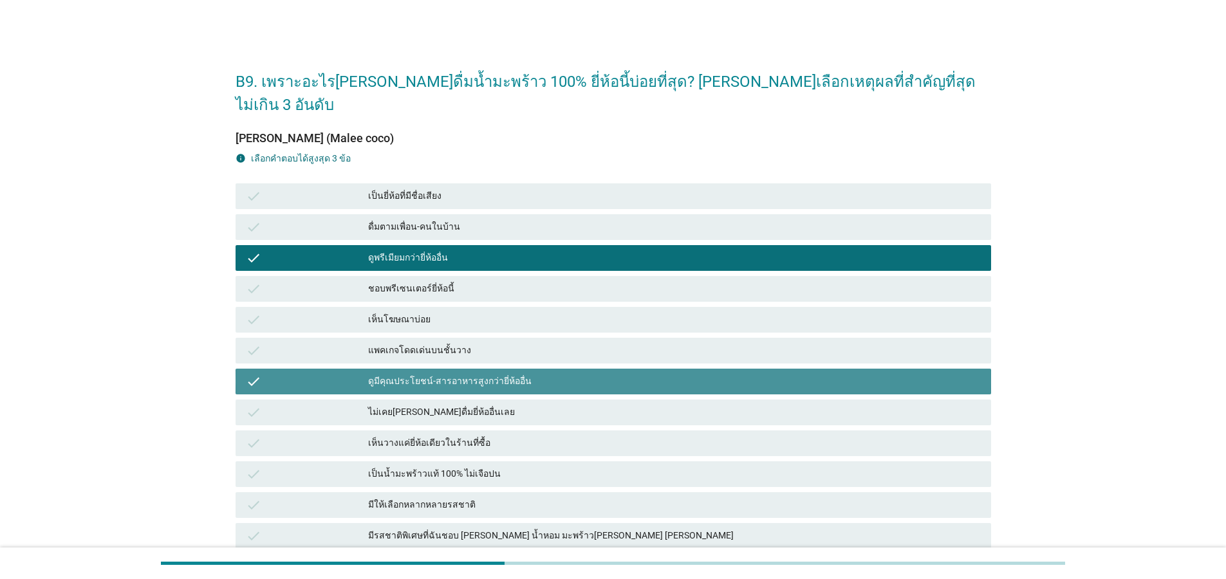
click at [426, 462] on div "check เป็นน้ำมะพร้าวแท้ 100% ไม่เจือปน" at bounding box center [614, 475] width 756 height 26
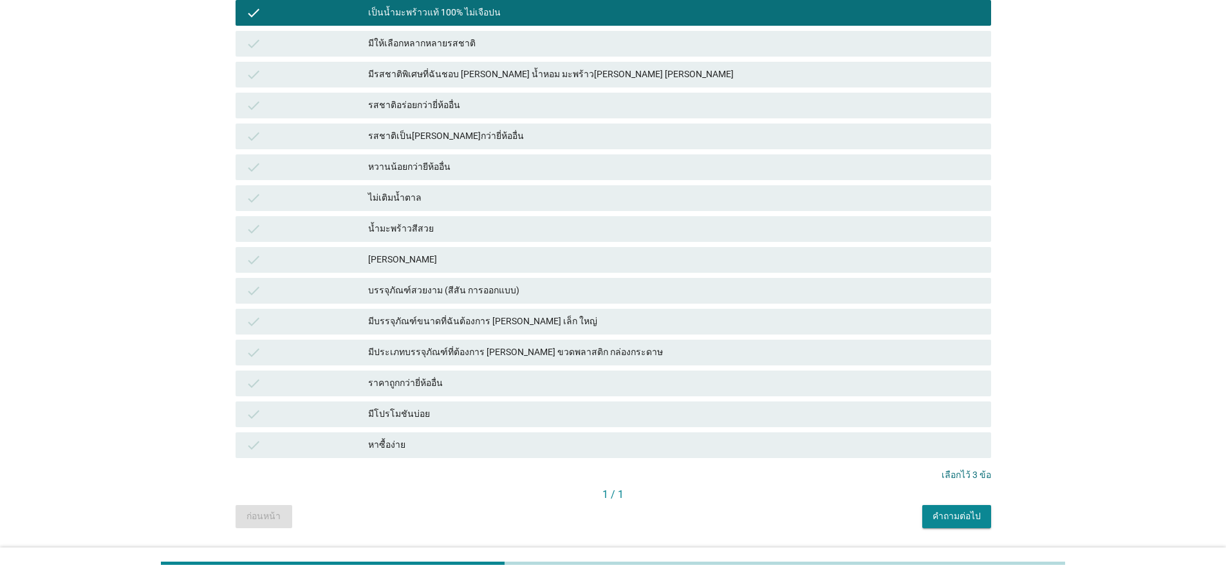
scroll to position [464, 0]
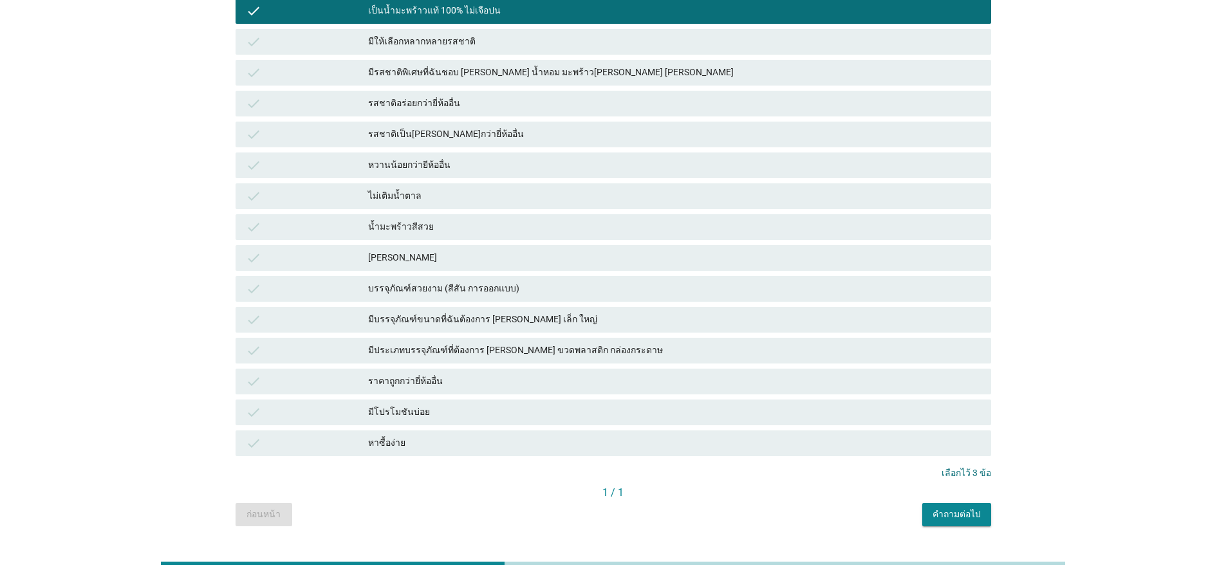
click at [953, 503] on button "คำถามต่อไป" at bounding box center [957, 514] width 69 height 23
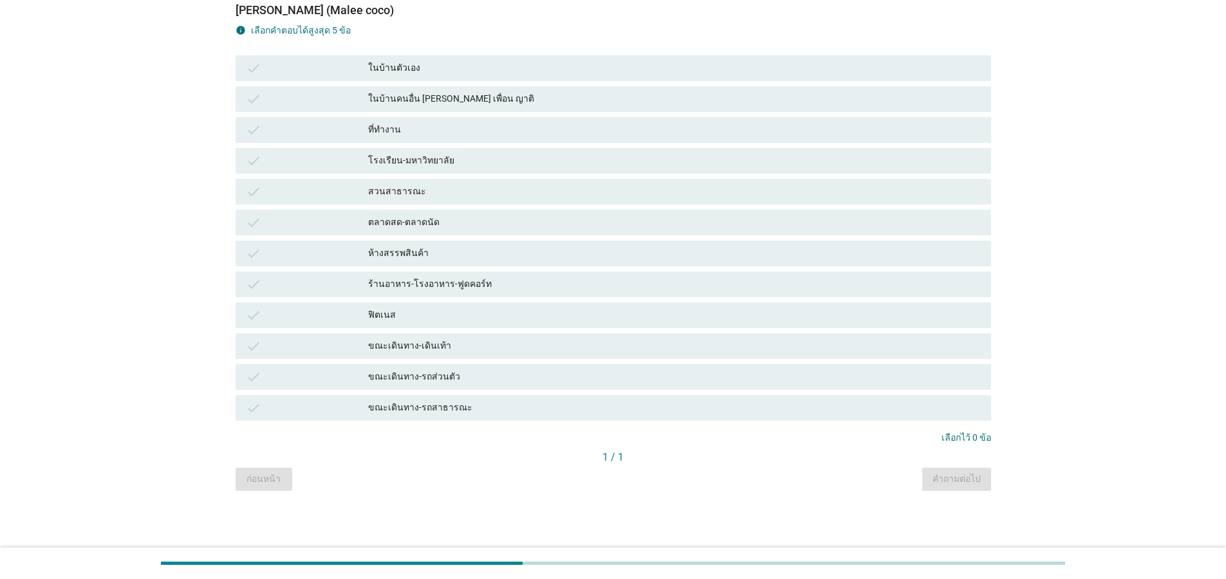
scroll to position [0, 0]
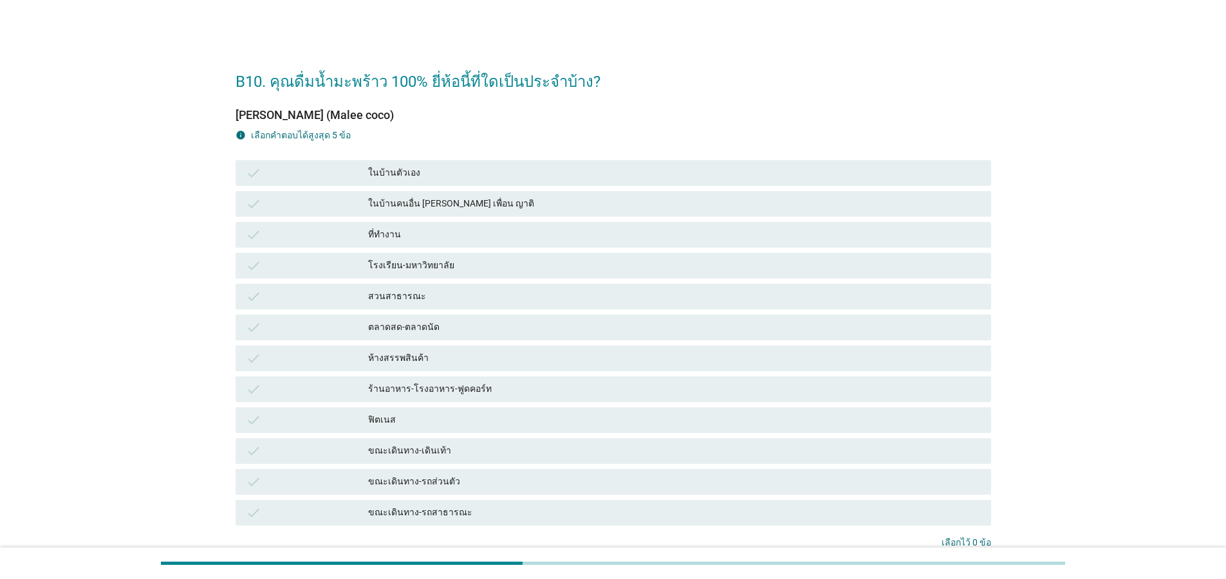
click at [511, 277] on div "check โรงเรียน-มหาวิทยาลัย" at bounding box center [614, 266] width 756 height 26
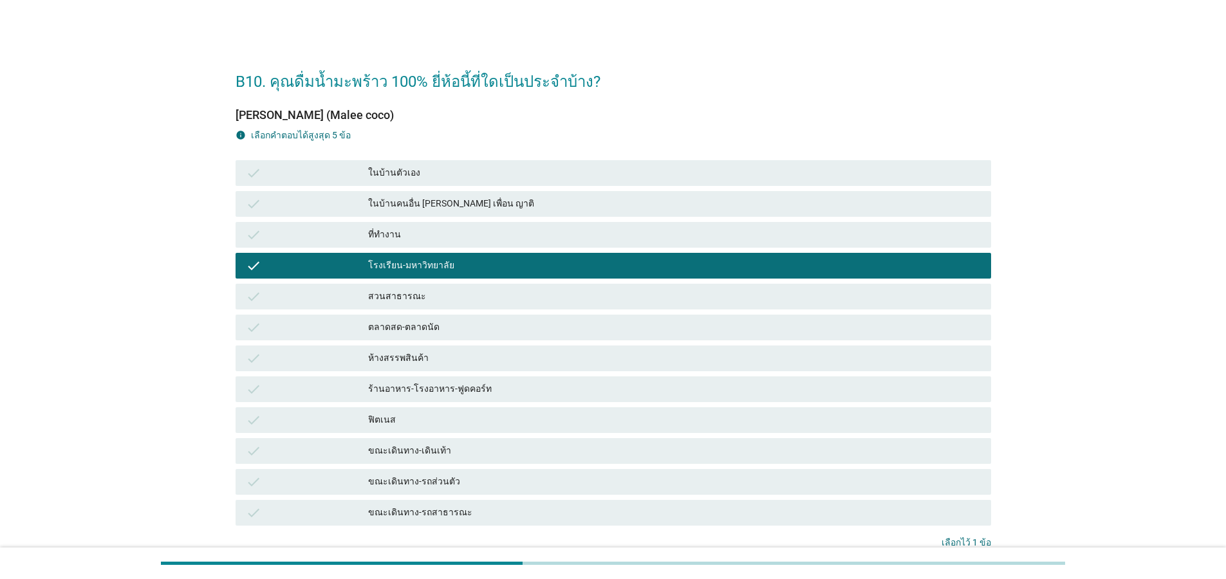
click at [458, 263] on div "โรงเรียน-มหาวิทยาลัย" at bounding box center [674, 265] width 613 height 15
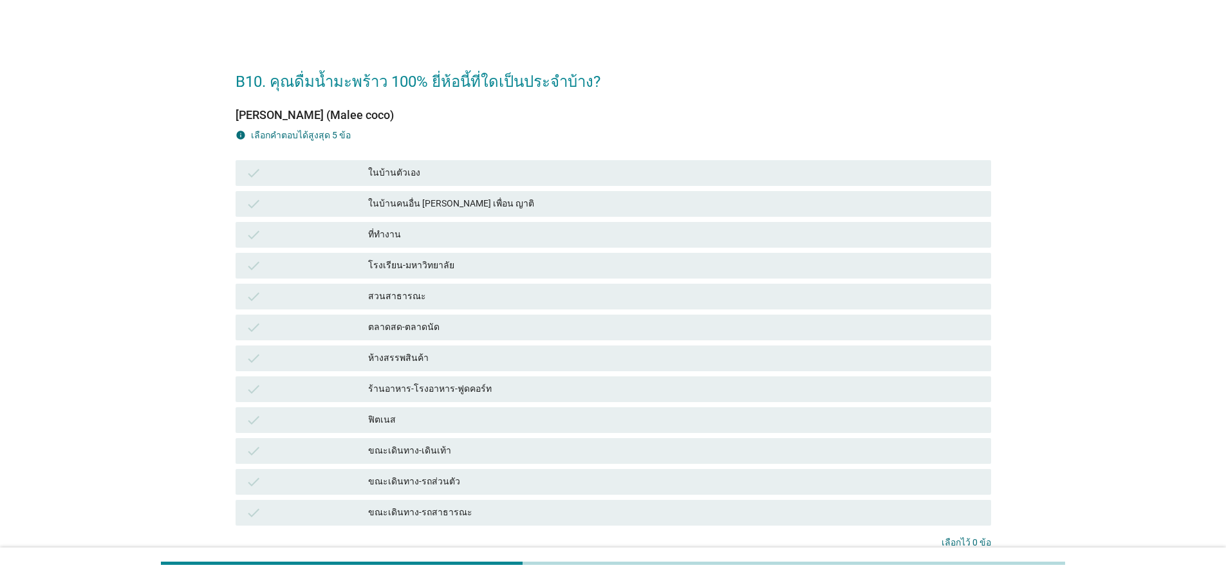
click at [440, 176] on div "ในบ้านตัวเอง" at bounding box center [674, 172] width 613 height 15
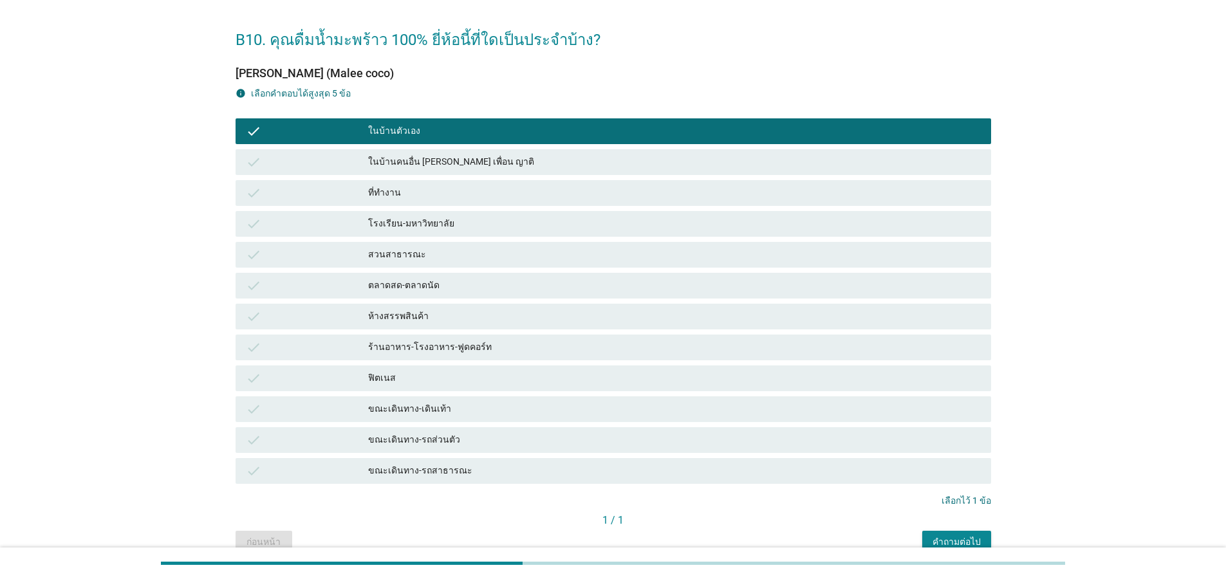
scroll to position [105, 0]
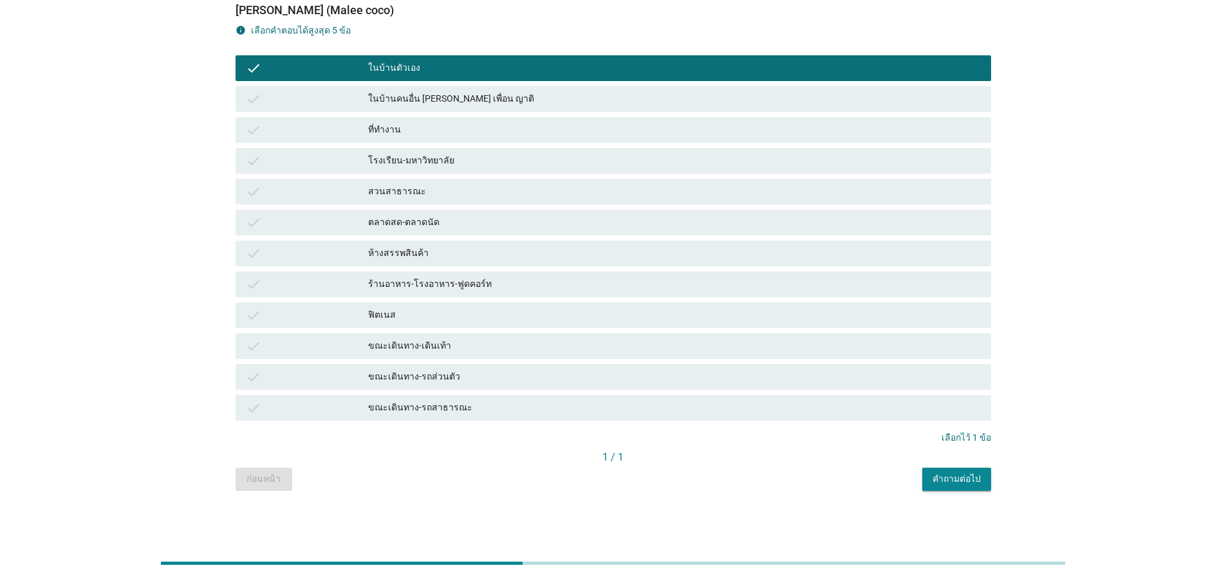
click at [960, 485] on div "คำถามต่อไป" at bounding box center [957, 480] width 48 height 14
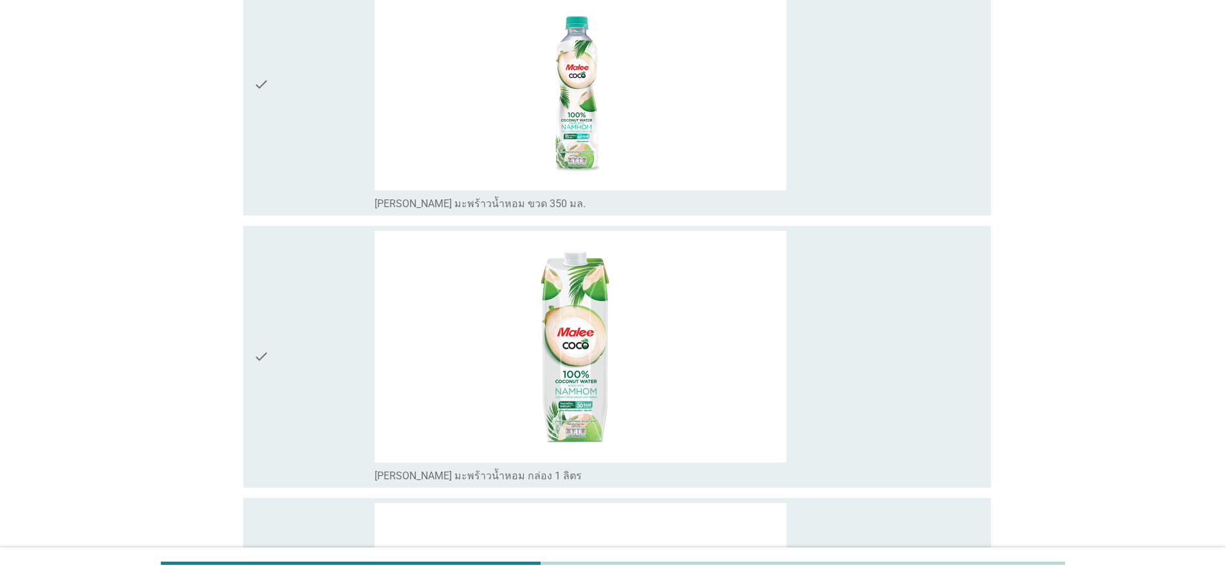
scroll to position [464, 0]
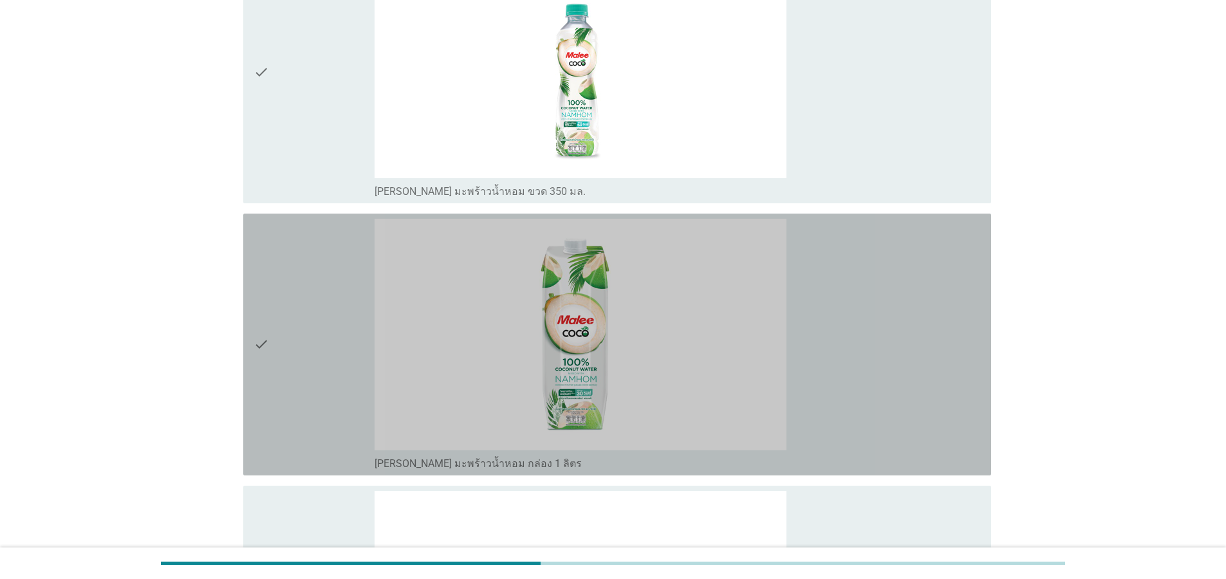
click at [255, 348] on icon "check" at bounding box center [261, 345] width 15 height 252
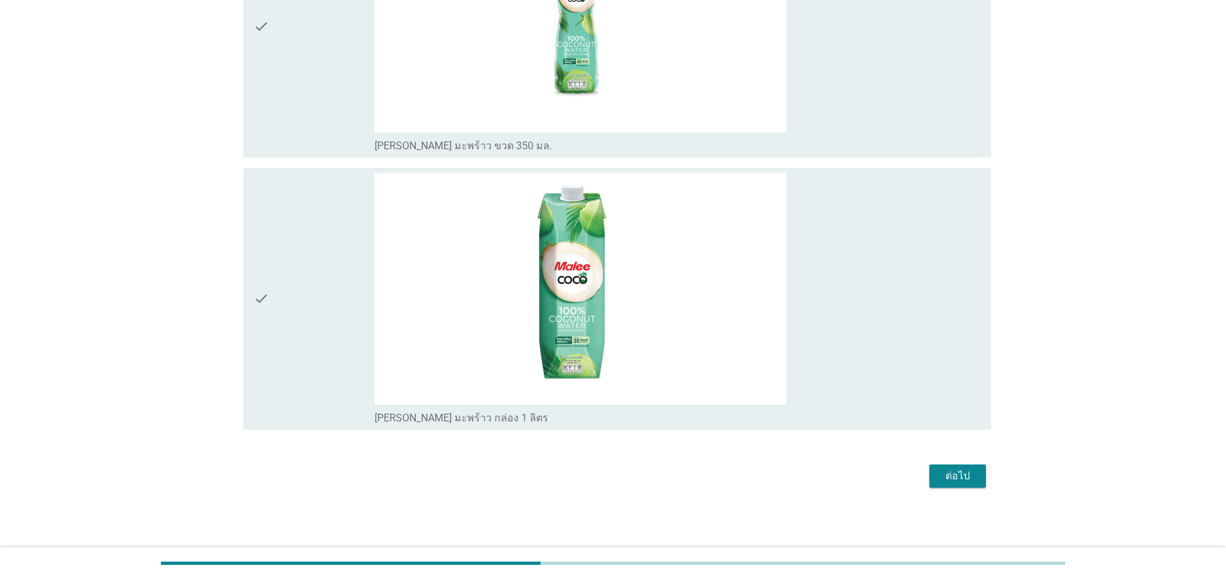
scroll to position [1327, 0]
click at [279, 303] on div "check" at bounding box center [314, 299] width 121 height 252
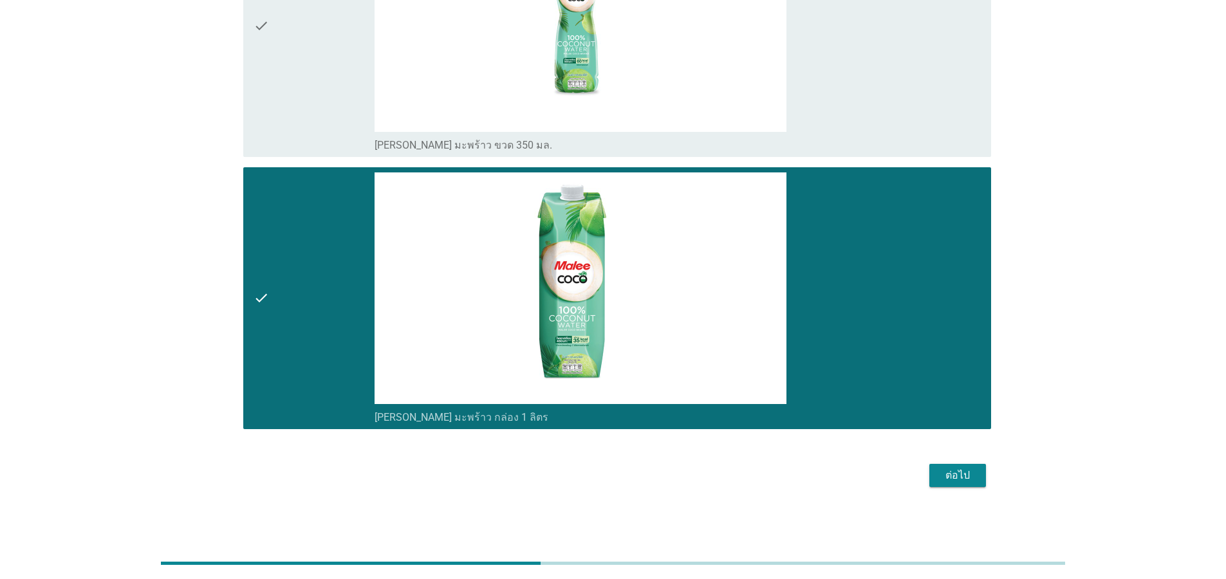
click at [955, 469] on div "ต่อไป" at bounding box center [958, 475] width 36 height 15
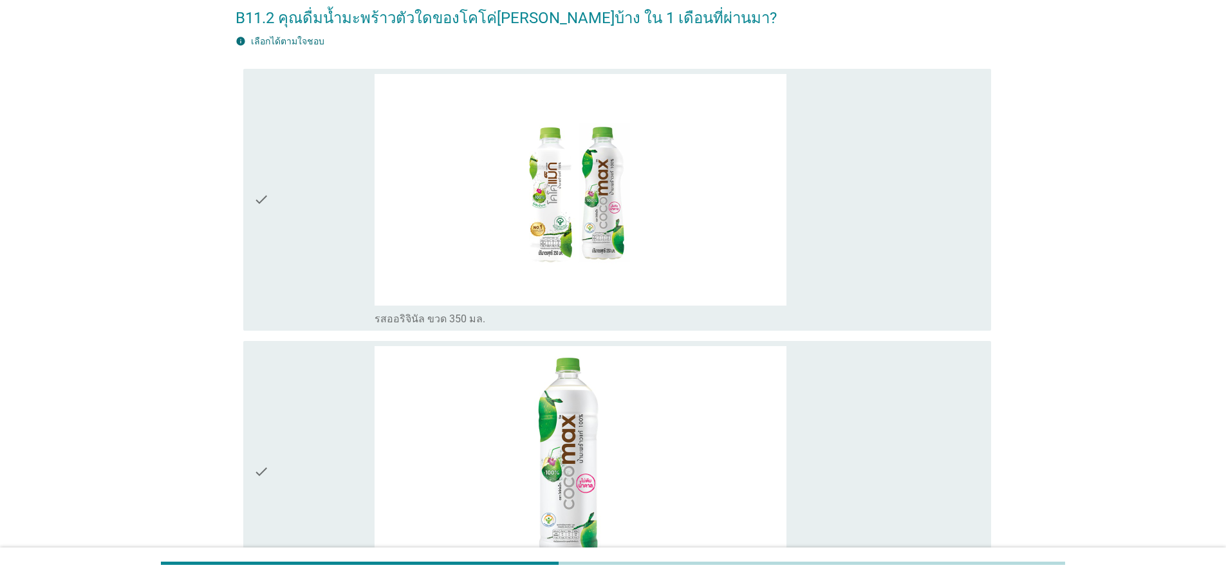
scroll to position [155, 0]
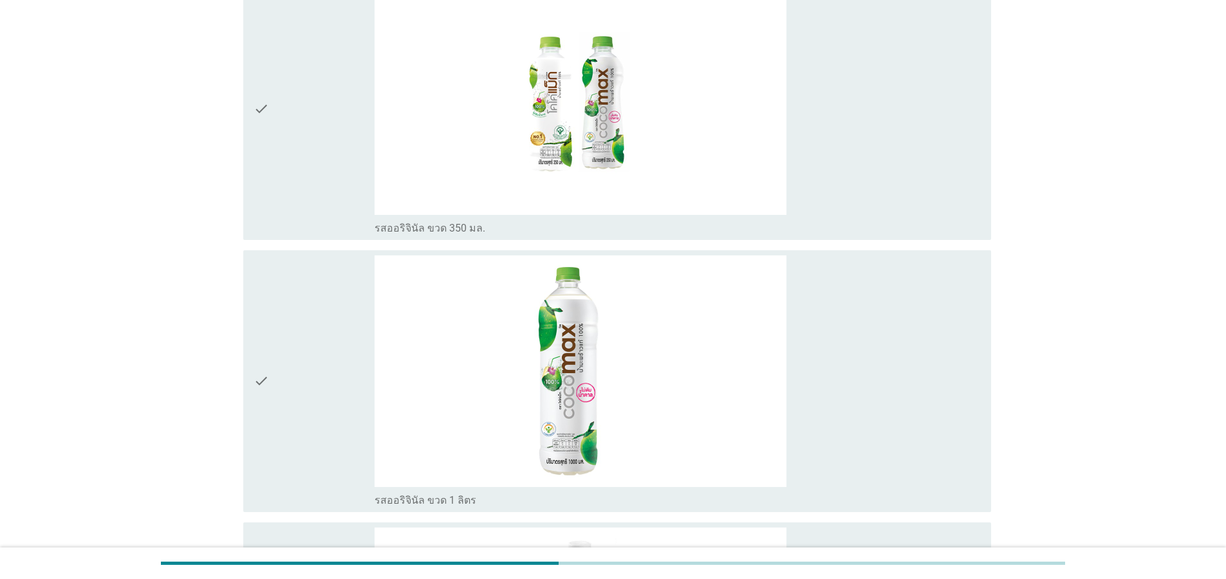
click at [265, 359] on icon "check" at bounding box center [261, 382] width 15 height 252
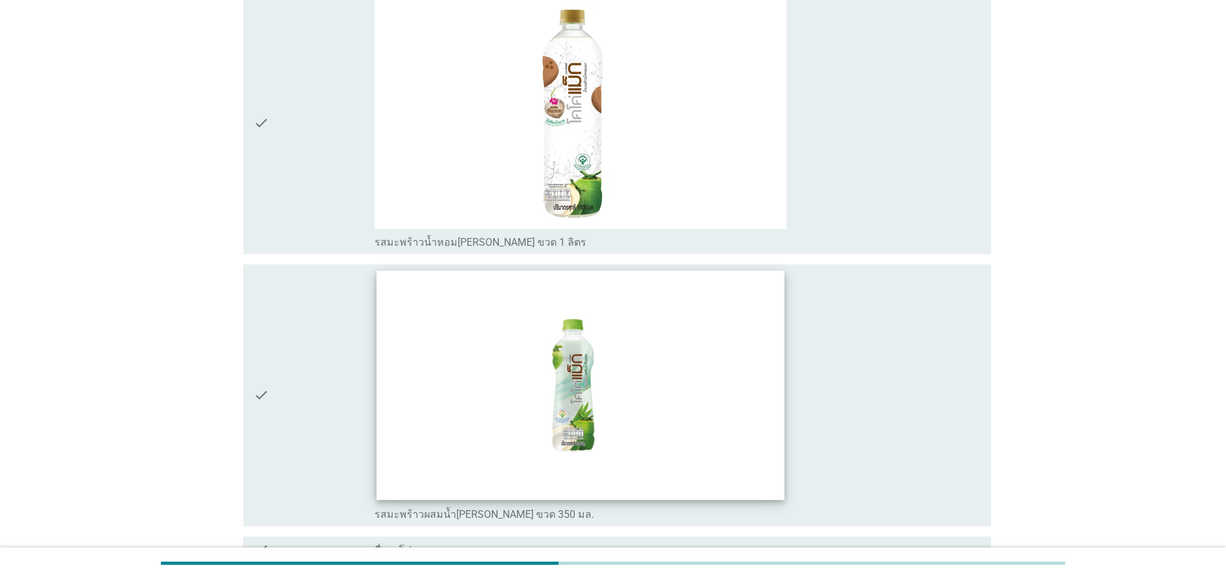
scroll to position [1236, 0]
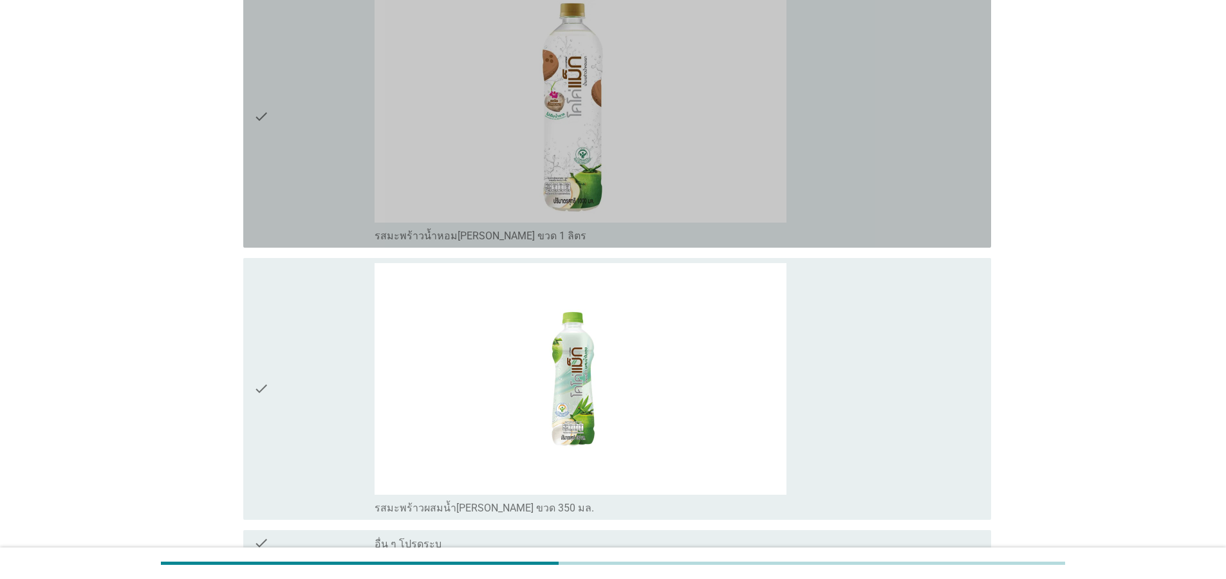
click at [245, 110] on div "check check_box_outline_blank รสมะพร้าวน้ำหอม[PERSON_NAME] ขวด 1 ลิตร" at bounding box center [617, 117] width 748 height 262
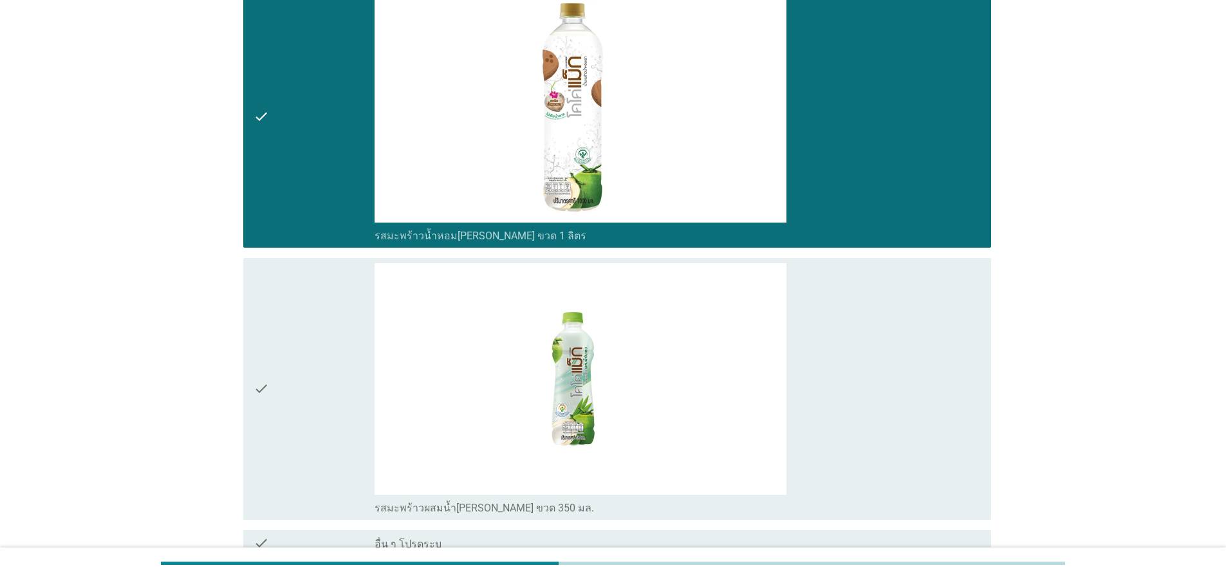
scroll to position [1363, 0]
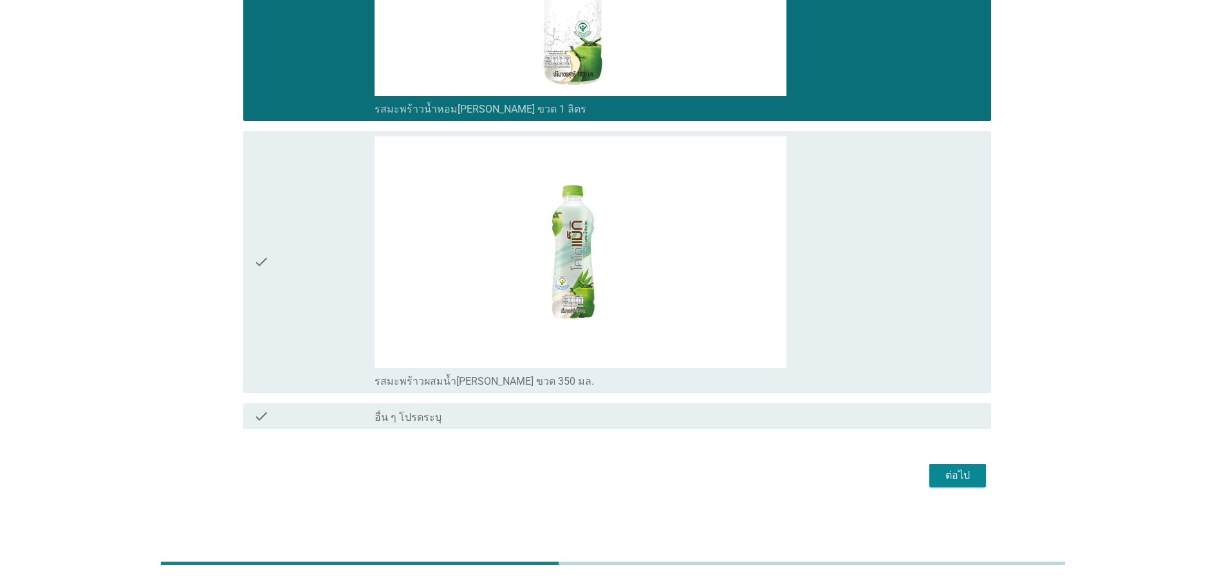
click at [977, 471] on button "ต่อไป" at bounding box center [958, 475] width 57 height 23
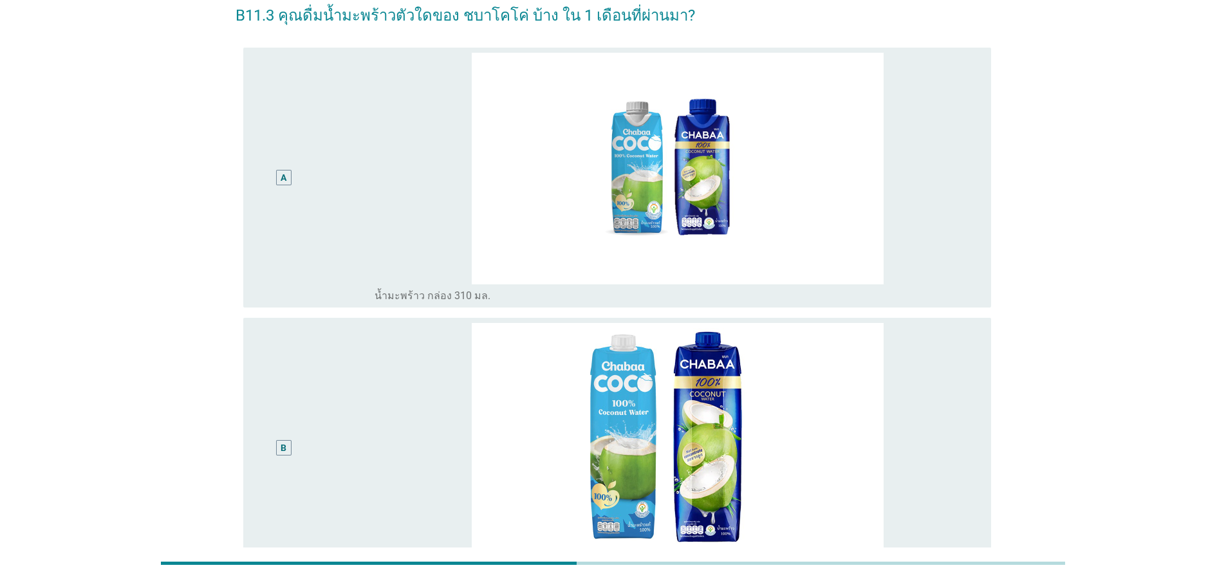
scroll to position [232, 0]
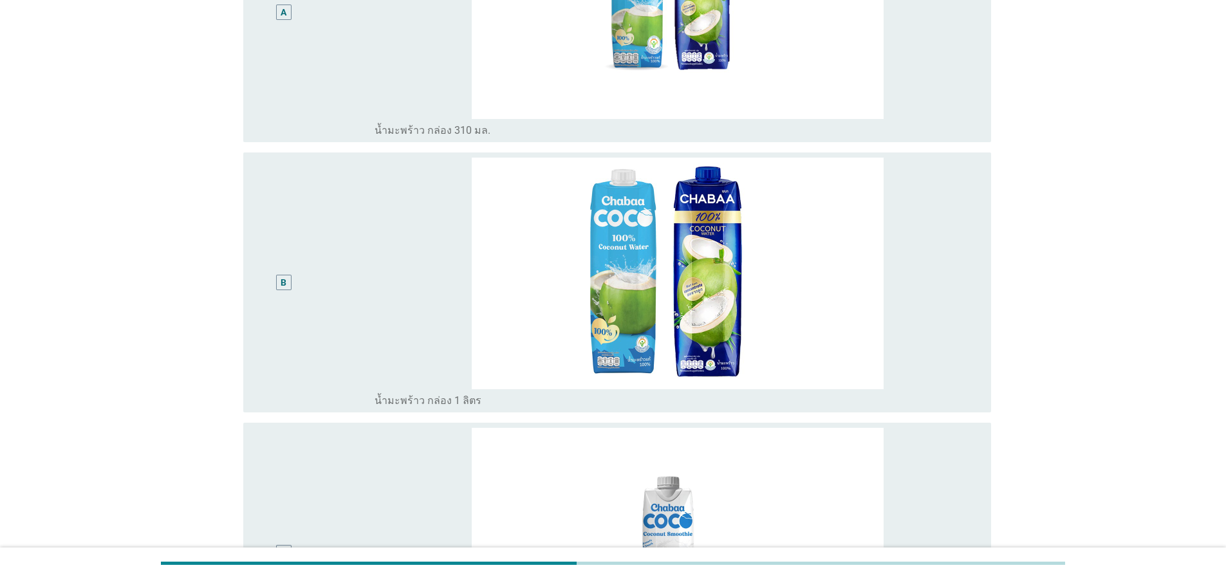
click at [270, 291] on div "B" at bounding box center [284, 283] width 61 height 250
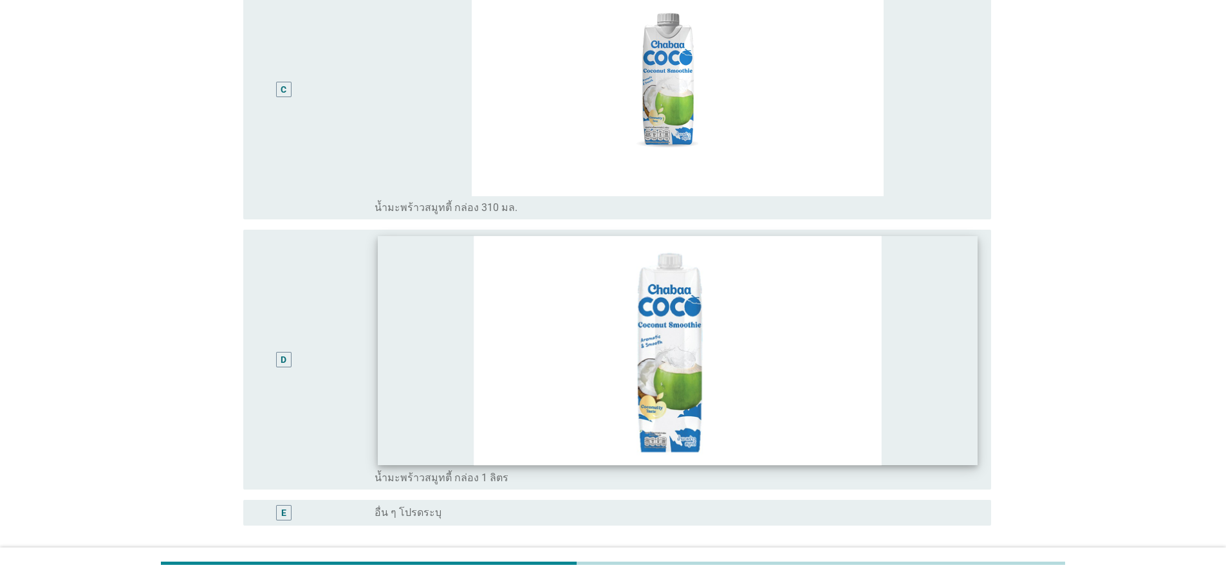
scroll to position [773, 0]
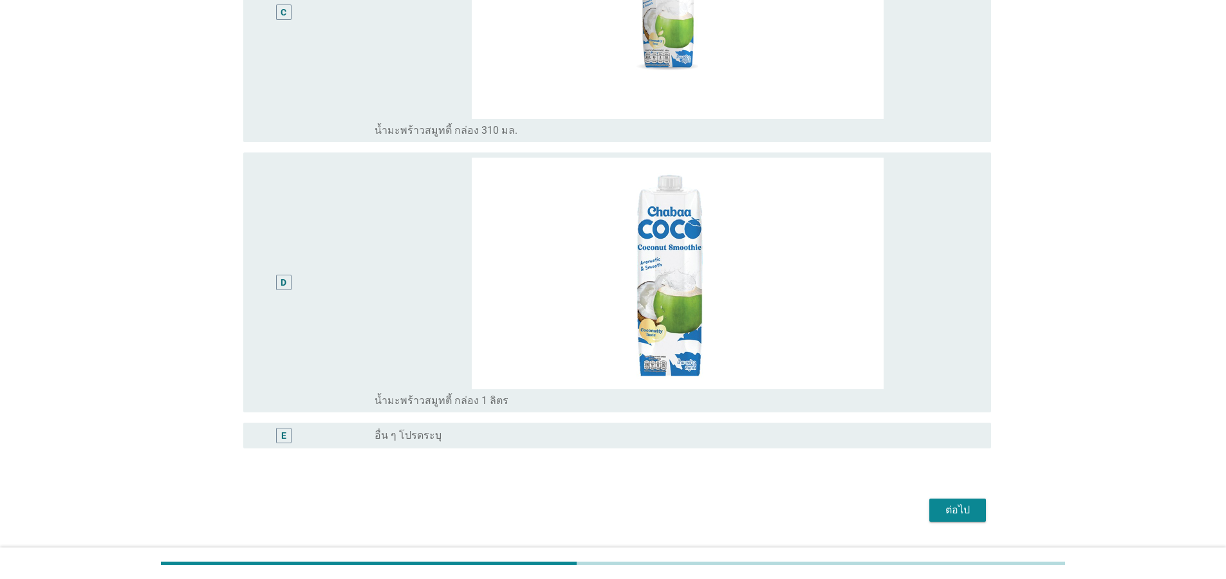
click at [279, 288] on div "D" at bounding box center [283, 282] width 15 height 15
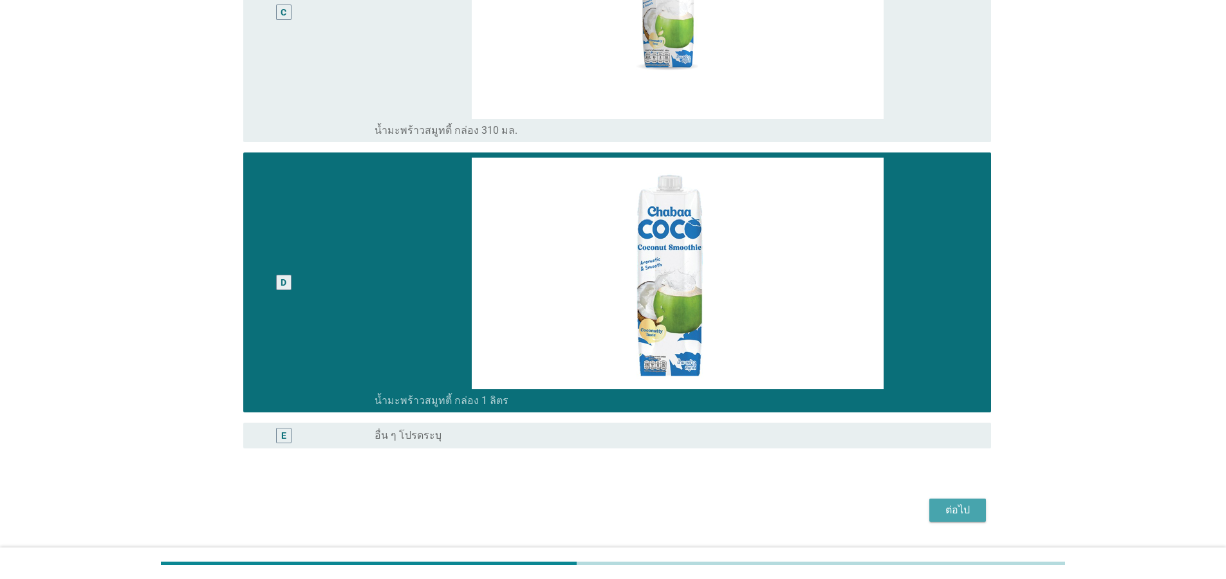
click at [950, 514] on div "ต่อไป" at bounding box center [958, 510] width 36 height 15
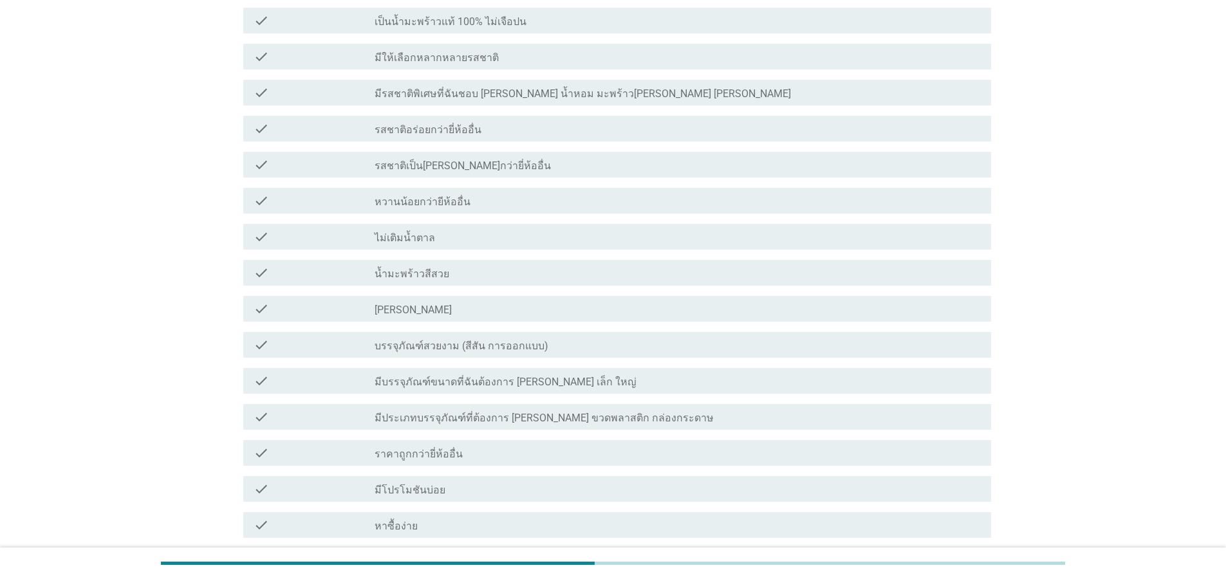
scroll to position [0, 0]
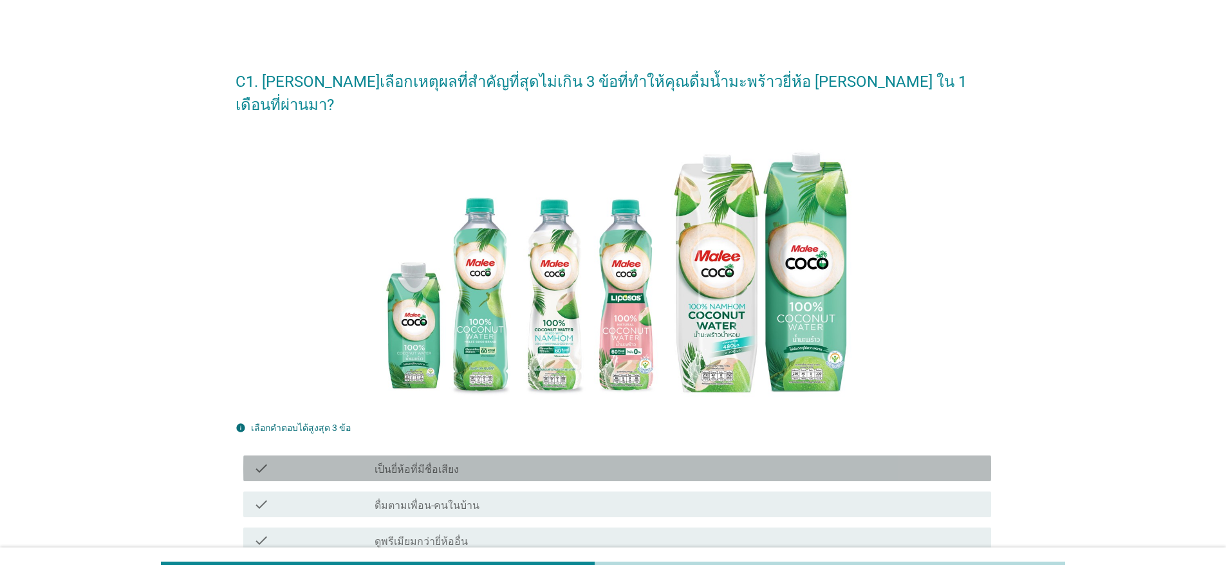
click at [519, 461] on div "check_box_outline_blank เป็นยี่ห้อที่มีชื่อเสียง" at bounding box center [678, 468] width 606 height 15
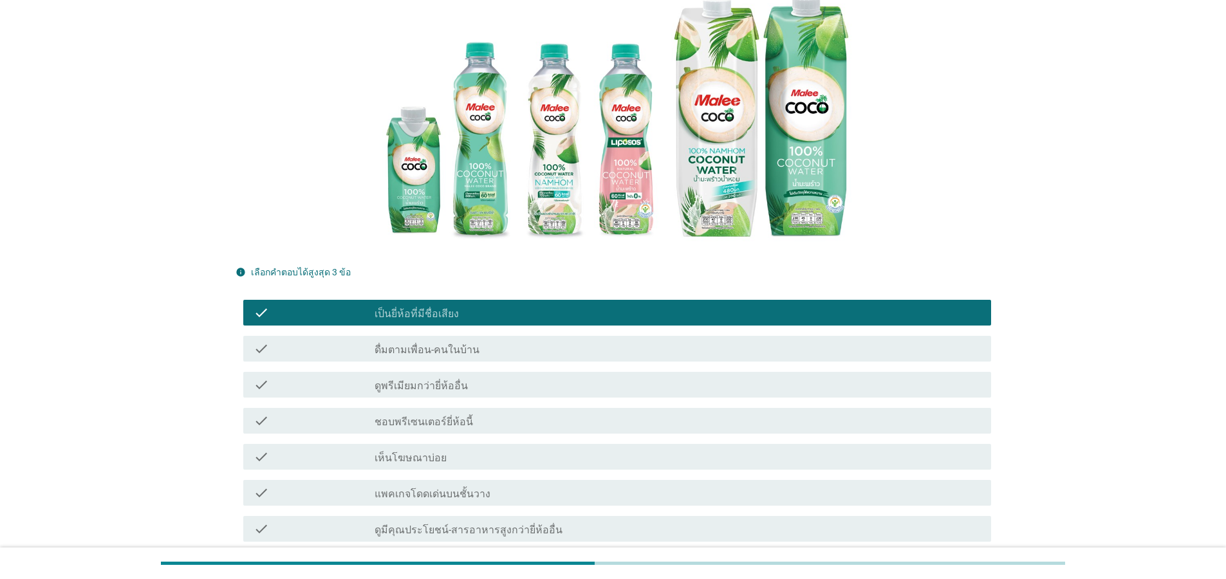
scroll to position [309, 0]
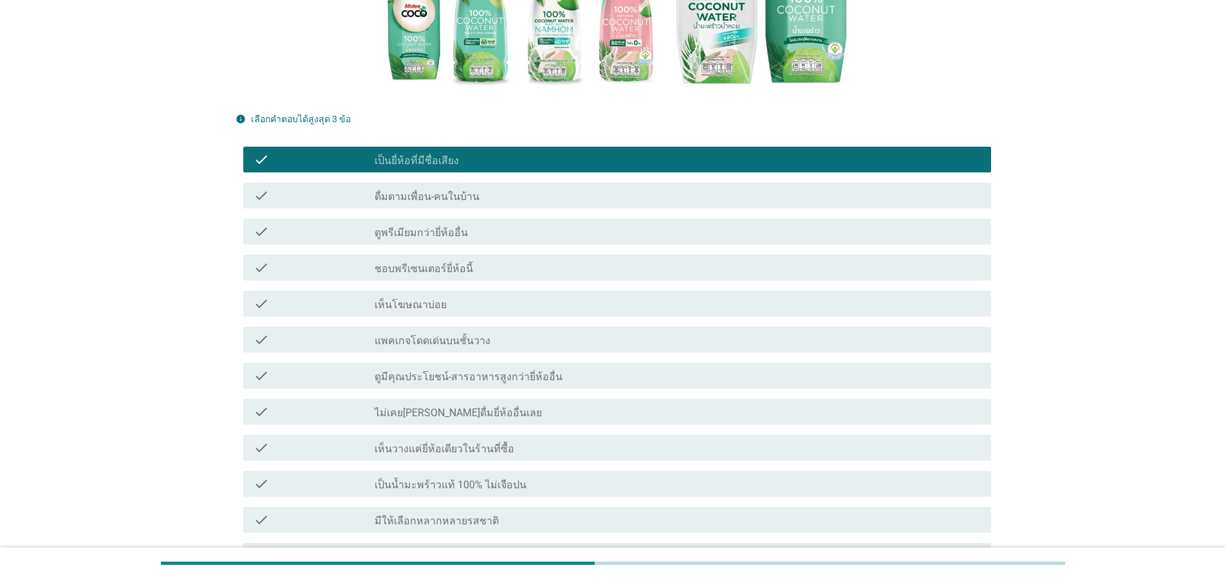
click at [543, 332] on div "check_box_outline_blank แพคเกจโดดเด่นบนชั้นวาง" at bounding box center [678, 339] width 606 height 15
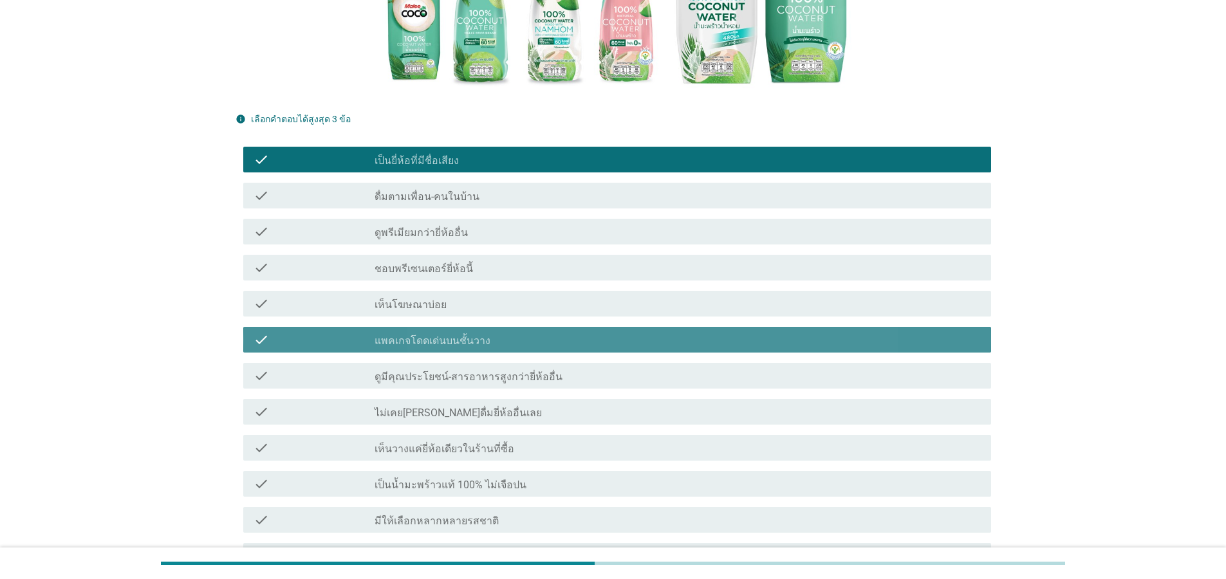
click at [532, 404] on div "check_box_outline_blank ไม่เคย[PERSON_NAME]ดื่มยี่ห้ออื่นเลย" at bounding box center [678, 411] width 606 height 15
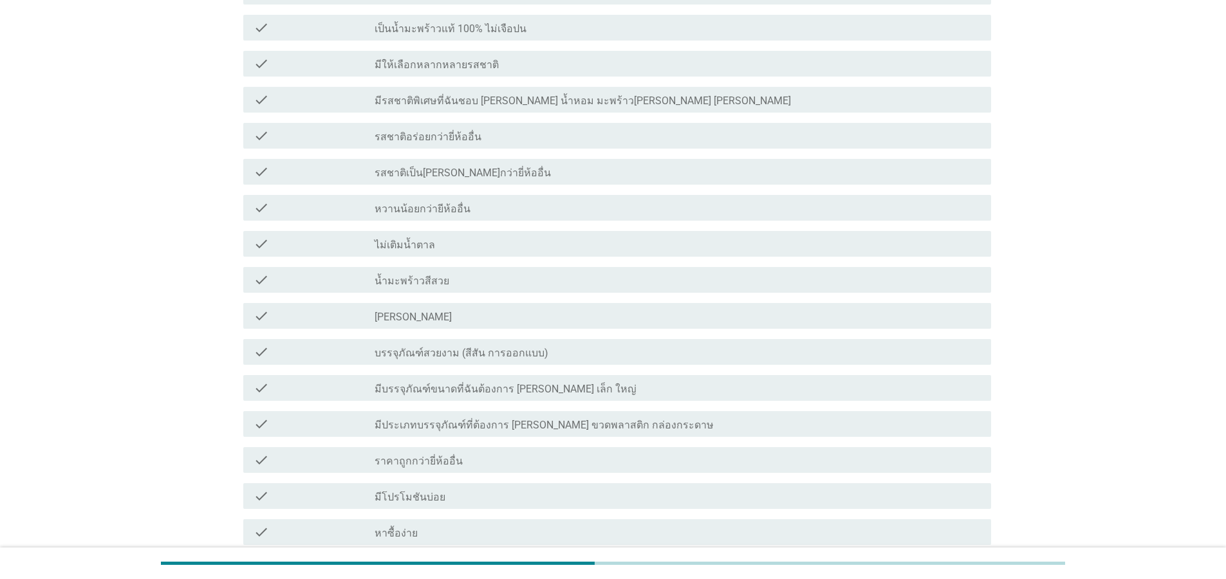
scroll to position [850, 0]
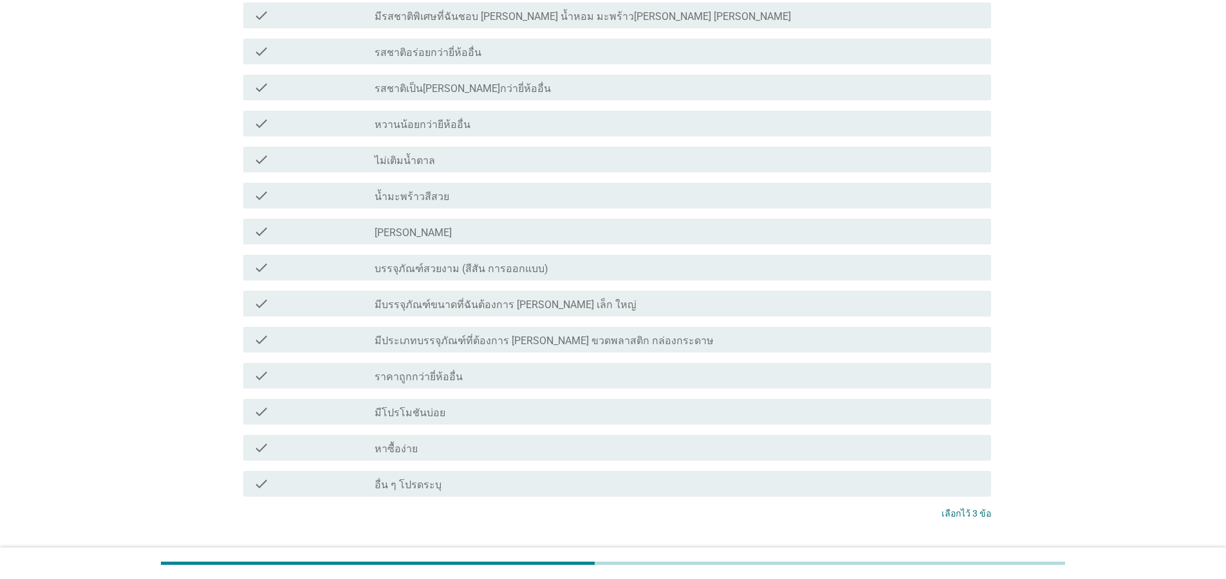
click at [973, 554] on div "ต่อไป" at bounding box center [958, 561] width 36 height 15
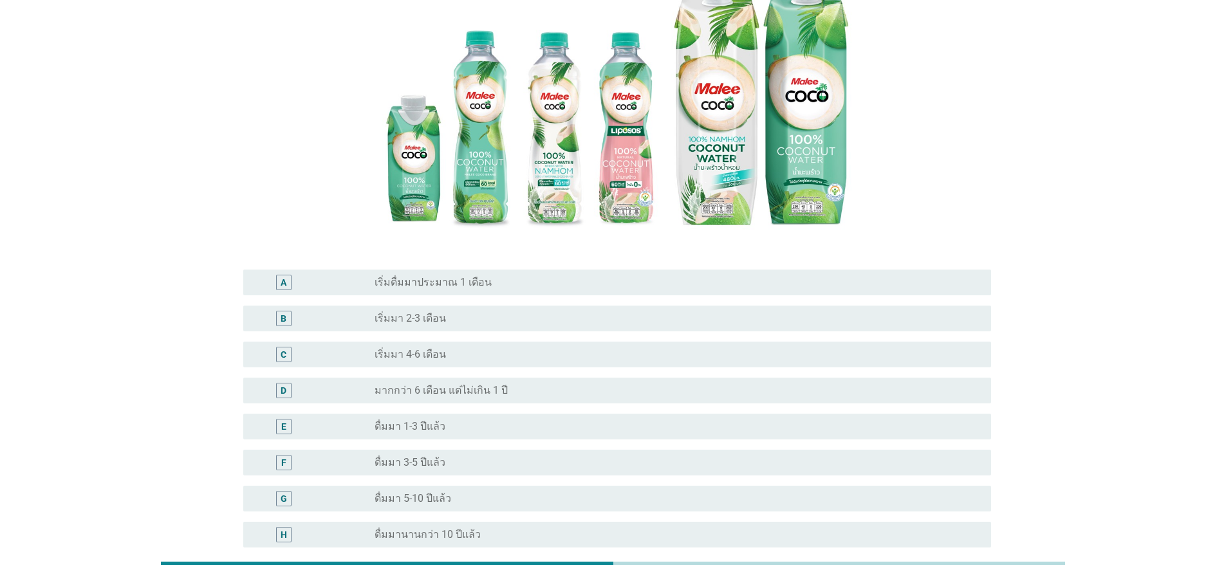
scroll to position [278, 0]
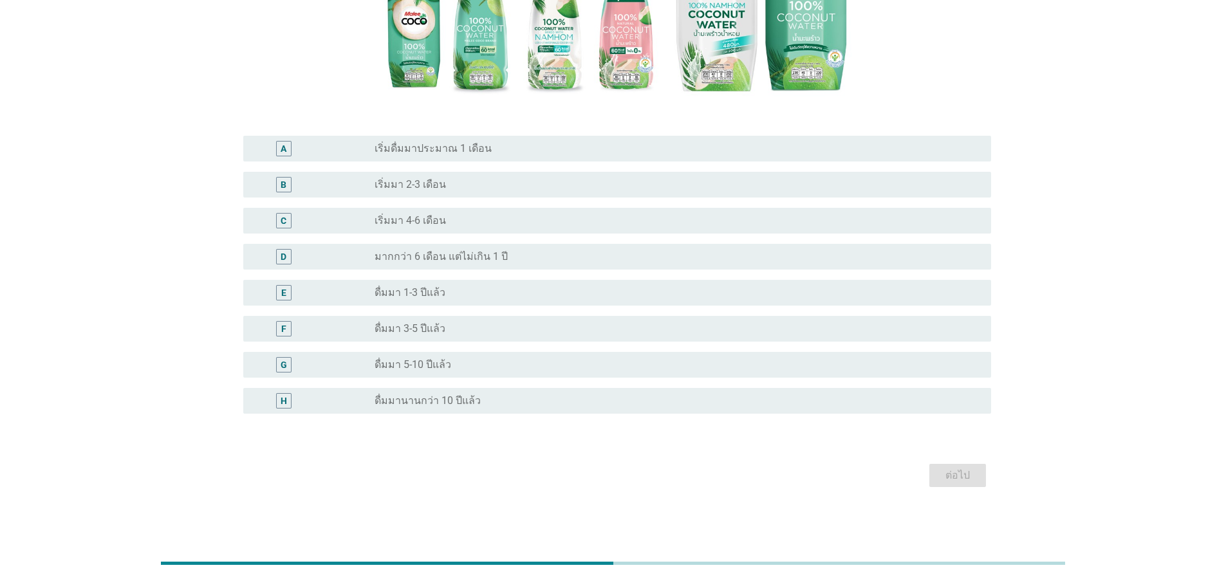
click at [469, 290] on div "radio_button_unchecked ดื่มมา 1-3 ปีแล้ว" at bounding box center [673, 292] width 596 height 13
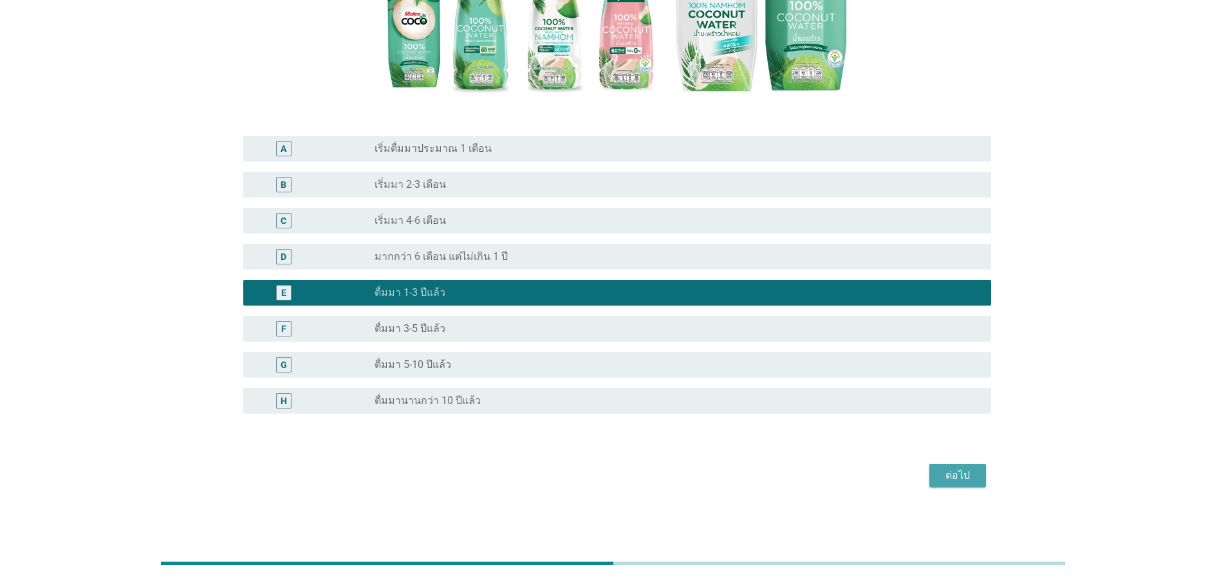
click at [957, 474] on div "ต่อไป" at bounding box center [958, 475] width 36 height 15
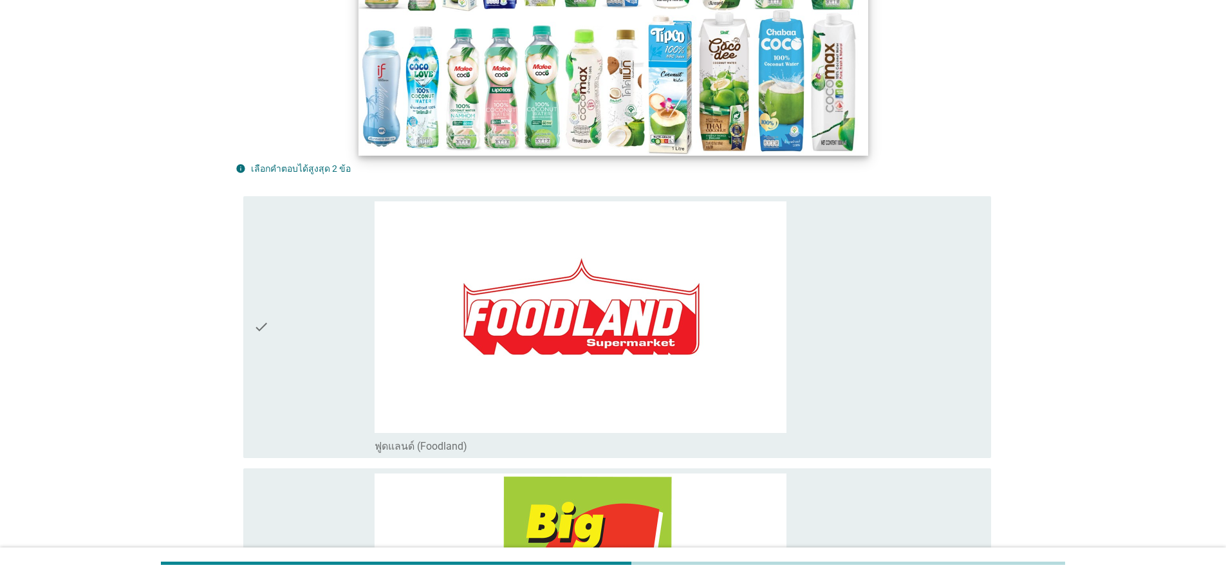
scroll to position [464, 0]
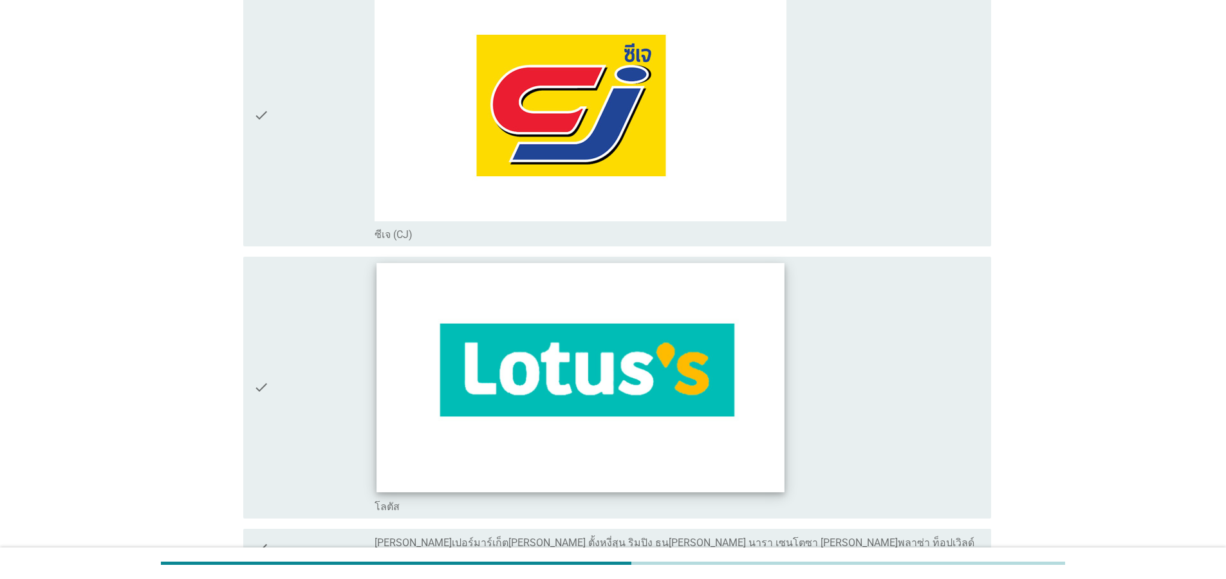
drag, startPoint x: 283, startPoint y: 391, endPoint x: 481, endPoint y: 421, distance: 199.9
click at [282, 391] on div "check" at bounding box center [314, 388] width 121 height 252
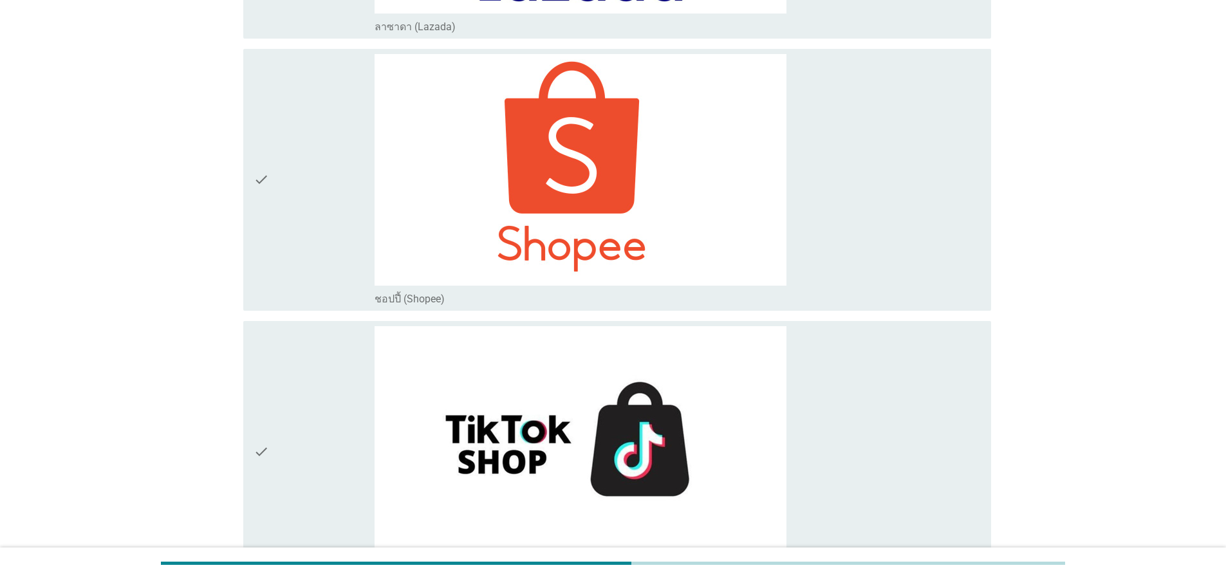
scroll to position [4949, 0]
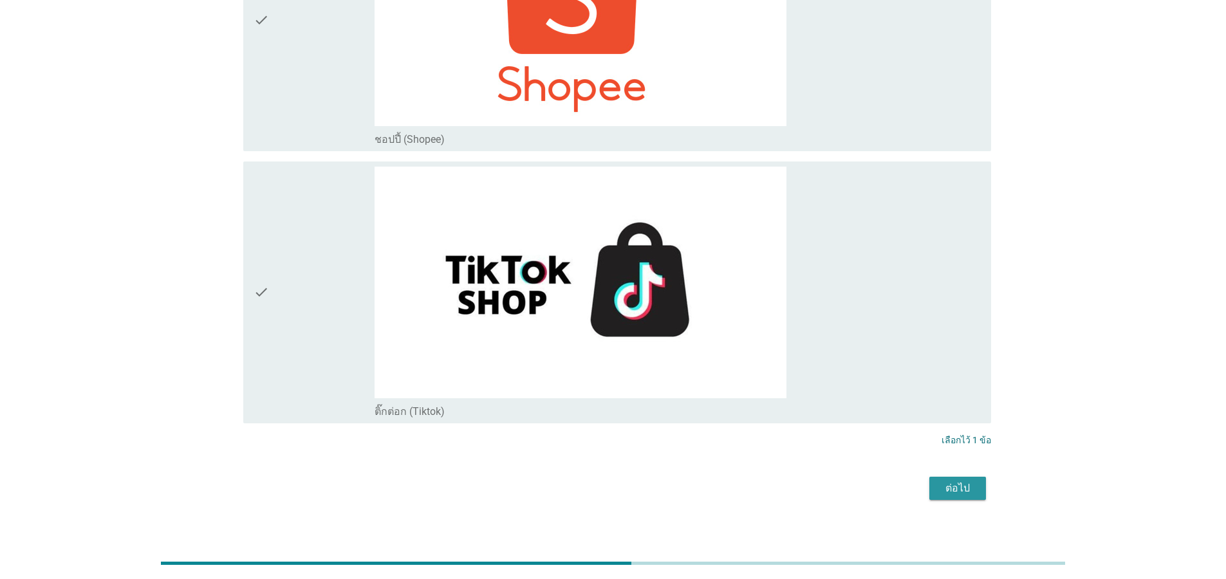
click at [935, 477] on button "ต่อไป" at bounding box center [958, 488] width 57 height 23
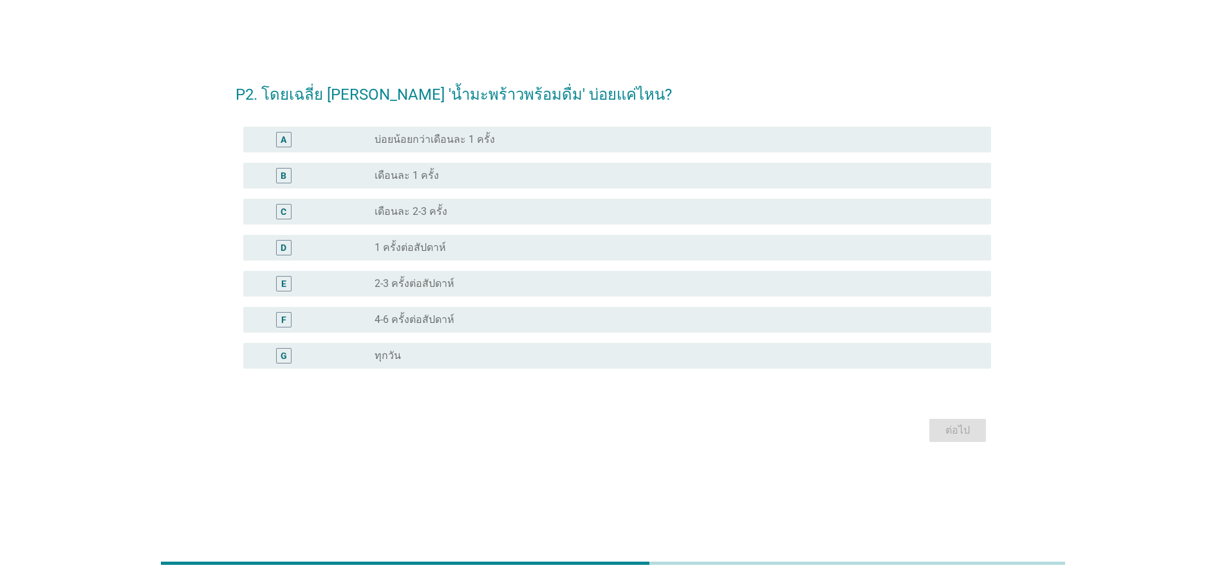
scroll to position [0, 0]
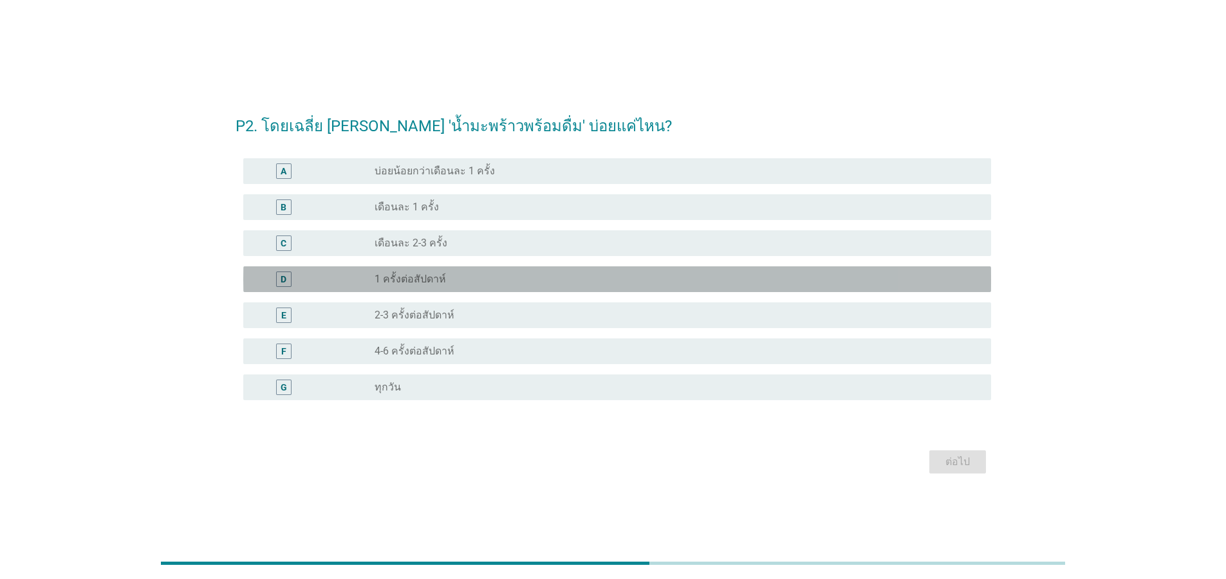
click at [432, 282] on label "1 ครั้งต่อสัปดาห์" at bounding box center [410, 279] width 71 height 13
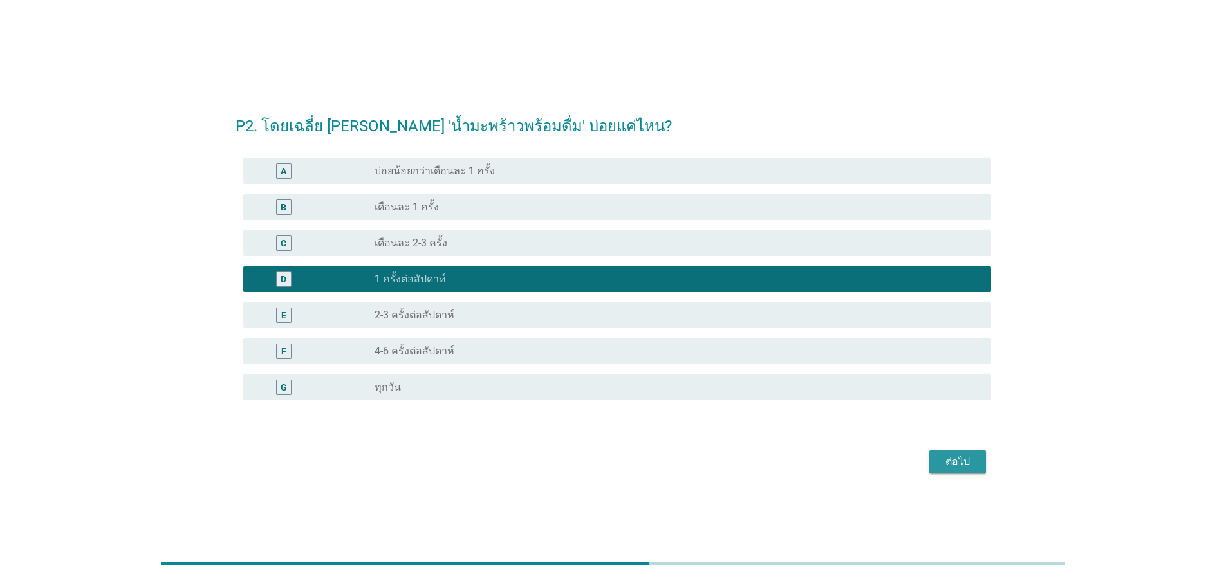
drag, startPoint x: 960, startPoint y: 461, endPoint x: 937, endPoint y: 461, distance: 23.2
click at [960, 462] on div "ต่อไป" at bounding box center [958, 461] width 36 height 15
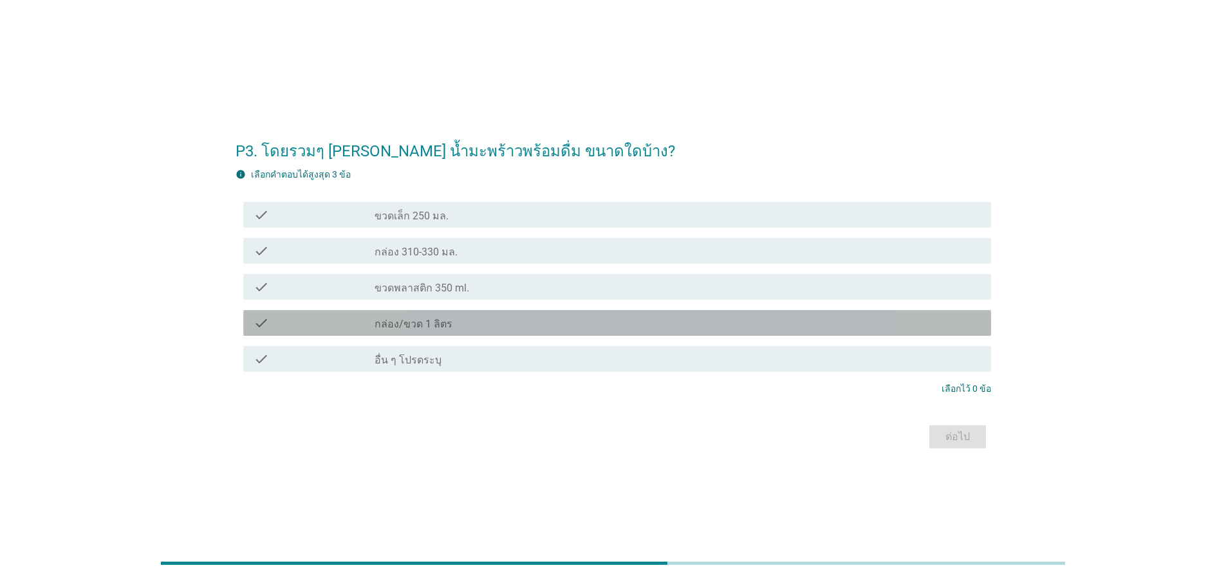
click at [417, 317] on div "check_box_outline_blank กล่อง/ขวด 1 ลิตร" at bounding box center [678, 322] width 606 height 15
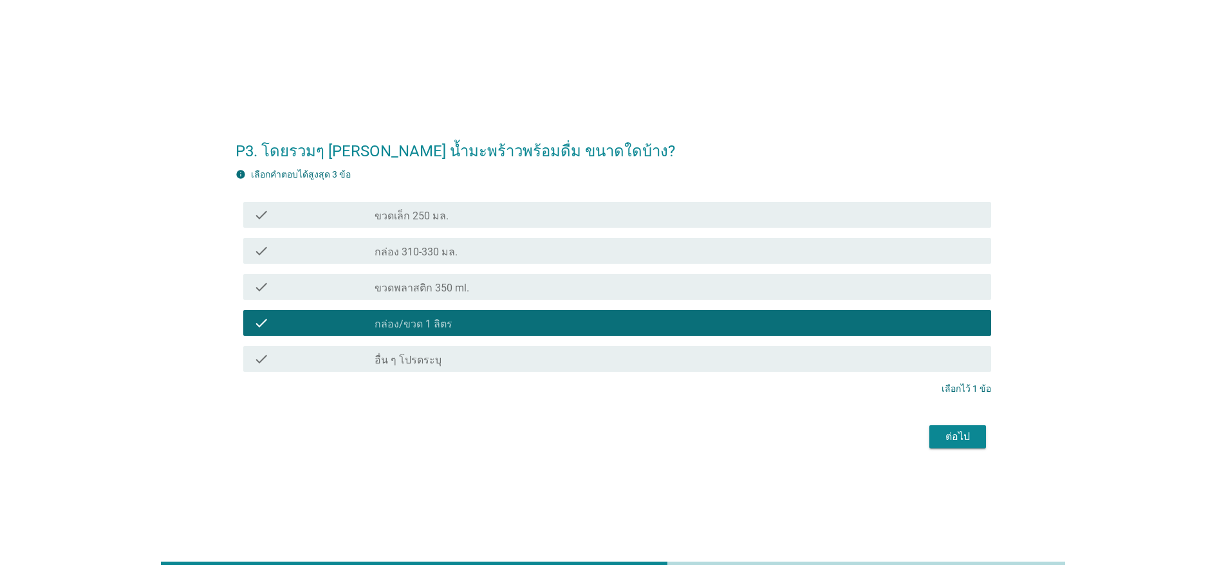
click at [959, 438] on div "ต่อไป" at bounding box center [958, 436] width 36 height 15
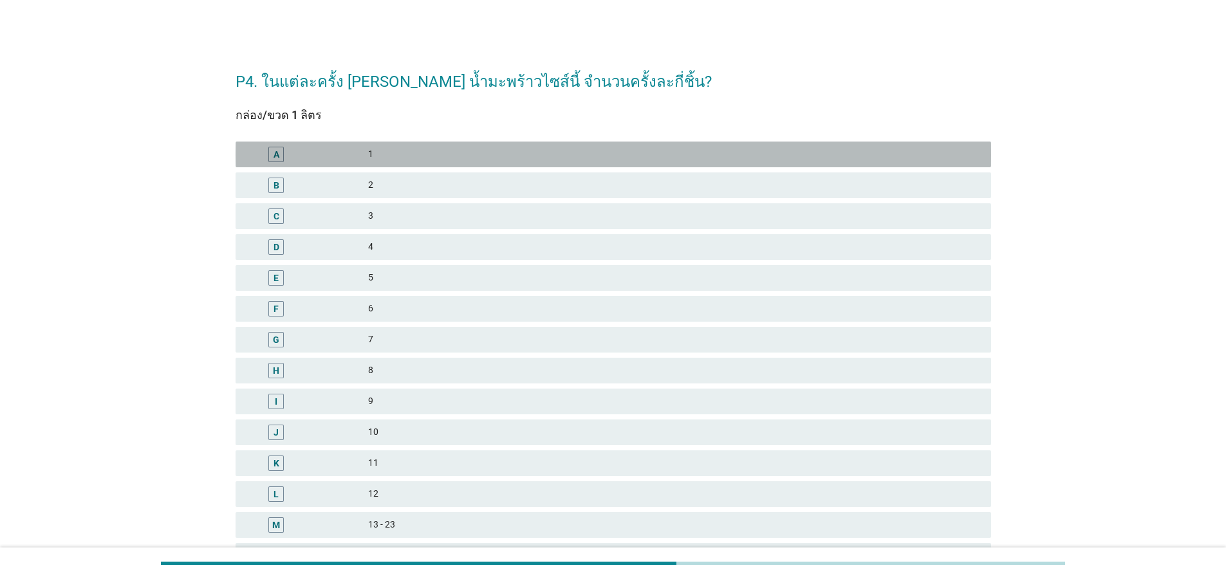
click at [382, 154] on div "1" at bounding box center [674, 154] width 613 height 15
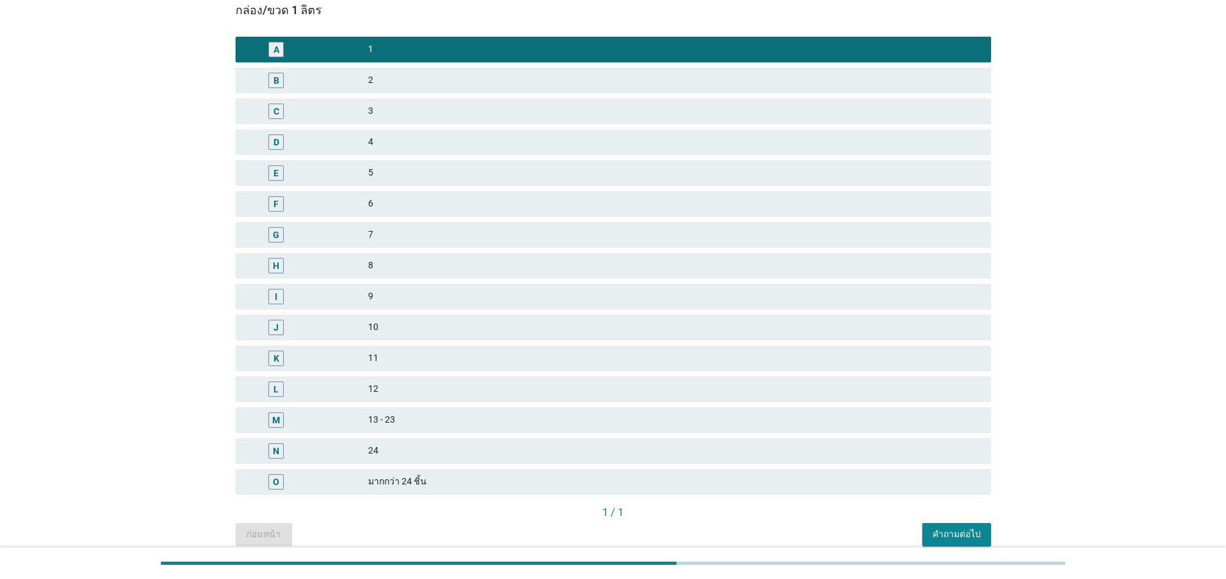
scroll to position [160, 0]
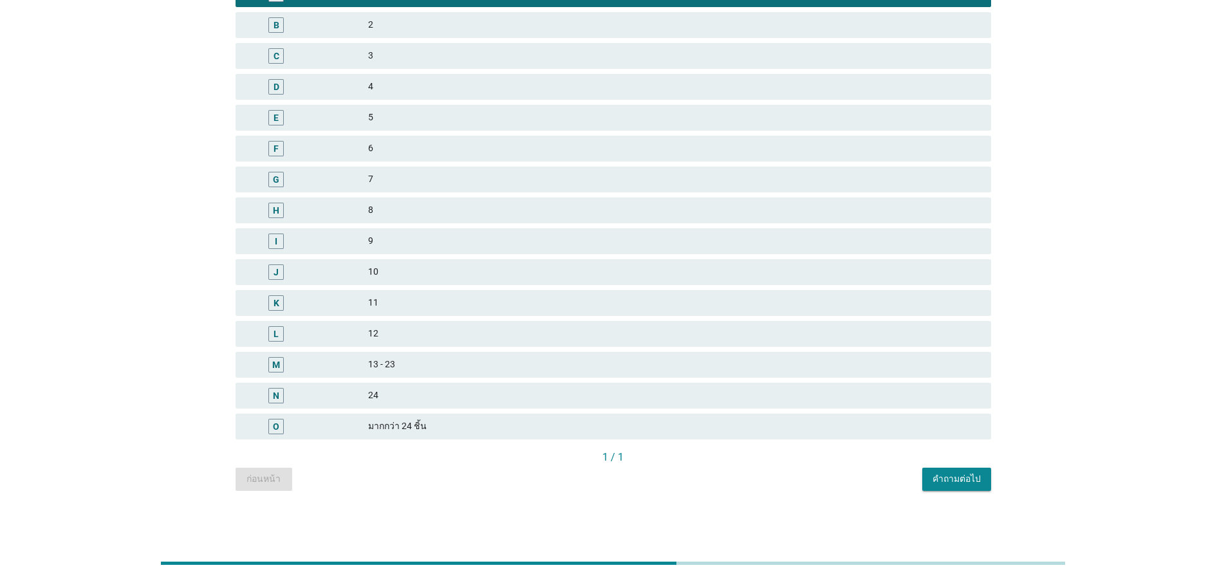
click at [958, 478] on div "คำถามต่อไป" at bounding box center [957, 480] width 48 height 14
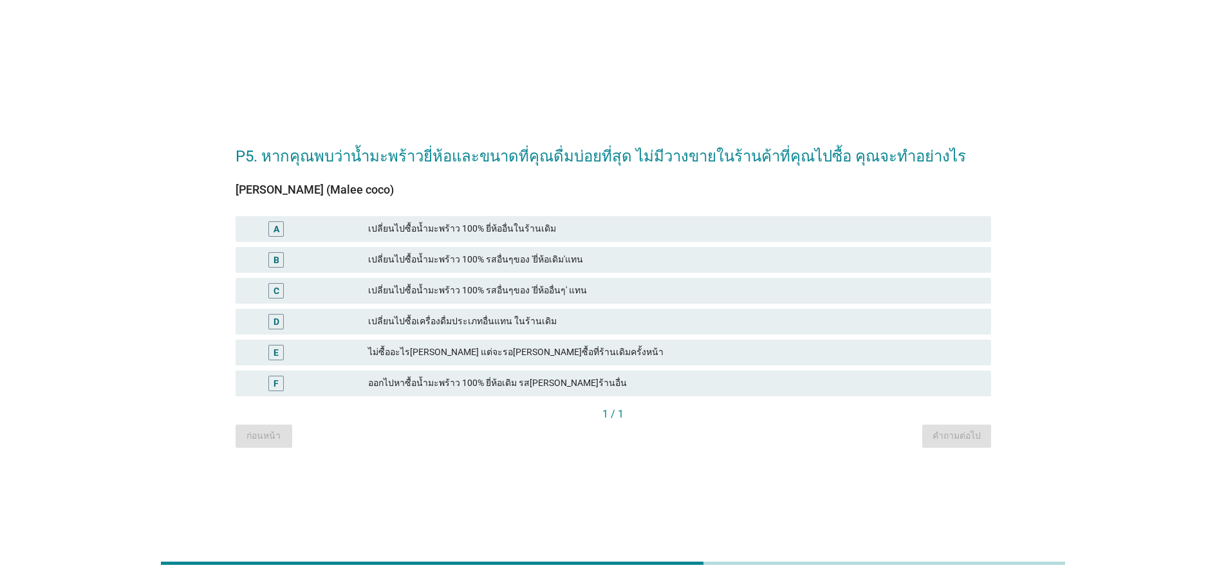
click at [434, 232] on div "เปลี่ยนไปซื้อน้ำมะพร้าว 100% ยี่ห้ออื่นในร้านเดิม" at bounding box center [674, 228] width 613 height 15
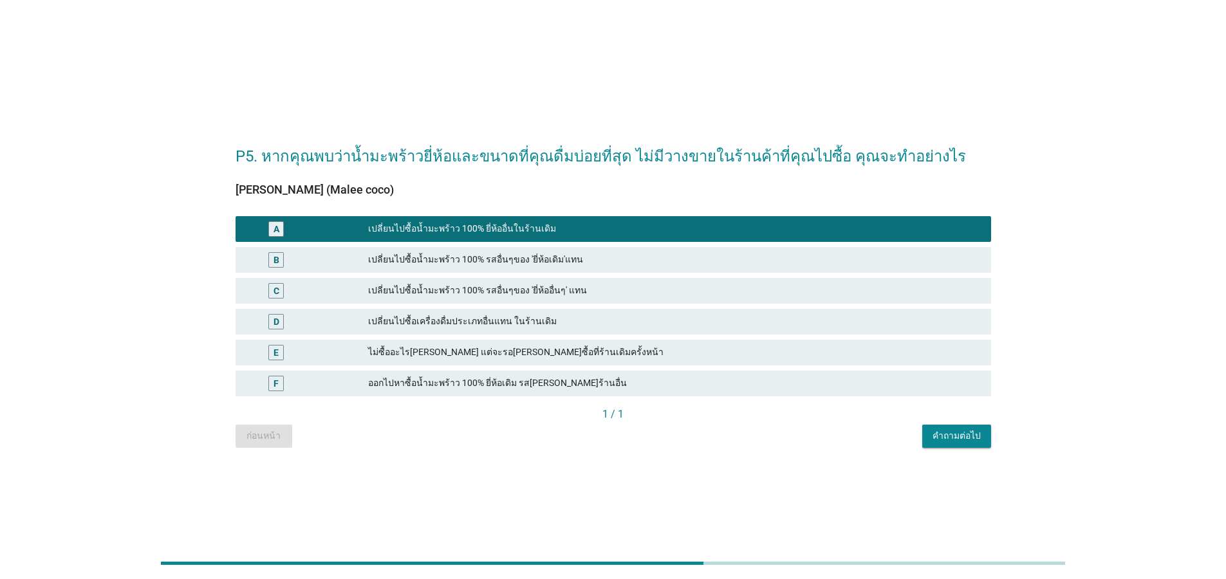
click at [434, 232] on div "เปลี่ยนไปซื้อน้ำมะพร้าว 100% ยี่ห้ออื่นในร้านเดิม" at bounding box center [674, 228] width 613 height 15
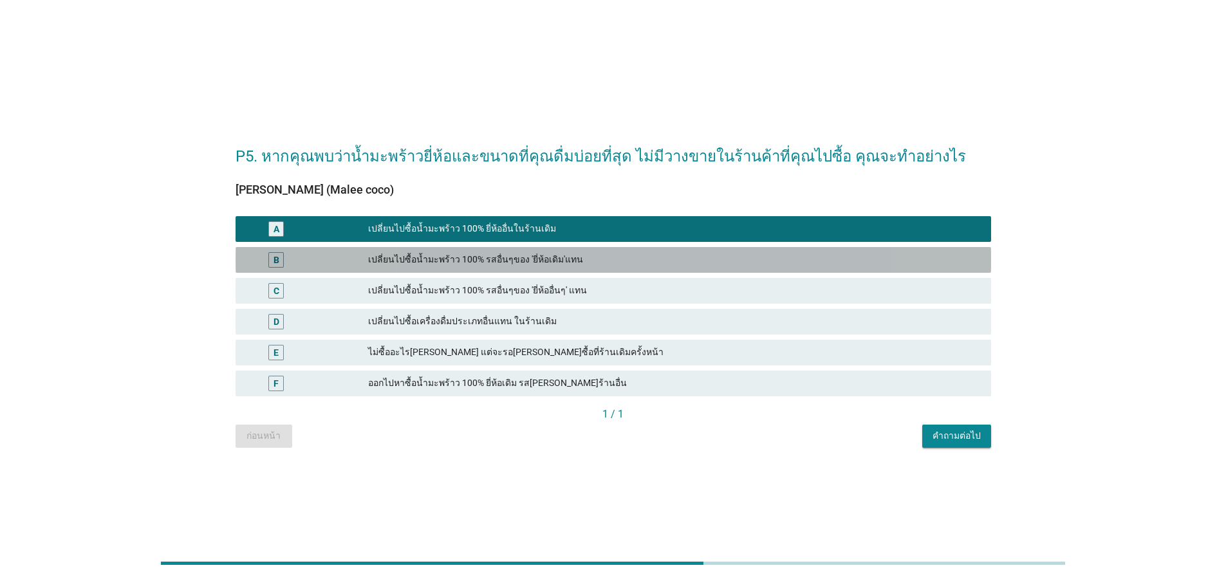
click at [471, 261] on div "เปลี่ยนไปซื้อน้ำมะพร้าว 100% รสอื่นๆของ 'ยี่ห้อเดิม'แทน" at bounding box center [674, 259] width 613 height 15
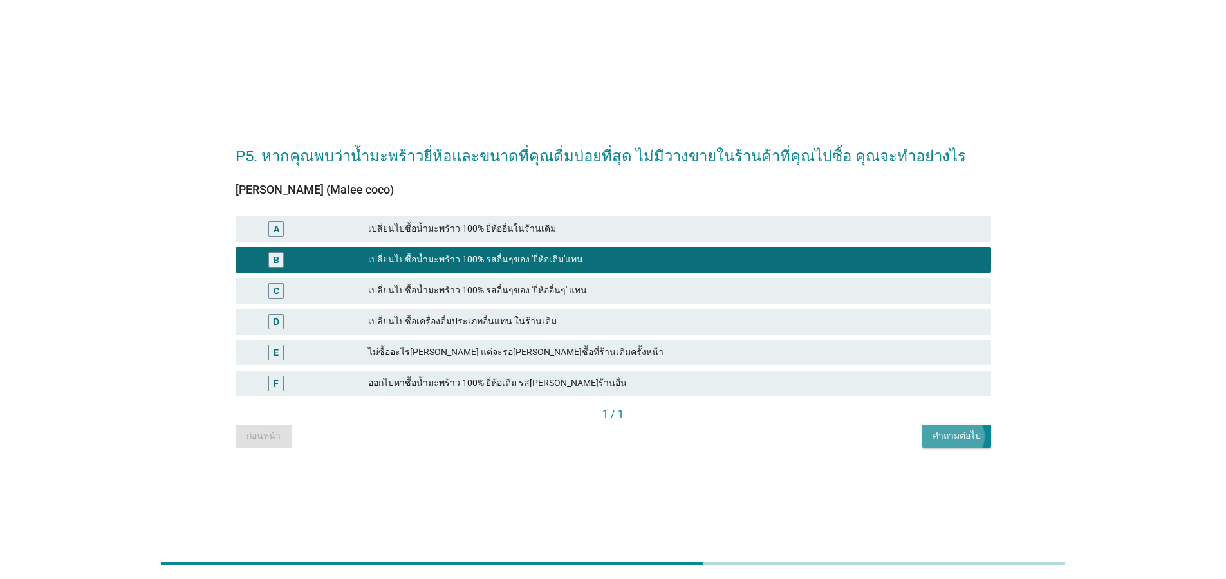
click at [957, 437] on div "คำถามต่อไป" at bounding box center [957, 436] width 48 height 14
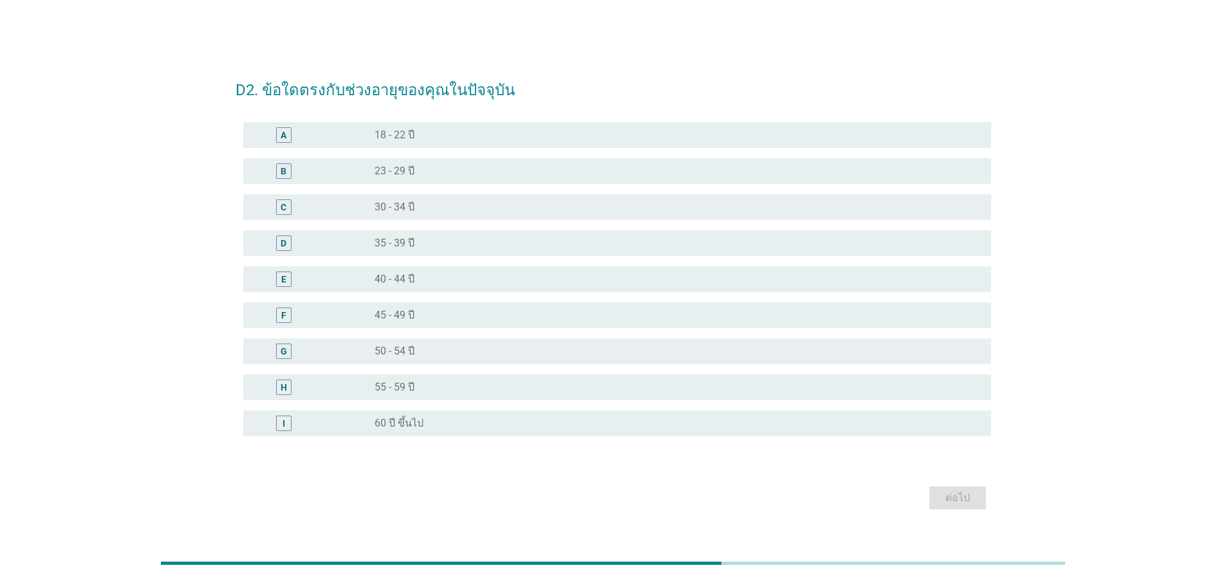
click at [449, 279] on div "radio_button_unchecked 40 - 44 ปี" at bounding box center [673, 279] width 596 height 13
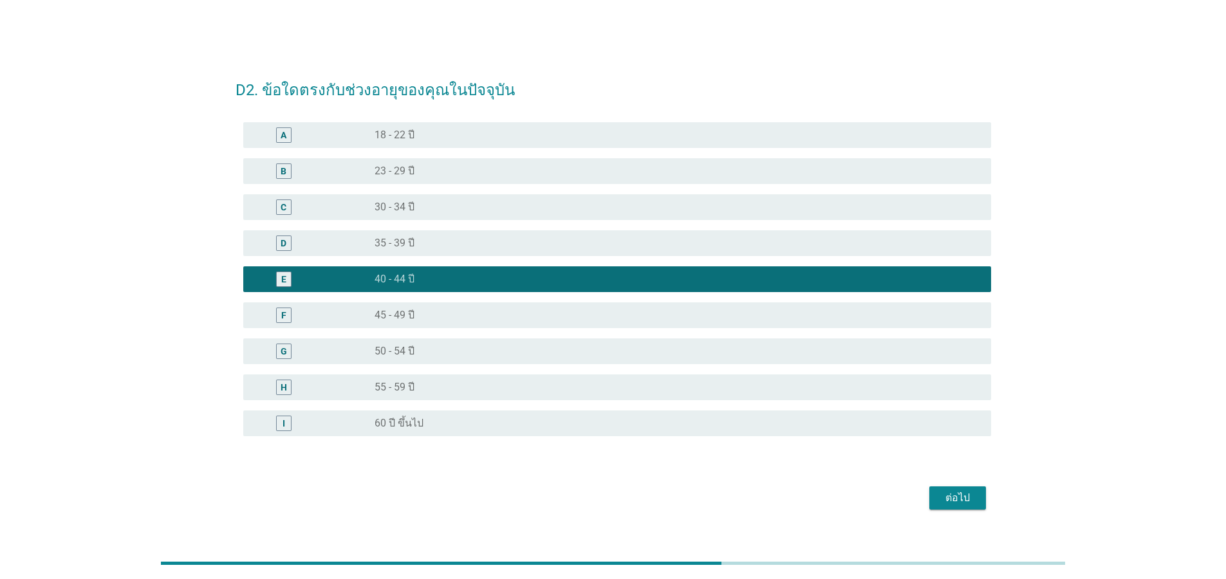
click at [956, 494] on div "ต่อไป" at bounding box center [958, 498] width 36 height 15
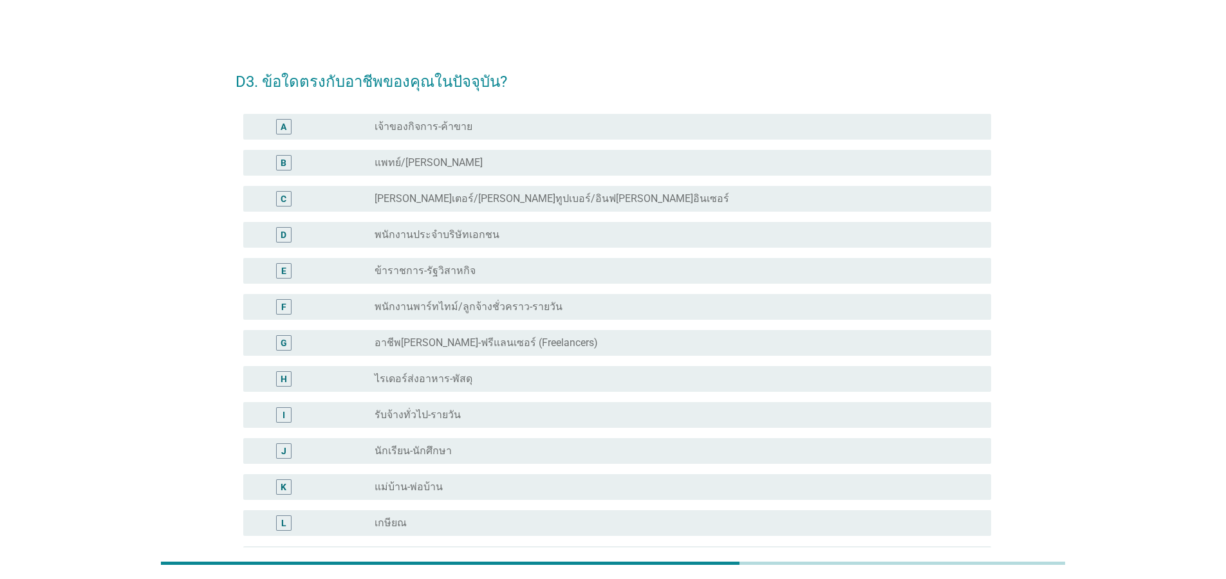
click at [429, 238] on label "พนักงานประจำบริษัทเอกชน" at bounding box center [437, 235] width 125 height 13
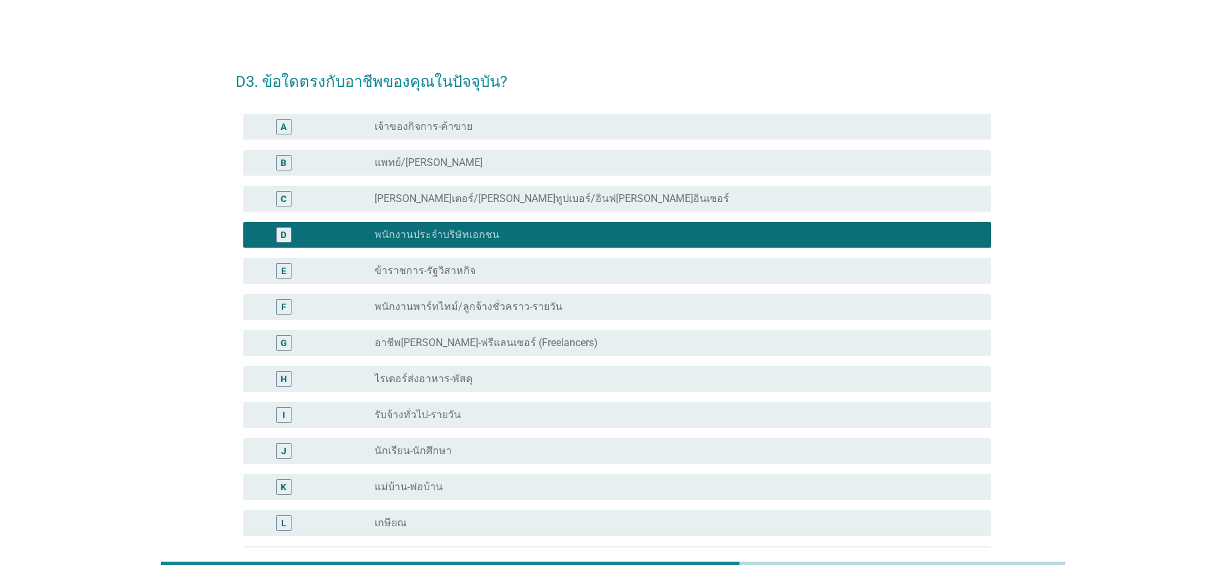
scroll to position [194, 0]
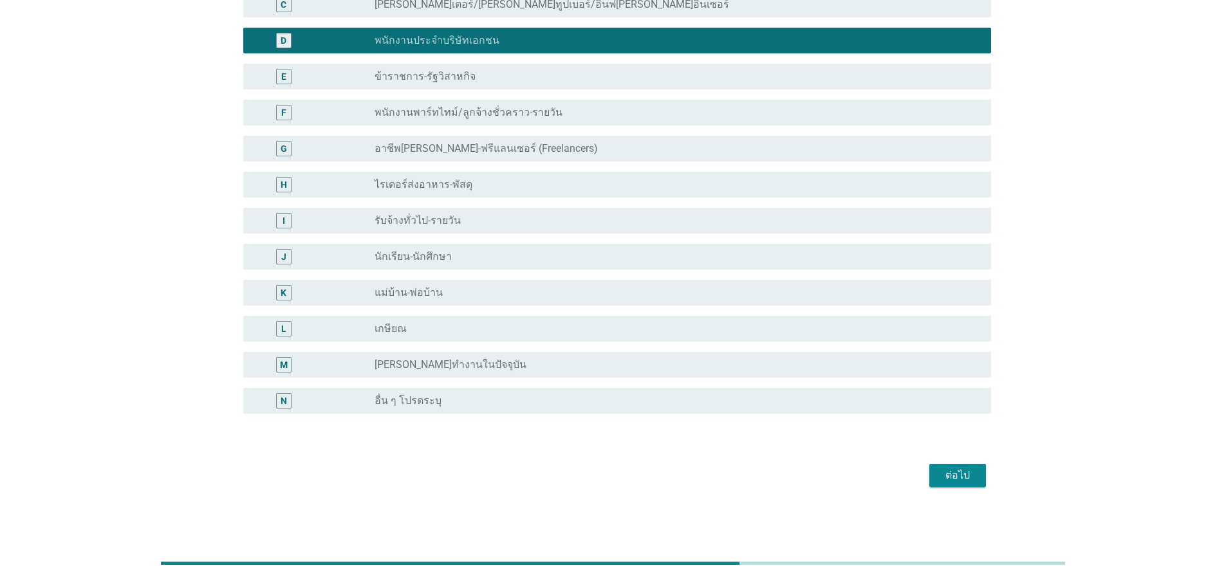
click at [969, 478] on div "ต่อไป" at bounding box center [958, 475] width 36 height 15
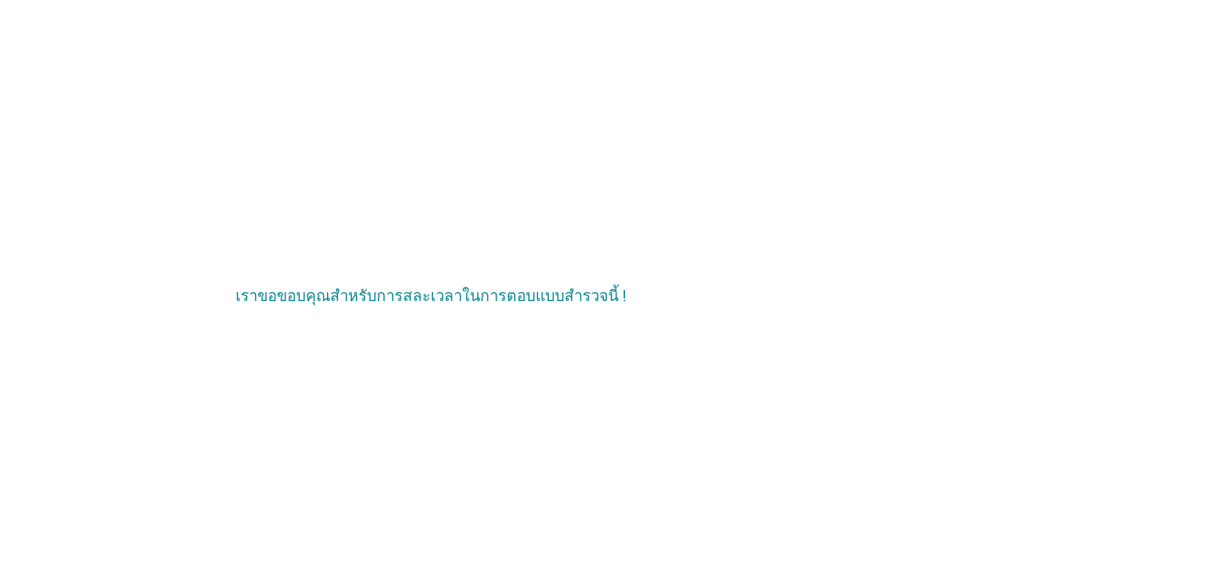
scroll to position [0, 0]
